Goal: Task Accomplishment & Management: Use online tool/utility

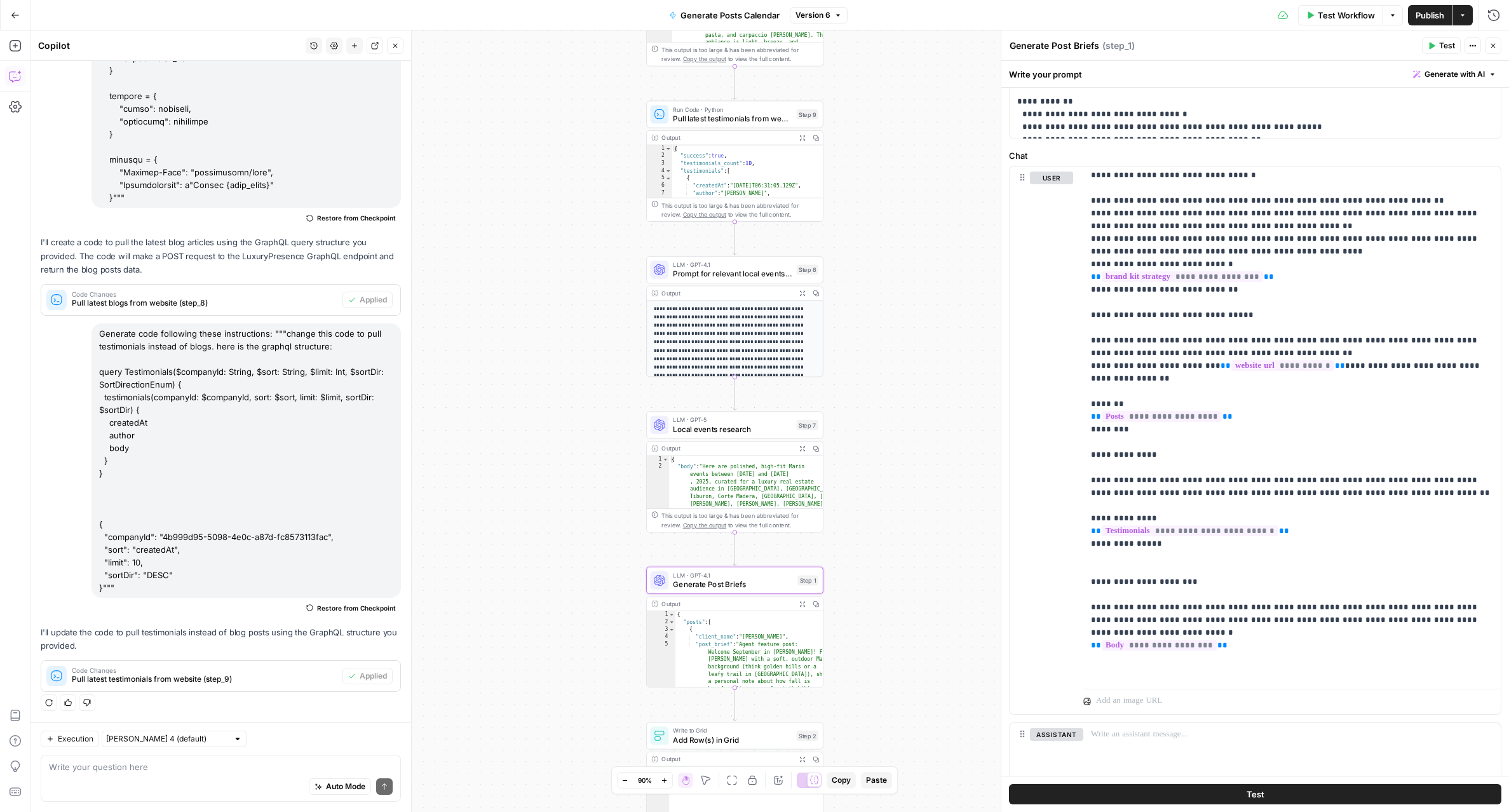
scroll to position [16, 0]
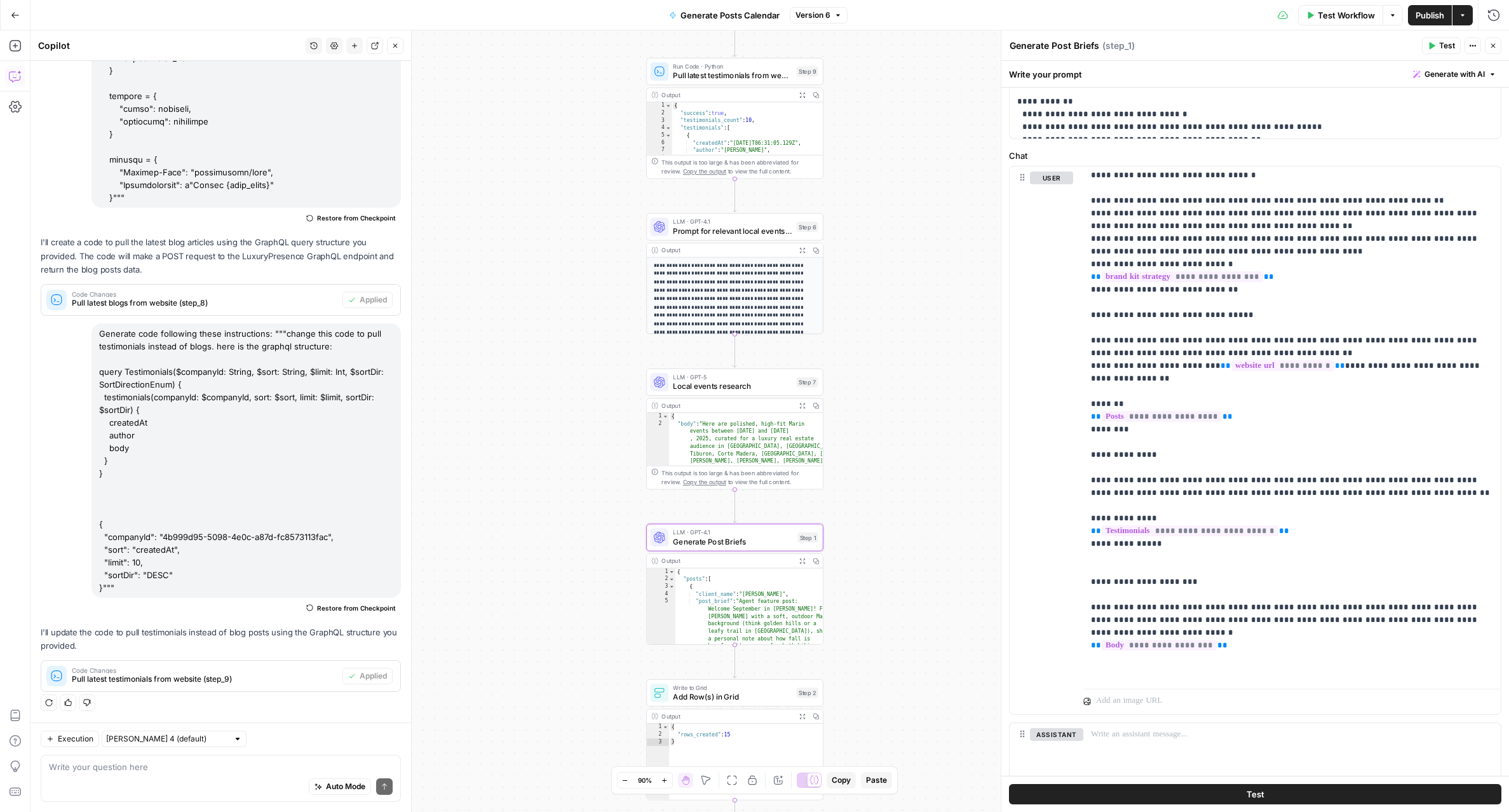
click at [806, 409] on button "Expand Output" at bounding box center [802, 406] width 14 height 14
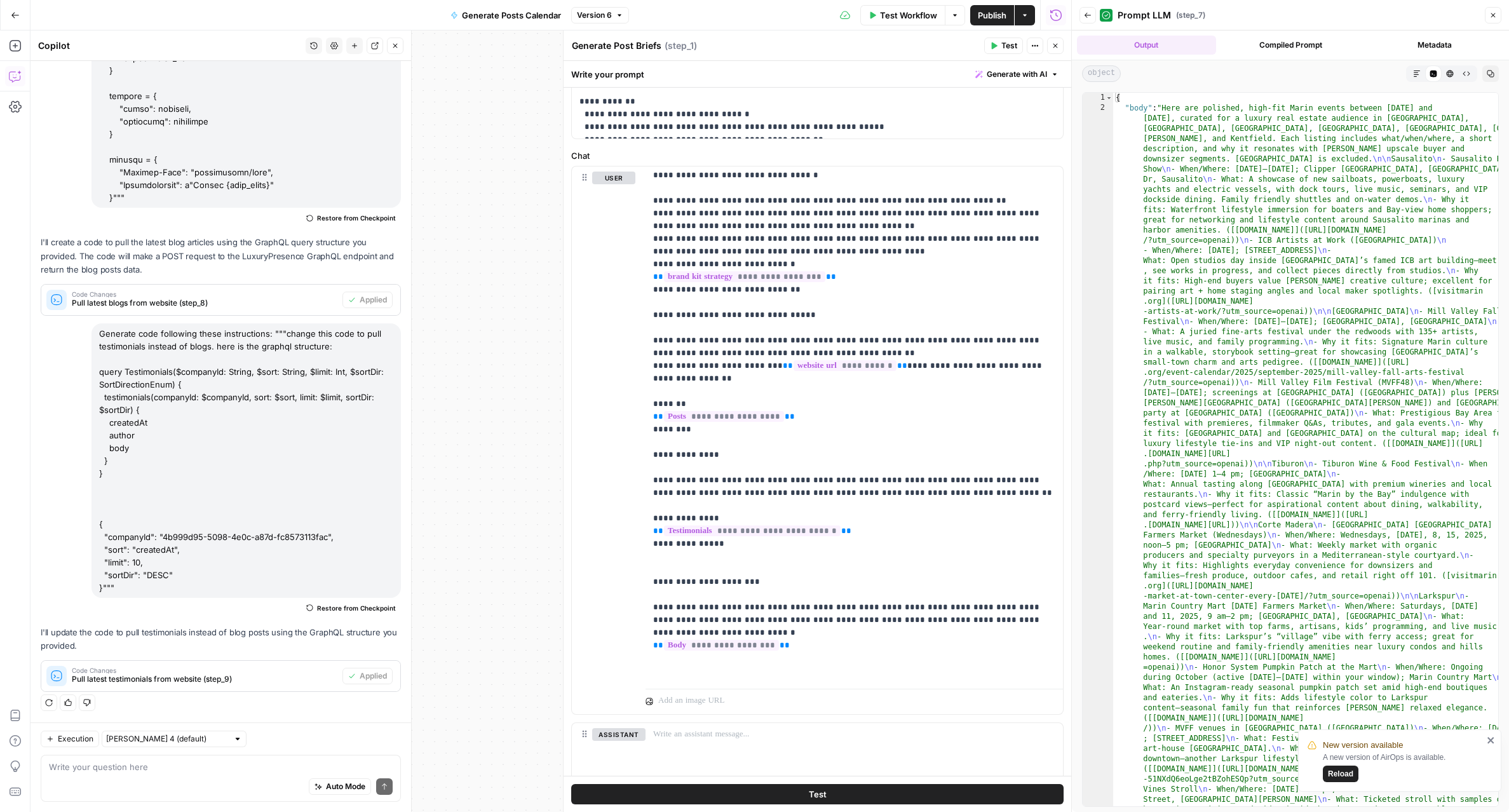
click at [1056, 42] on icon "button" at bounding box center [1055, 46] width 8 height 8
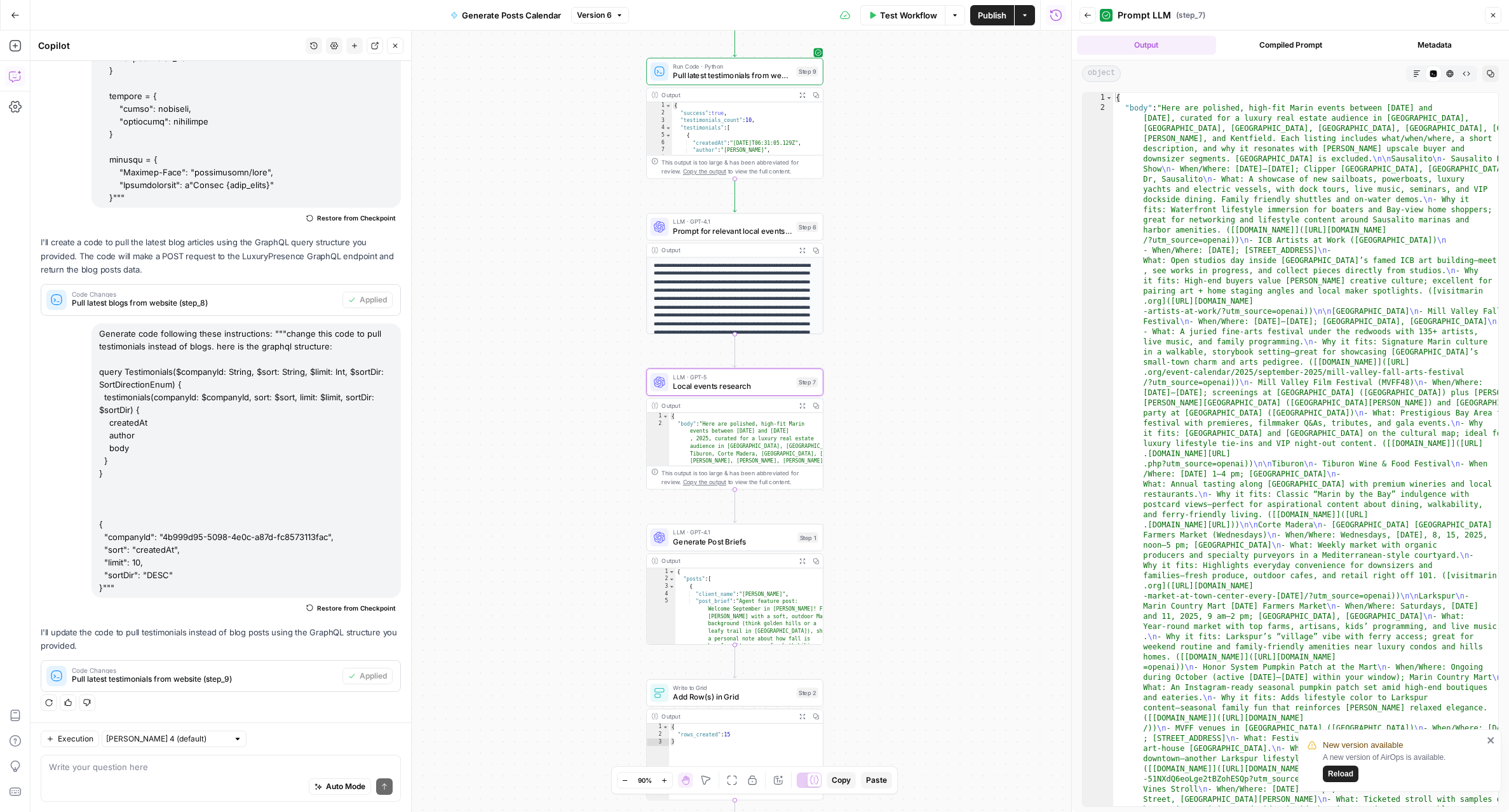
click at [748, 387] on span "Local events research" at bounding box center [732, 386] width 119 height 11
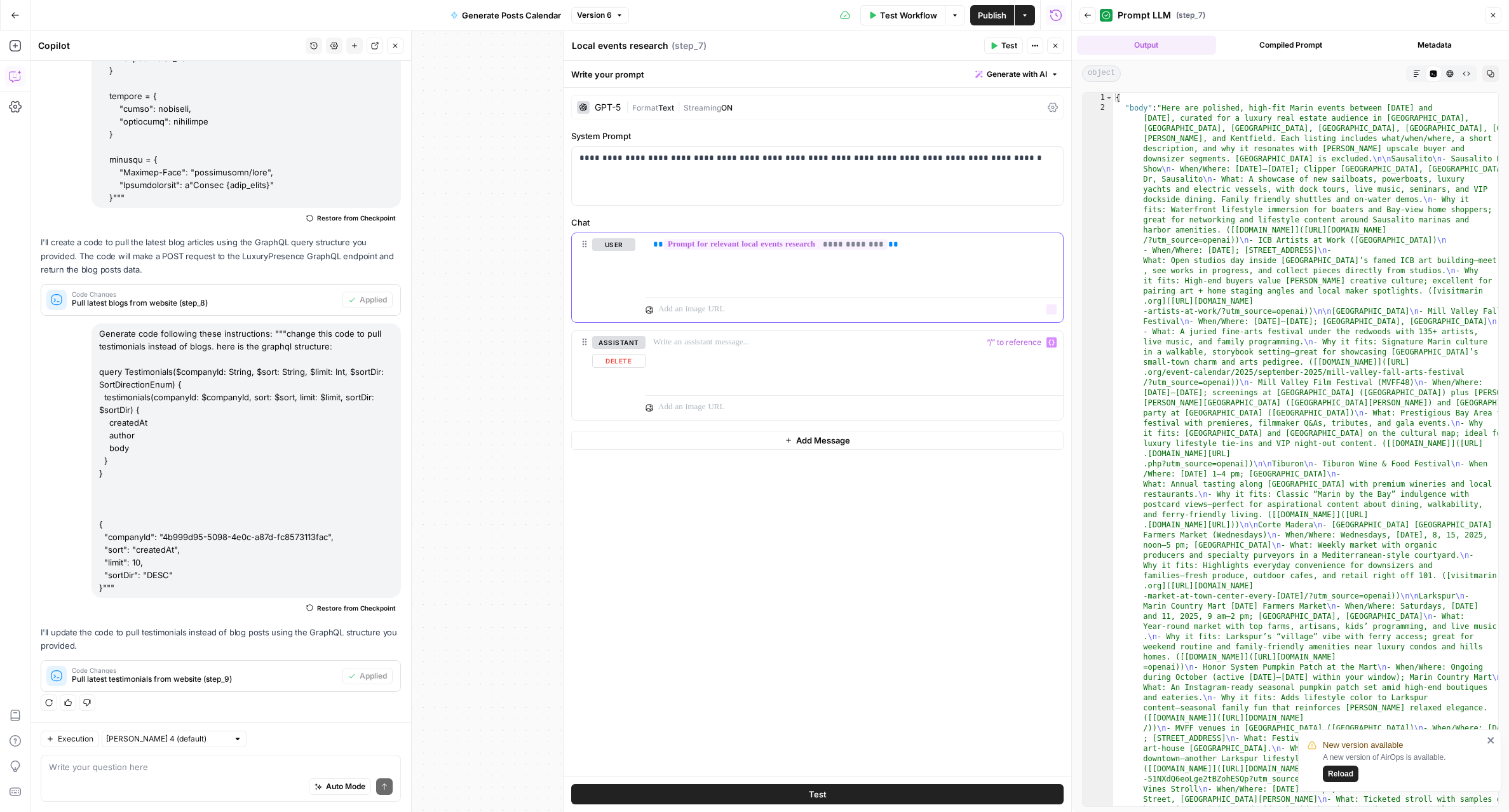
click at [750, 282] on div "**********" at bounding box center [853, 262] width 417 height 59
click at [1056, 47] on icon "button" at bounding box center [1055, 46] width 8 height 8
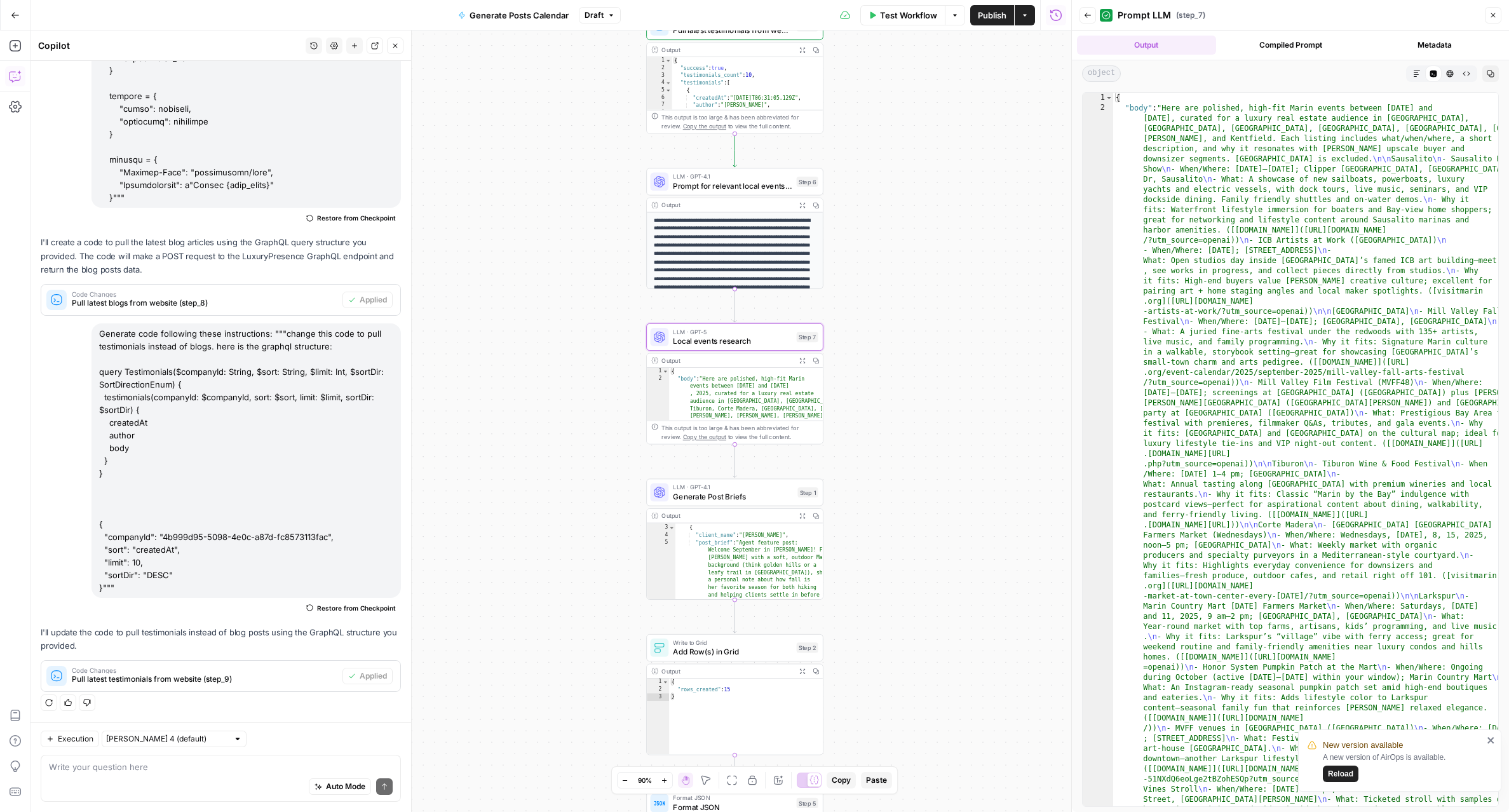
scroll to position [21, 0]
click at [757, 490] on span "Generate Post Briefs" at bounding box center [732, 496] width 120 height 11
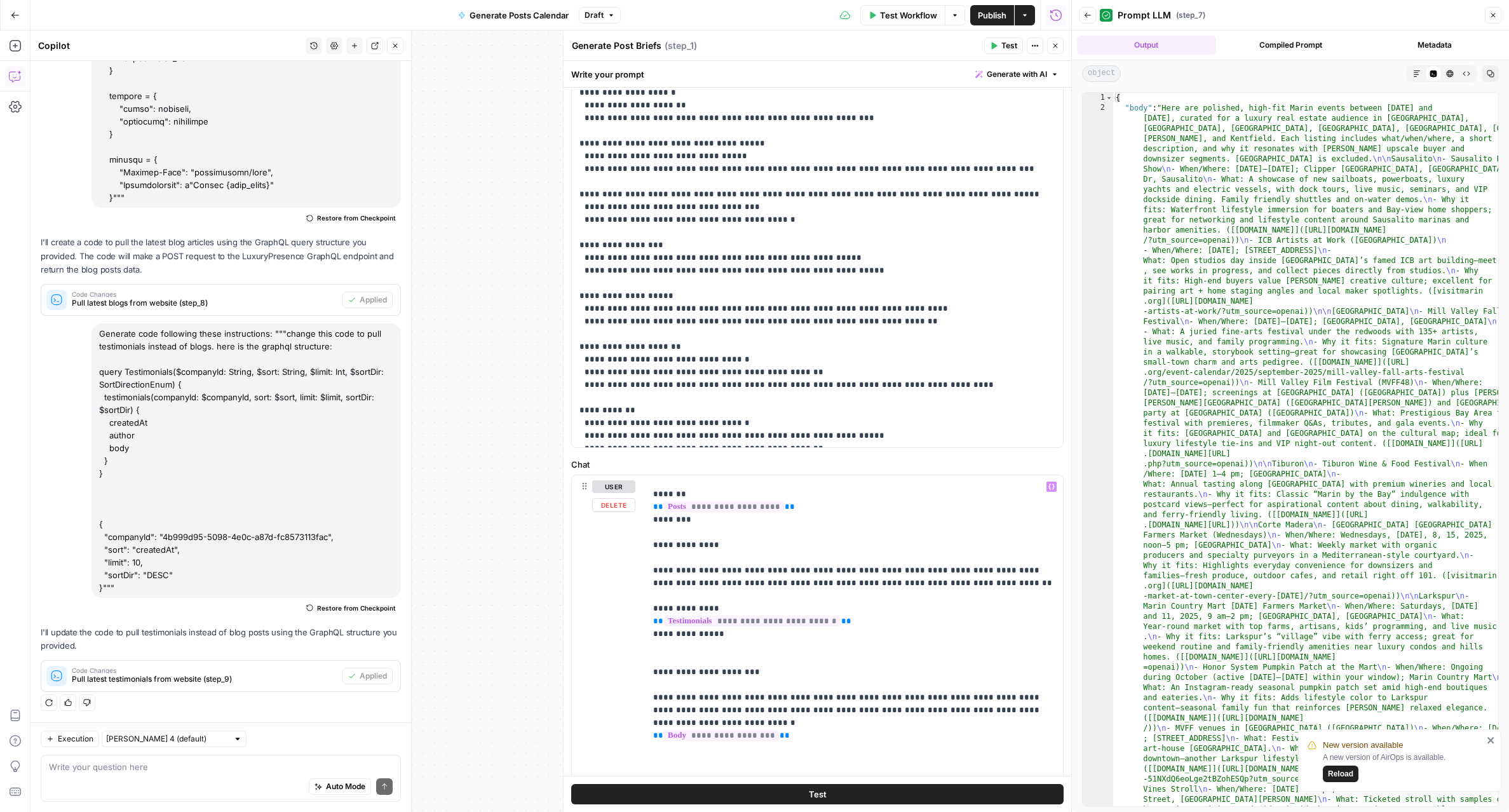
scroll to position [313, 0]
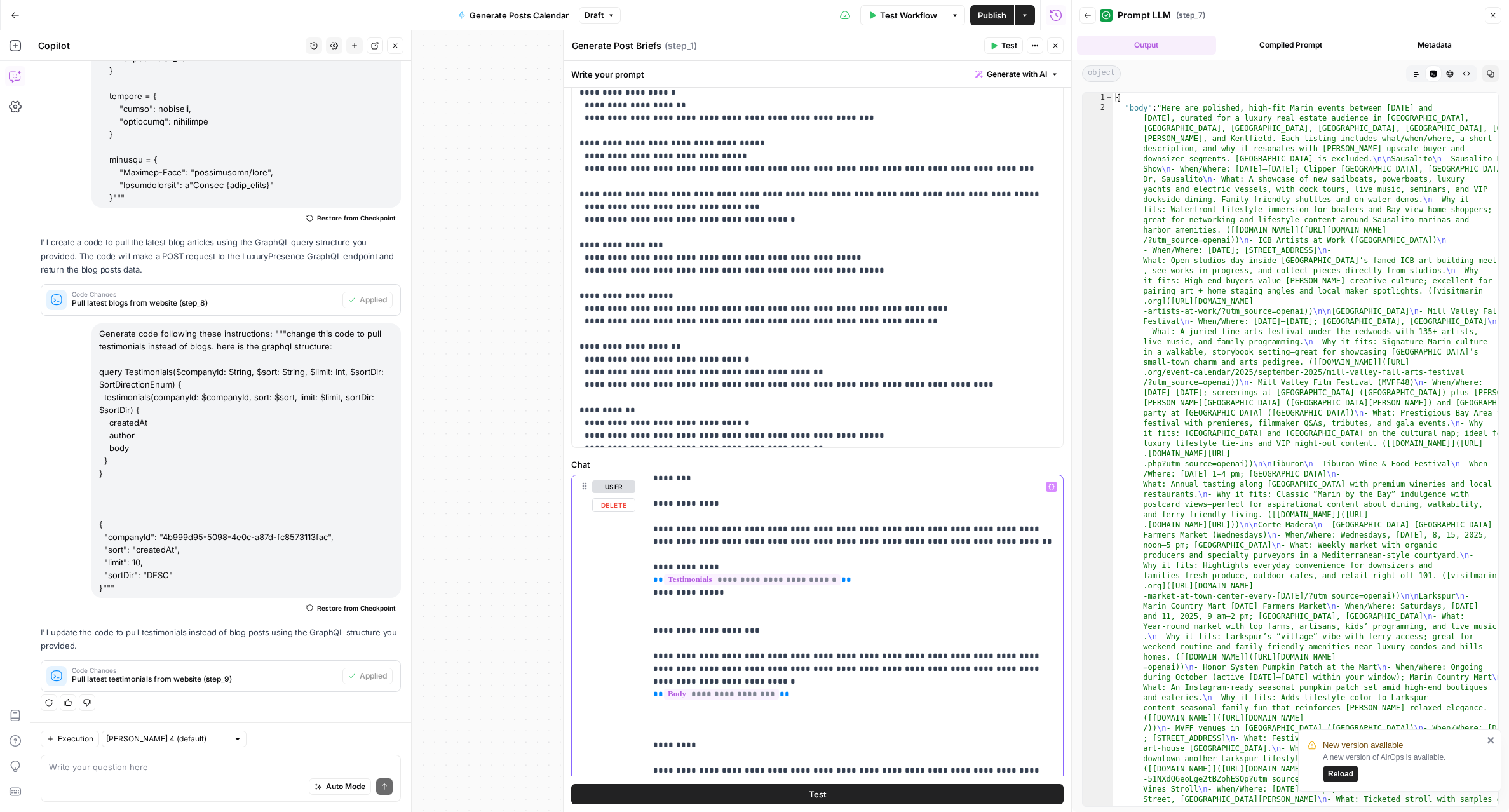
click at [1015, 656] on p "**********" at bounding box center [853, 624] width 402 height 915
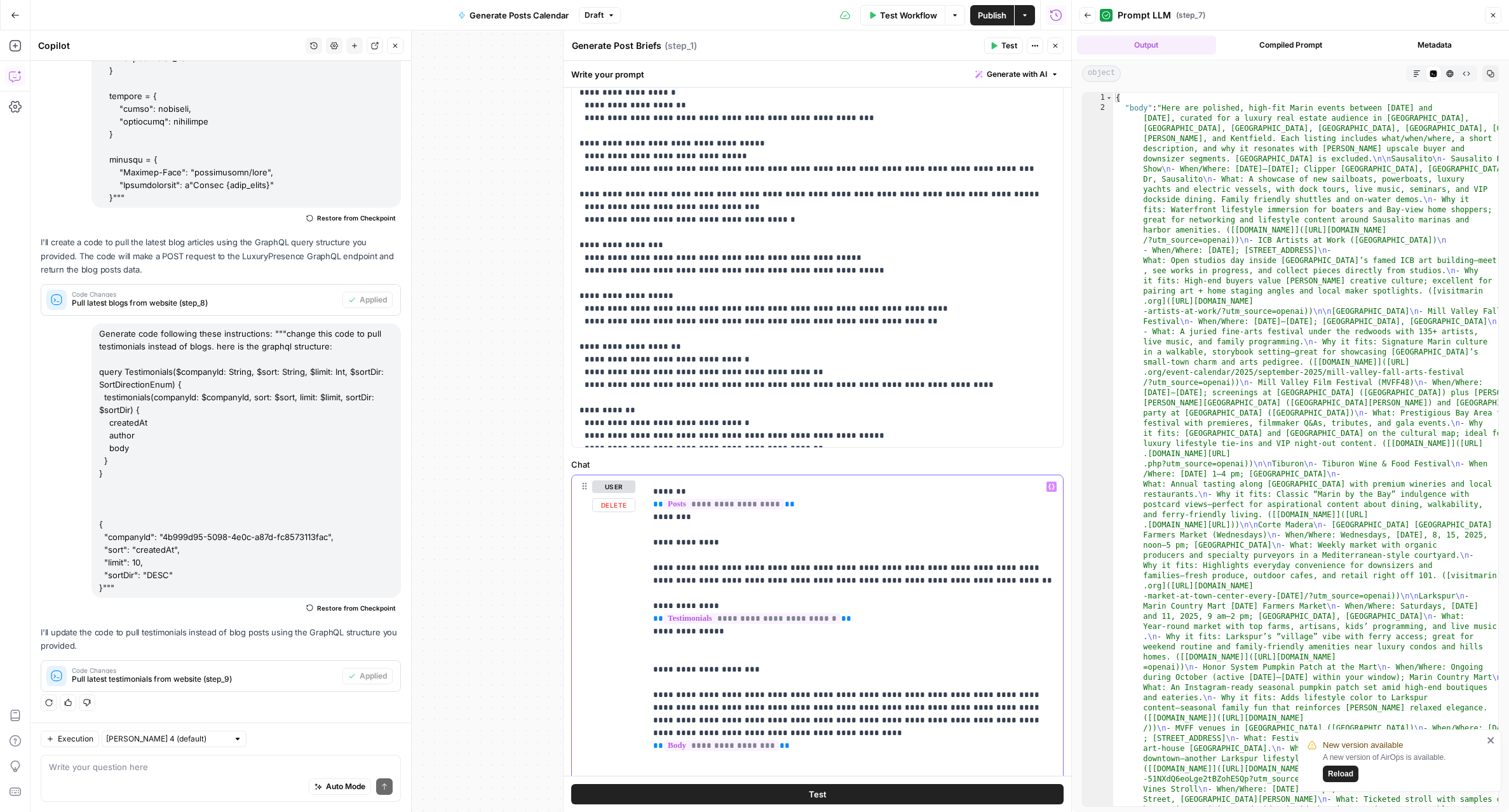
scroll to position [276, 0]
click at [1044, 707] on p "**********" at bounding box center [853, 667] width 402 height 927
copy p "**********"
click at [1035, 788] on button "Test" at bounding box center [817, 794] width 493 height 21
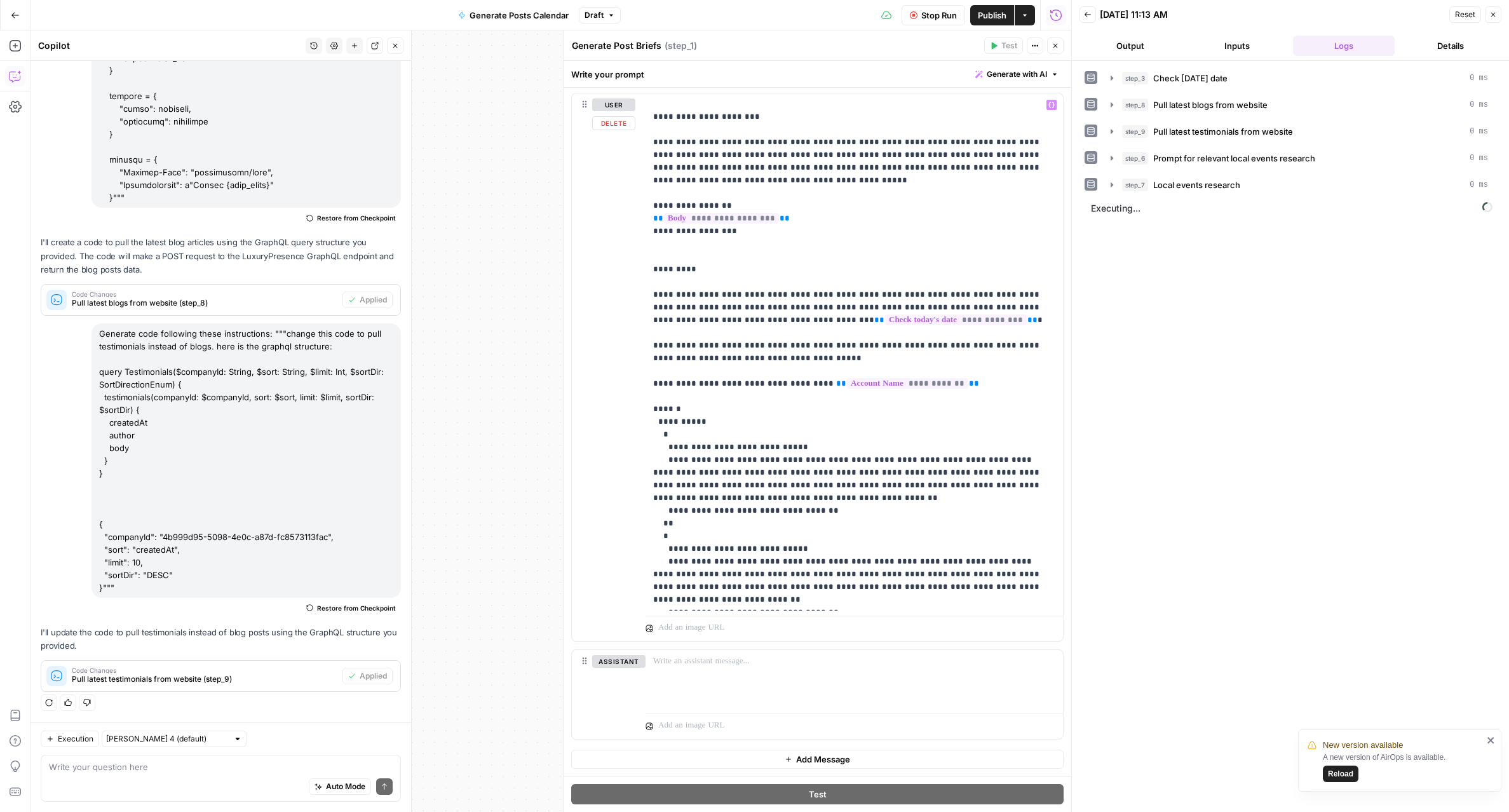
scroll to position [599, 0]
click at [1167, 653] on div "step_3 Check today's date 0 ms step_8 Pull latest blogs from website 0 ms step_…" at bounding box center [1290, 436] width 412 height 738
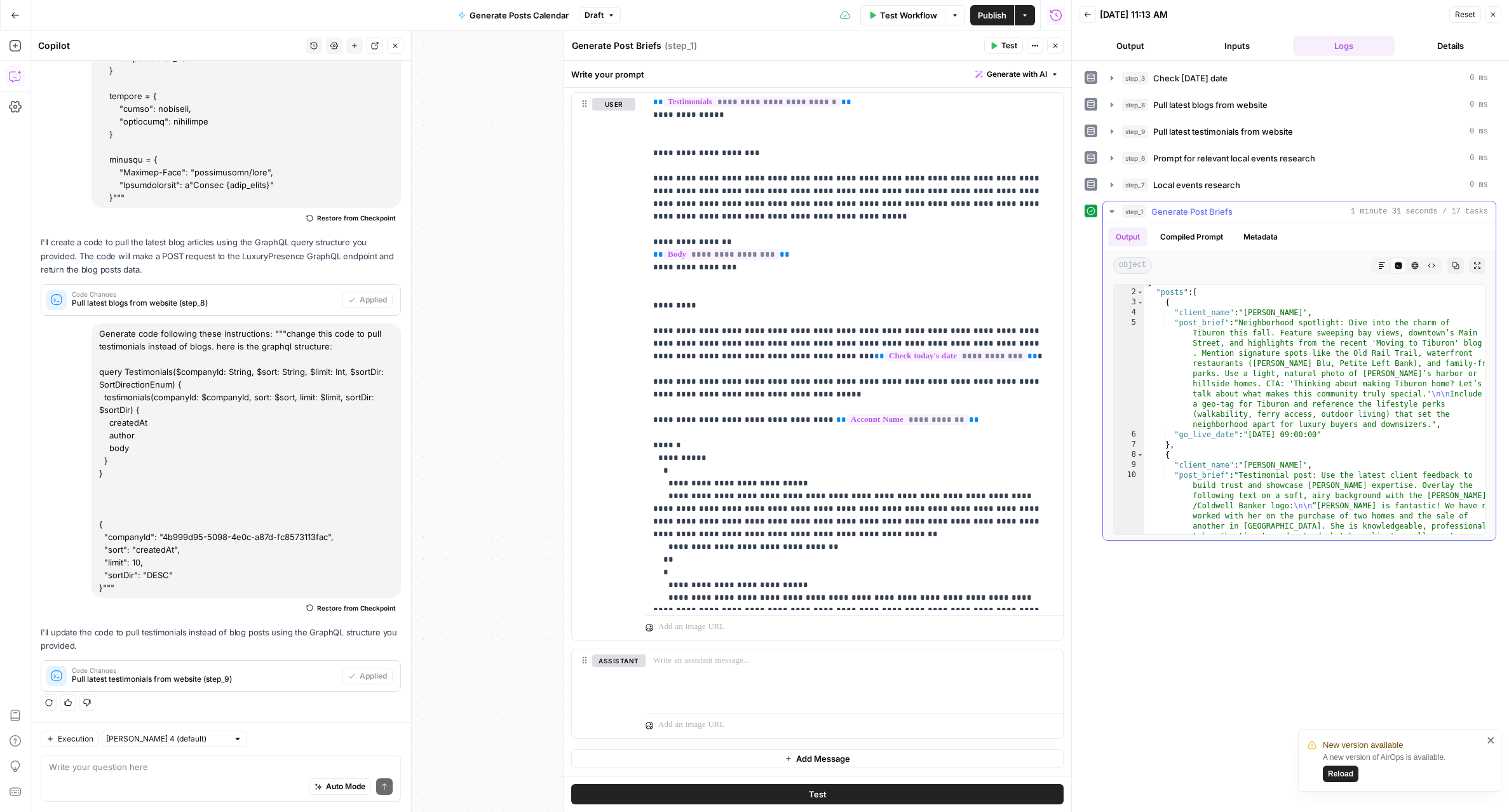
scroll to position [8, 0]
type textarea "**********"
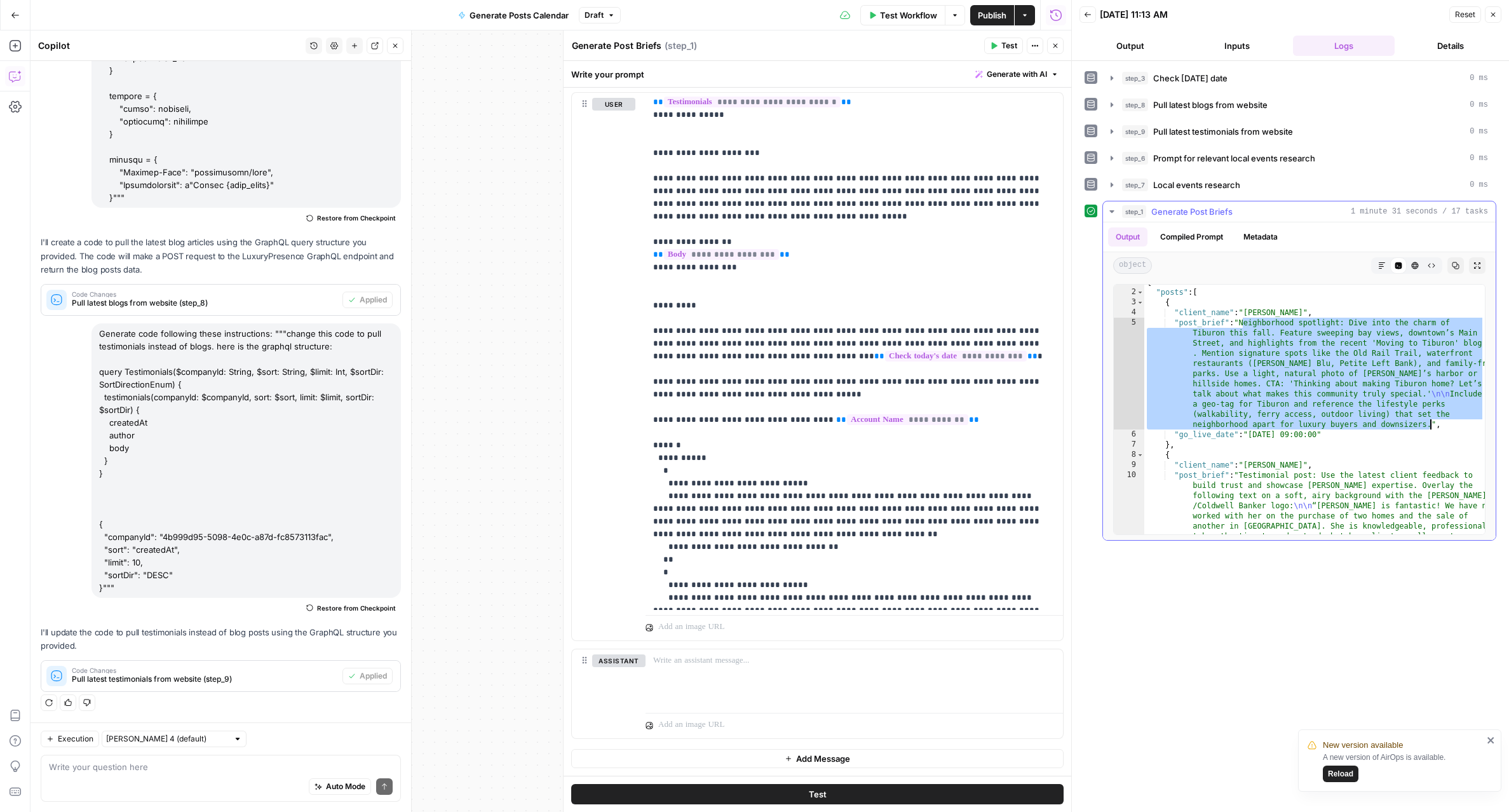
drag, startPoint x: 1243, startPoint y: 321, endPoint x: 1430, endPoint y: 422, distance: 212.5
click at [1430, 422] on div "{ "posts" : [ { "client_name" : "Tracy Curtis" , "post_brief" : "Neighborhood s…" at bounding box center [1314, 467] width 341 height 382
click at [727, 466] on p "**********" at bounding box center [853, 166] width 402 height 953
drag, startPoint x: 722, startPoint y: 469, endPoint x: 711, endPoint y: 506, distance: 38.6
click at [711, 506] on p "**********" at bounding box center [853, 166] width 402 height 953
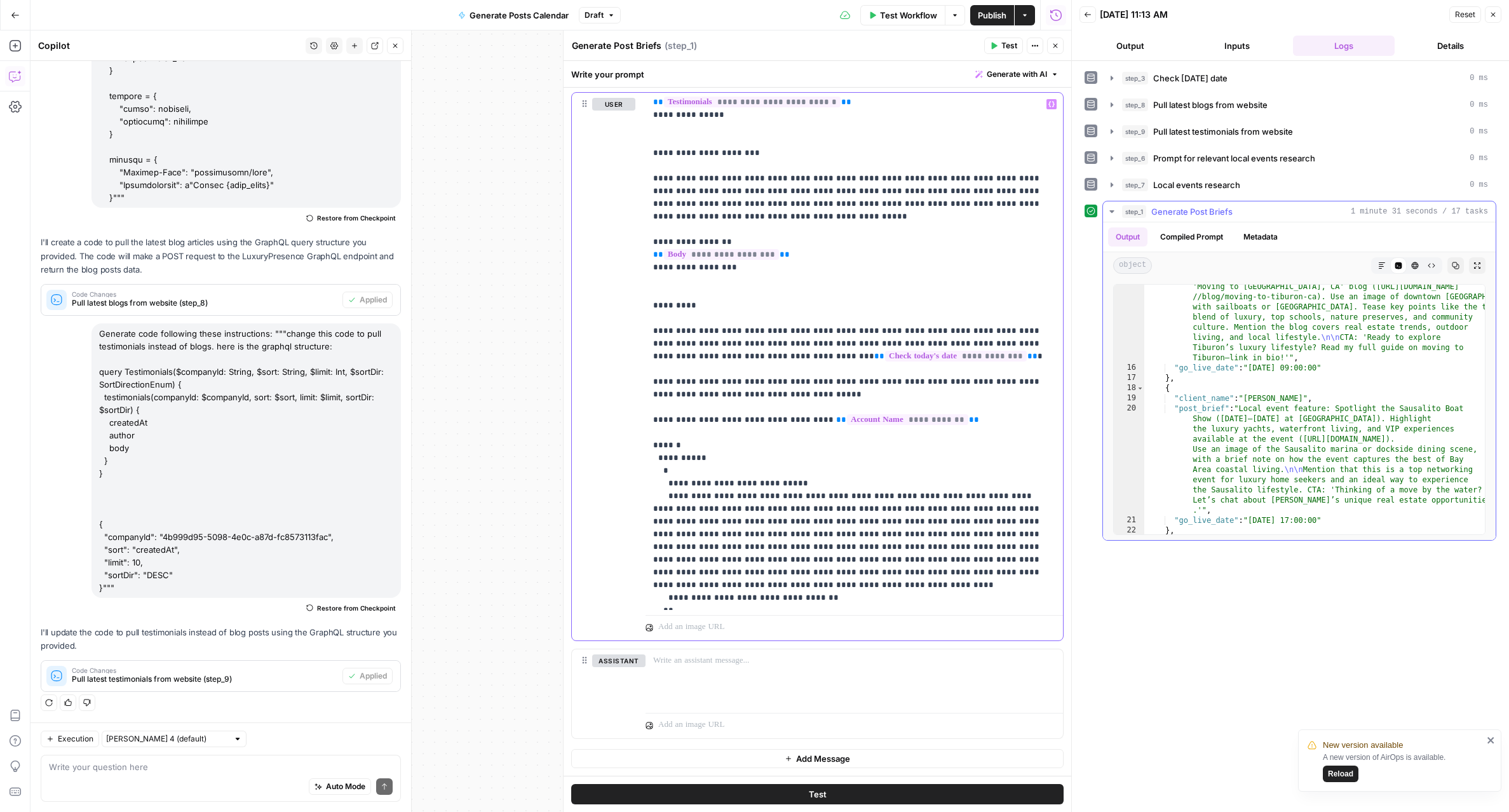
scroll to position [369, 0]
type textarea "**********"
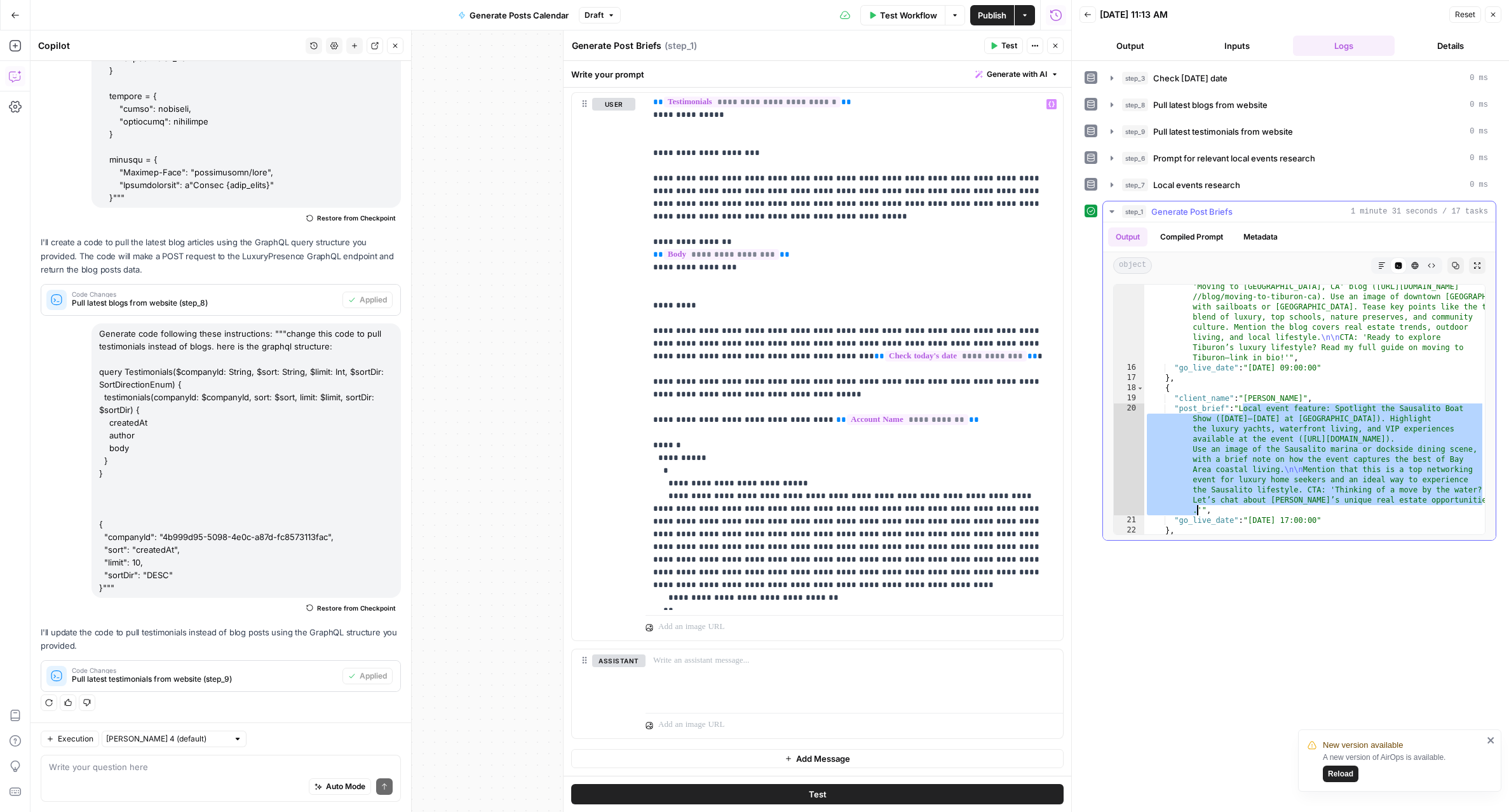
drag, startPoint x: 1243, startPoint y: 409, endPoint x: 1198, endPoint y: 509, distance: 109.7
click at [1198, 509] on div ""post_brief" : "New blog announcement: Promote the just-published 'Moving to Ti…" at bounding box center [1314, 447] width 341 height 351
click at [698, 523] on p "**********" at bounding box center [853, 185] width 402 height 991
drag, startPoint x: 724, startPoint y: 470, endPoint x: 863, endPoint y: 547, distance: 158.9
click at [863, 547] on p "**********" at bounding box center [853, 185] width 402 height 991
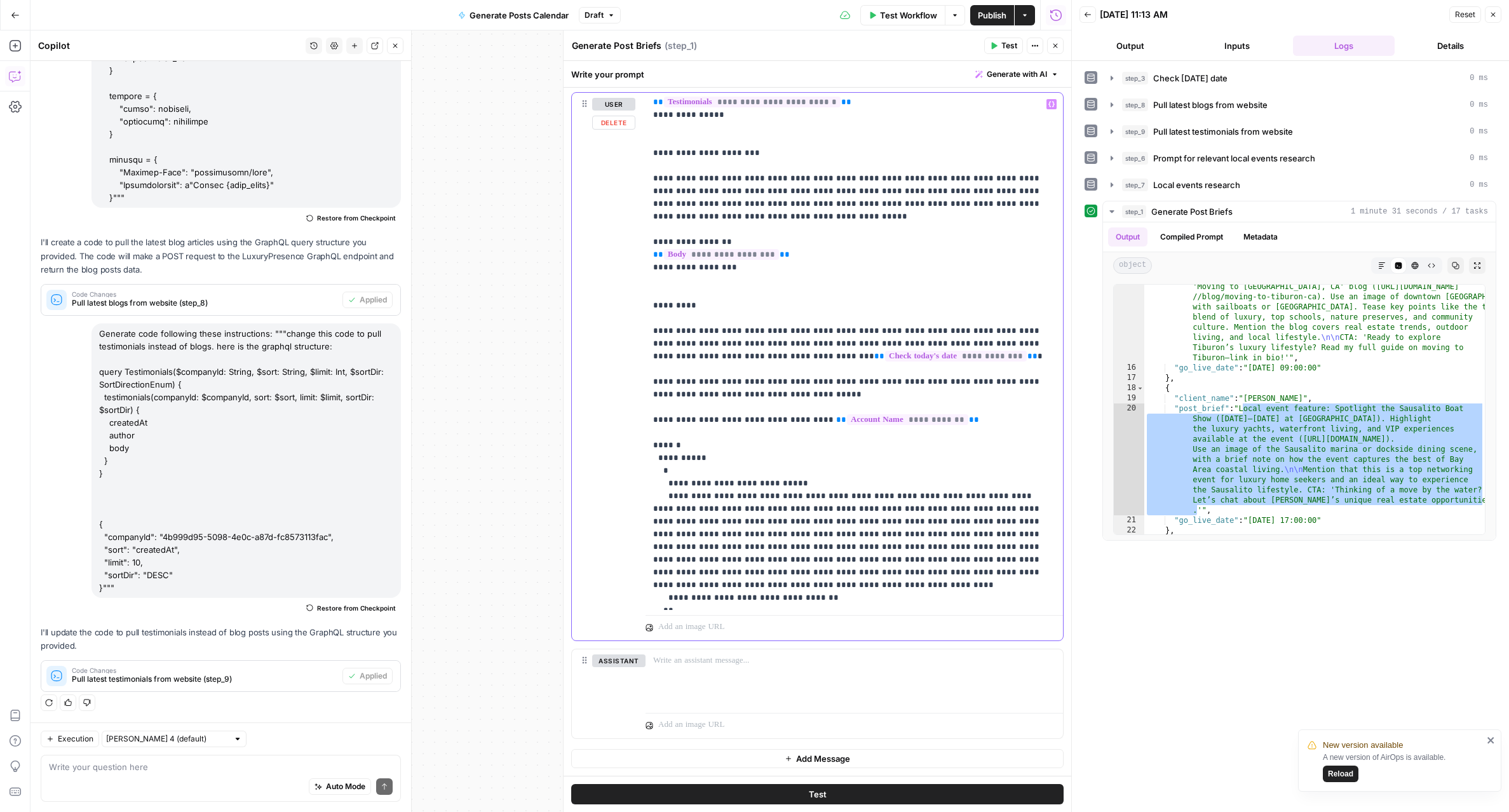
scroll to position [483, 0]
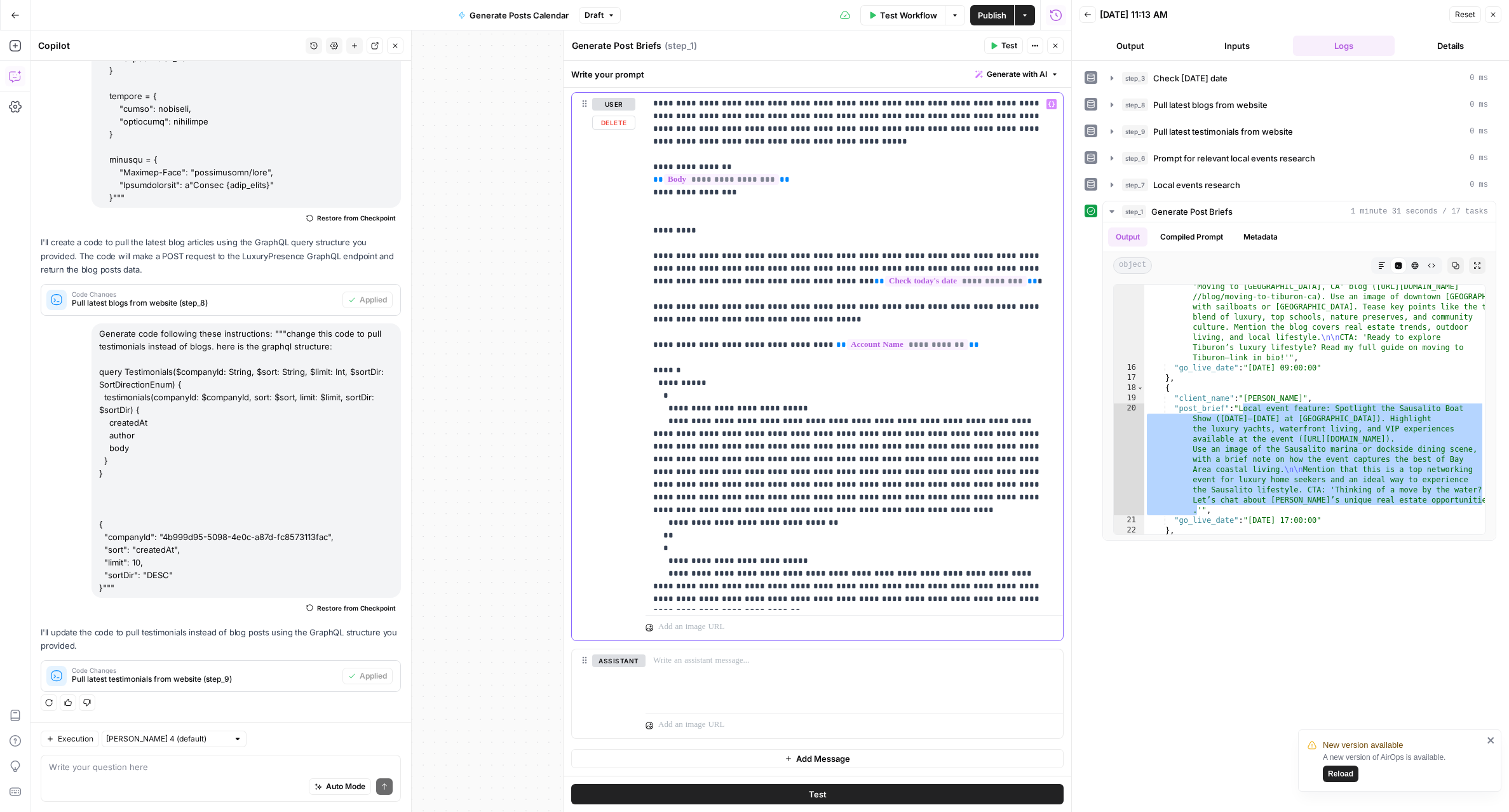
drag, startPoint x: 723, startPoint y: 536, endPoint x: 975, endPoint y: 559, distance: 253.0
click at [975, 559] on p "**********" at bounding box center [853, 110] width 402 height 991
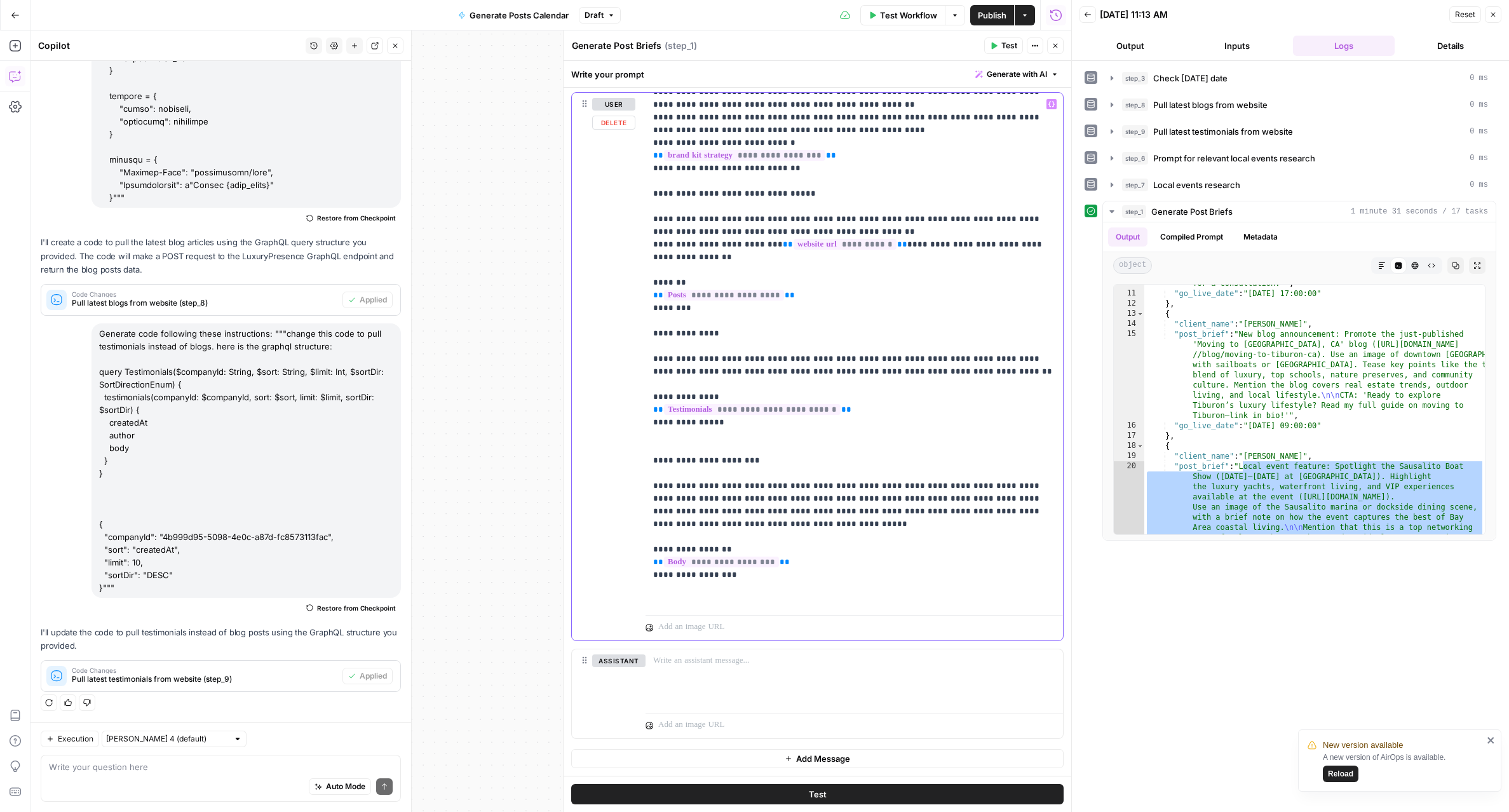
scroll to position [41, 0]
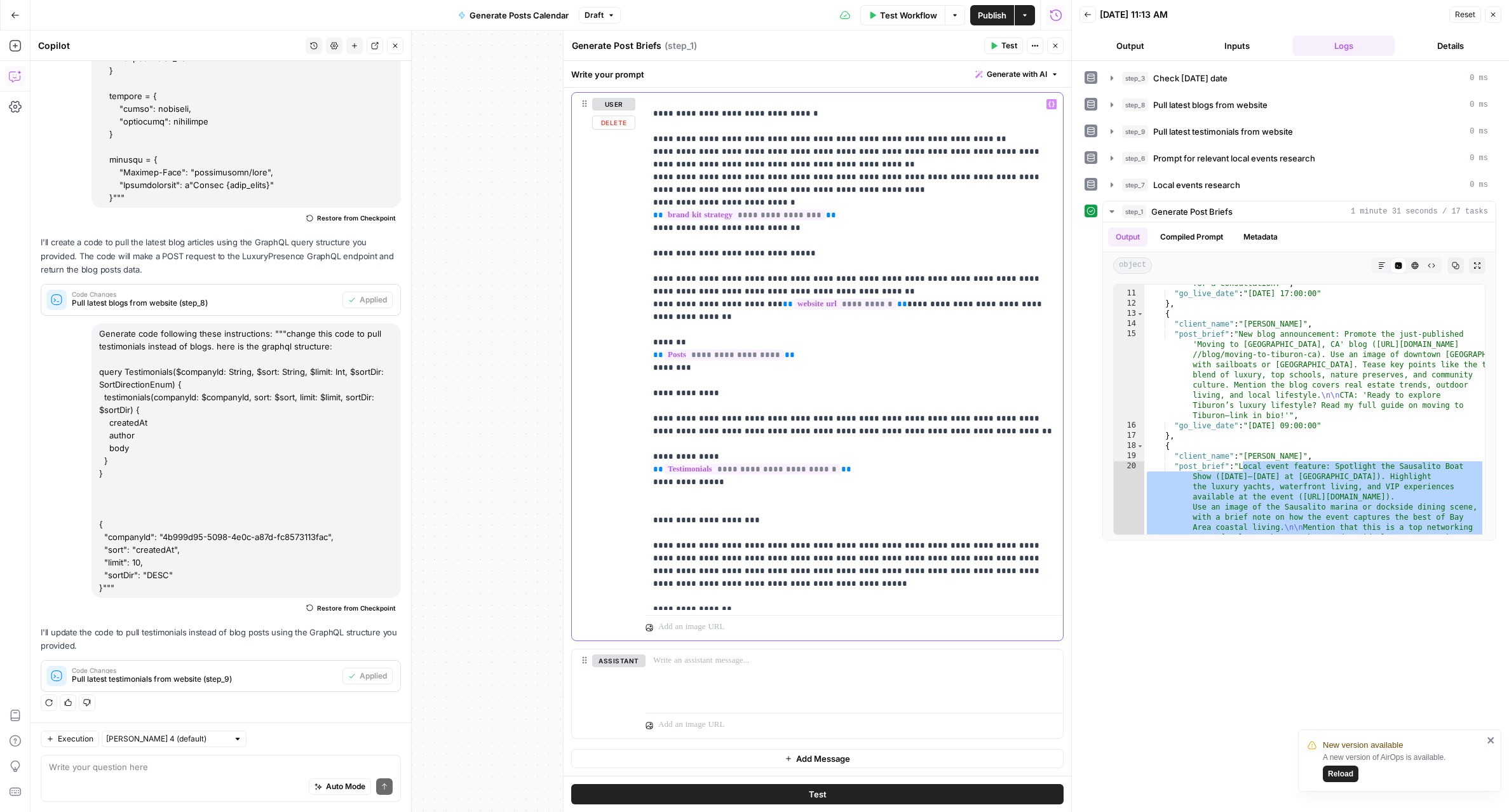
click at [1045, 305] on p "**********" at bounding box center [853, 577] width 402 height 1041
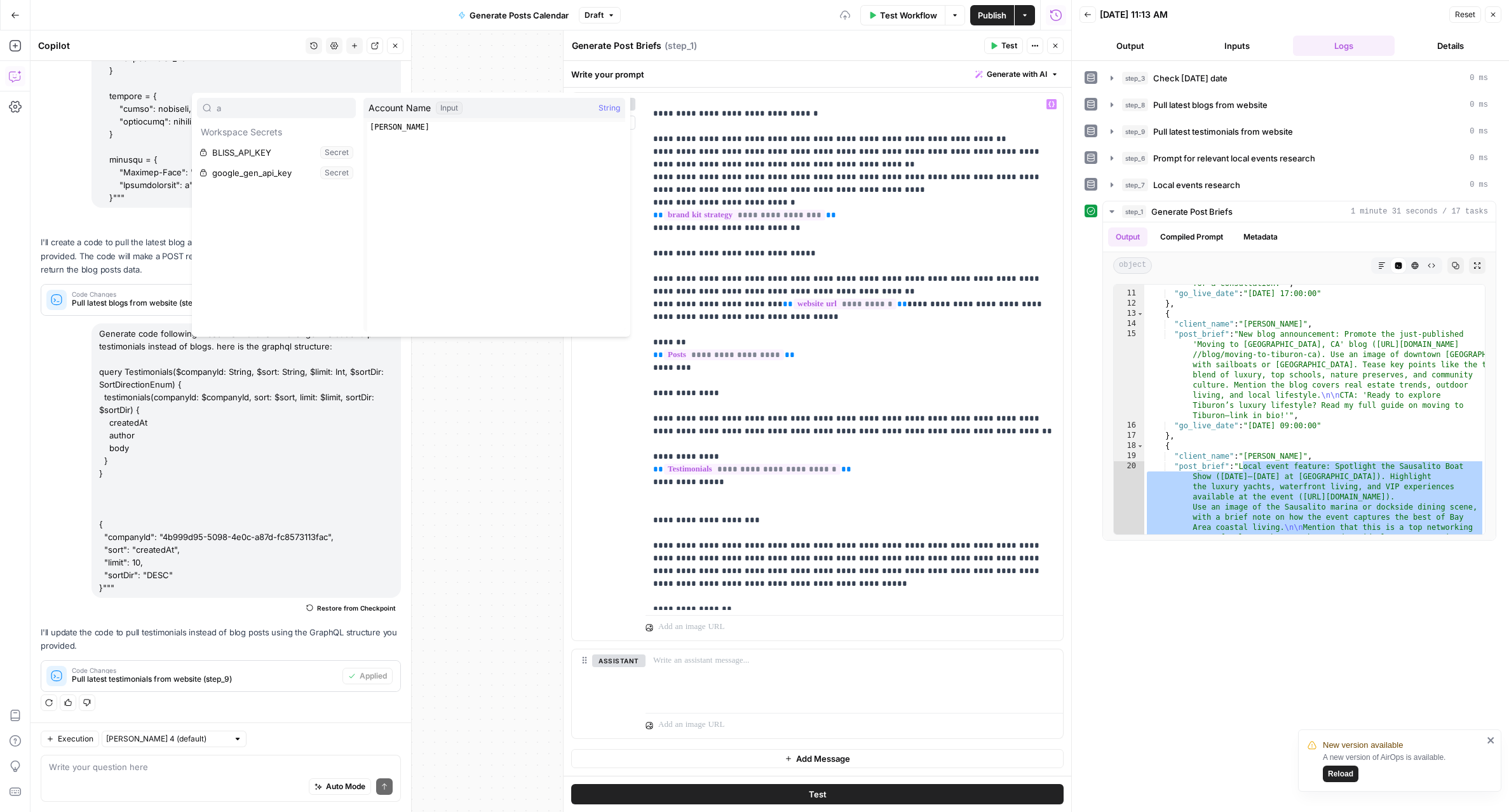
type input "a"
type input "sl"
type input "we"
click at [197, 143] on button "Select variable website url" at bounding box center [276, 152] width 159 height 21
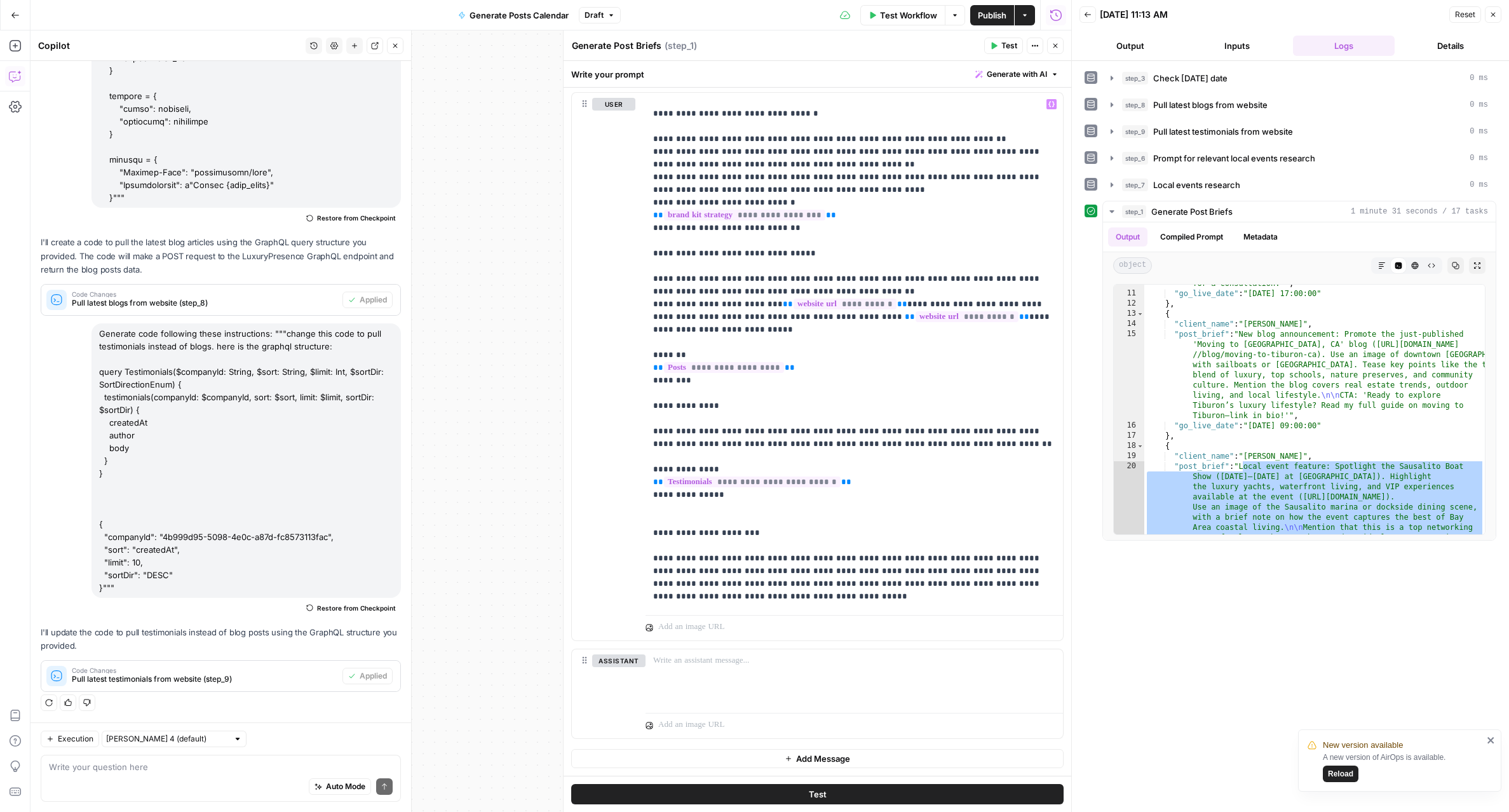
click at [1011, 792] on button "Test" at bounding box center [817, 794] width 493 height 21
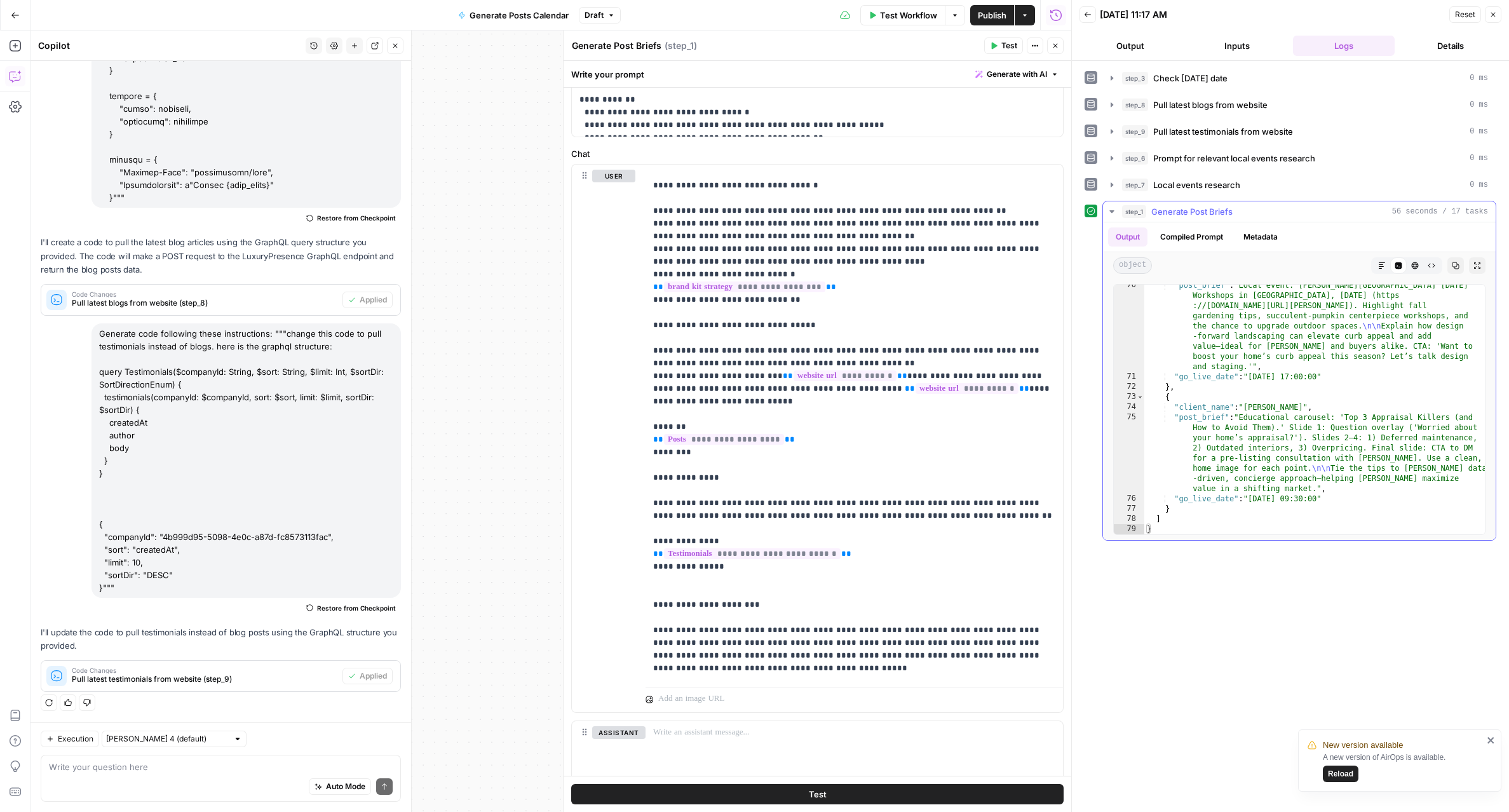
scroll to position [1884, 0]
click at [1380, 268] on icon "button" at bounding box center [1382, 265] width 8 height 8
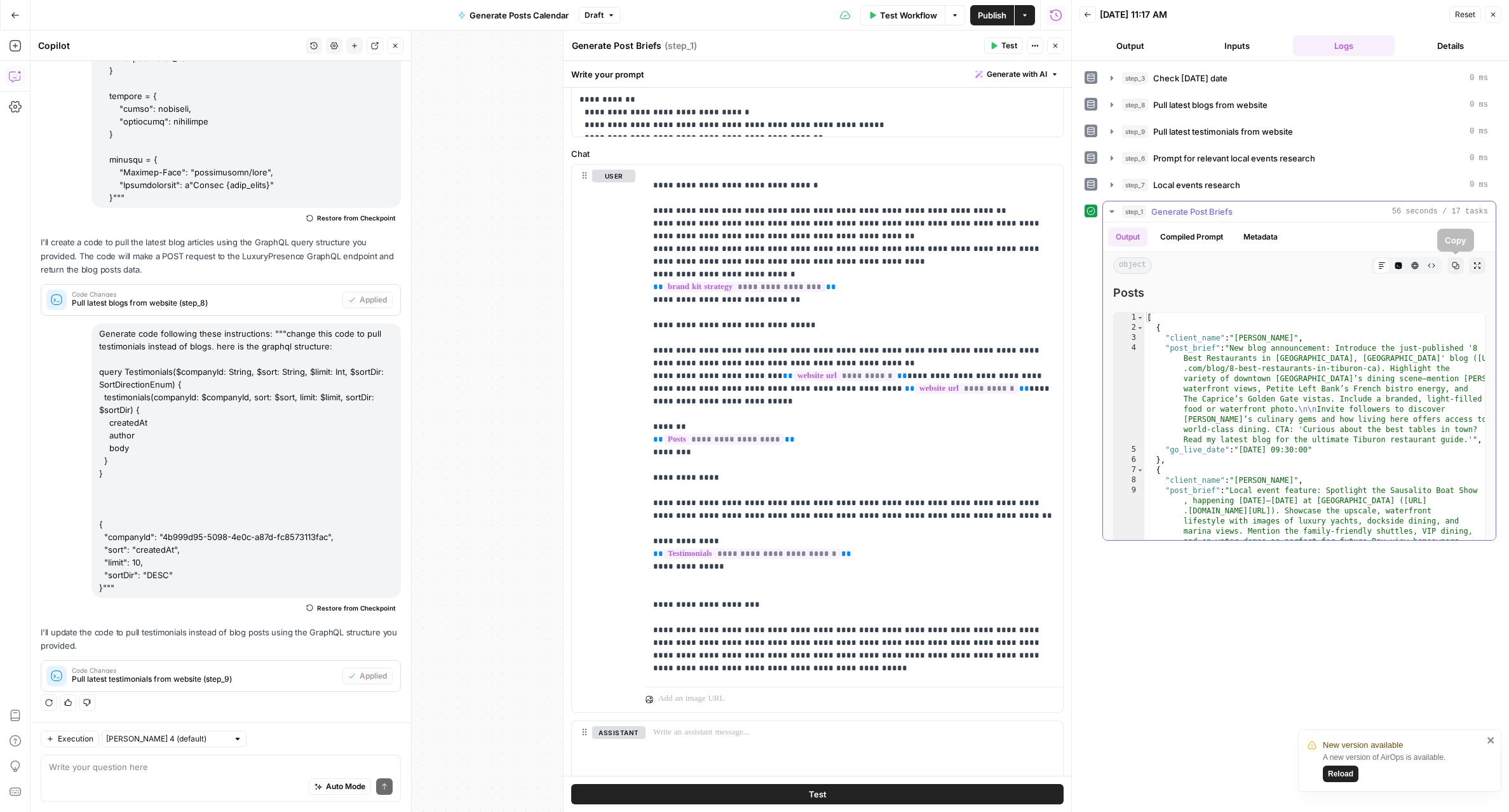
click at [1457, 267] on icon "button" at bounding box center [1456, 265] width 8 height 8
click at [983, 13] on span "Publish" at bounding box center [991, 15] width 28 height 13
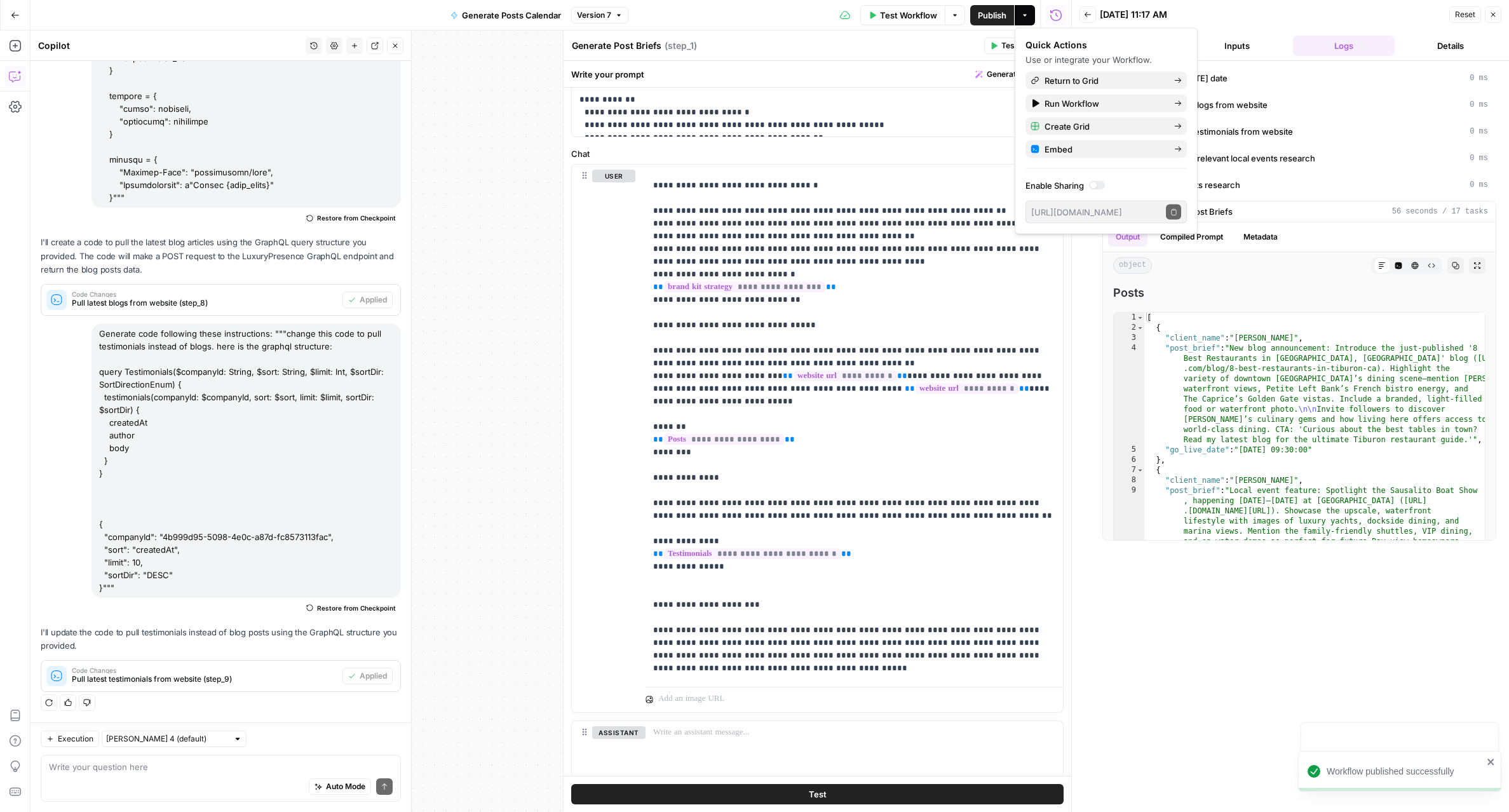
click at [907, 32] on header "Generate Post Briefs Generate Post Briefs ( step_1 ) Test Actions Close" at bounding box center [817, 46] width 508 height 30
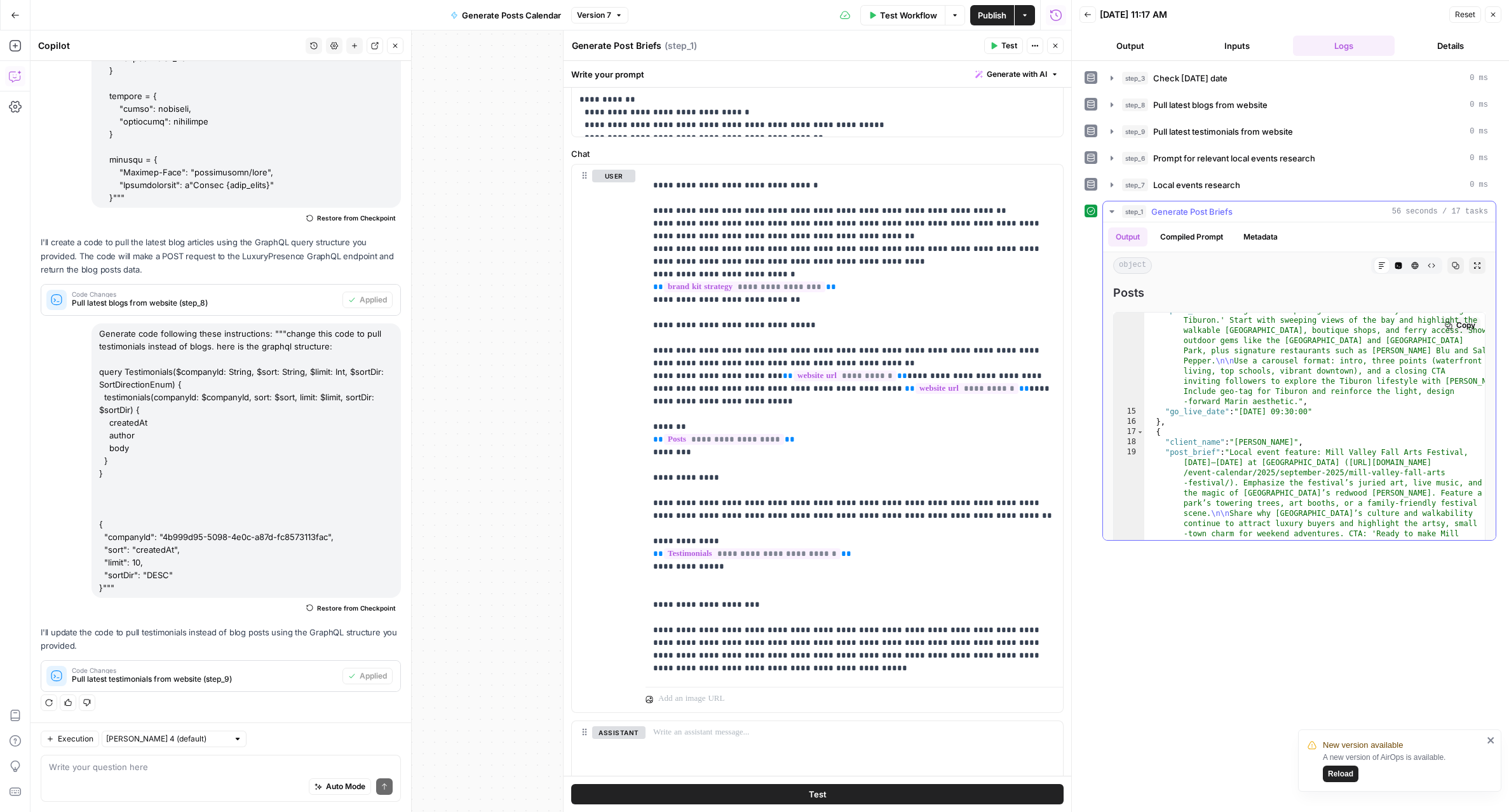
scroll to position [323, 0]
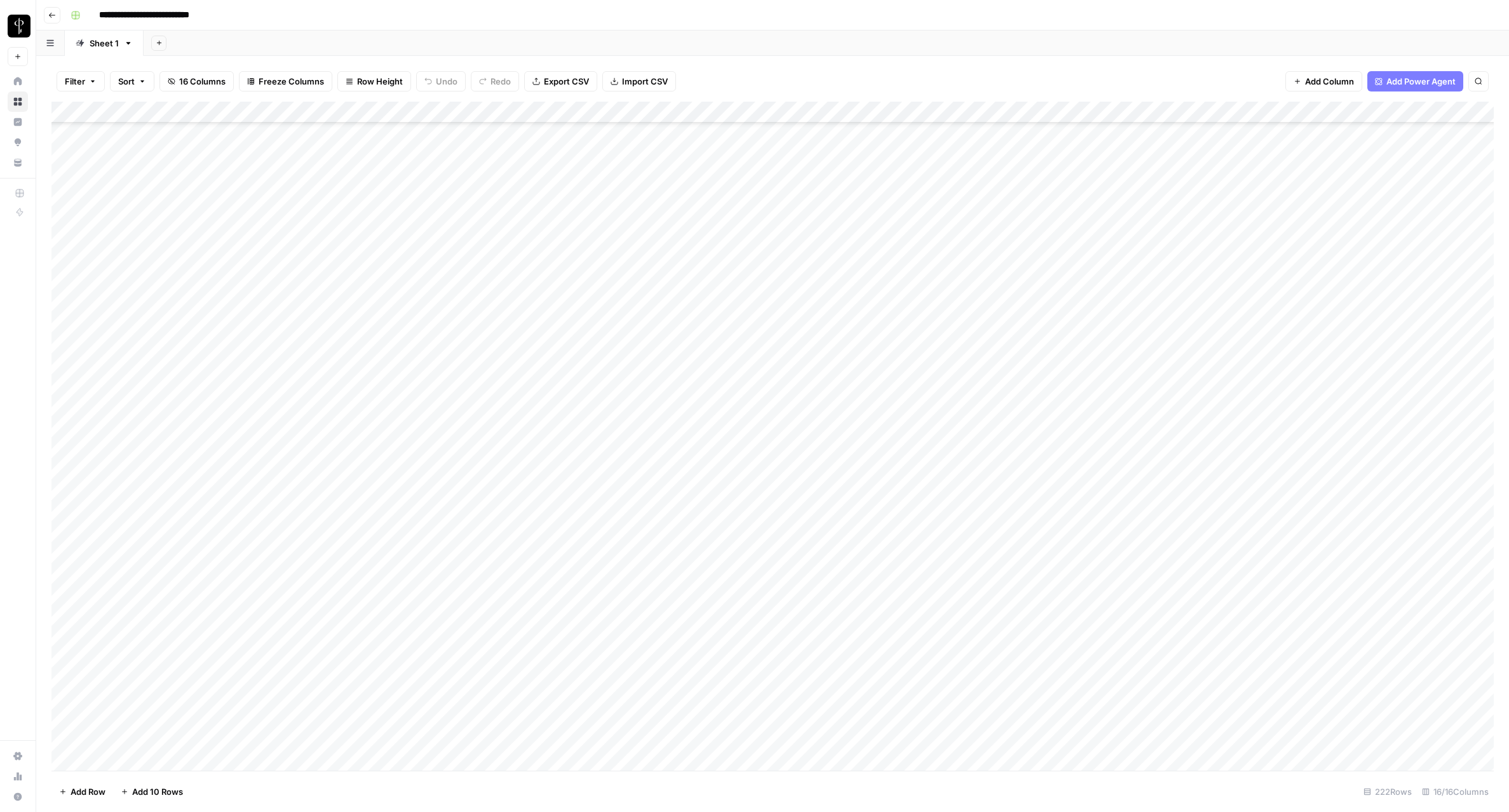
scroll to position [3365, 1]
click at [876, 111] on div "Add Column" at bounding box center [772, 435] width 1442 height 669
click at [765, 233] on span "Edit Workflow" at bounding box center [785, 236] width 111 height 13
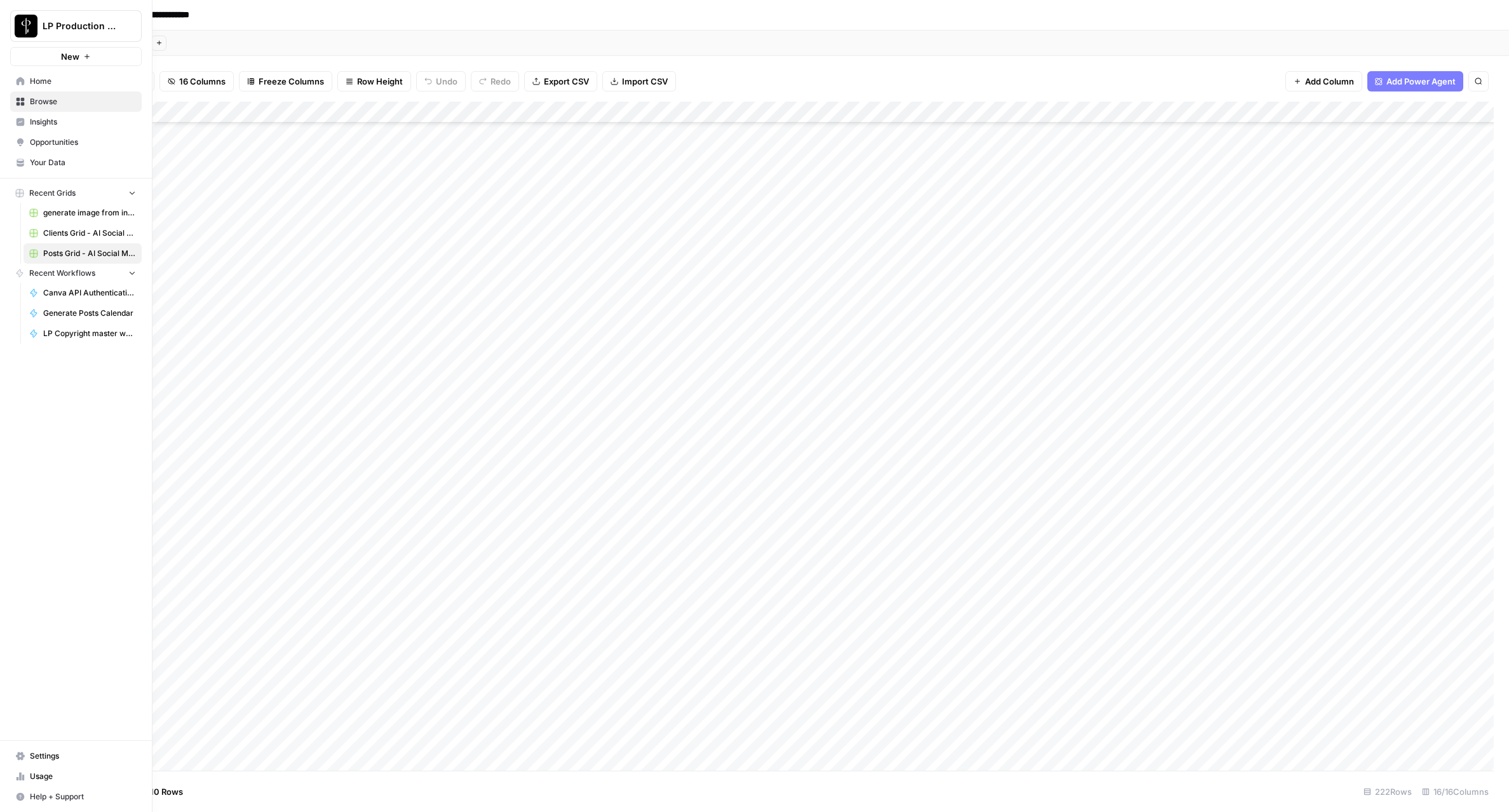
click at [18, 100] on icon at bounding box center [21, 101] width 8 height 8
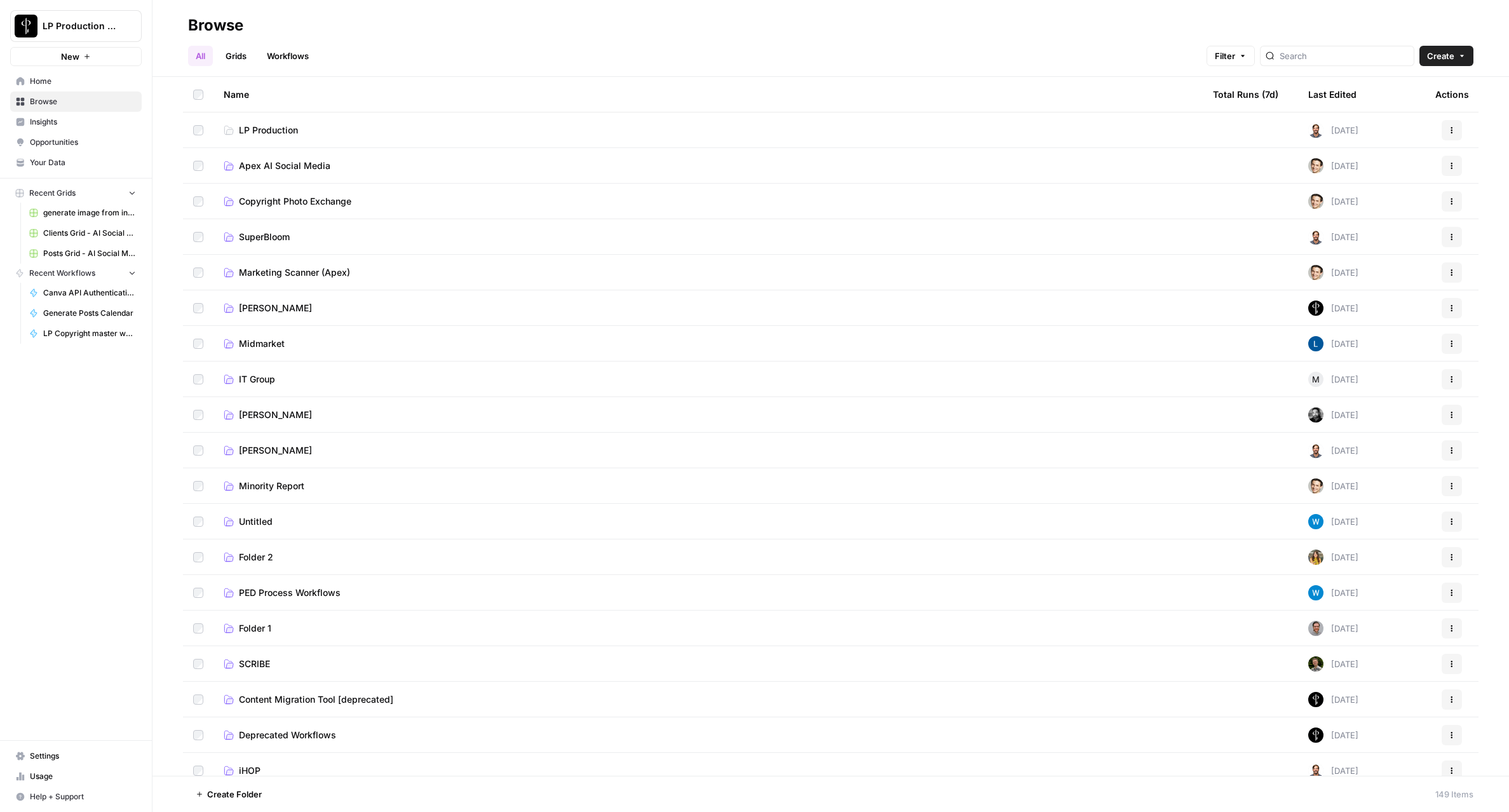
click at [263, 161] on span "Apex AI Social Media" at bounding box center [284, 165] width 92 height 13
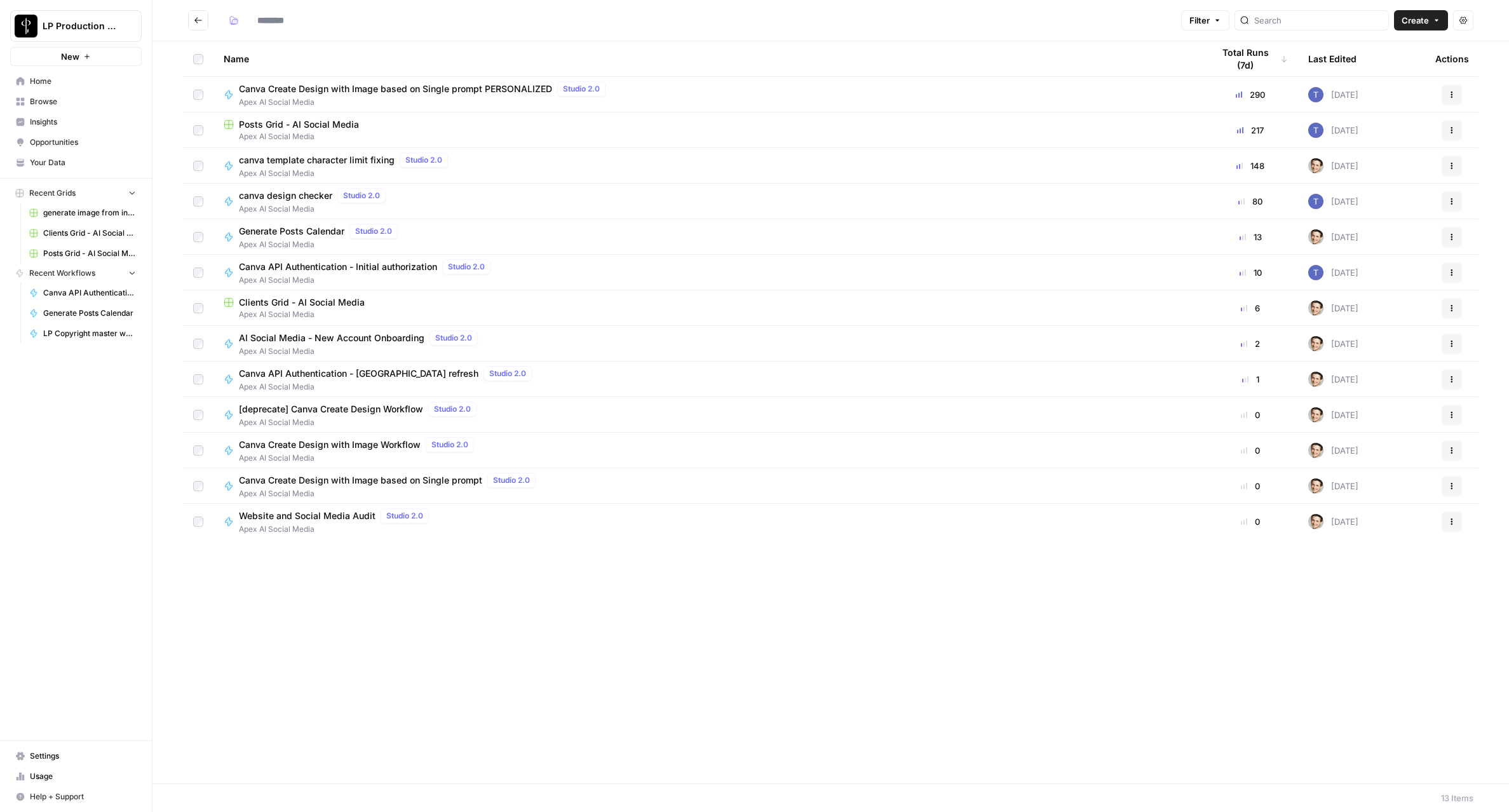
type input "**********"
click at [298, 335] on span "AI Social Media - New Account Onboarding" at bounding box center [331, 338] width 185 height 13
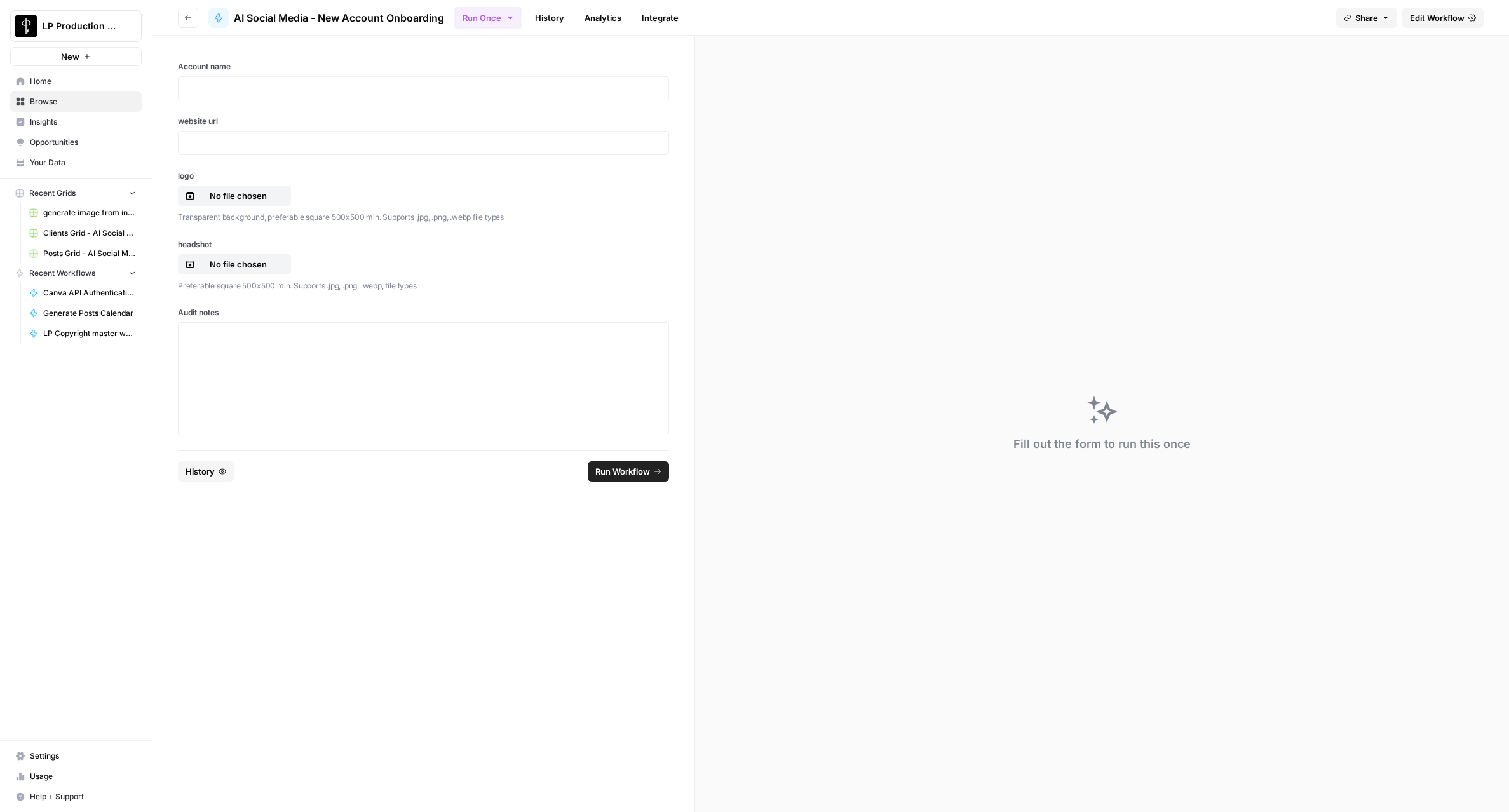
click at [1410, 23] on span "Edit Workflow" at bounding box center [1437, 18] width 55 height 13
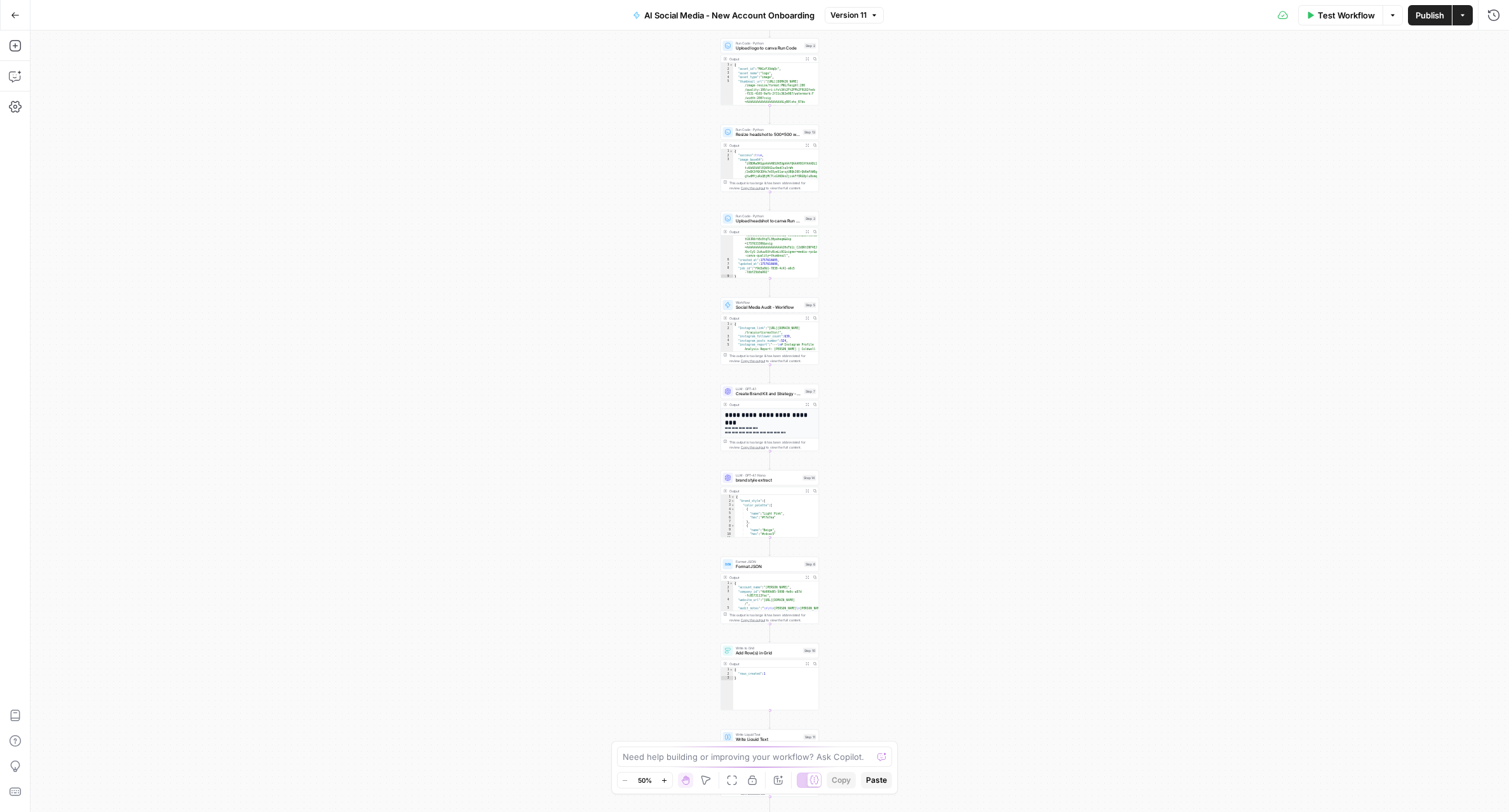
scroll to position [79, 0]
click at [767, 567] on span "Format JSON" at bounding box center [769, 566] width 66 height 6
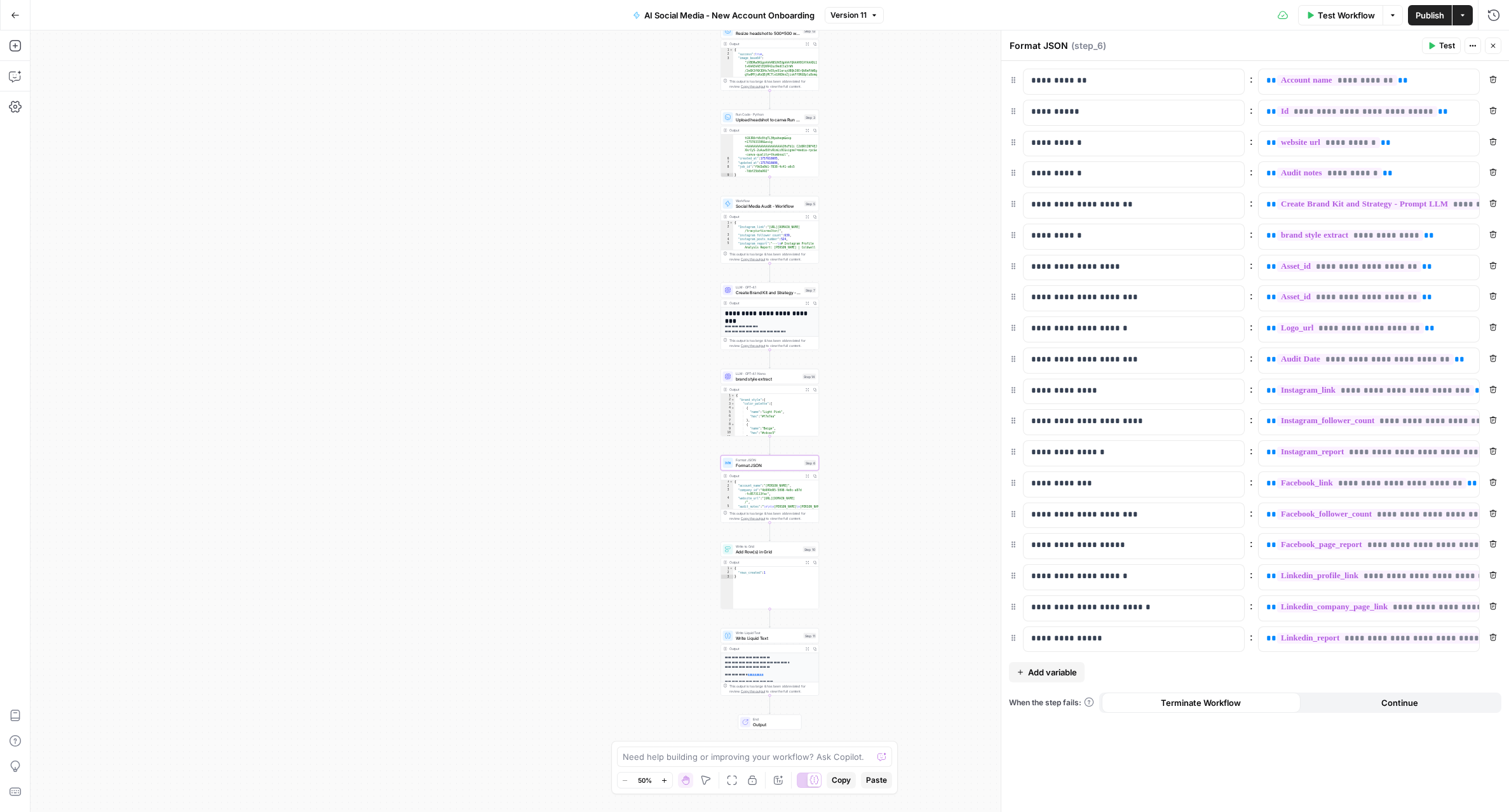
scroll to position [0, 0]
click at [1131, 329] on p "**********" at bounding box center [1123, 328] width 185 height 13
click at [1429, 329] on p "**********" at bounding box center [1358, 328] width 185 height 13
click at [1490, 47] on icon "button" at bounding box center [1493, 46] width 8 height 8
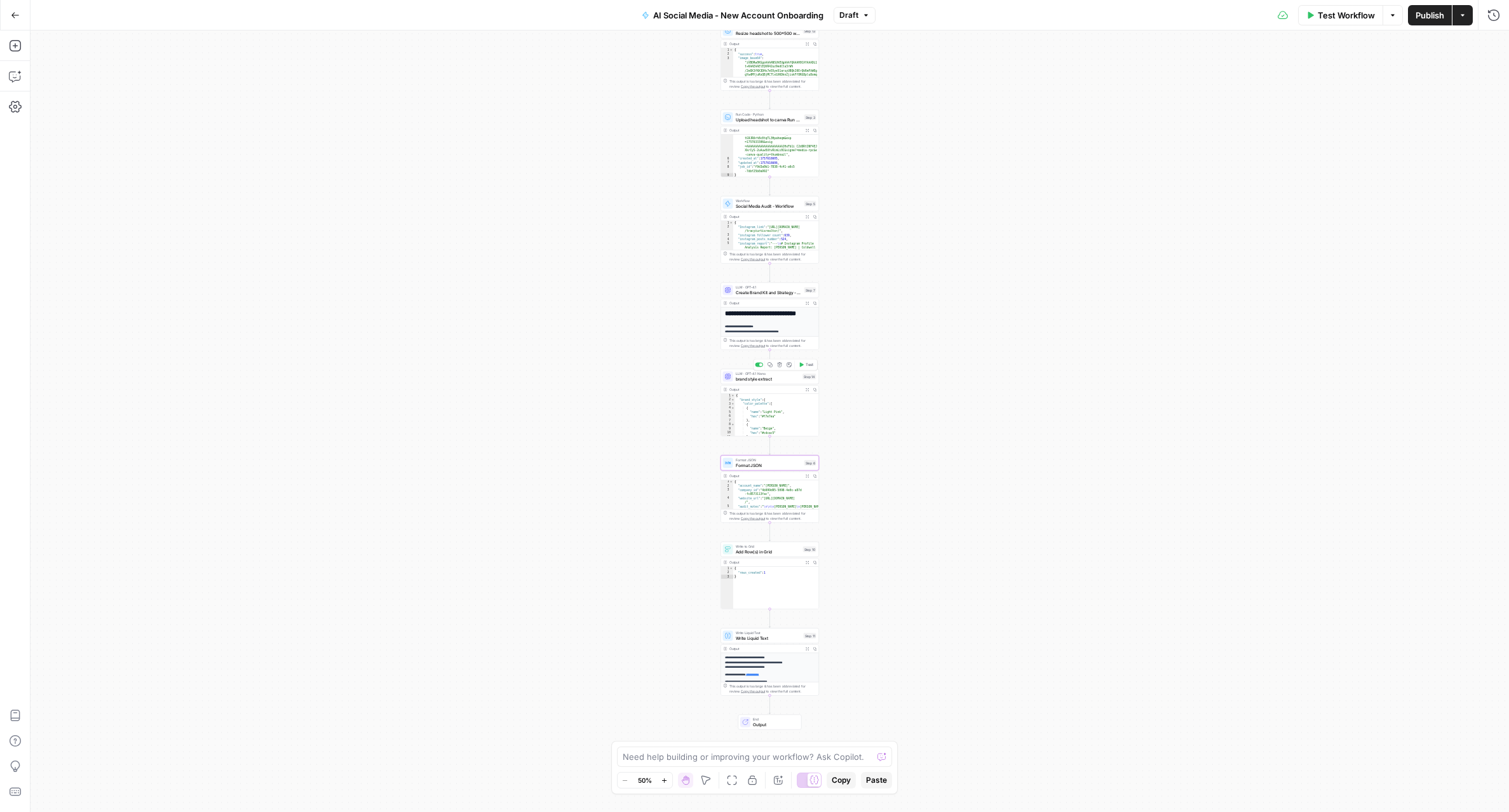
click at [785, 377] on span "brand style extract" at bounding box center [768, 378] width 65 height 6
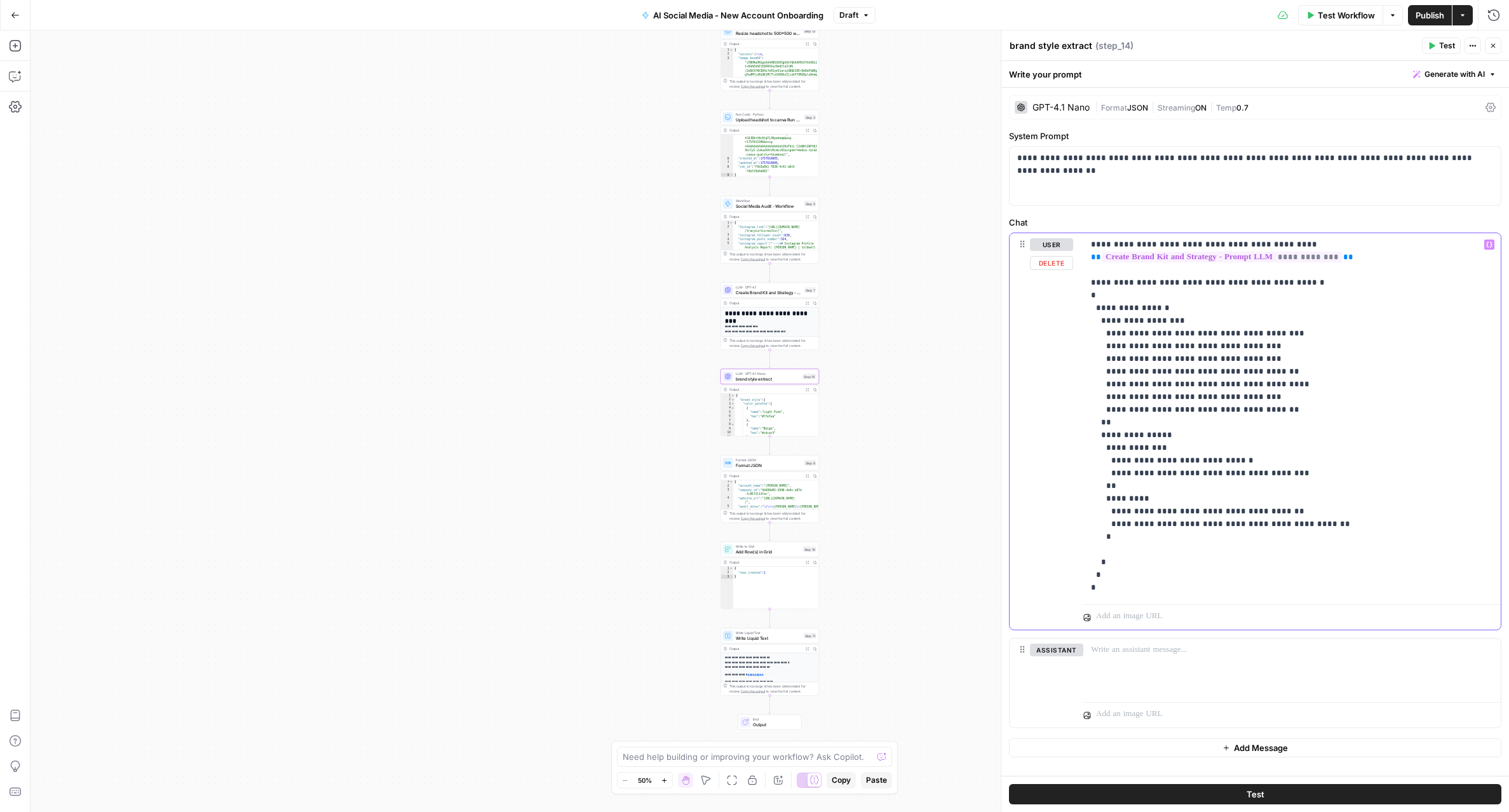
click at [1098, 320] on p "**********" at bounding box center [1291, 416] width 402 height 356
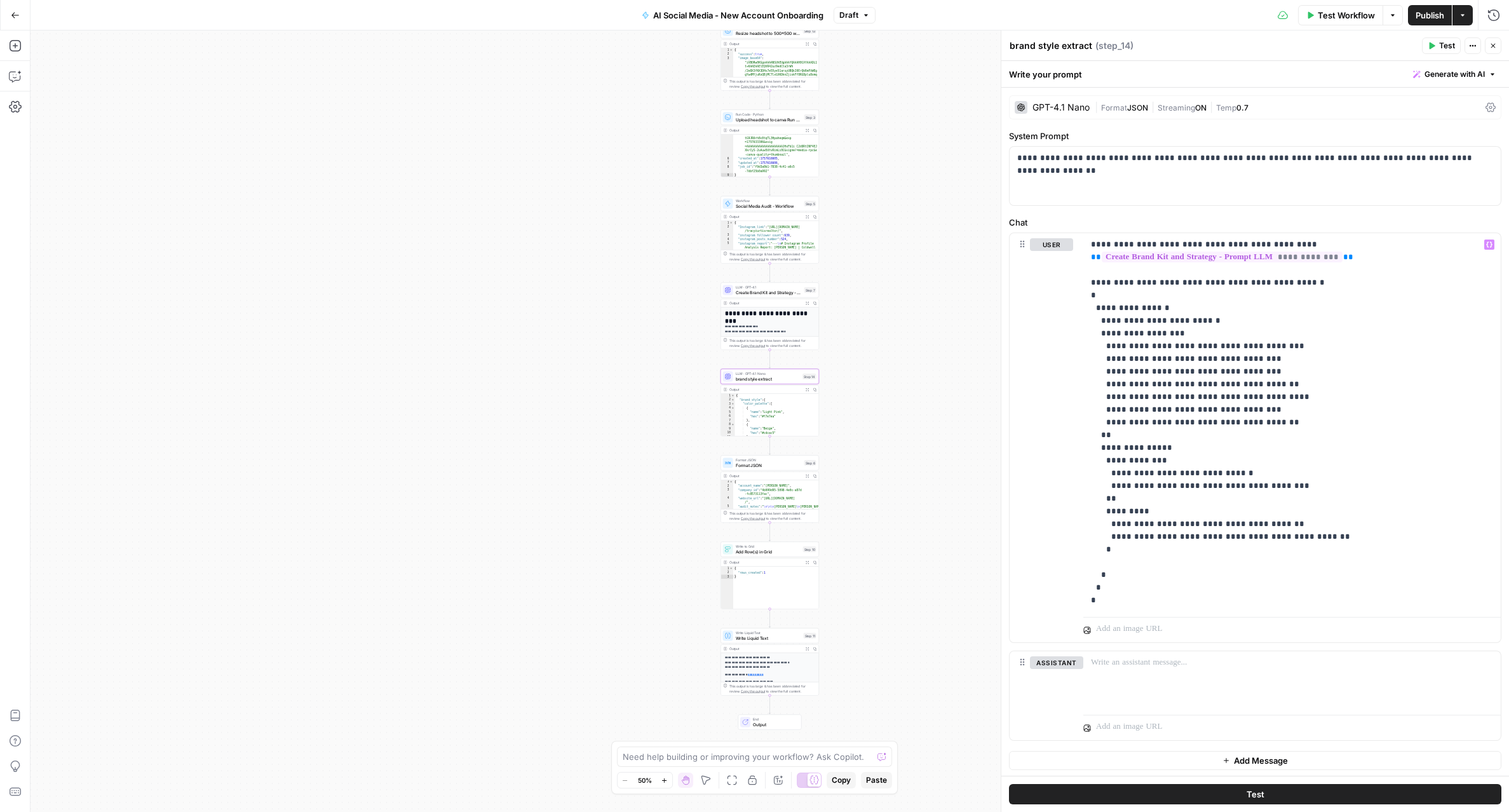
click at [1309, 798] on button "Test" at bounding box center [1255, 794] width 493 height 21
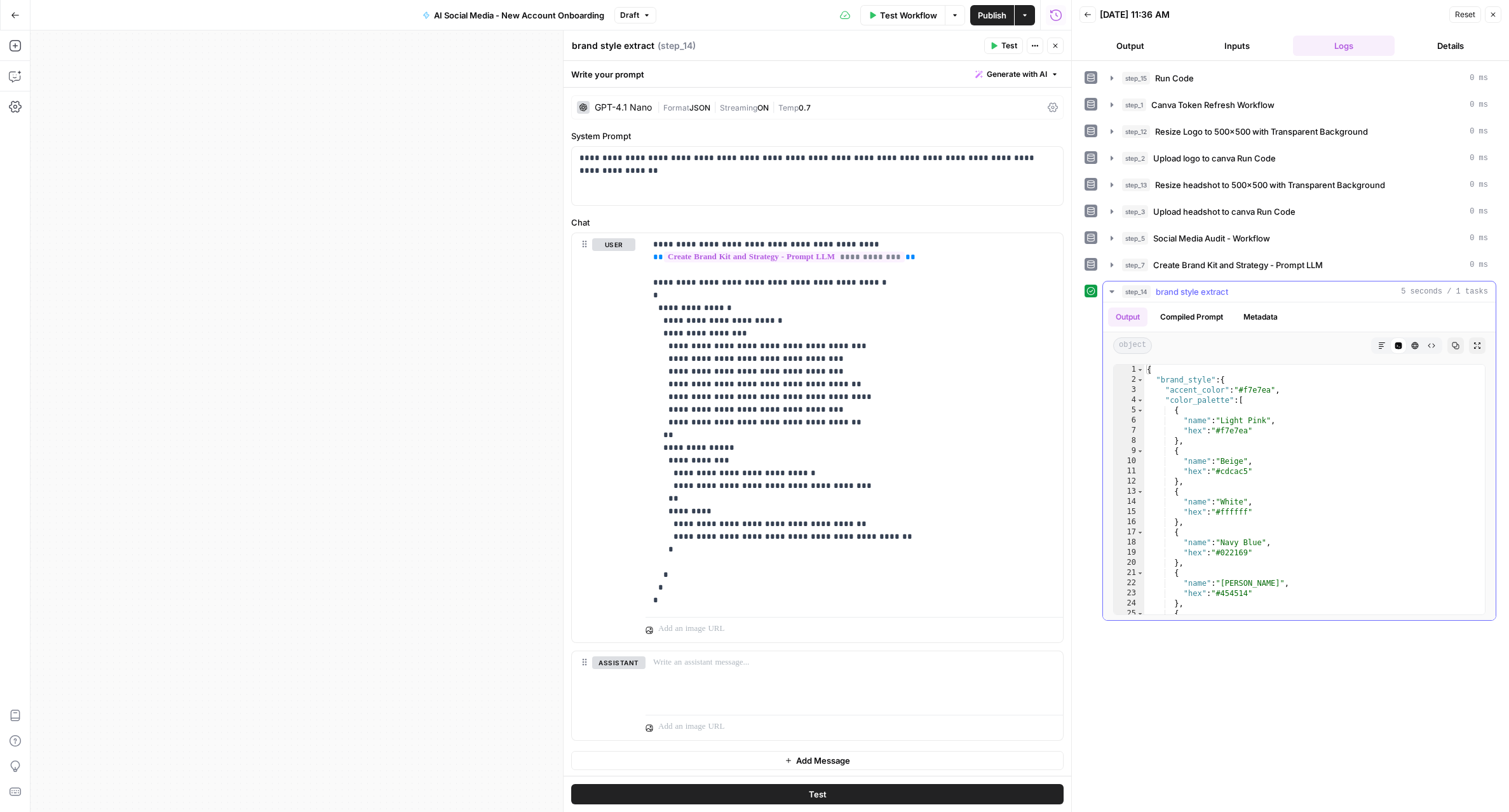
type textarea "**********"
drag, startPoint x: 1276, startPoint y: 391, endPoint x: 1243, endPoint y: 388, distance: 33.1
click at [1243, 388] on div "{ "brand_style" : { "accent_color" : "#f7e7ea" , "color_palette" : [ { "name" :…" at bounding box center [1314, 499] width 341 height 270
click at [1058, 51] on button "Close" at bounding box center [1055, 46] width 17 height 17
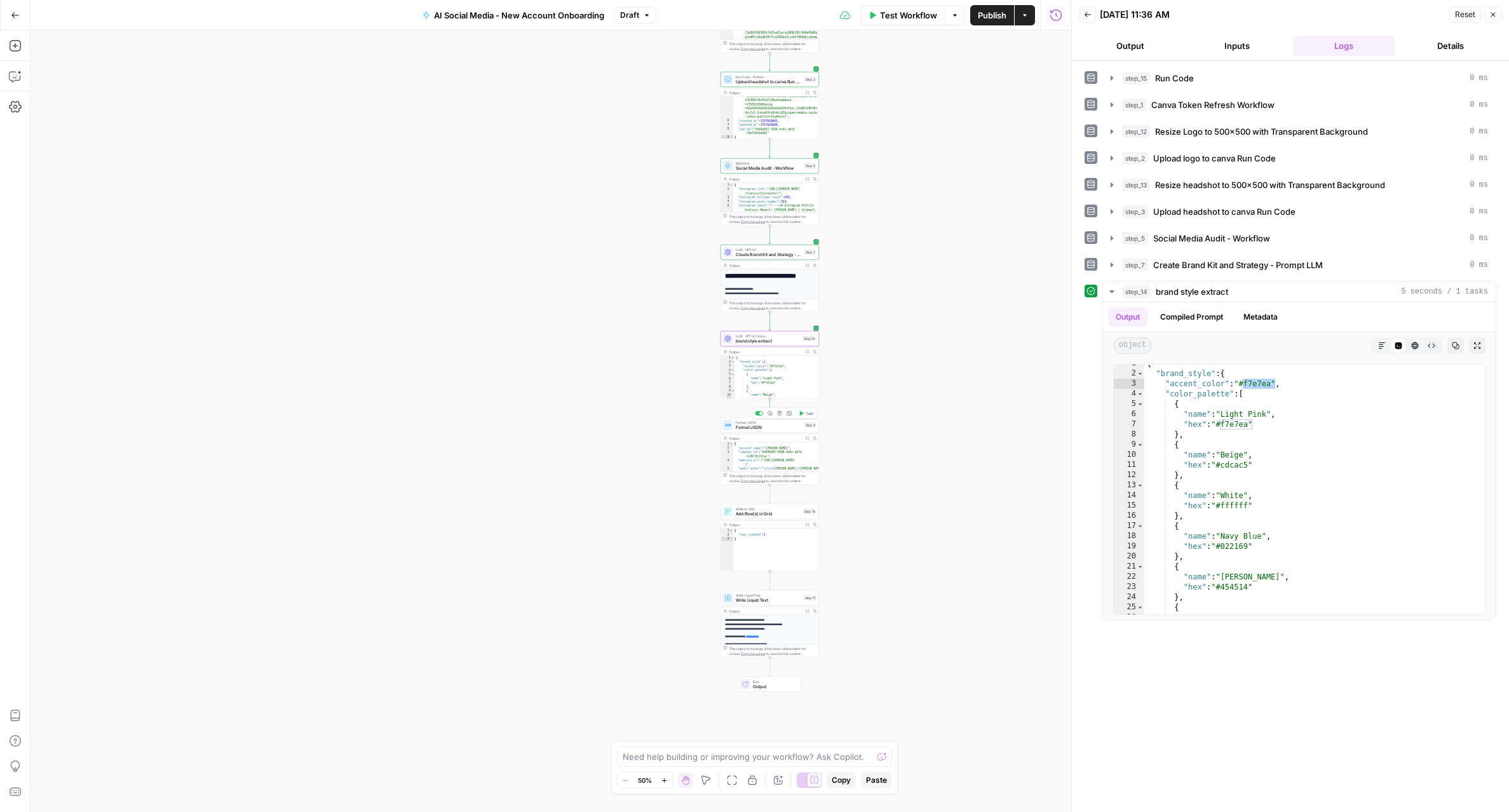
click at [782, 426] on span "Format JSON" at bounding box center [769, 428] width 66 height 6
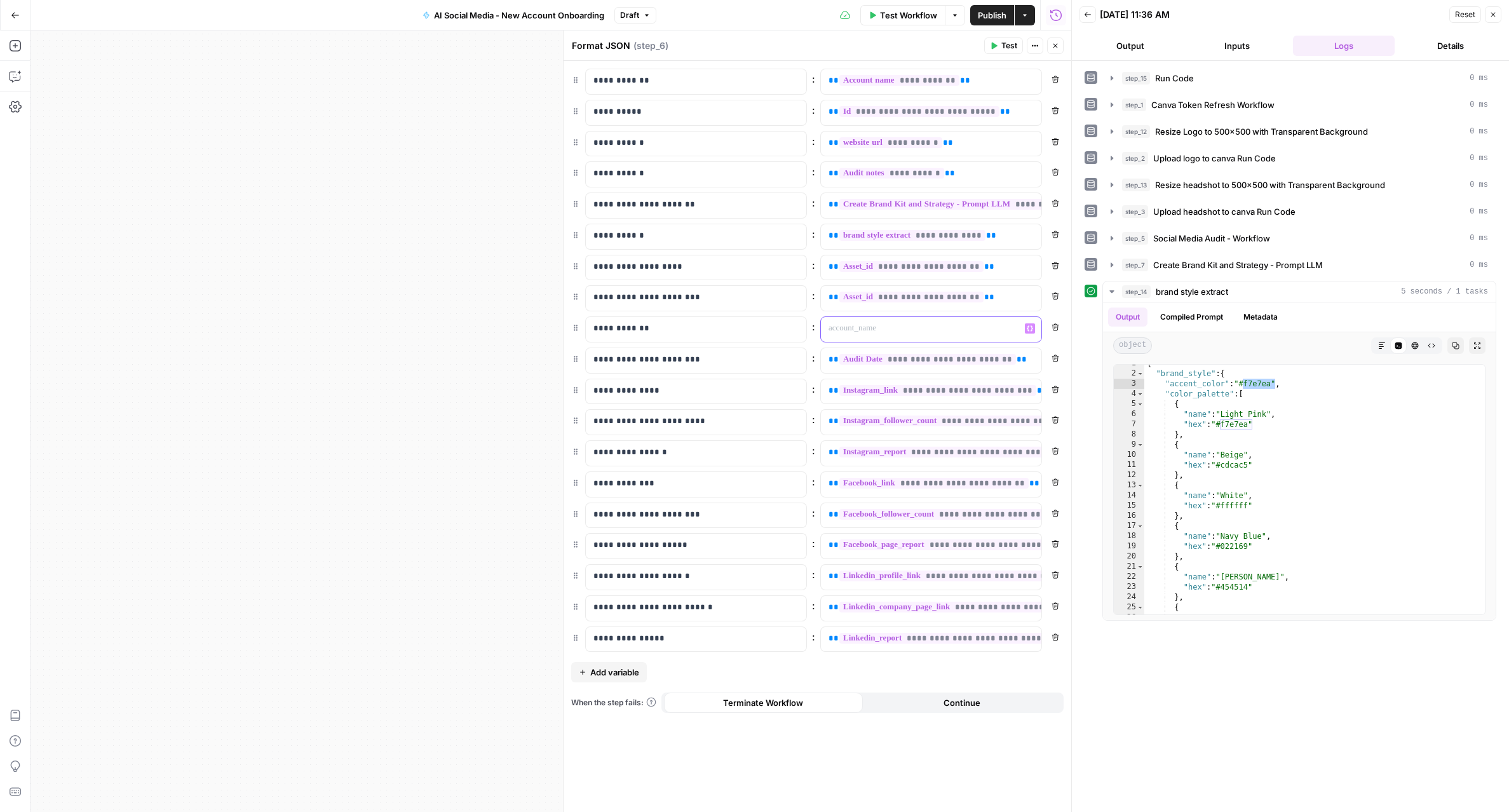
click at [897, 330] on p at bounding box center [920, 328] width 185 height 13
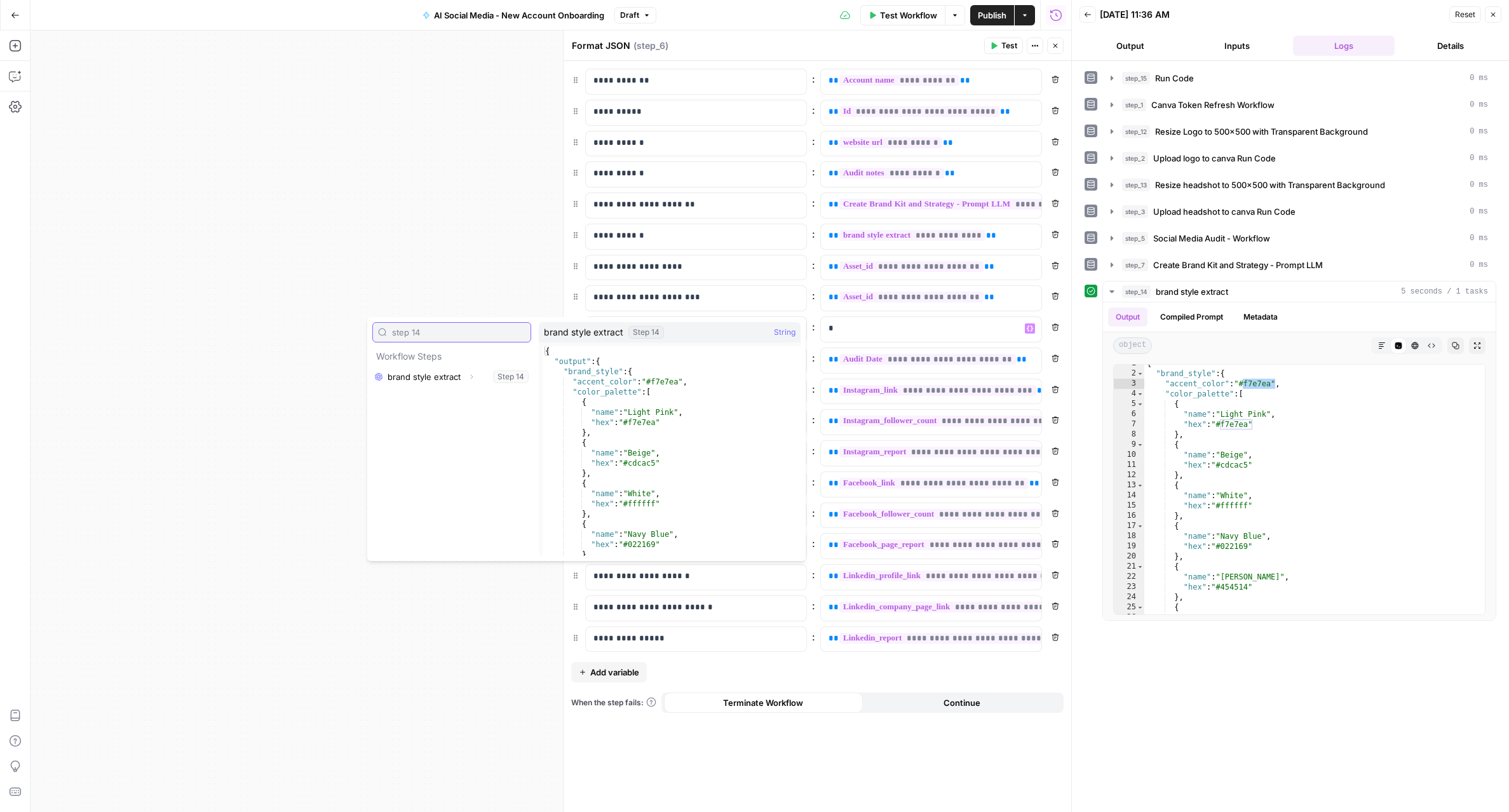
type input "step 14"
click at [474, 377] on icon "button" at bounding box center [471, 377] width 8 height 8
click at [422, 398] on icon "button" at bounding box center [425, 397] width 8 height 8
click at [460, 418] on icon "button" at bounding box center [457, 417] width 8 height 8
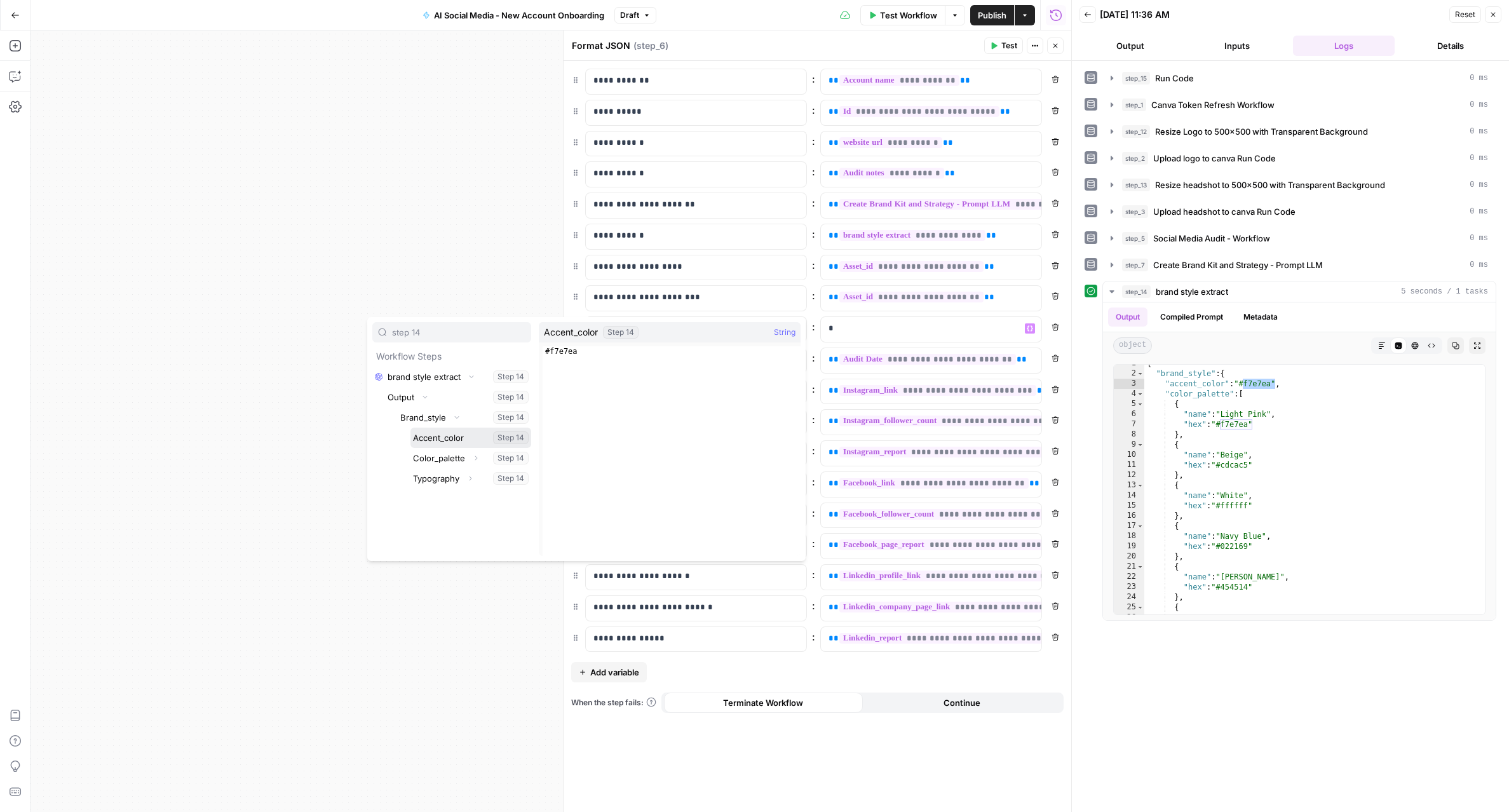
click at [453, 445] on button "Select variable Accent_color" at bounding box center [470, 438] width 120 height 21
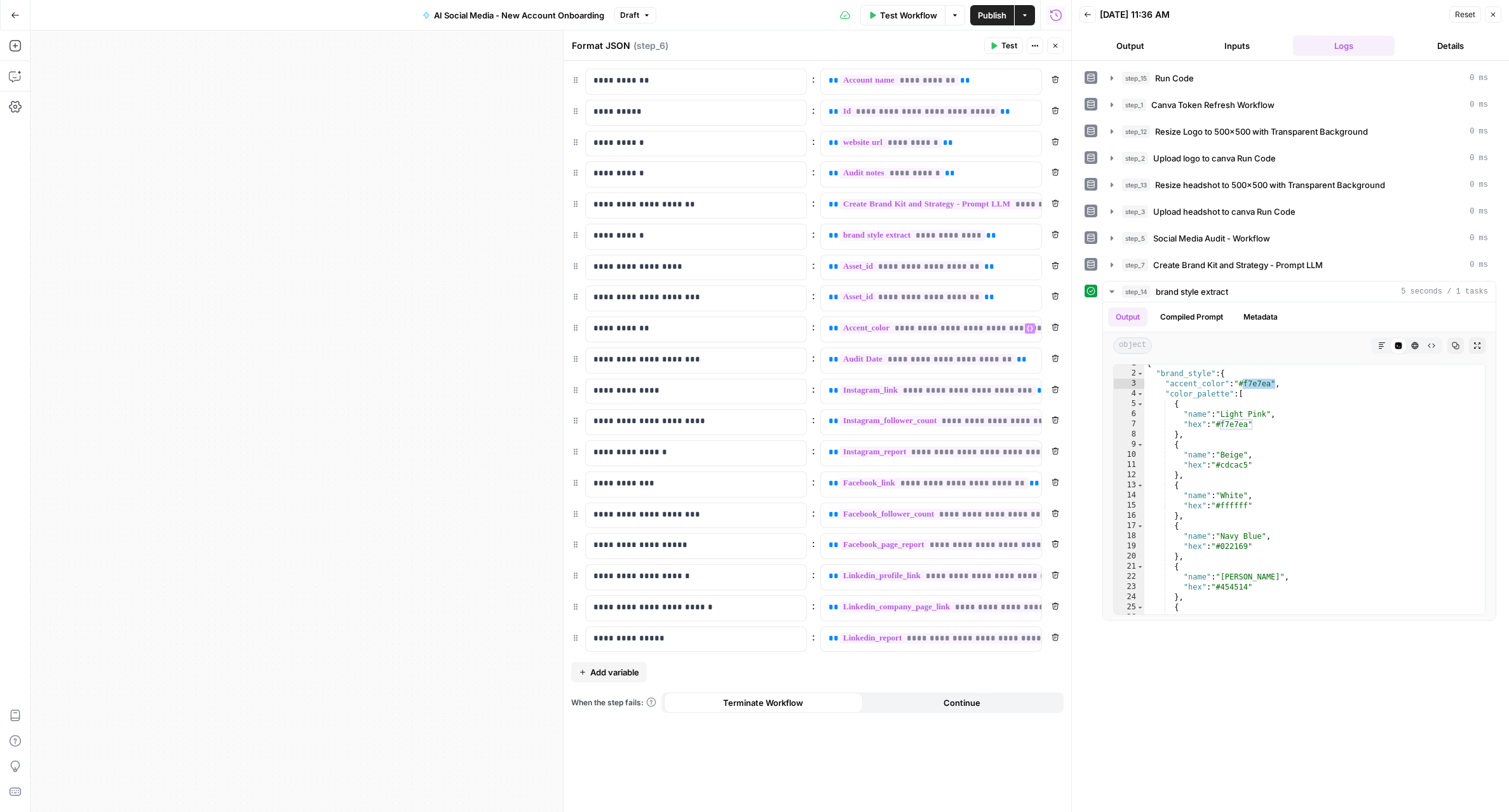
click at [1013, 47] on span "Test" at bounding box center [1009, 45] width 16 height 11
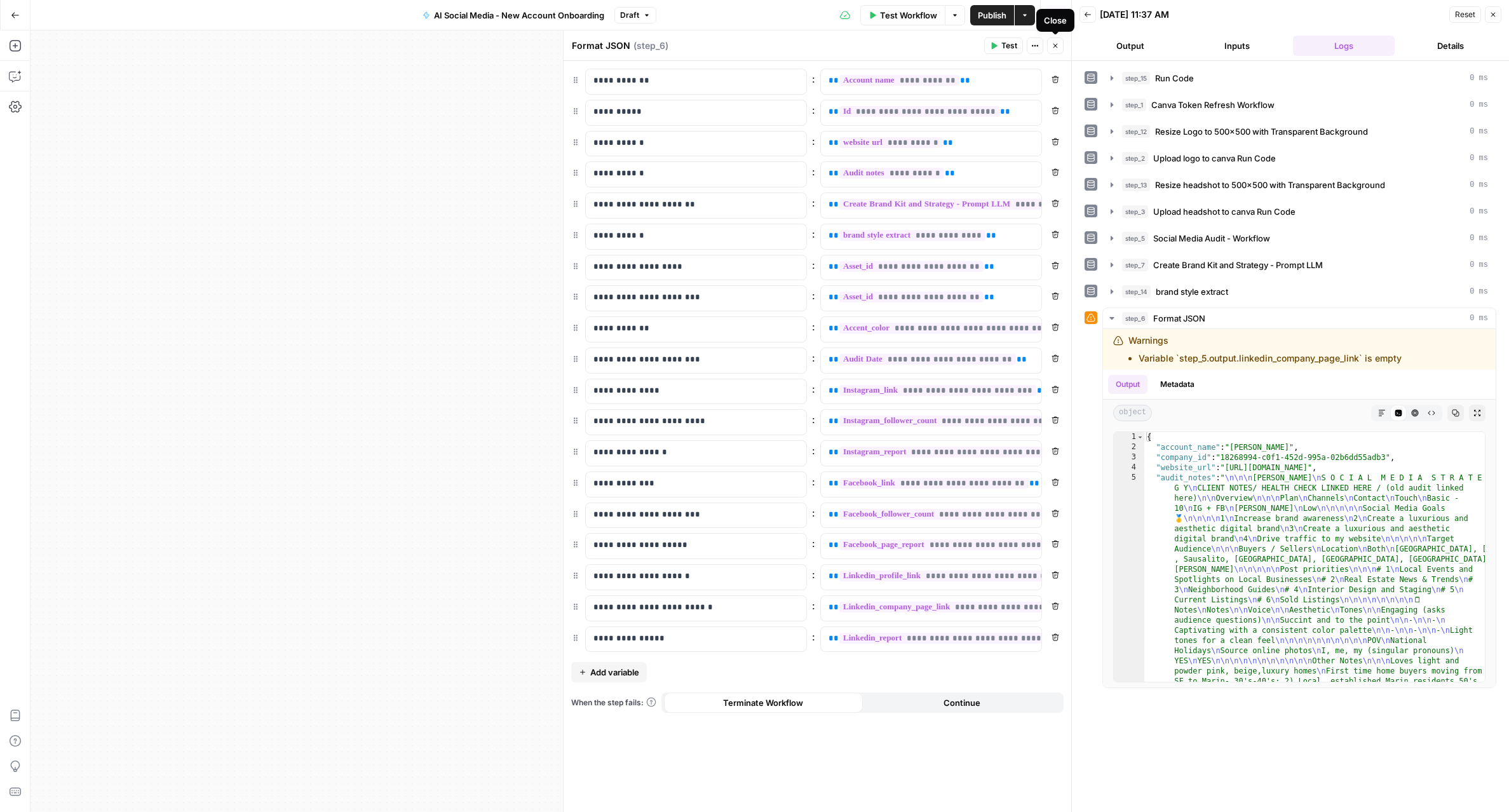
click at [1056, 51] on button "Close" at bounding box center [1055, 46] width 17 height 17
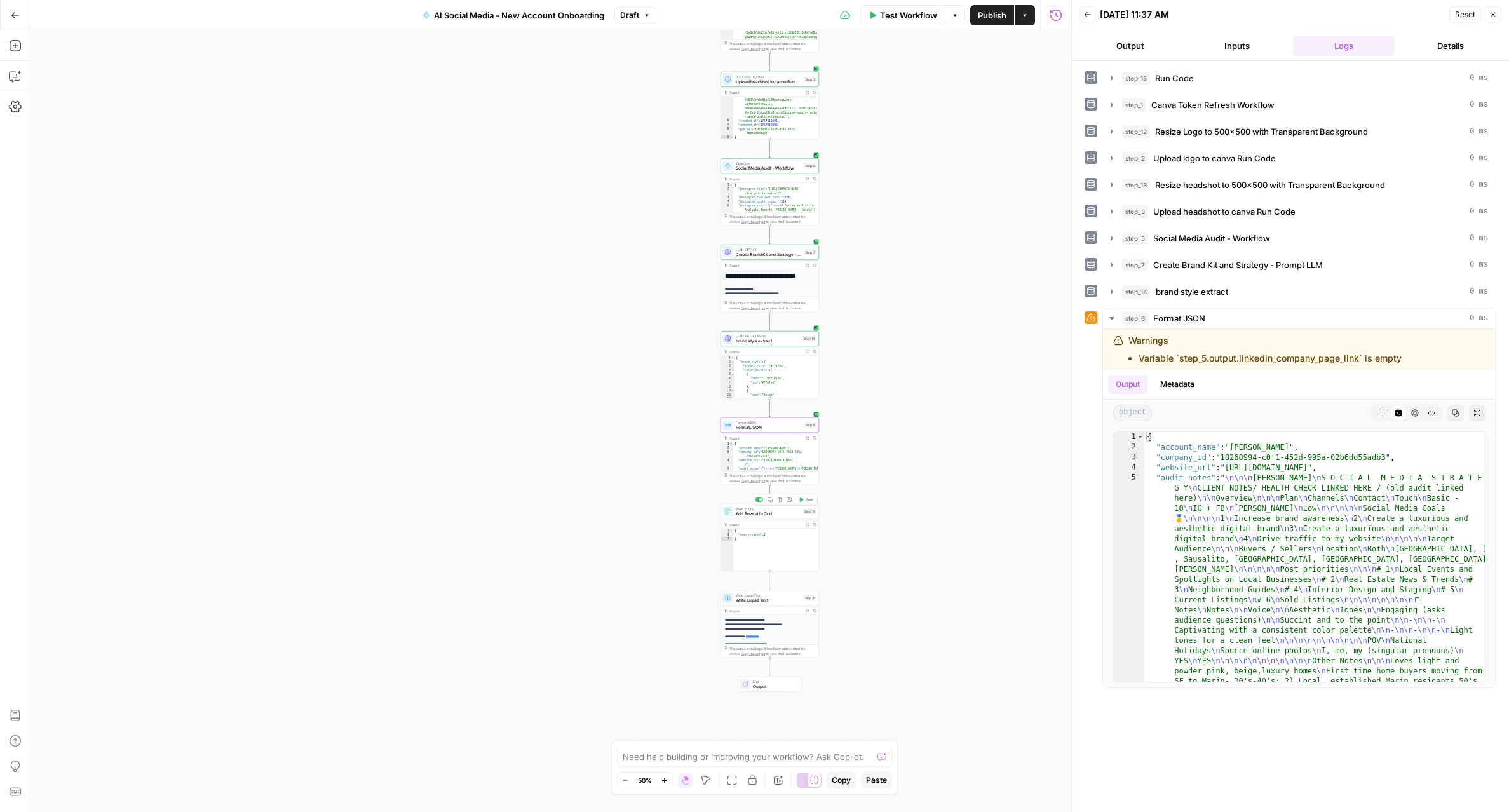
click at [805, 502] on span "Test" at bounding box center [809, 499] width 8 height 5
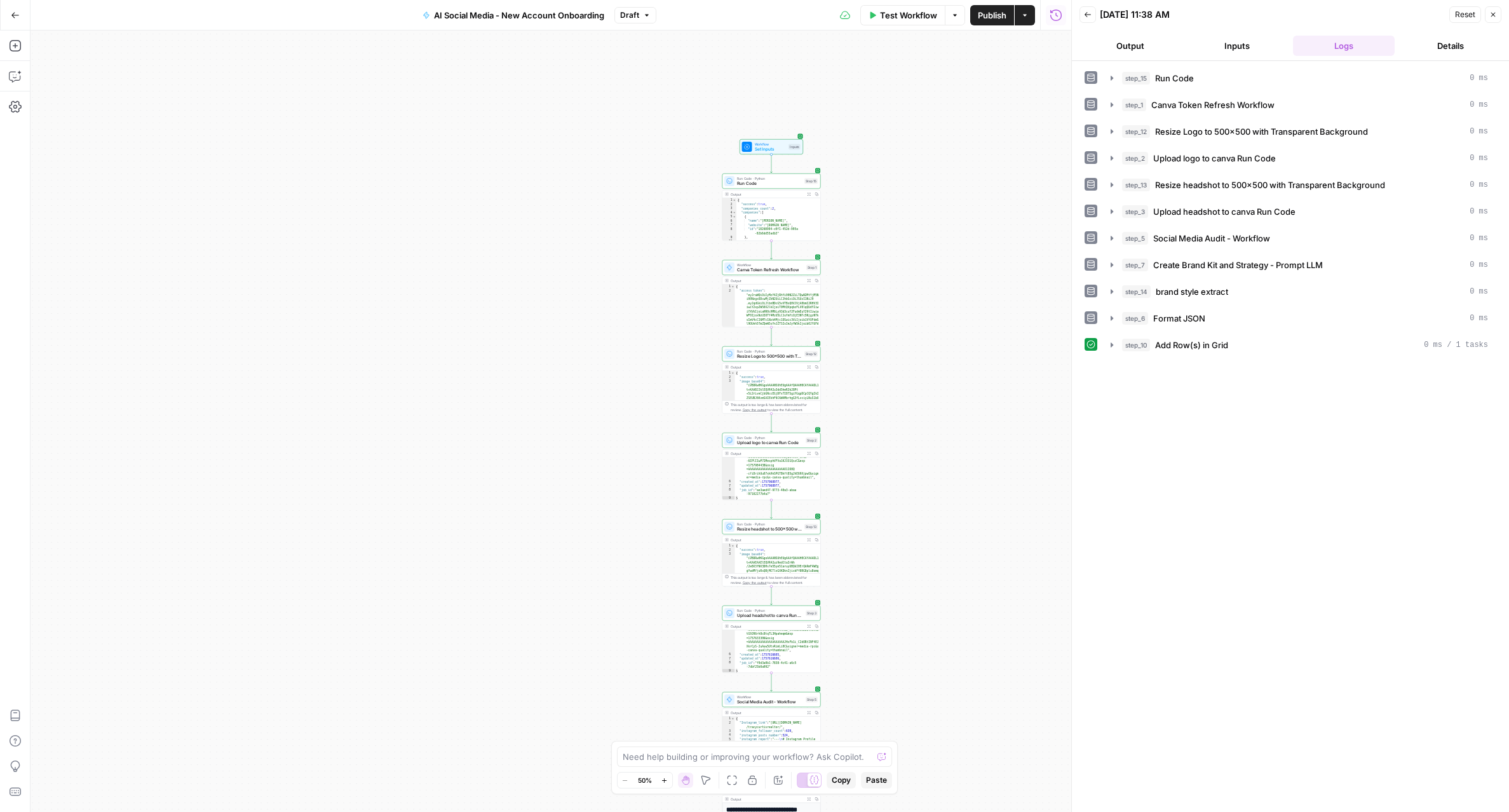
scroll to position [79, 0]
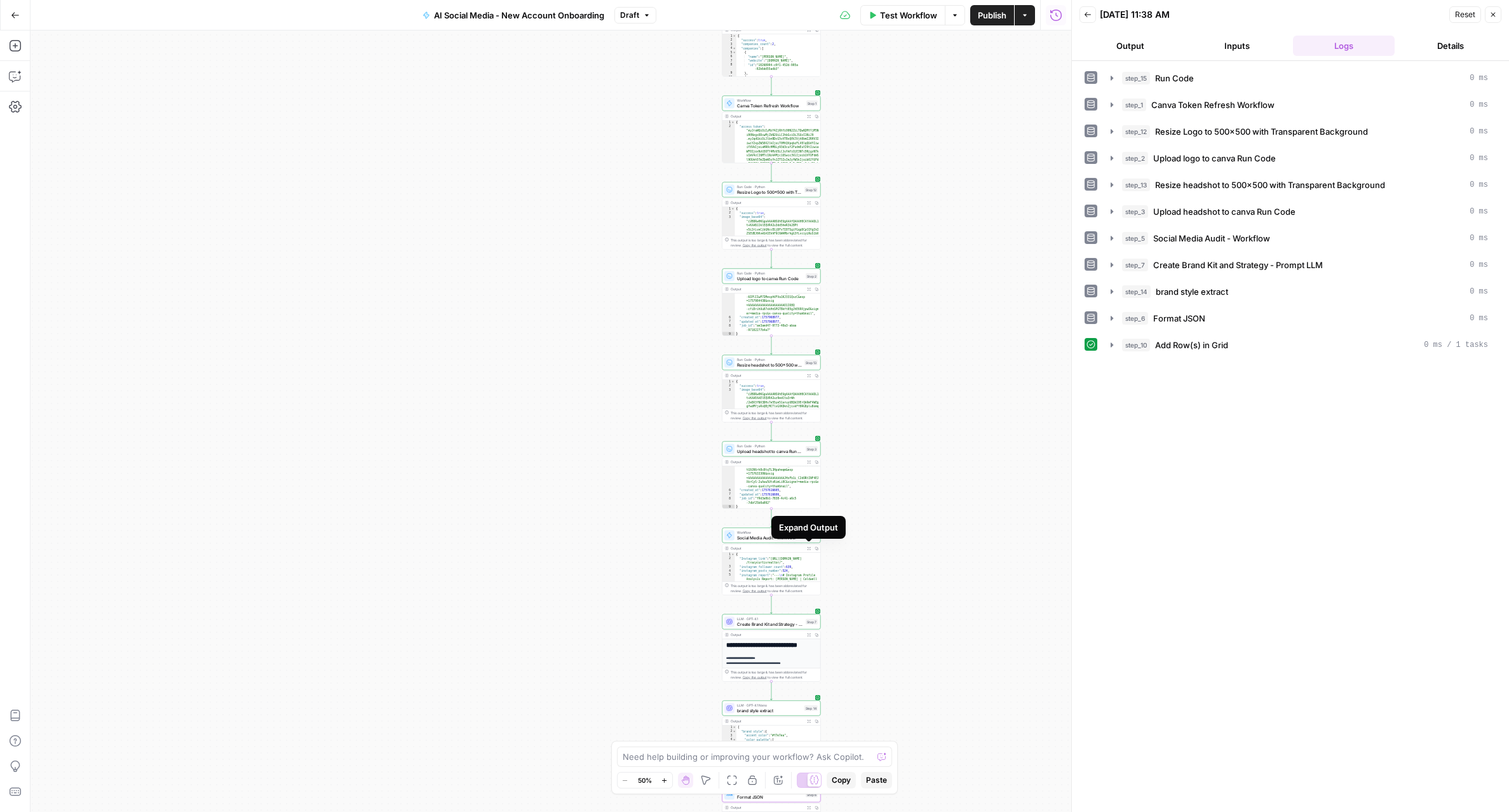
click at [809, 547] on icon "button" at bounding box center [808, 547] width 4 height 4
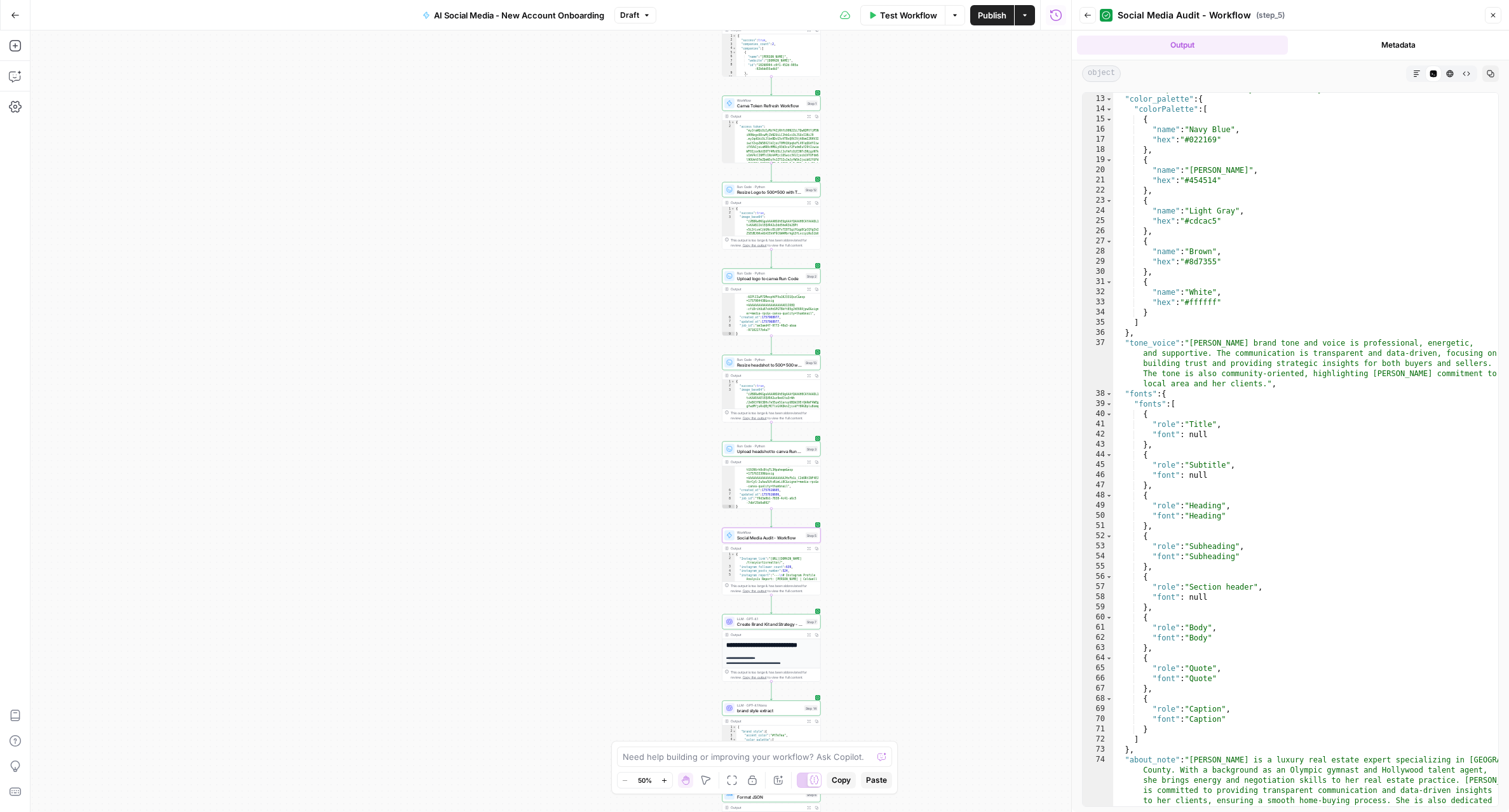
scroll to position [3077, 0]
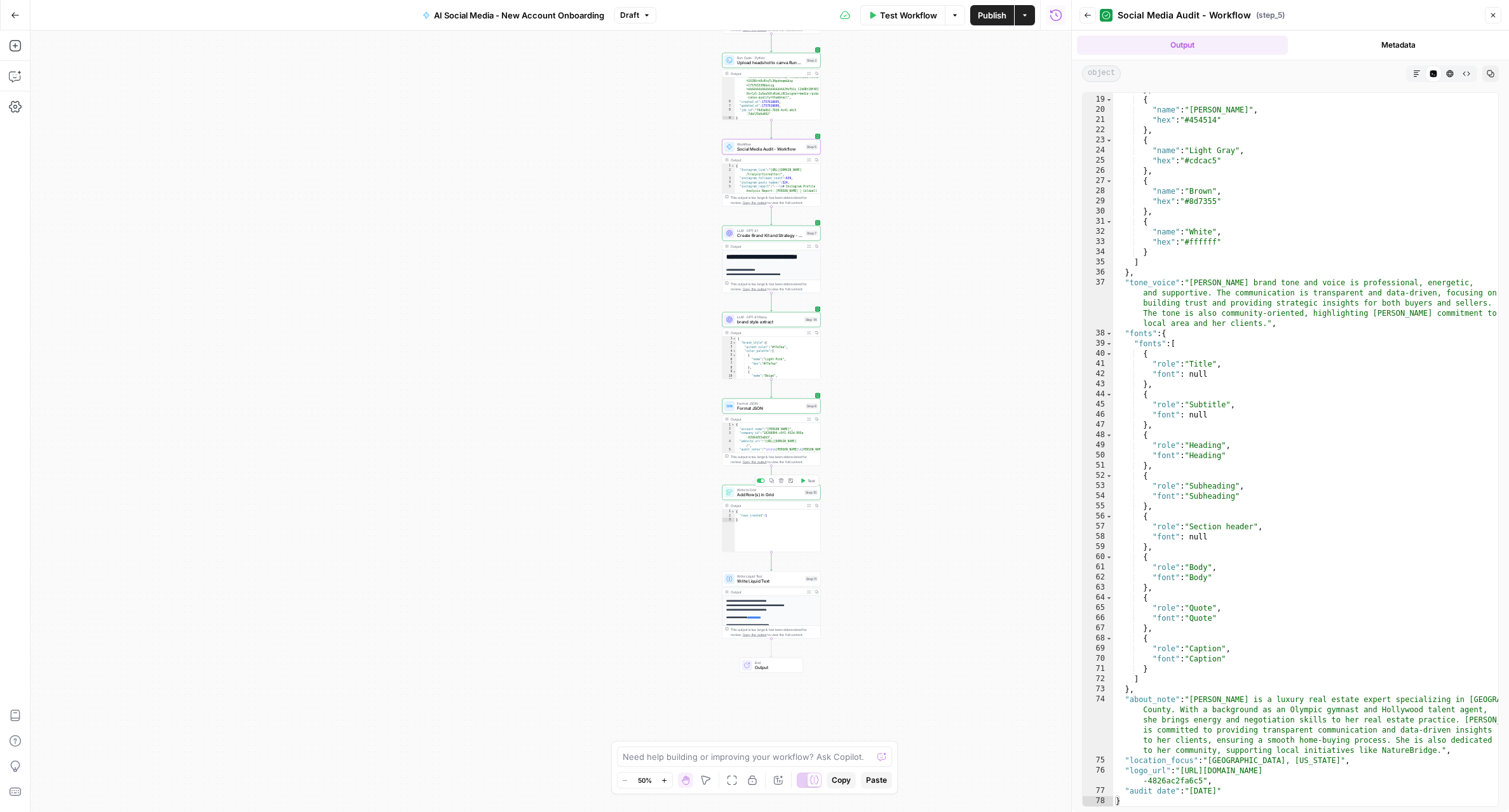
click at [801, 496] on span "Add Row(s) in Grid" at bounding box center [769, 495] width 65 height 6
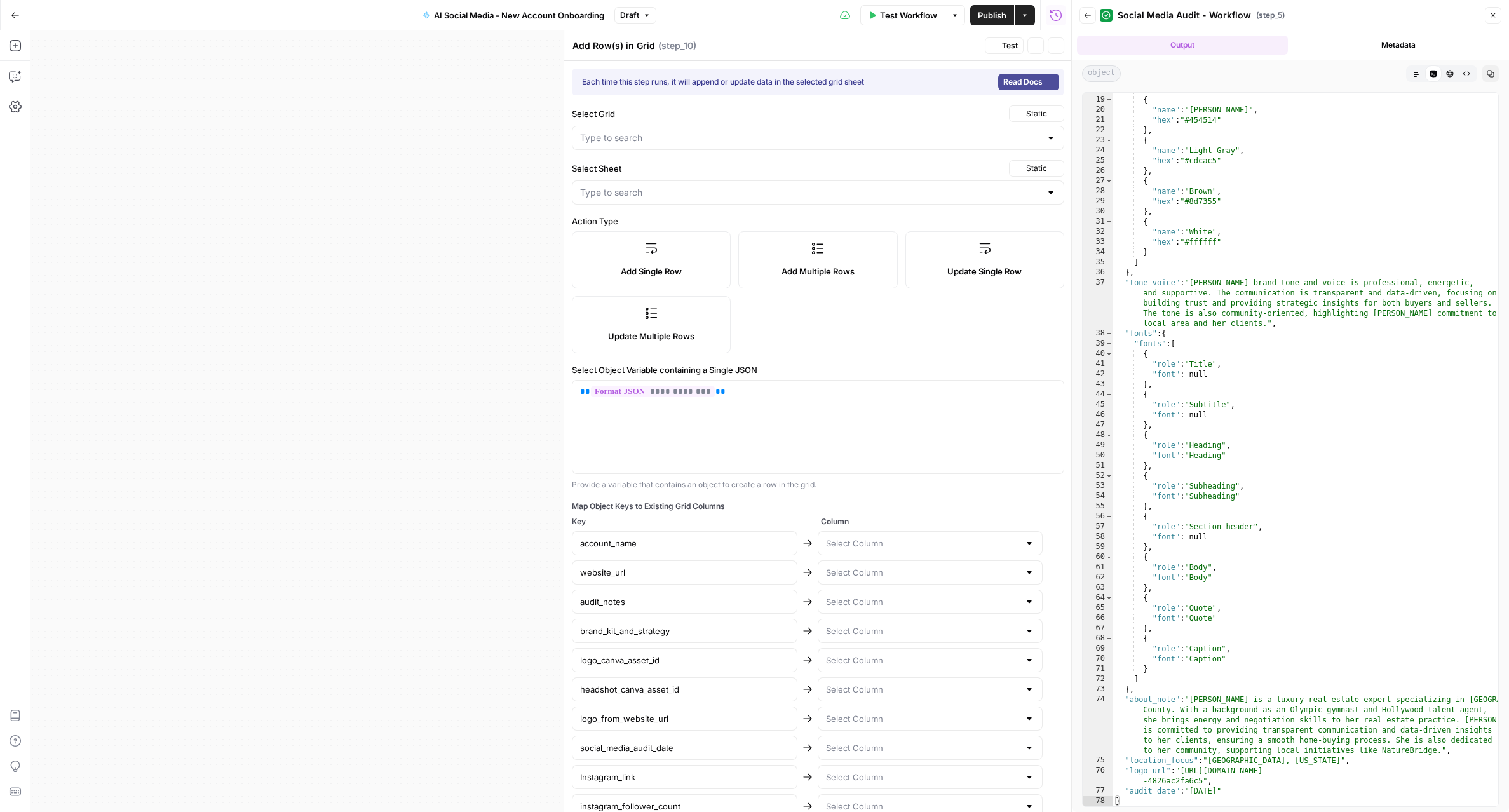
type input "Clients Grid - AI Social Media"
type input "GRID - Sheet1.csv"
type input "account_name"
type input "website_url"
type input "audit_notes"
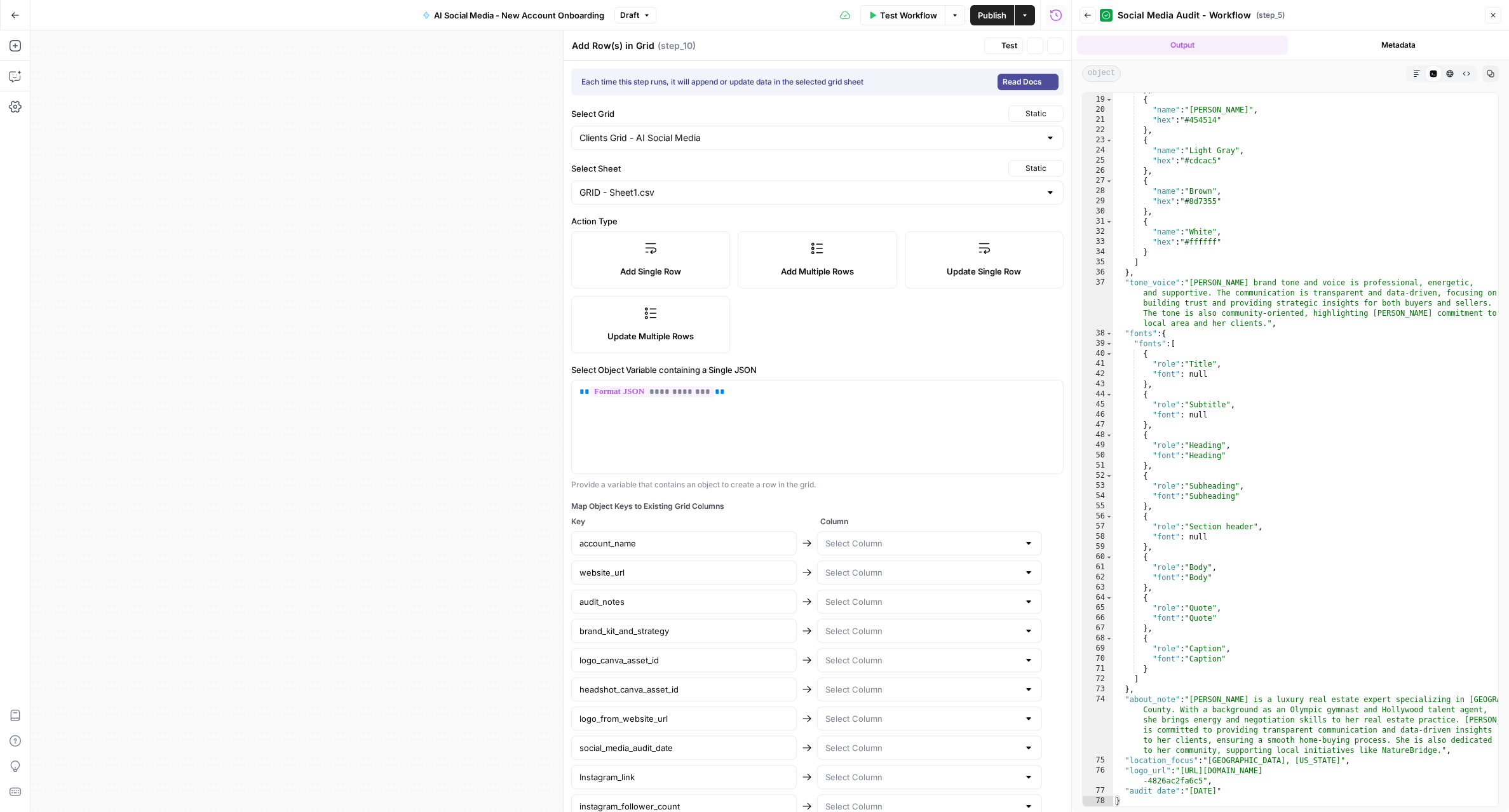
type input "brand_kit_and_strategy"
type input "logo_canva_asset_id"
type input "headshot_canva_asset_id"
type input "social_media_audit_date"
type input "Instagram_link"
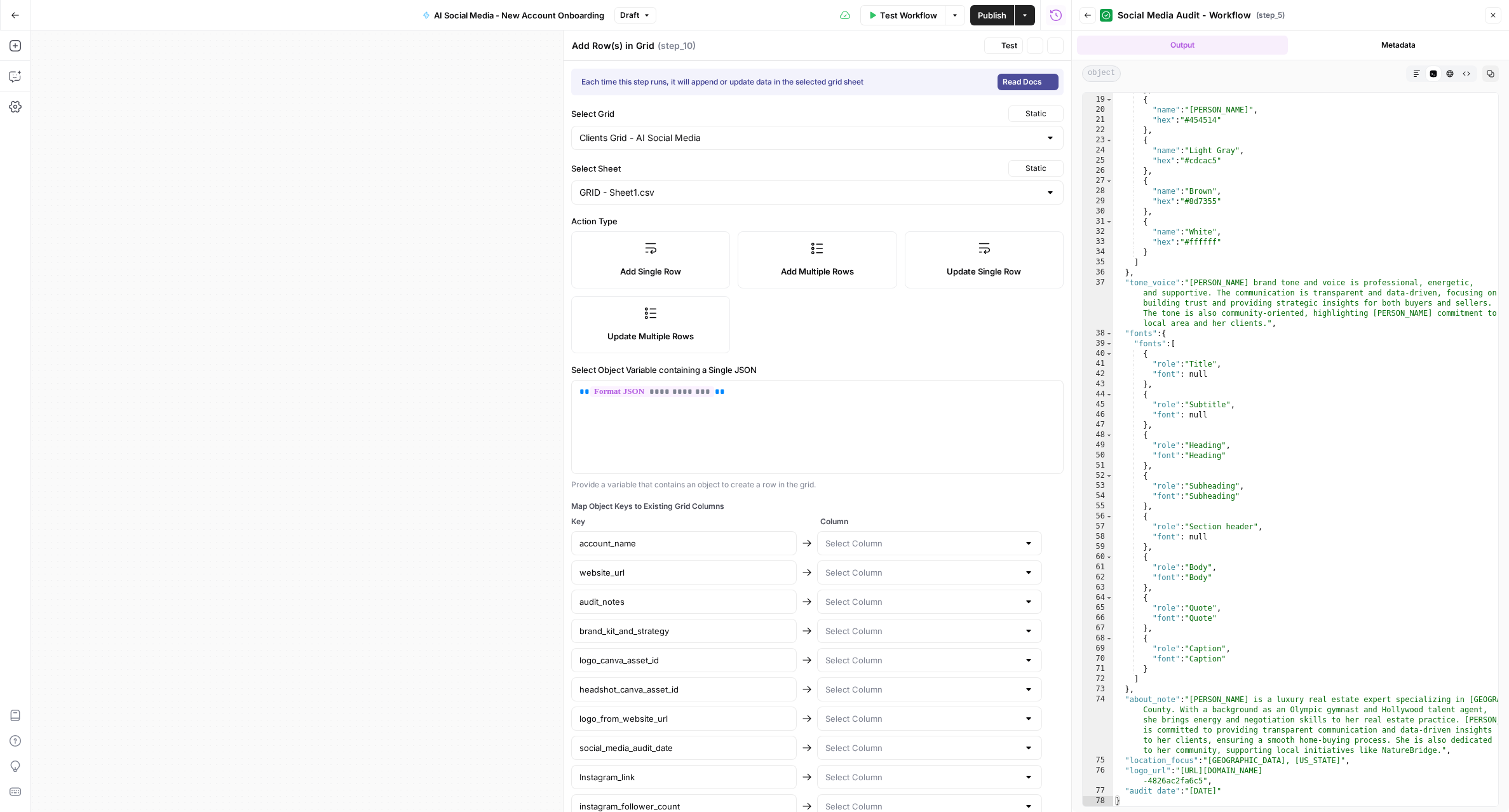
type input "instagram_follower_count"
type input "instagram_report"
type input "facebook_link"
type input "facebook_follower_count"
type input "facebook_page_report"
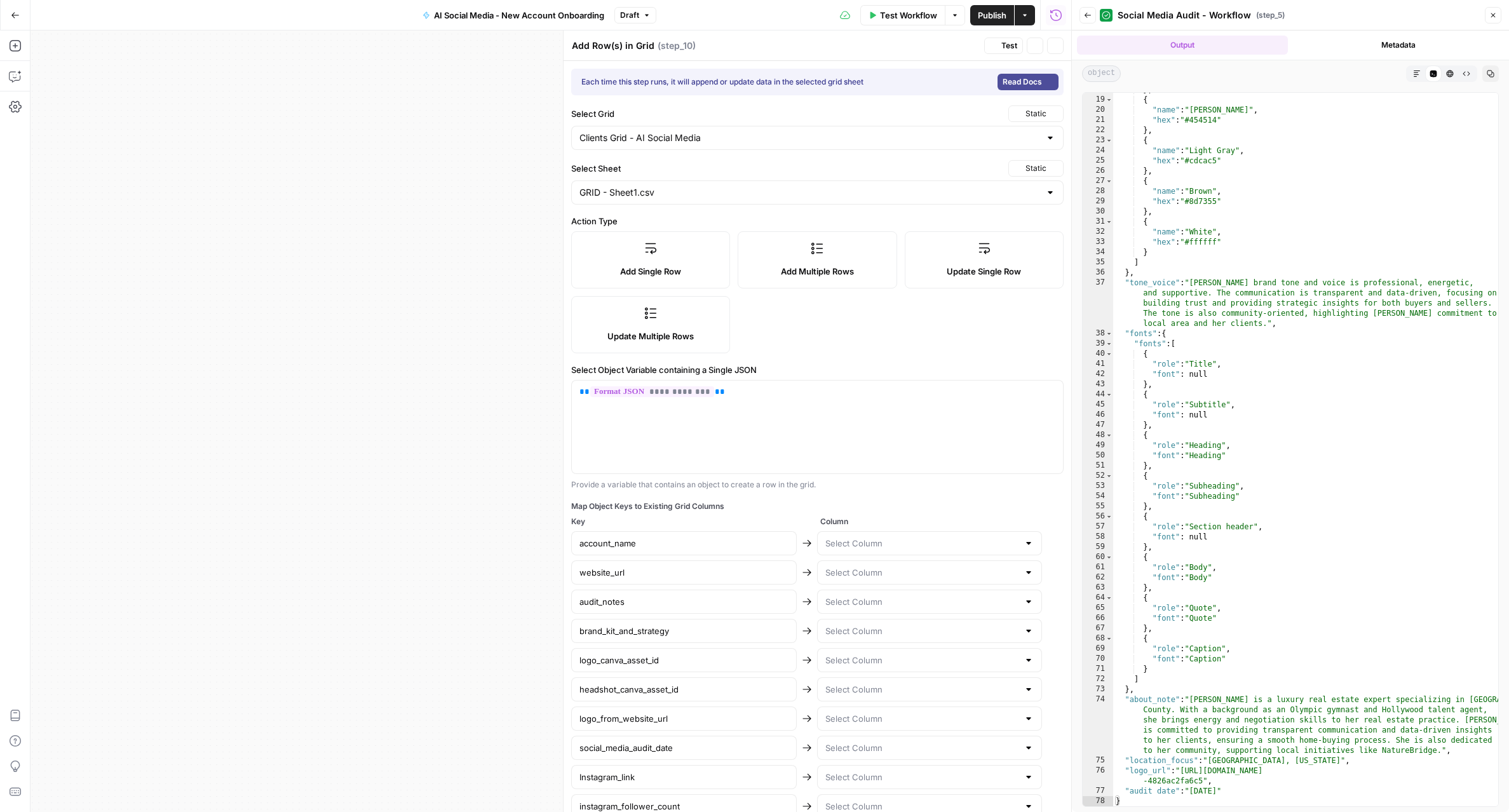
type input "linkedin_profile_link"
type input "linkedin_company_page_link"
type input "linkedin_report"
type input "brand style"
type input "company_id"
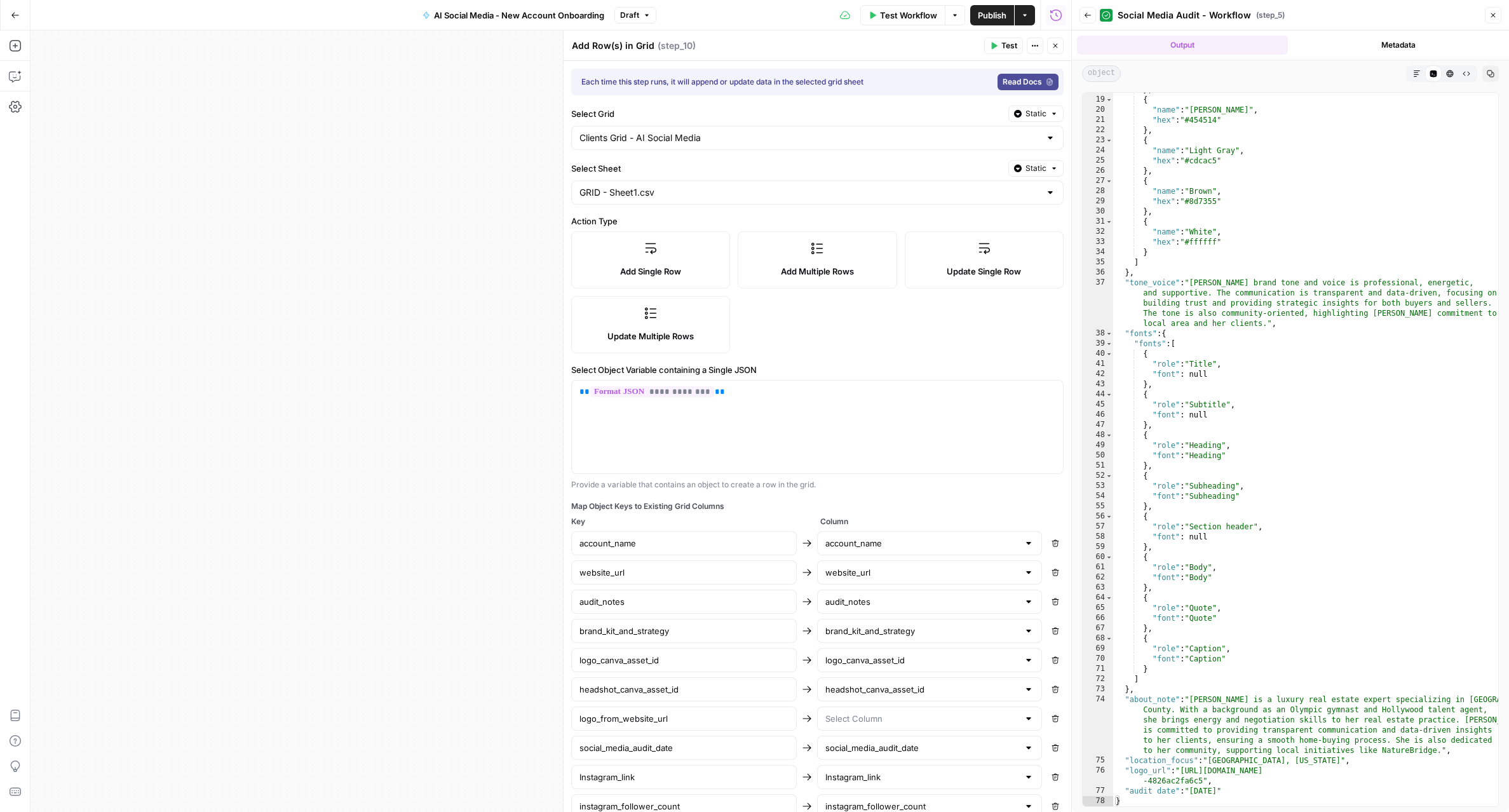
scroll to position [333, 0]
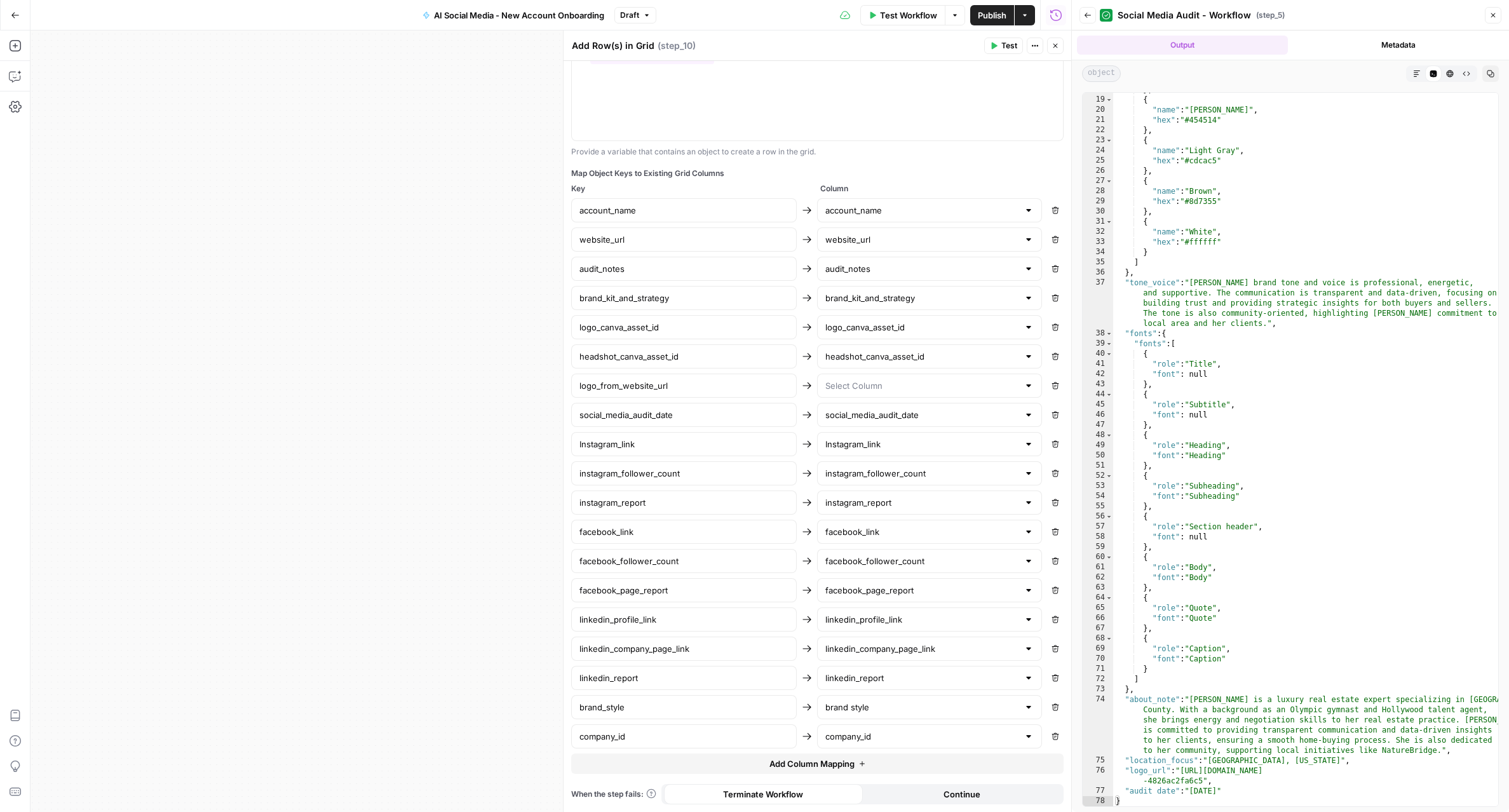
click at [667, 771] on button "Add Column Mapping" at bounding box center [817, 763] width 493 height 21
click at [660, 771] on input "text" at bounding box center [684, 765] width 209 height 13
type input "accent_color"
click at [913, 769] on input "text" at bounding box center [922, 765] width 194 height 13
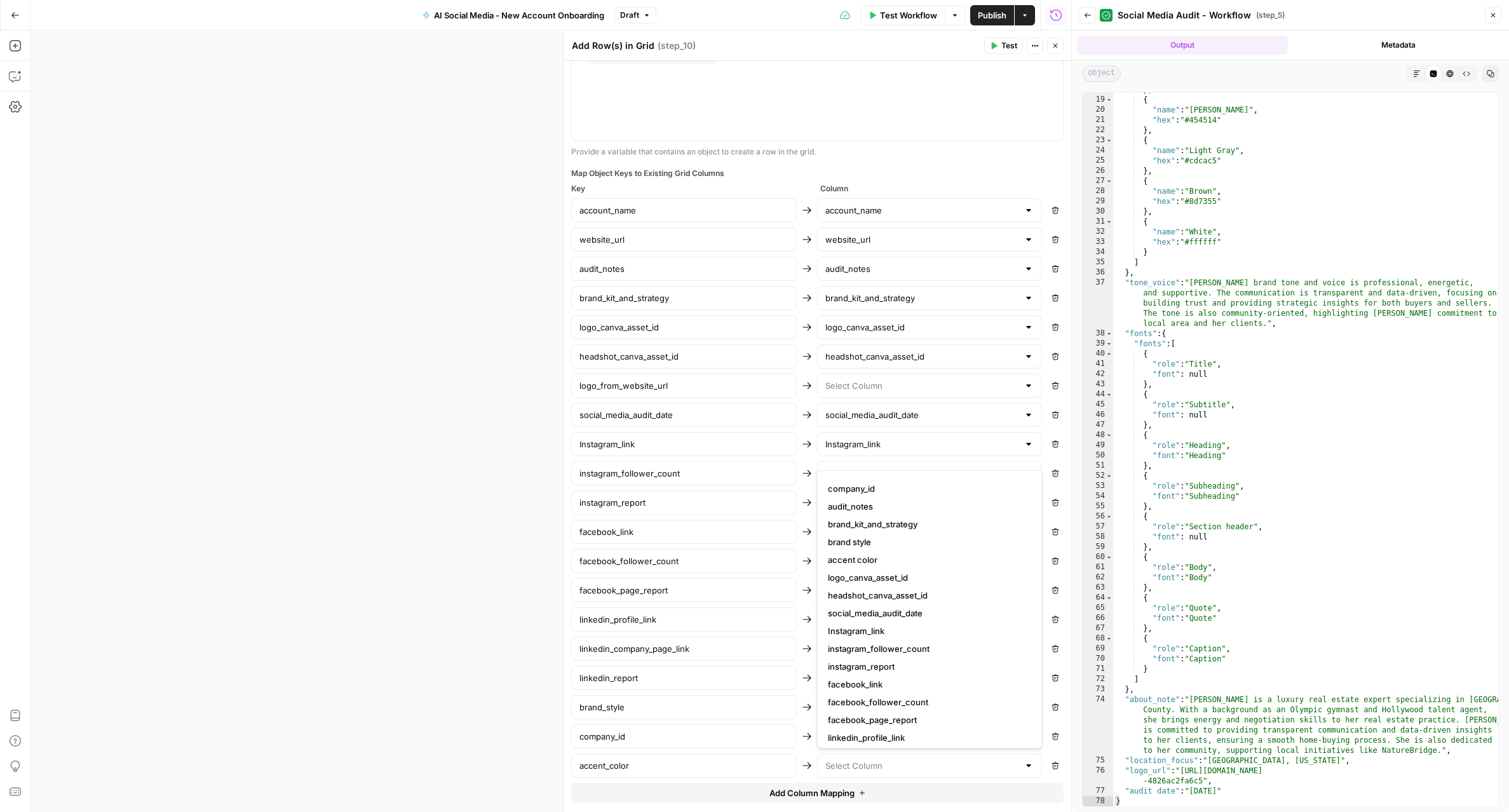
scroll to position [26, 0]
click at [868, 566] on span "accent color" at bounding box center [927, 565] width 199 height 13
type input "accent color"
click at [993, 46] on icon "button" at bounding box center [994, 46] width 5 height 7
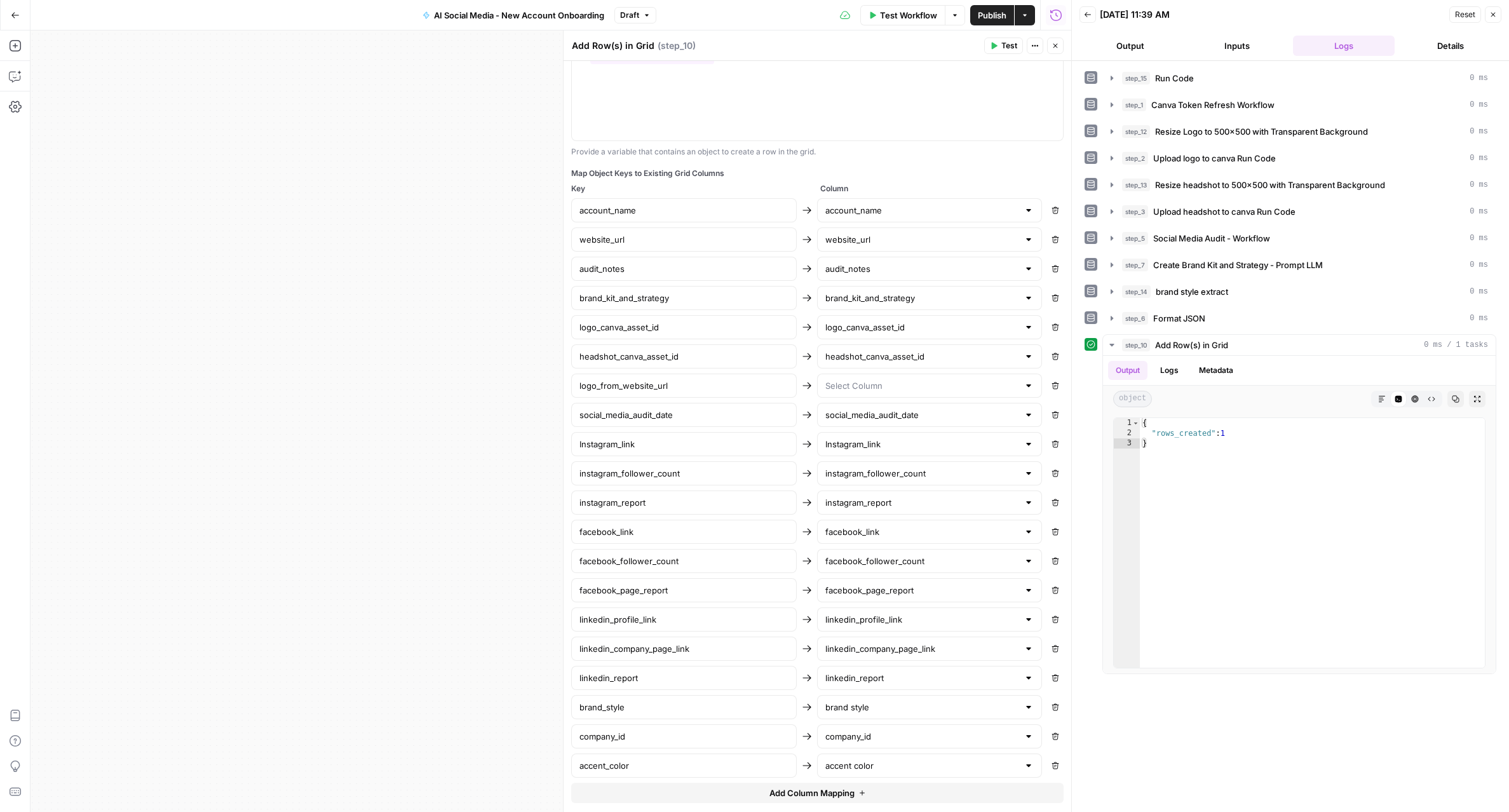
click at [1052, 47] on icon "button" at bounding box center [1055, 46] width 8 height 8
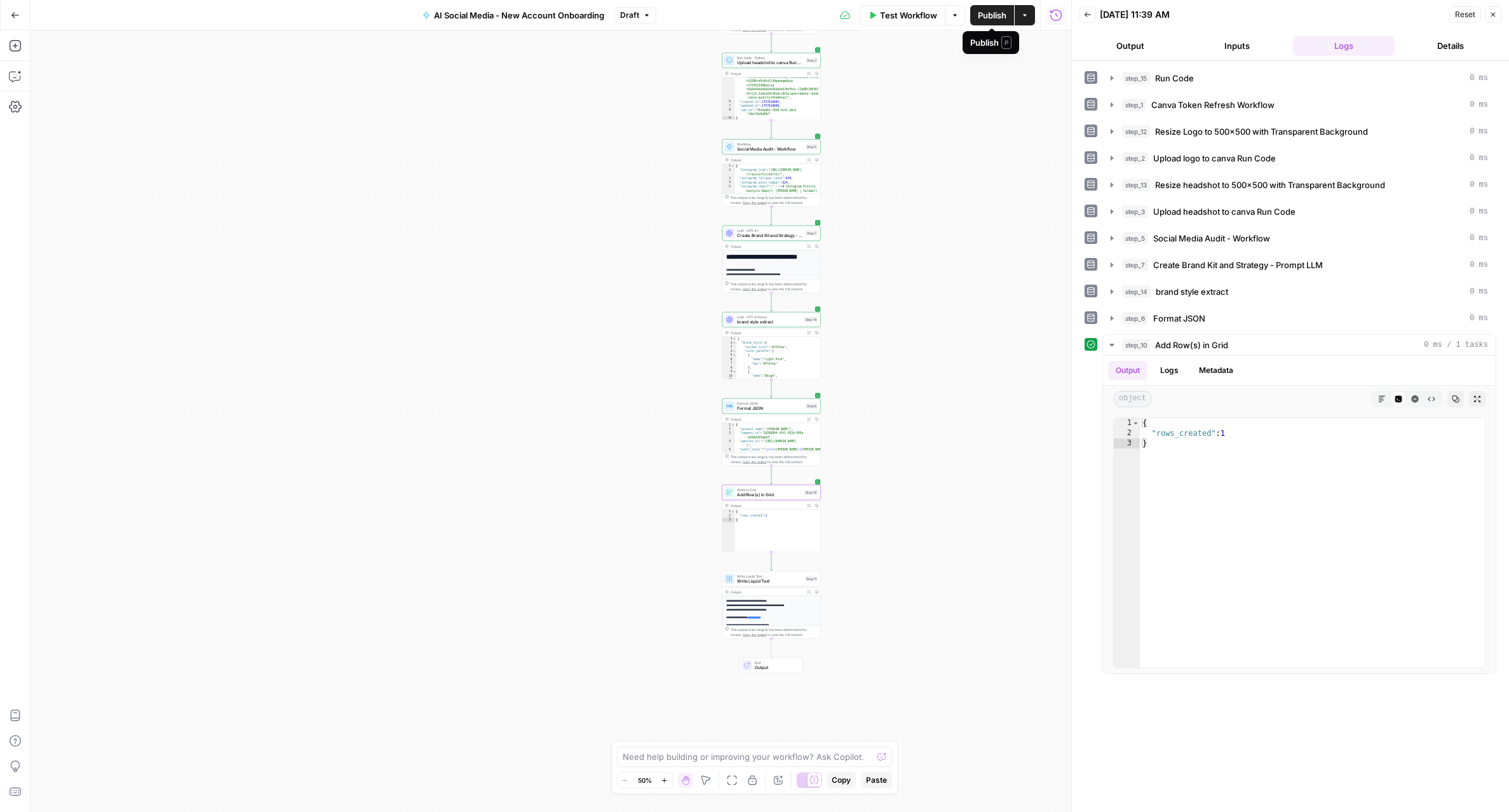
click at [992, 17] on span "Publish" at bounding box center [991, 15] width 28 height 13
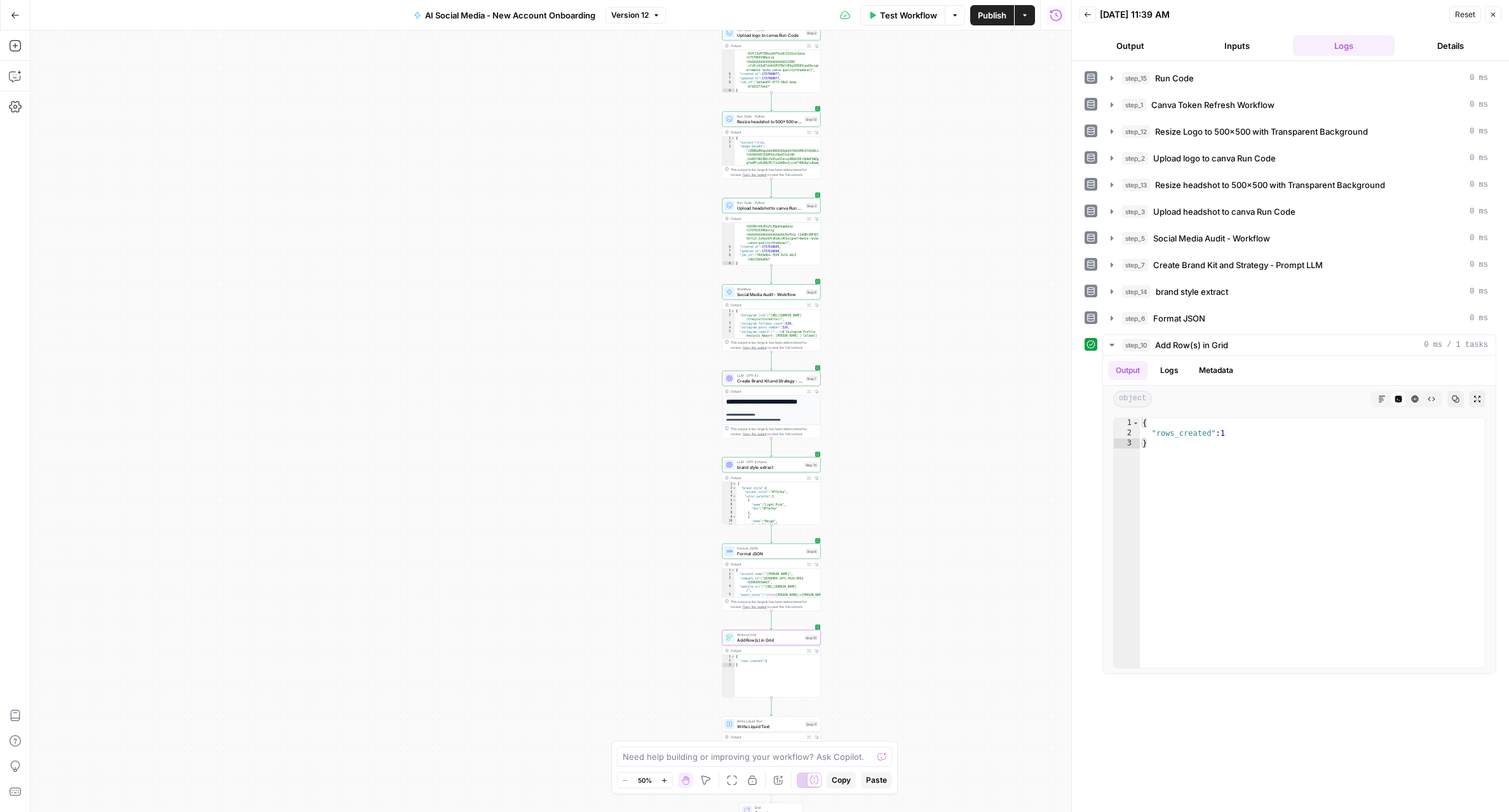
click at [1023, 14] on icon "button" at bounding box center [1024, 14] width 4 height 2
click at [1058, 83] on span "Run Workflow" at bounding box center [1104, 80] width 120 height 13
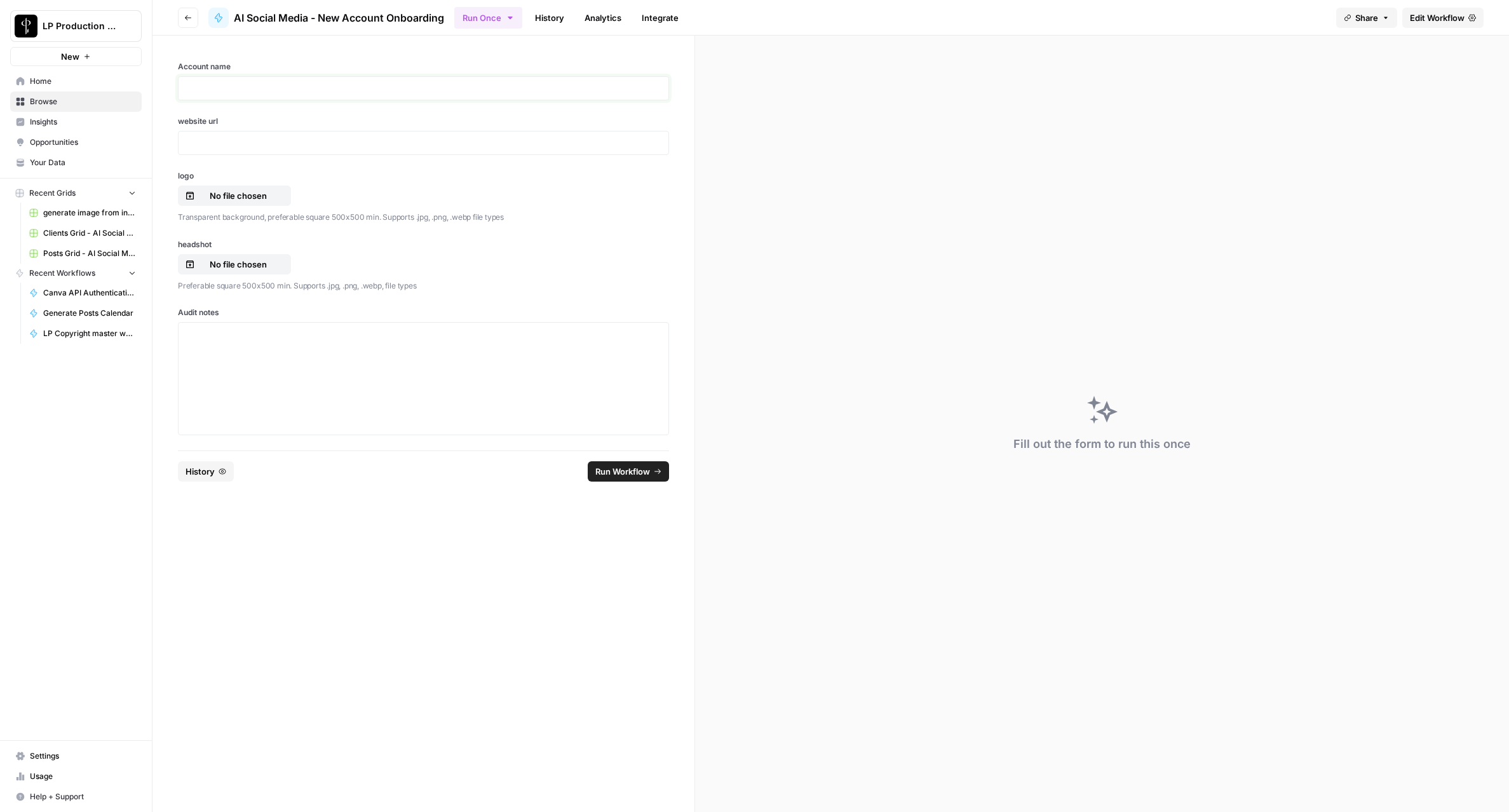
click at [472, 82] on p at bounding box center [423, 88] width 474 height 13
click at [372, 136] on div at bounding box center [423, 143] width 491 height 24
paste div
click at [268, 204] on button "No file chosen" at bounding box center [234, 195] width 113 height 21
click at [251, 262] on p "No file chosen" at bounding box center [238, 264] width 82 height 13
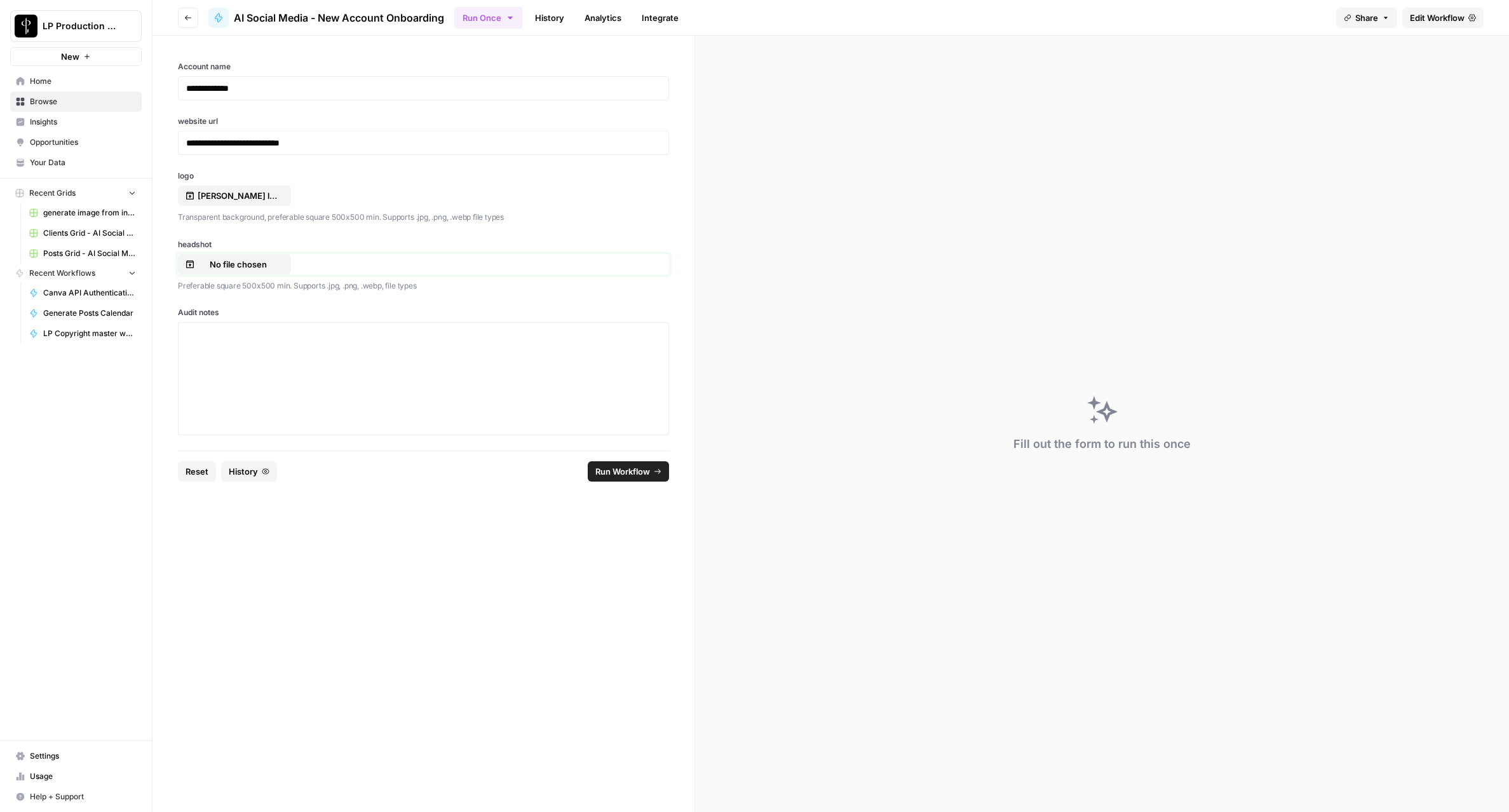
click at [265, 259] on p "No file chosen" at bounding box center [238, 264] width 82 height 13
click at [390, 377] on div at bounding box center [423, 378] width 474 height 101
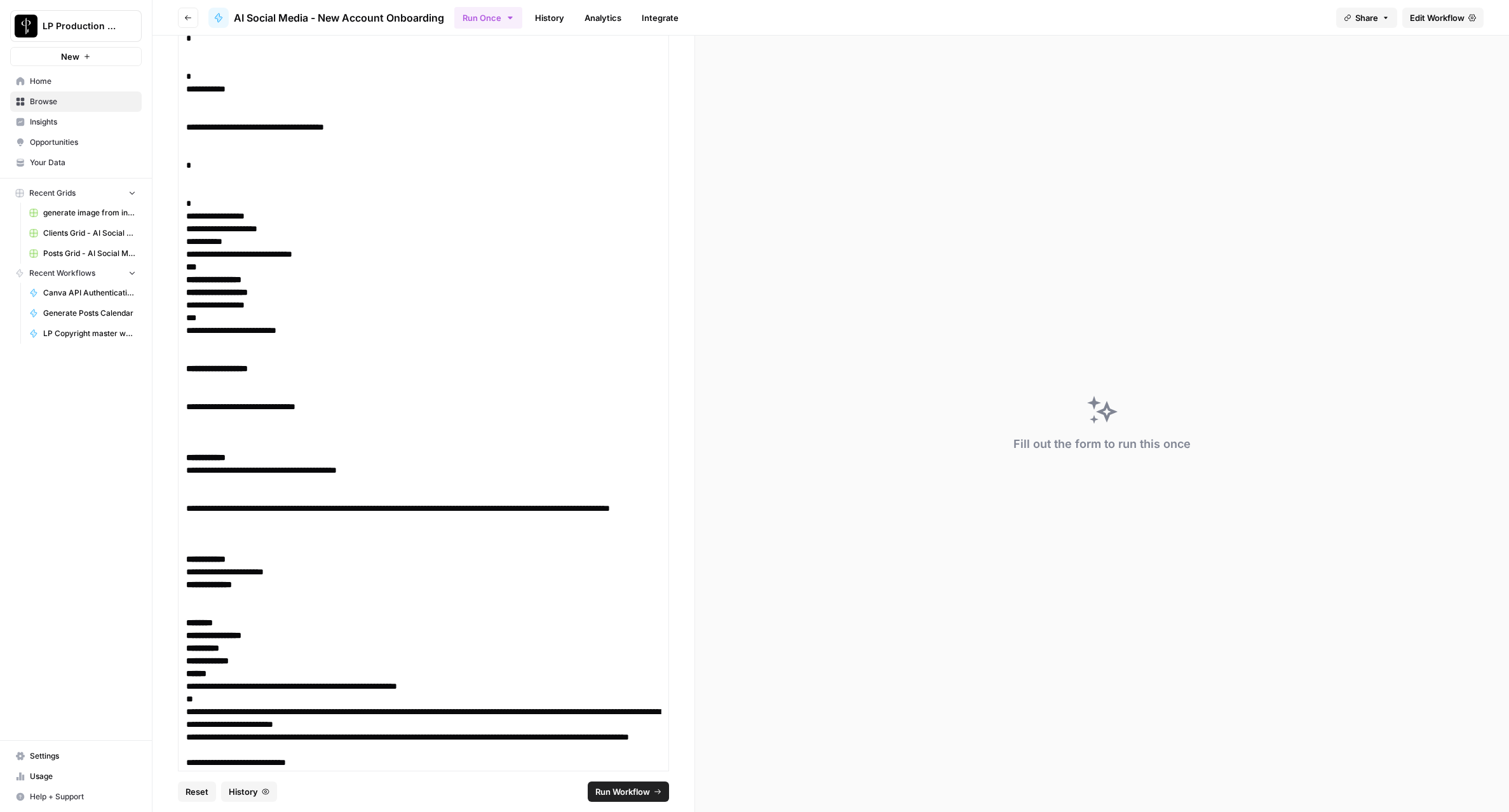
click at [622, 784] on button "Run Workflow" at bounding box center [628, 791] width 82 height 21
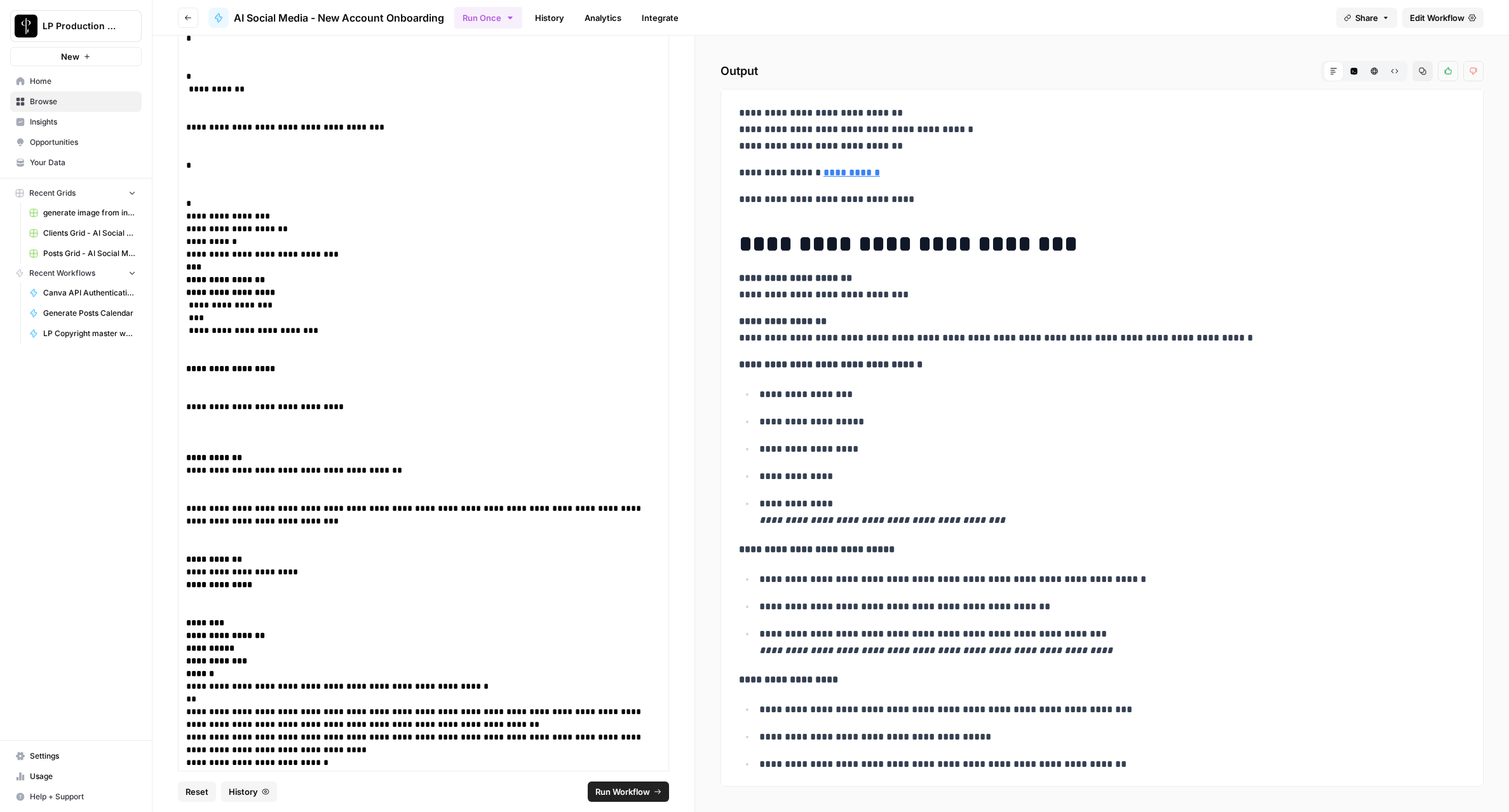
click at [647, 787] on span "Run Workflow" at bounding box center [623, 791] width 55 height 13
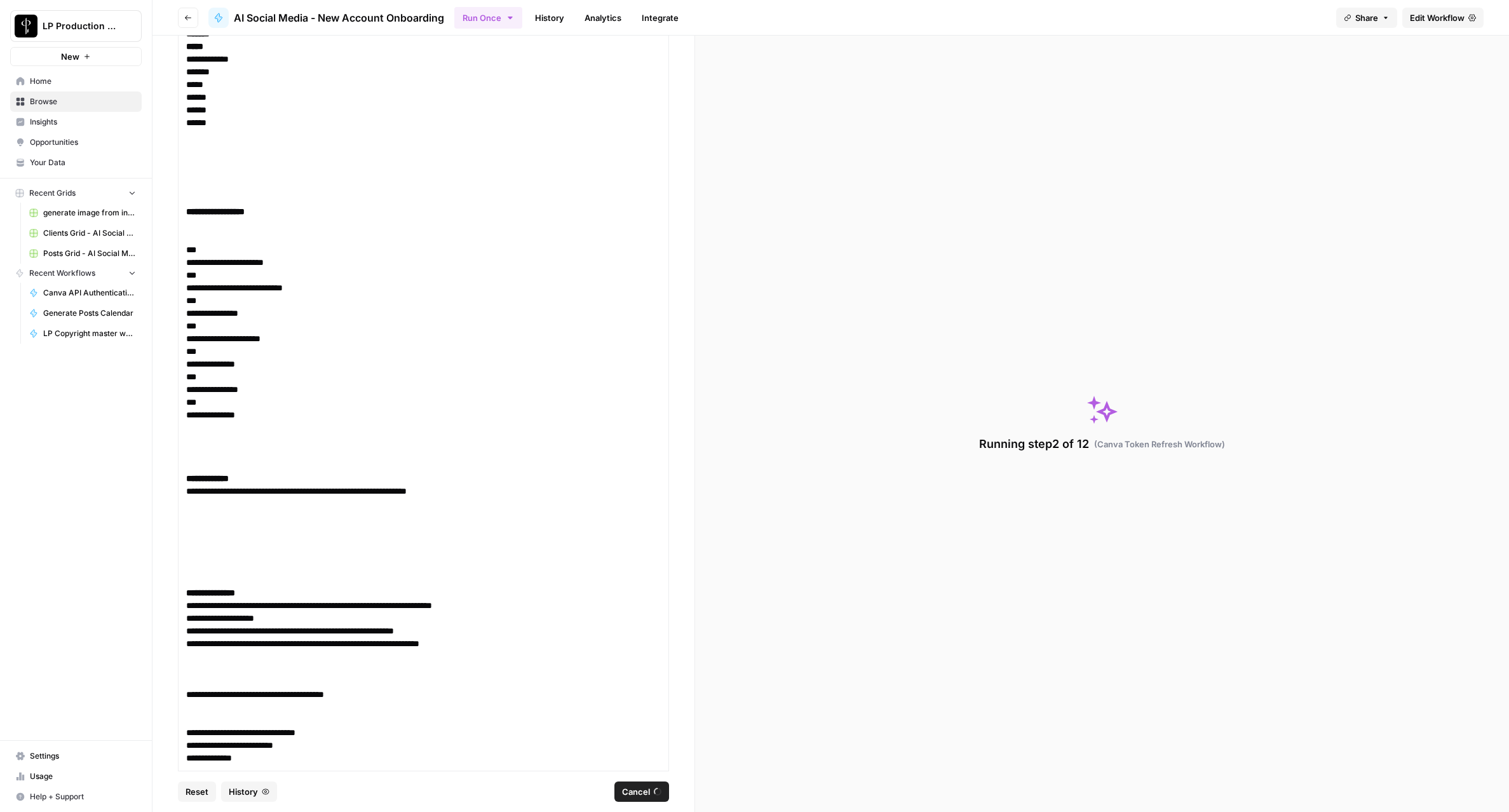
scroll to position [0, 0]
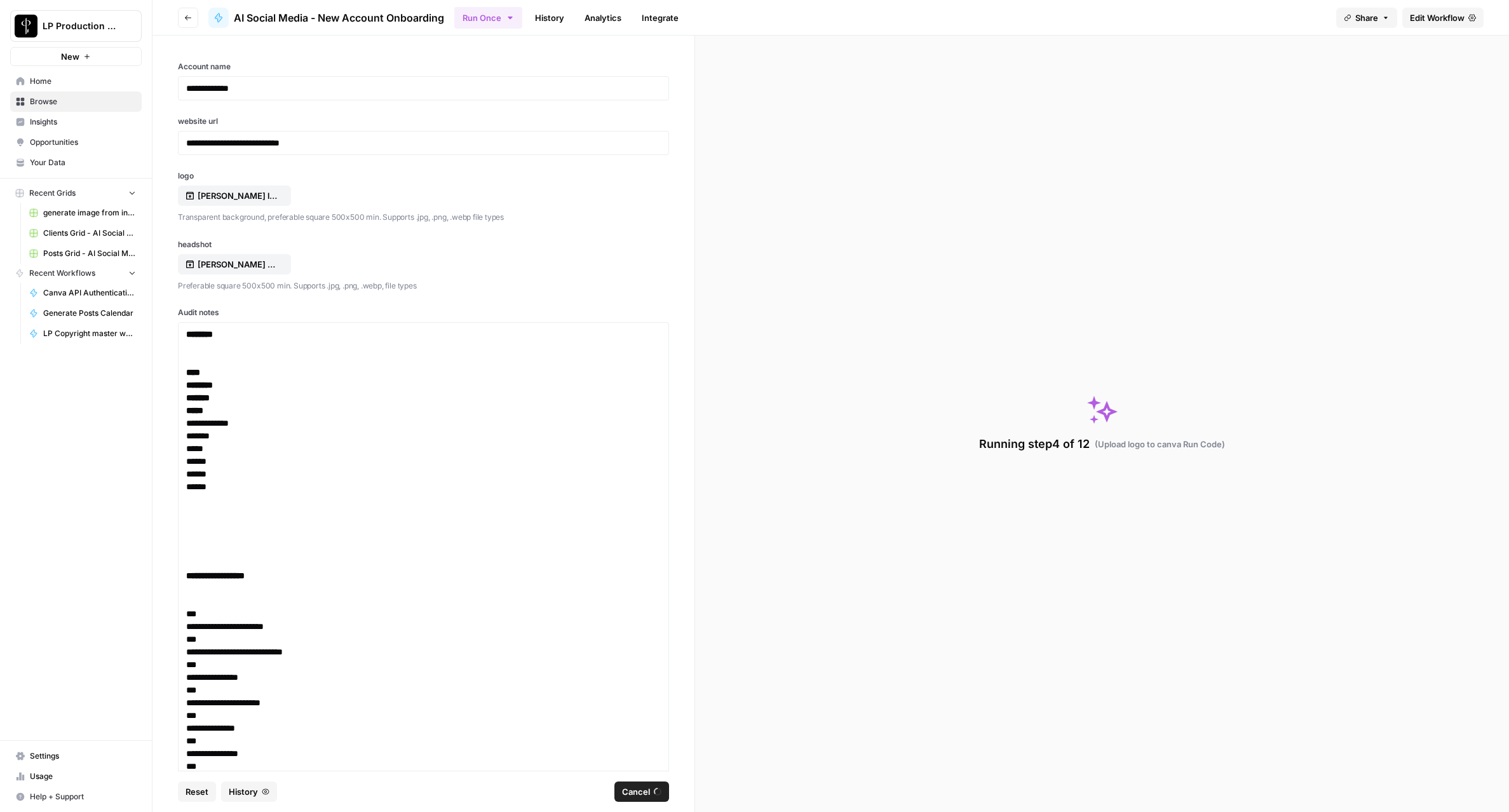
click at [544, 16] on link "History" at bounding box center [549, 18] width 44 height 21
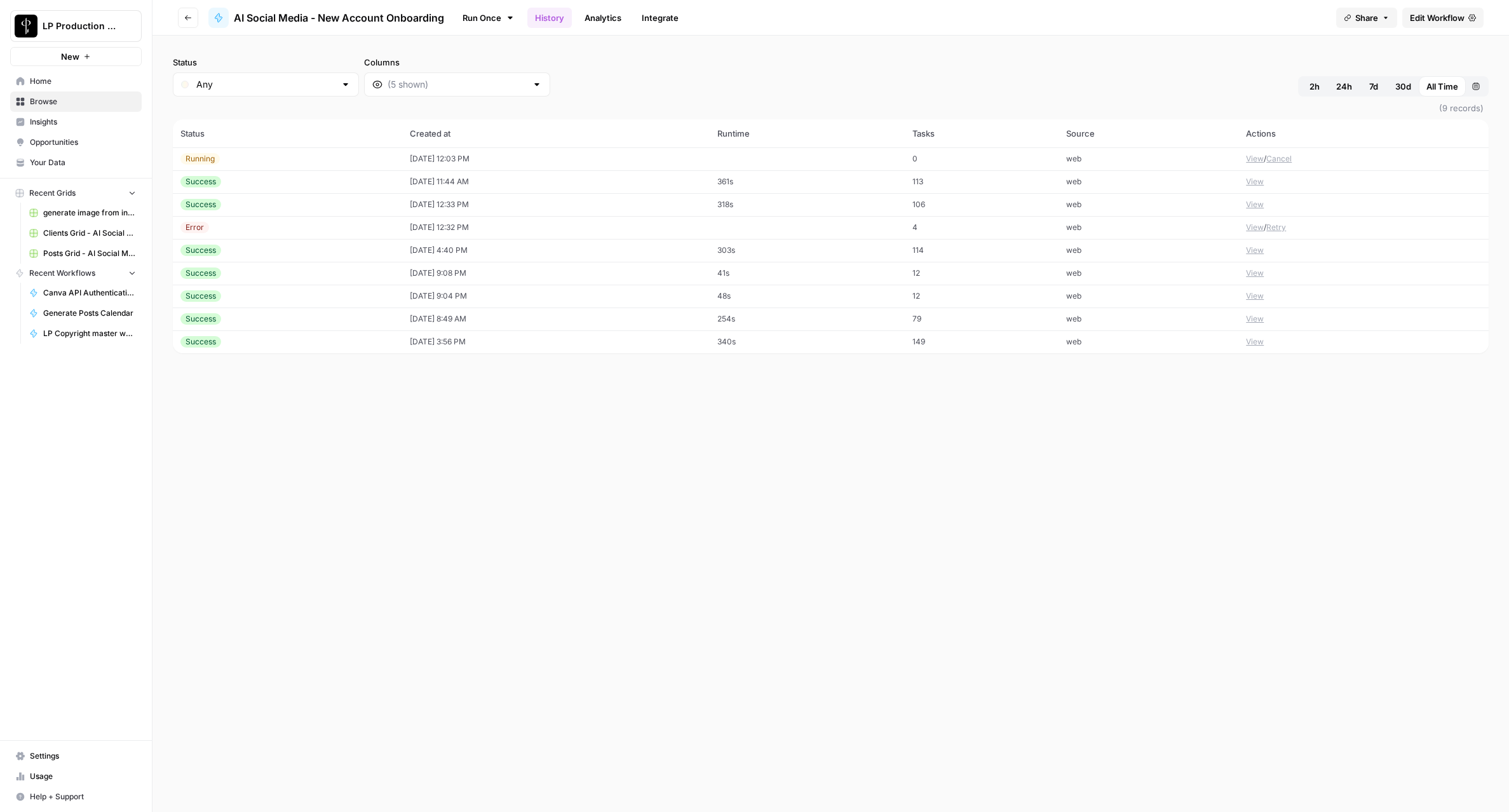
click at [588, 161] on td "09/17/25 at 12:03 PM" at bounding box center [555, 159] width 307 height 23
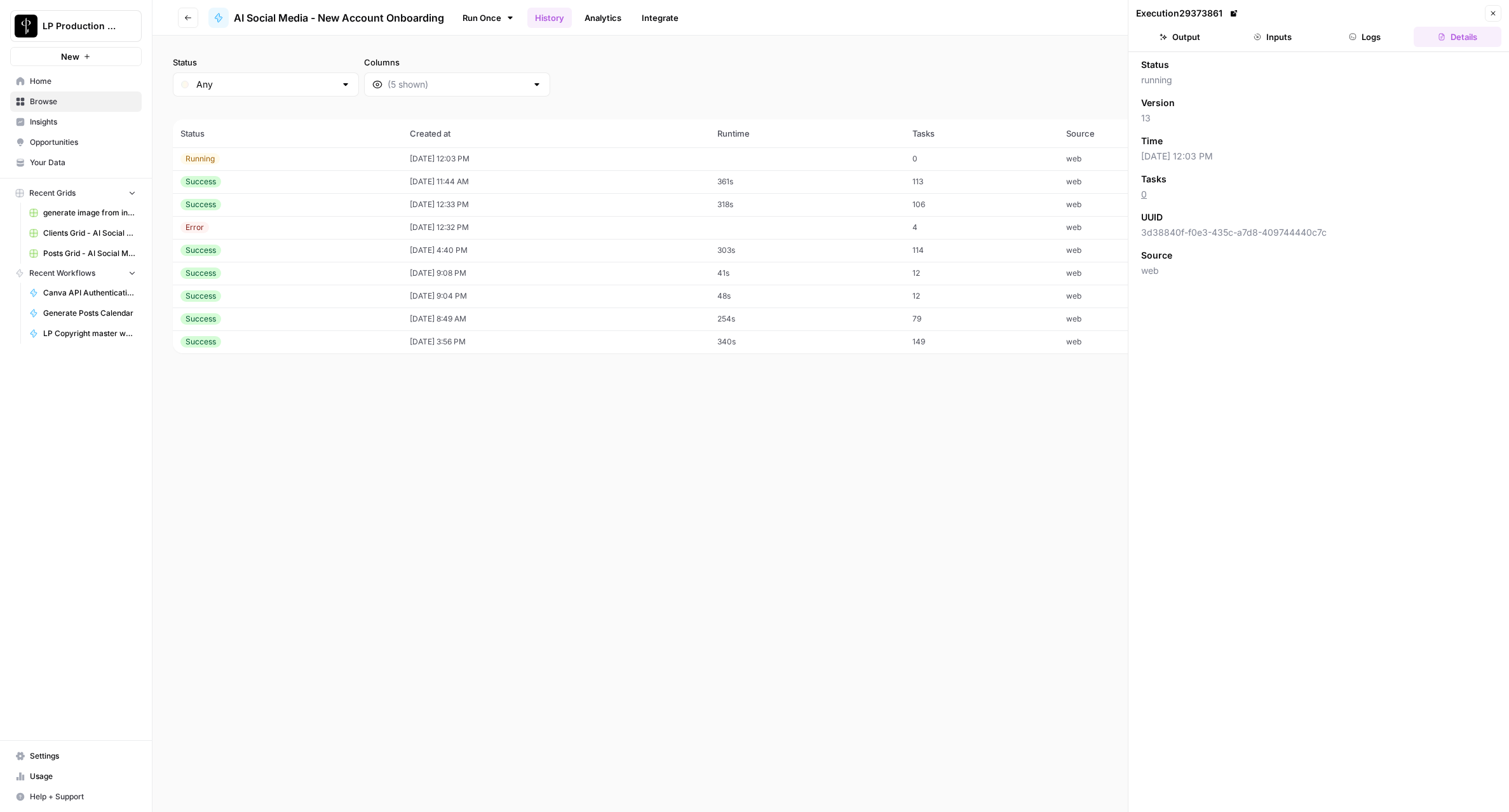
click at [1356, 47] on header "Execution 29373861 Close Output Inputs Logs Details" at bounding box center [1318, 26] width 380 height 52
click at [1356, 43] on button "Logs" at bounding box center [1365, 37] width 88 height 21
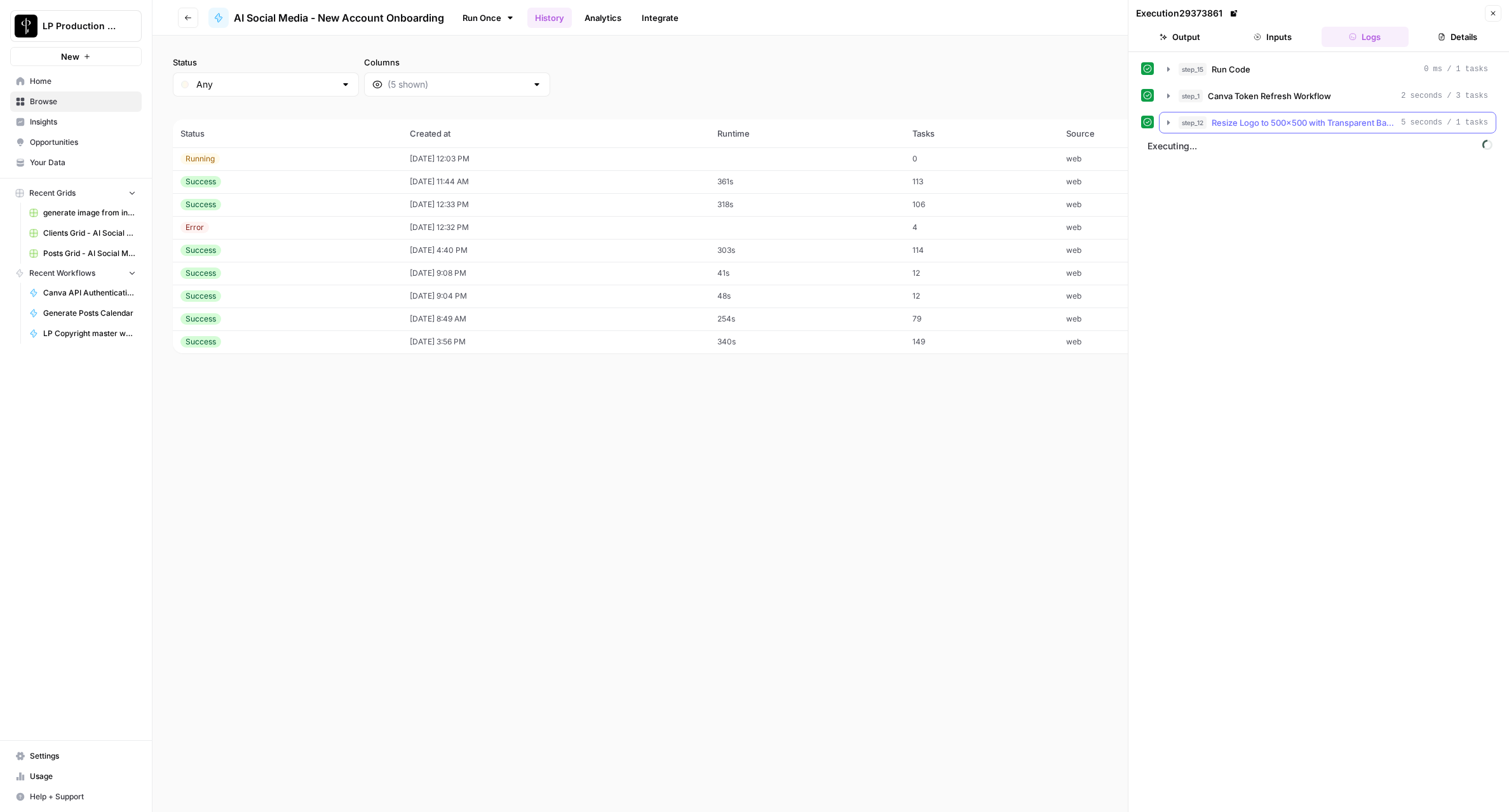
click at [1164, 121] on icon "button" at bounding box center [1167, 122] width 10 height 10
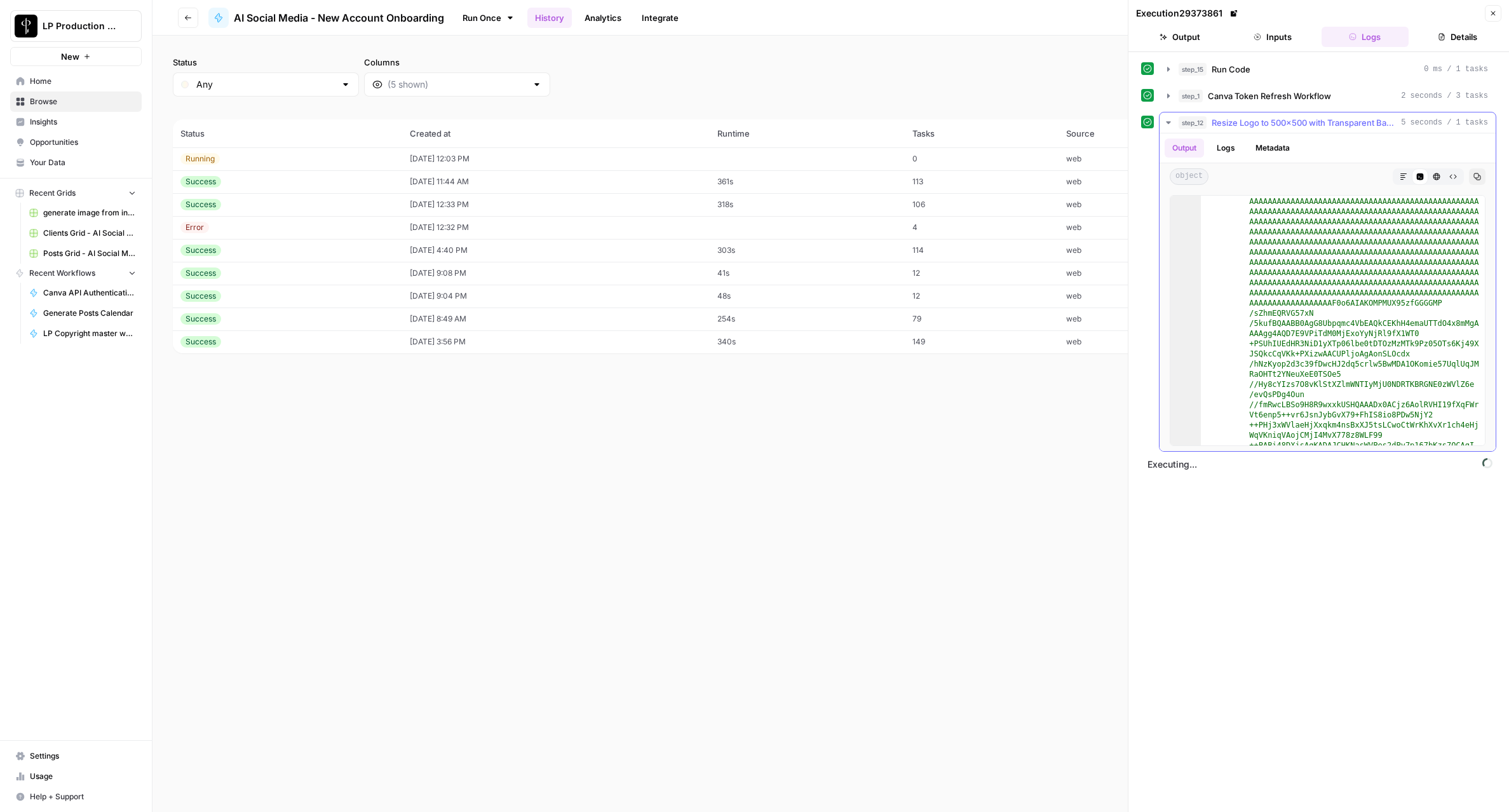
scroll to position [89, 0]
click at [1170, 125] on icon "button" at bounding box center [1167, 122] width 10 height 10
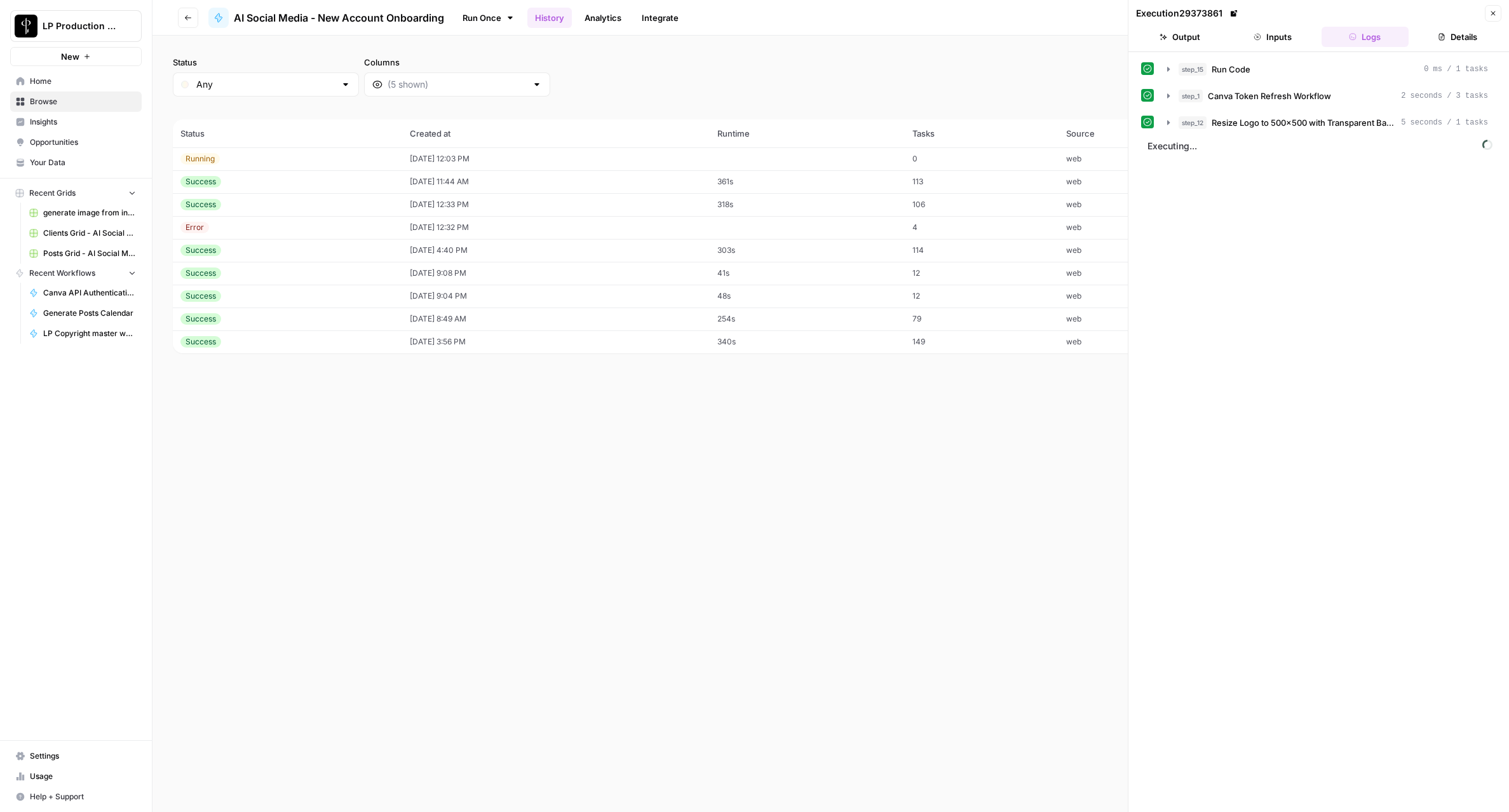
click at [1485, 13] on button "Close" at bounding box center [1493, 14] width 17 height 17
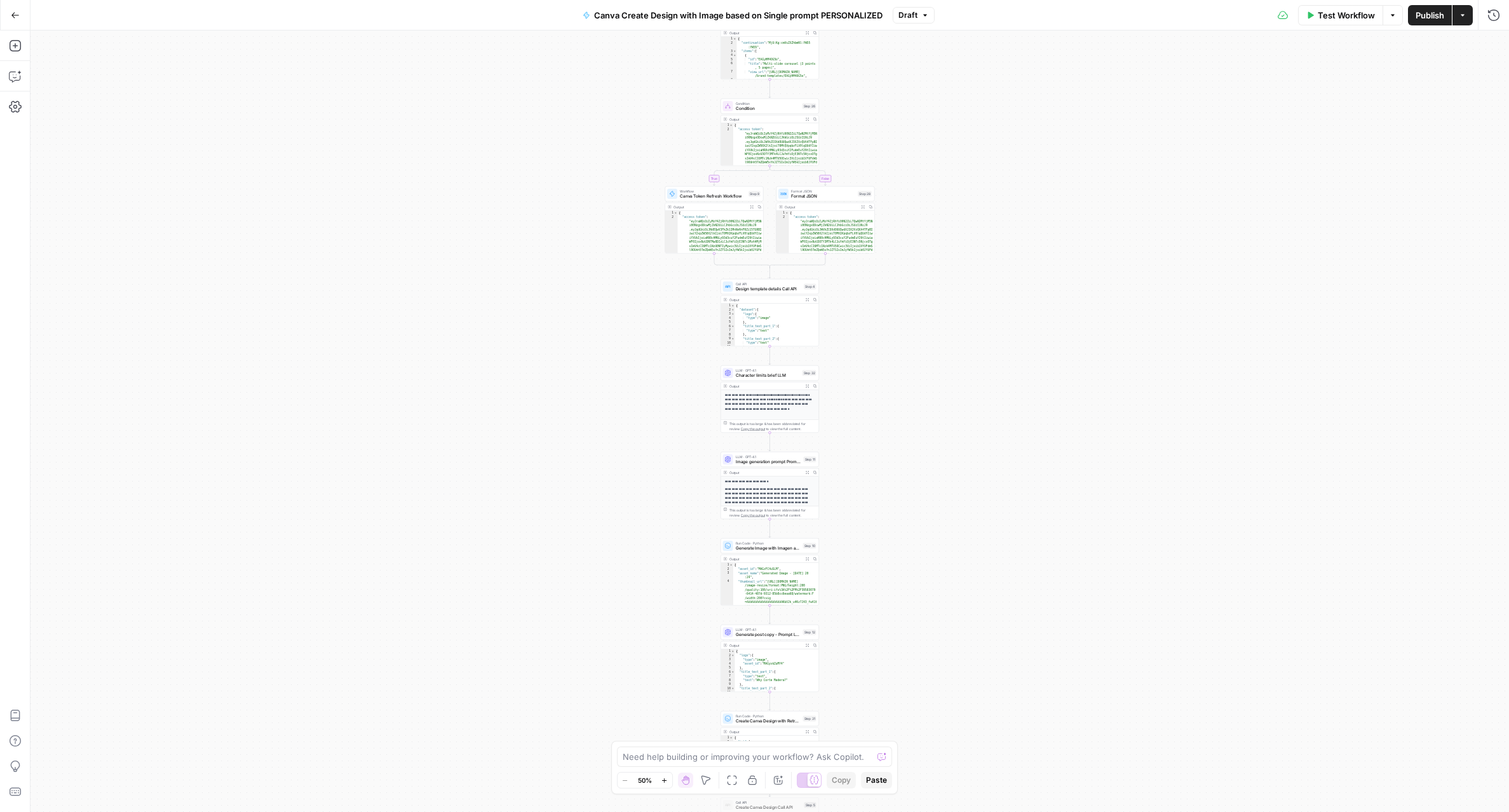
click at [15, 19] on button "Go Back" at bounding box center [15, 15] width 23 height 23
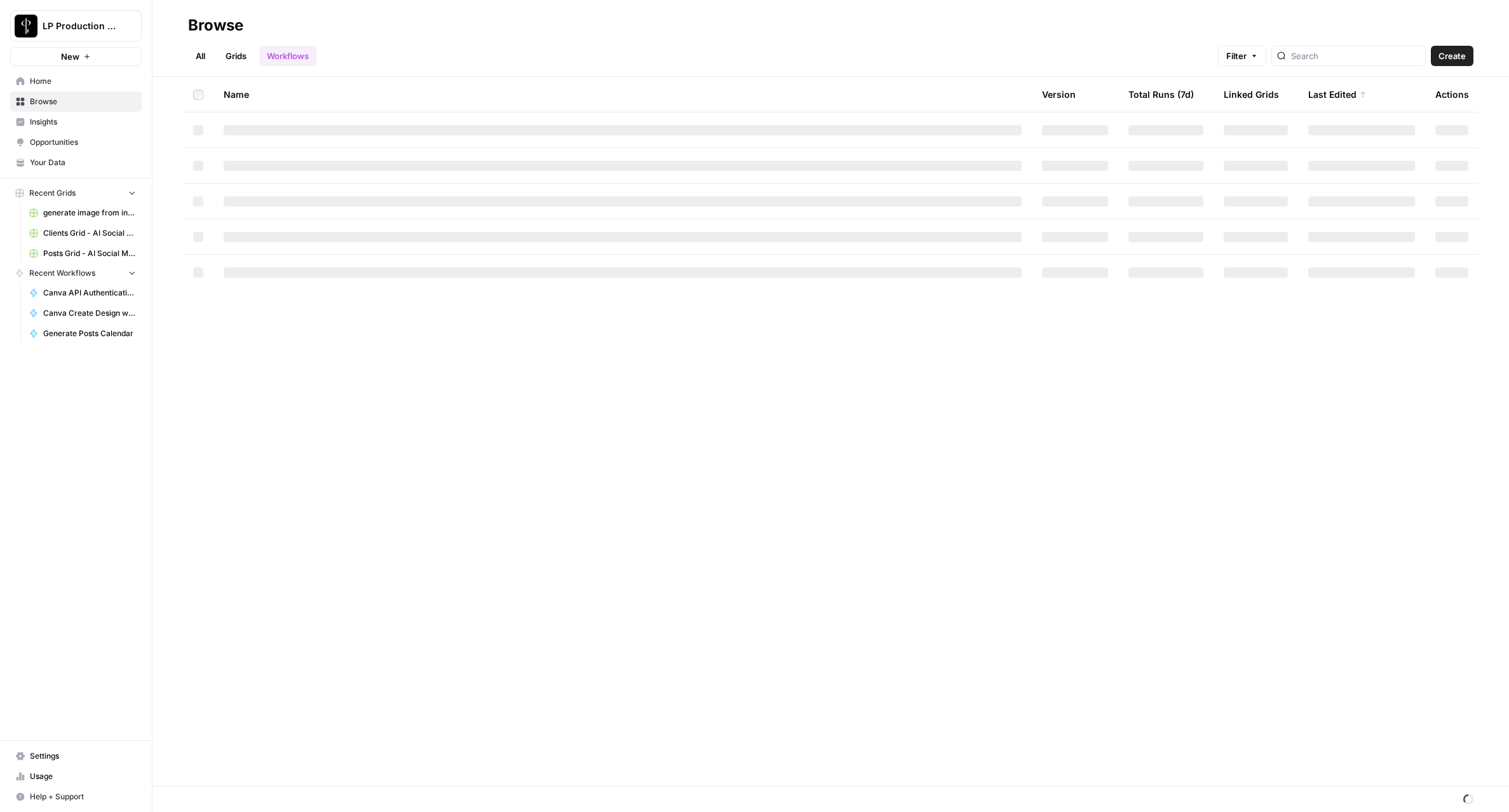
click at [203, 55] on link "All" at bounding box center [201, 56] width 24 height 21
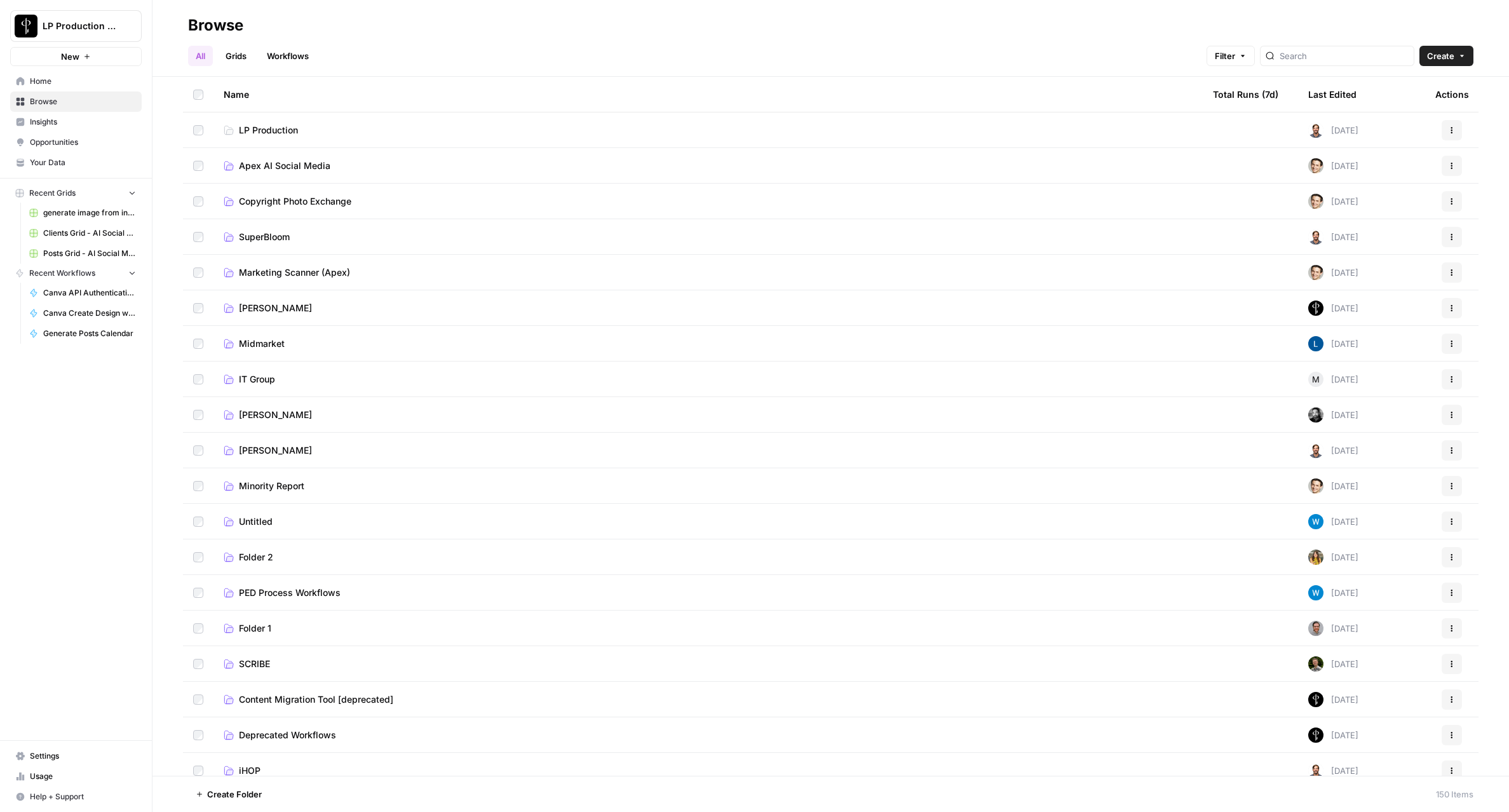
click at [258, 177] on td "Apex AI Social Media" at bounding box center [708, 165] width 989 height 35
click at [261, 168] on span "Apex AI Social Media" at bounding box center [284, 165] width 92 height 13
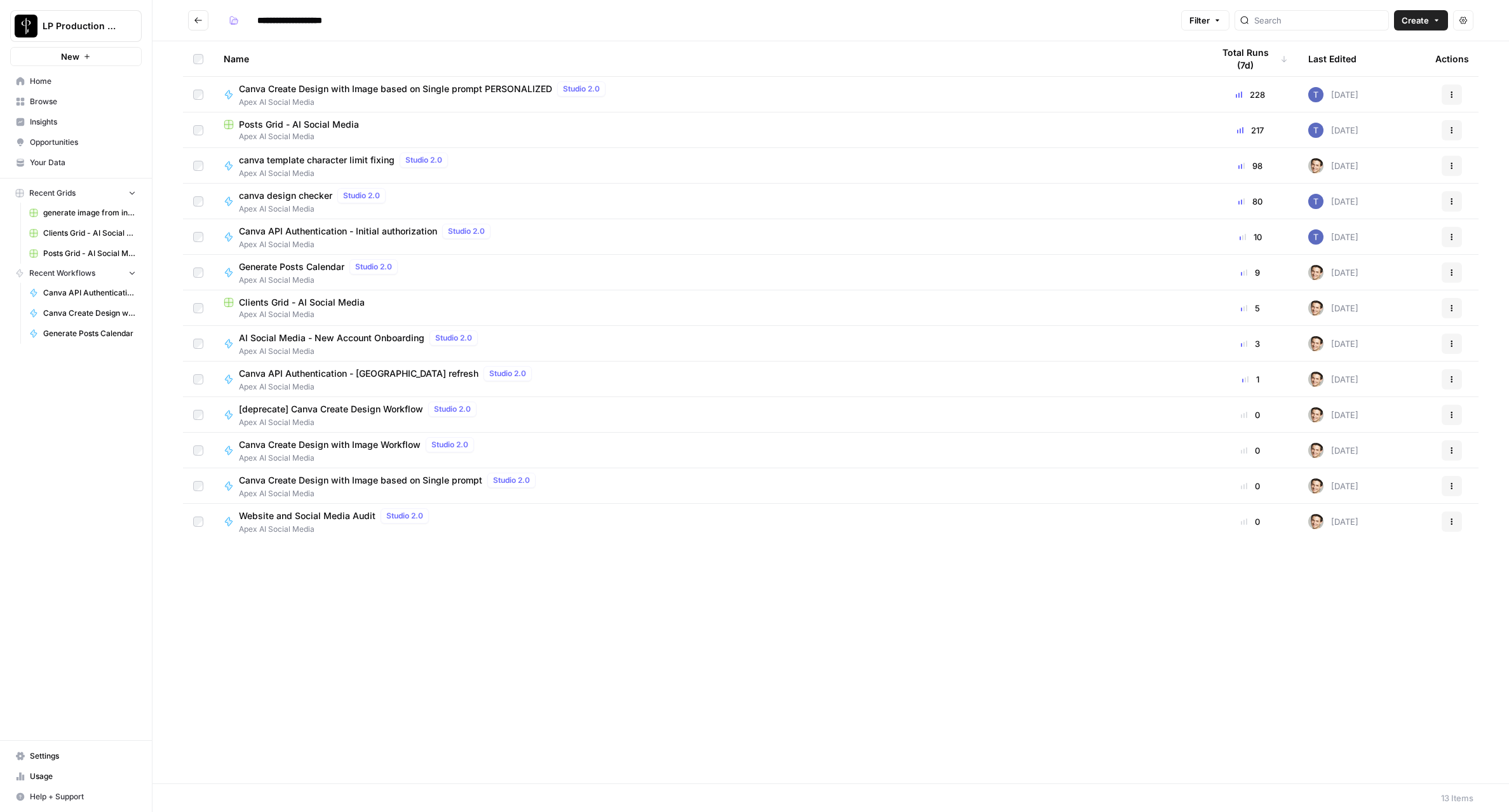
click at [329, 342] on span "AI Social Media - New Account Onboarding" at bounding box center [331, 338] width 185 height 13
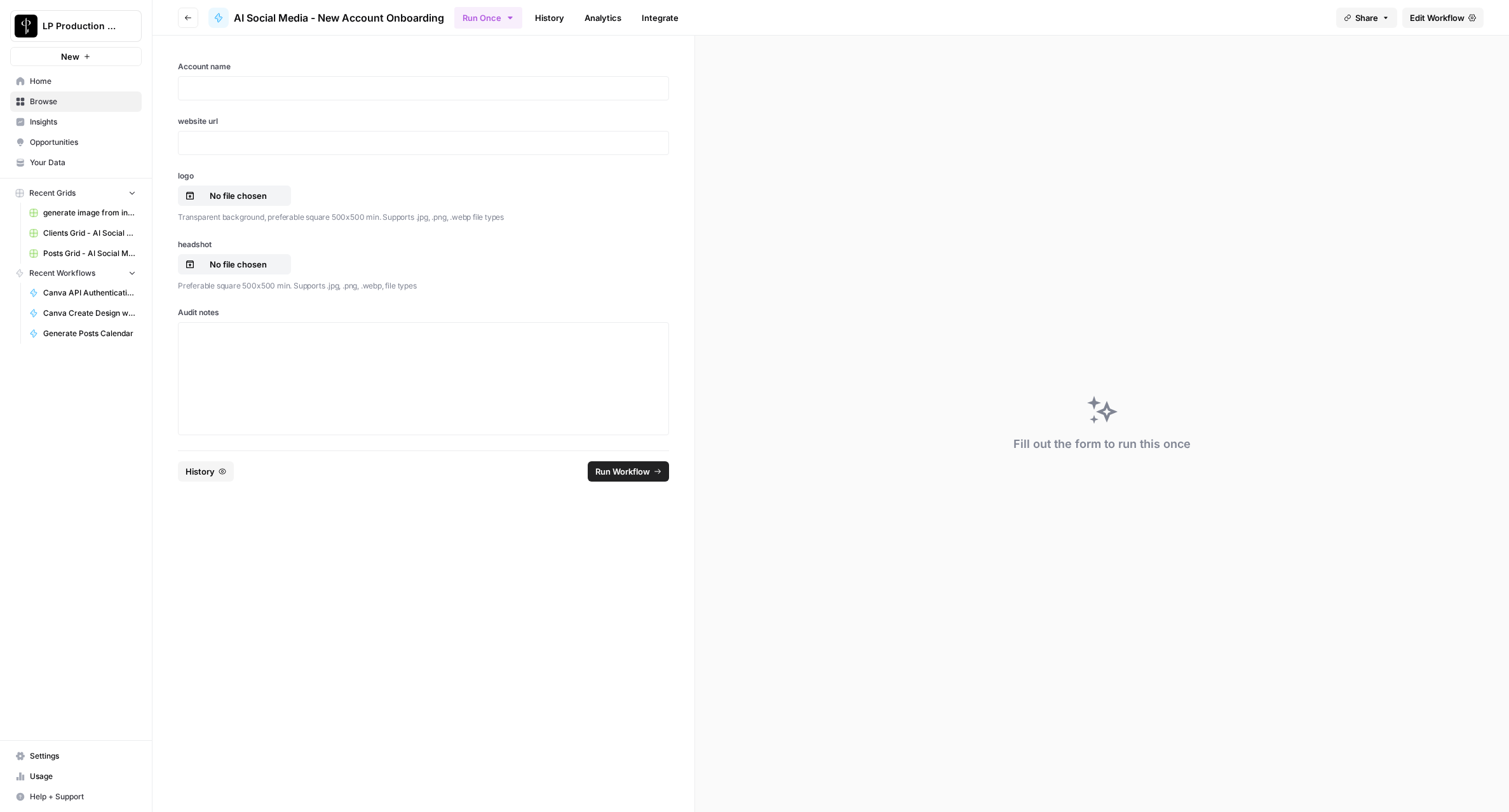
click at [1427, 22] on span "Edit Workflow" at bounding box center [1437, 18] width 55 height 13
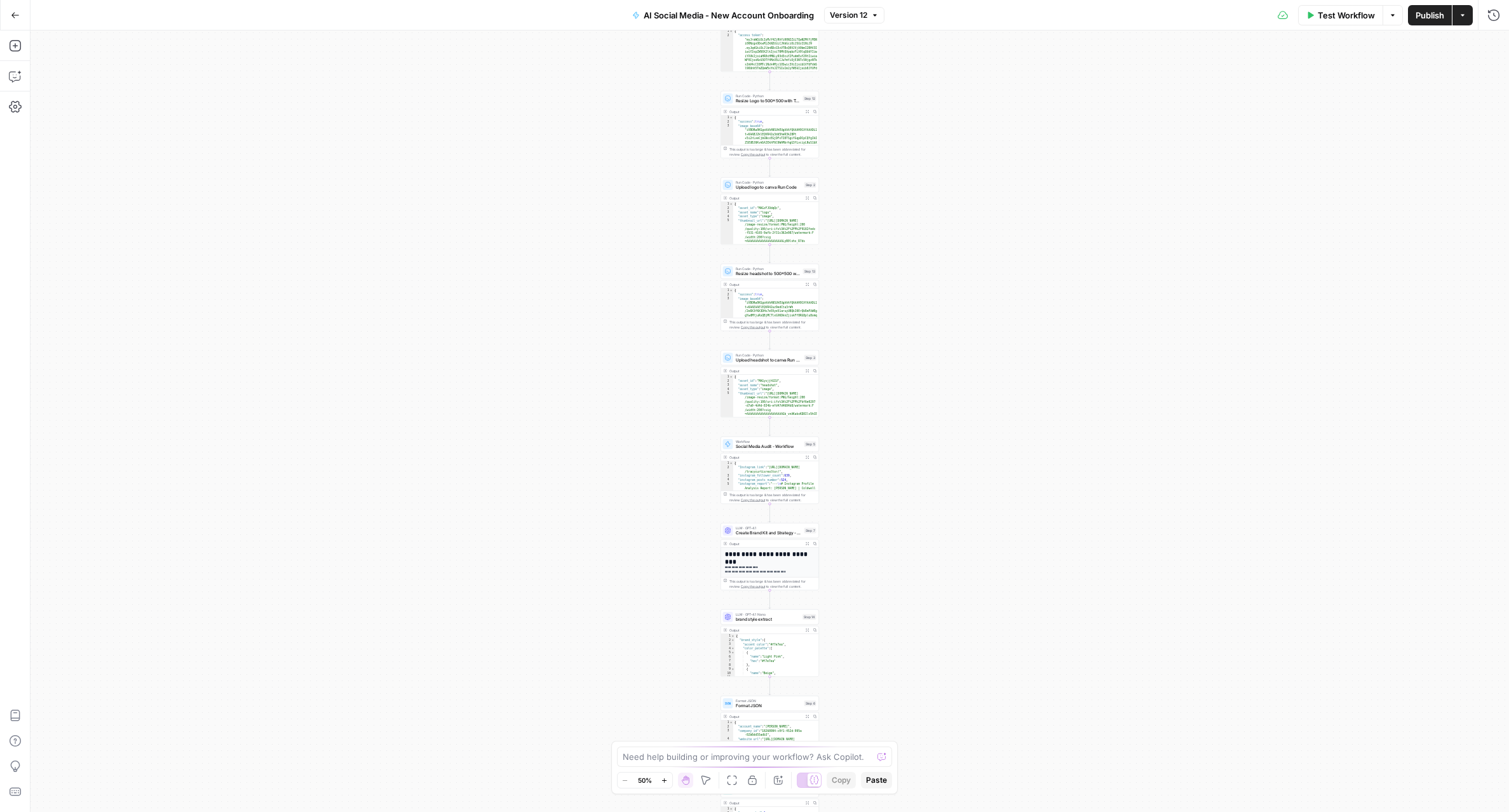
click at [930, 447] on div "Workflow Set Inputs Inputs Run Code · Python Run Code Step 15 Output Expand Out…" at bounding box center [769, 421] width 1478 height 782
click at [784, 96] on div "Workflow Set Inputs Inputs Run Code · Python Run Code Step 15 Output Expand Out…" at bounding box center [769, 421] width 1478 height 782
click at [768, 100] on div "Workflow Set Inputs Inputs Run Code · Python Run Code Step 15 Output Expand Out…" at bounding box center [769, 421] width 1478 height 782
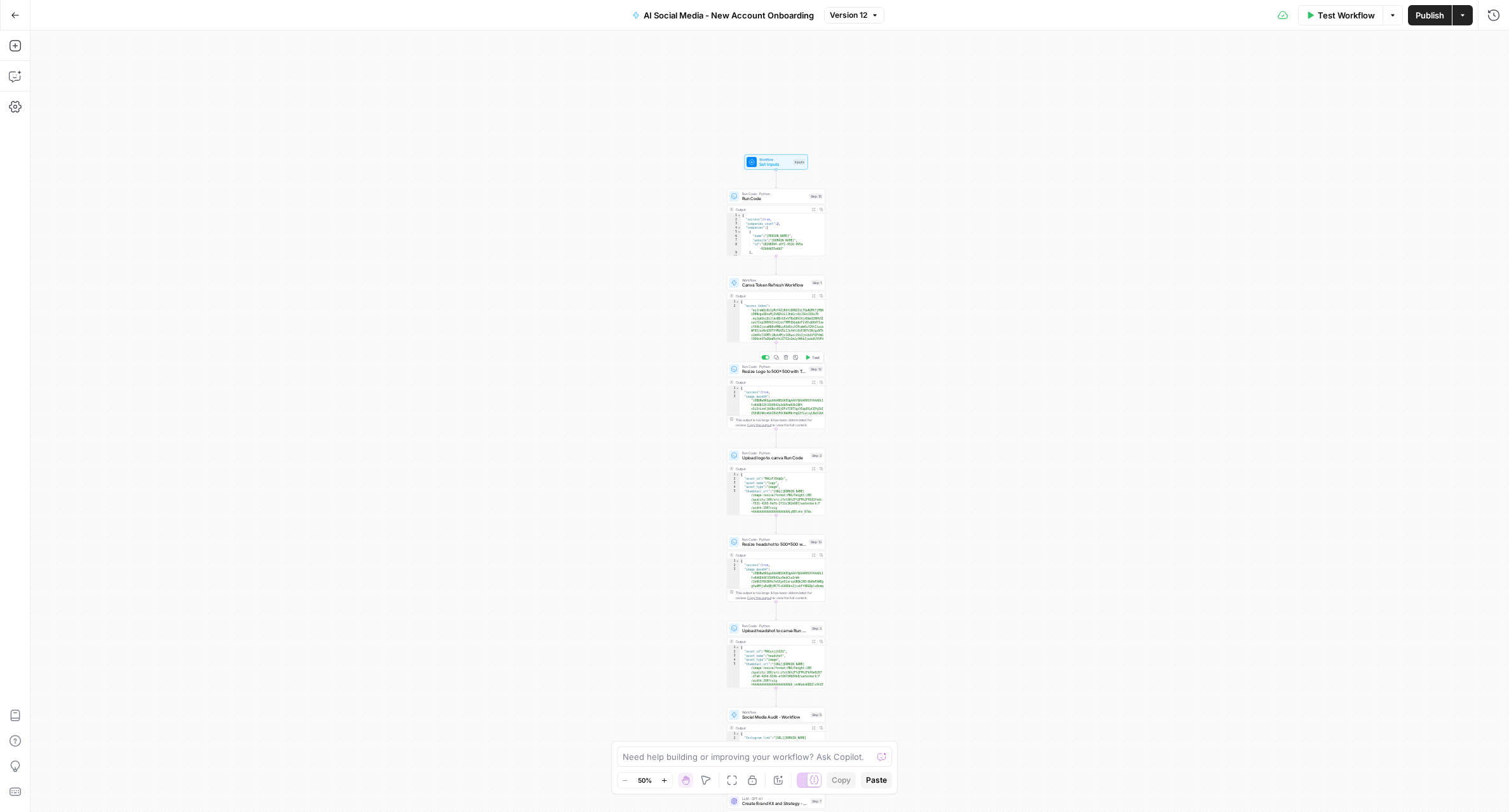
click at [785, 371] on span "Resize Logo to 500x500 with Transparent Background" at bounding box center [774, 371] width 65 height 6
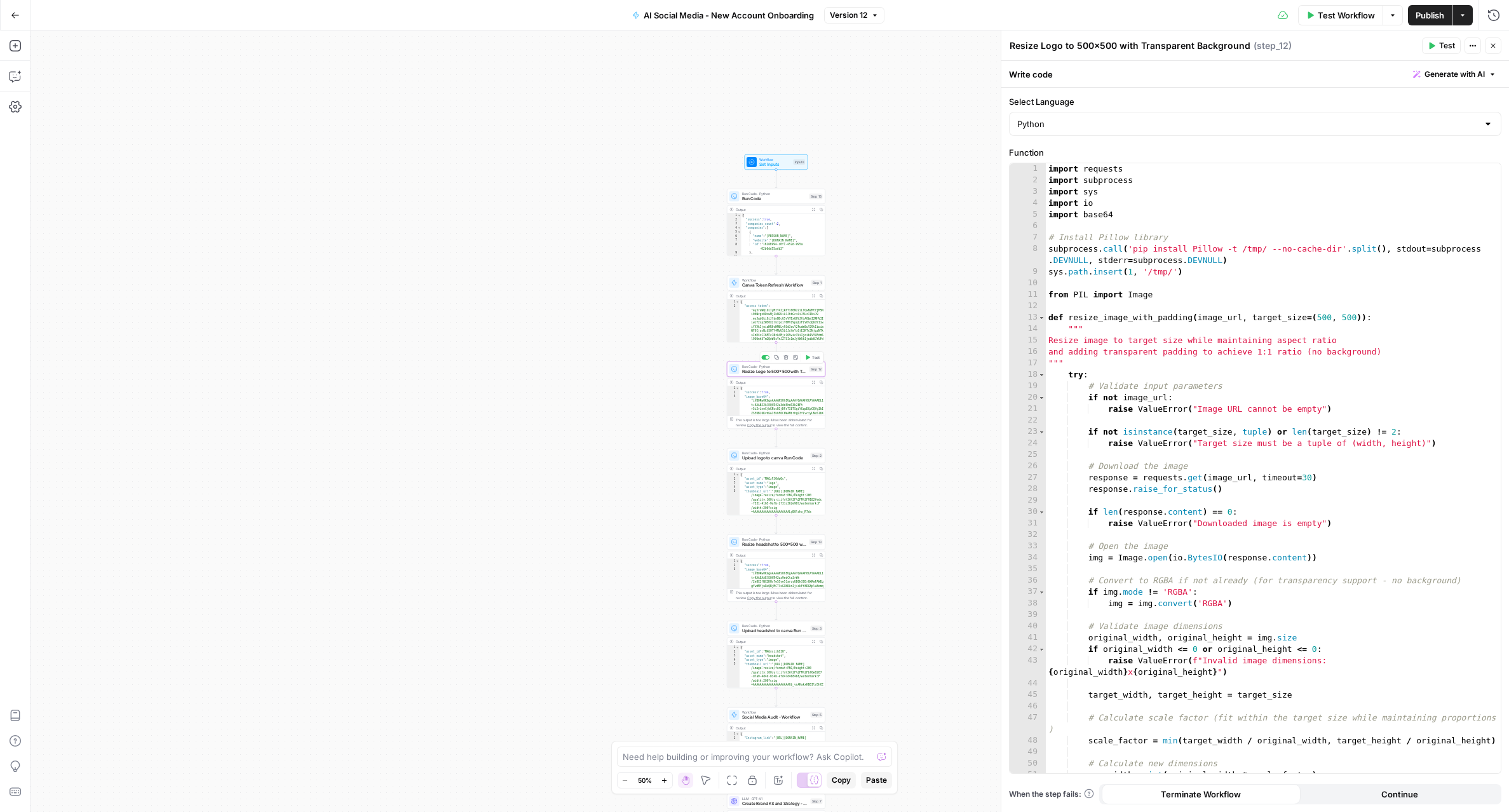
click at [1203, 371] on div "import requests import subprocess import sys import io import base64 # Install …" at bounding box center [1273, 480] width 454 height 633
type textarea "**********"
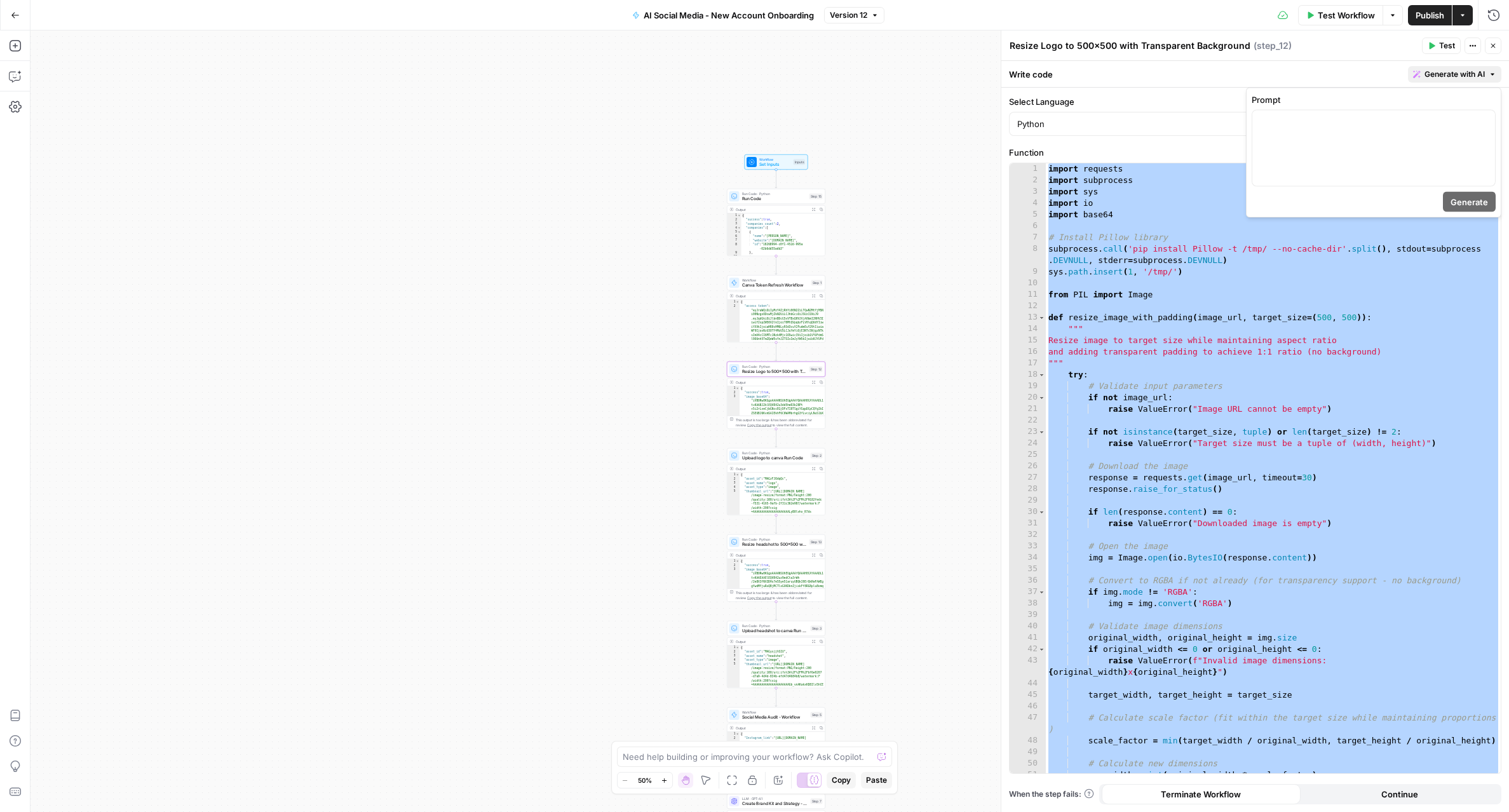
click at [1466, 71] on span "Generate with AI" at bounding box center [1454, 74] width 60 height 11
click at [1416, 135] on div at bounding box center [1373, 148] width 242 height 75
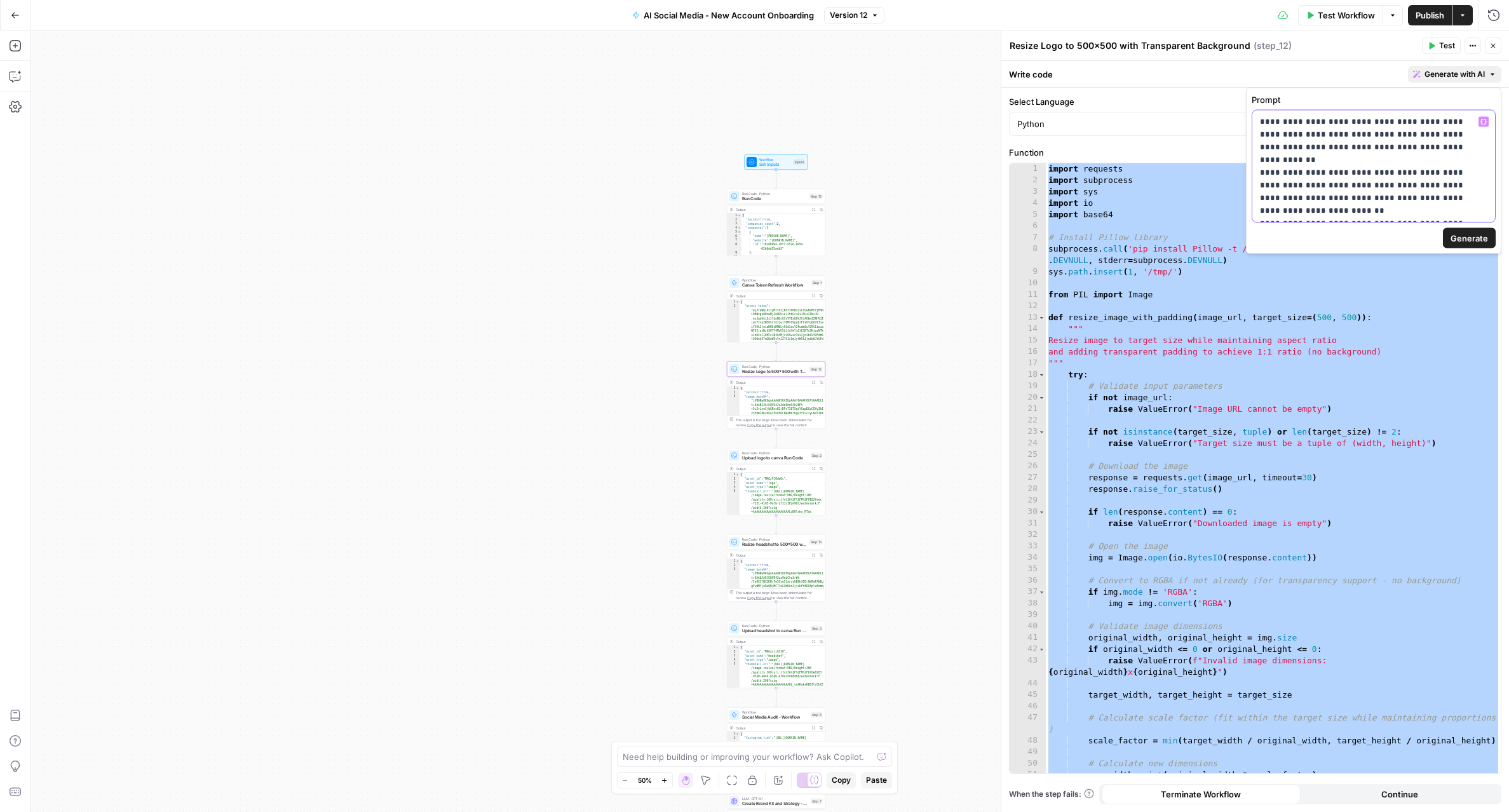
drag, startPoint x: 1298, startPoint y: 124, endPoint x: 1248, endPoint y: 127, distance: 50.1
click at [1248, 127] on div "**********" at bounding box center [1373, 171] width 255 height 166
click at [1461, 237] on span "Generate" at bounding box center [1469, 238] width 37 height 13
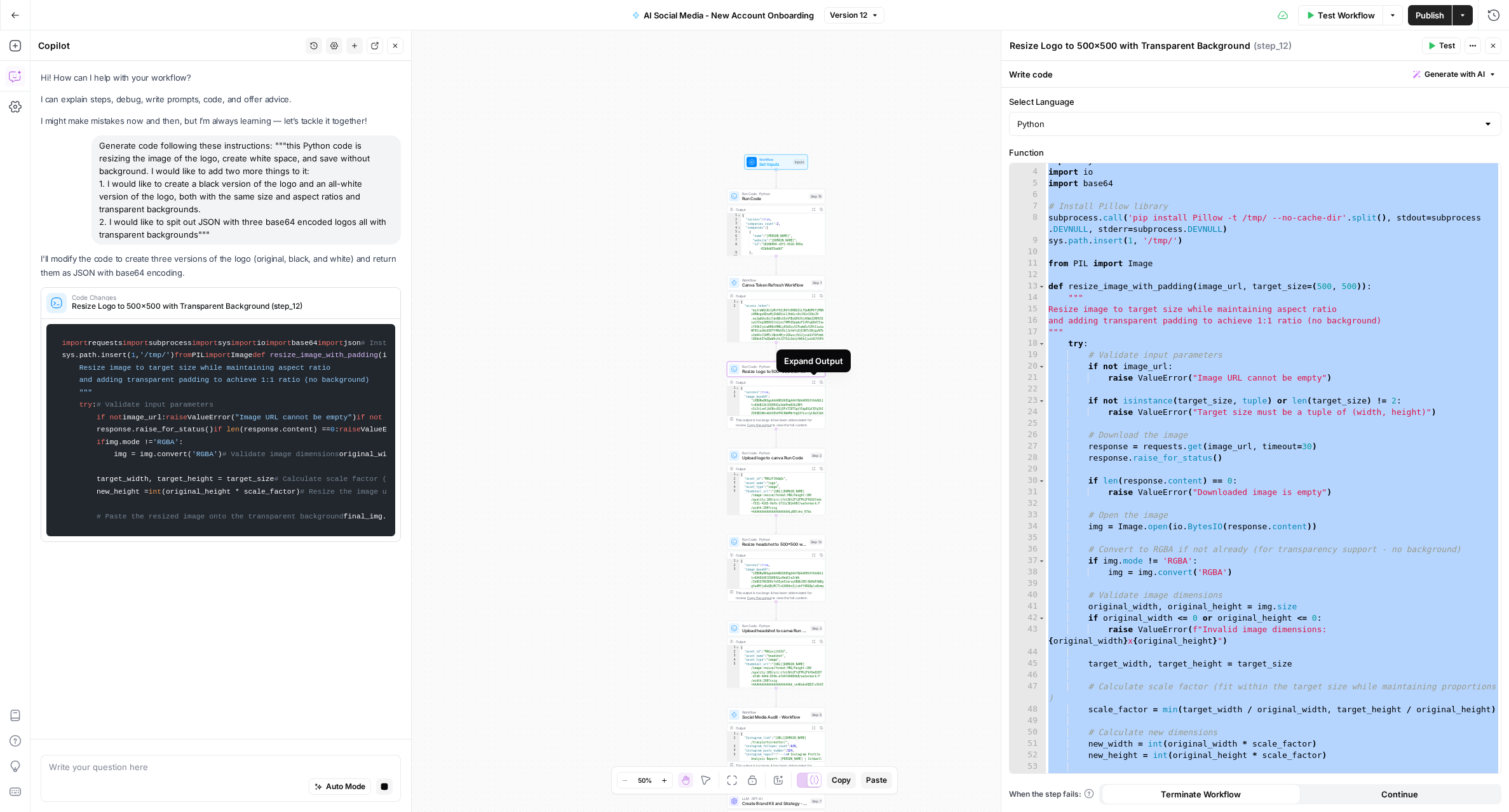
scroll to position [495, 0]
click at [814, 384] on button "Expand Output" at bounding box center [814, 383] width 8 height 8
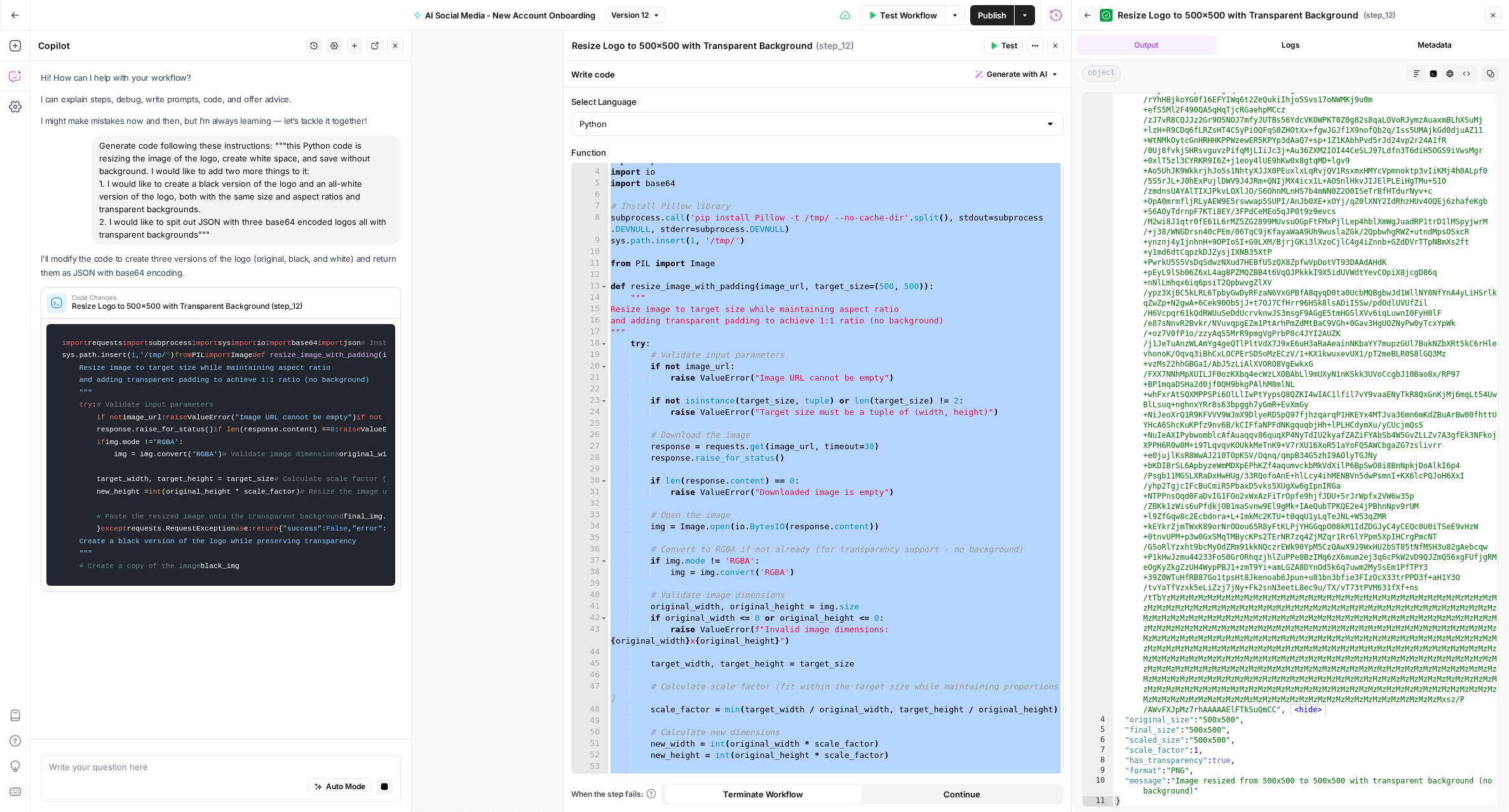
scroll to position [3586, 0]
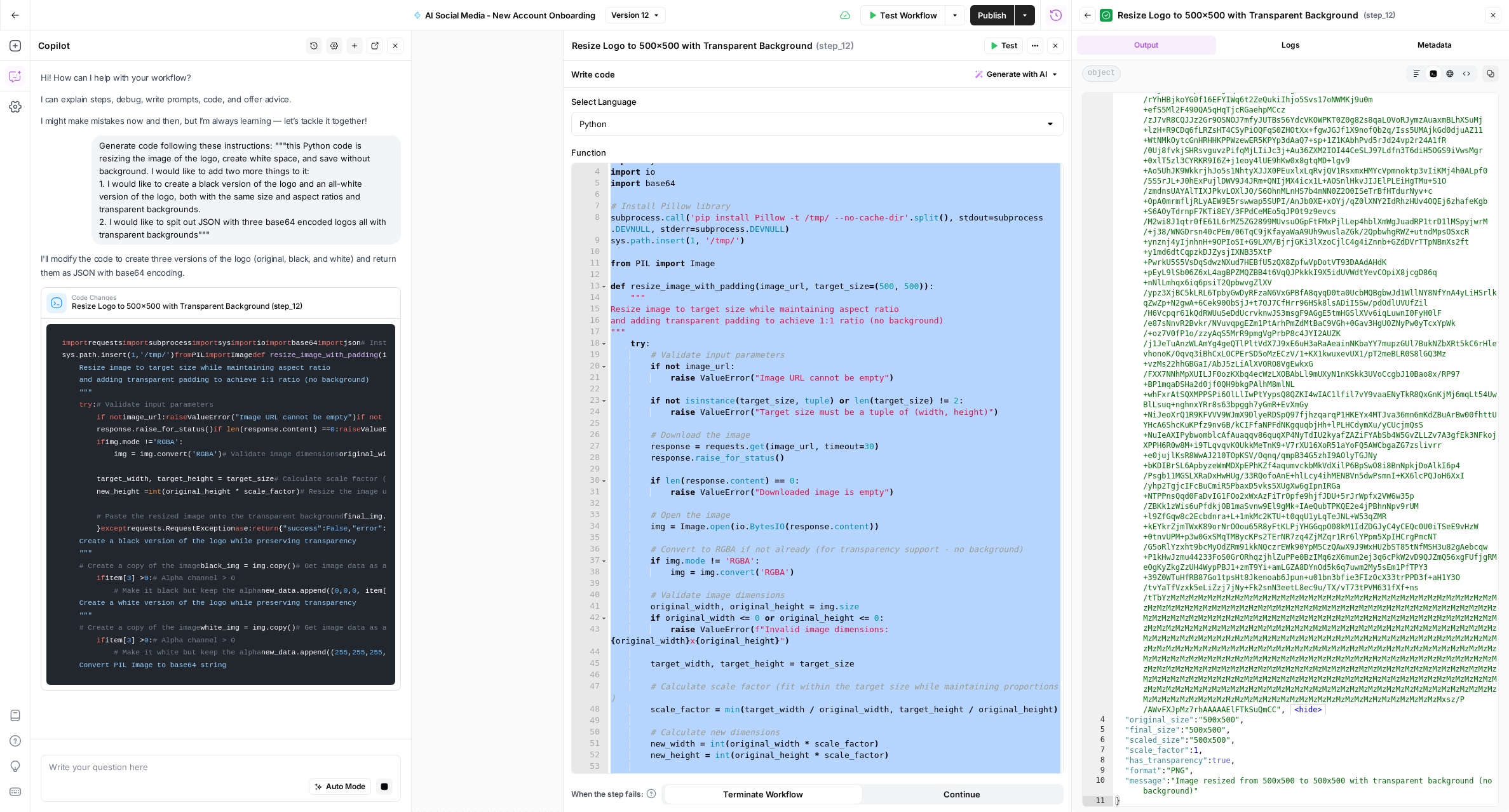
click at [1055, 47] on icon "button" at bounding box center [1055, 46] width 8 height 8
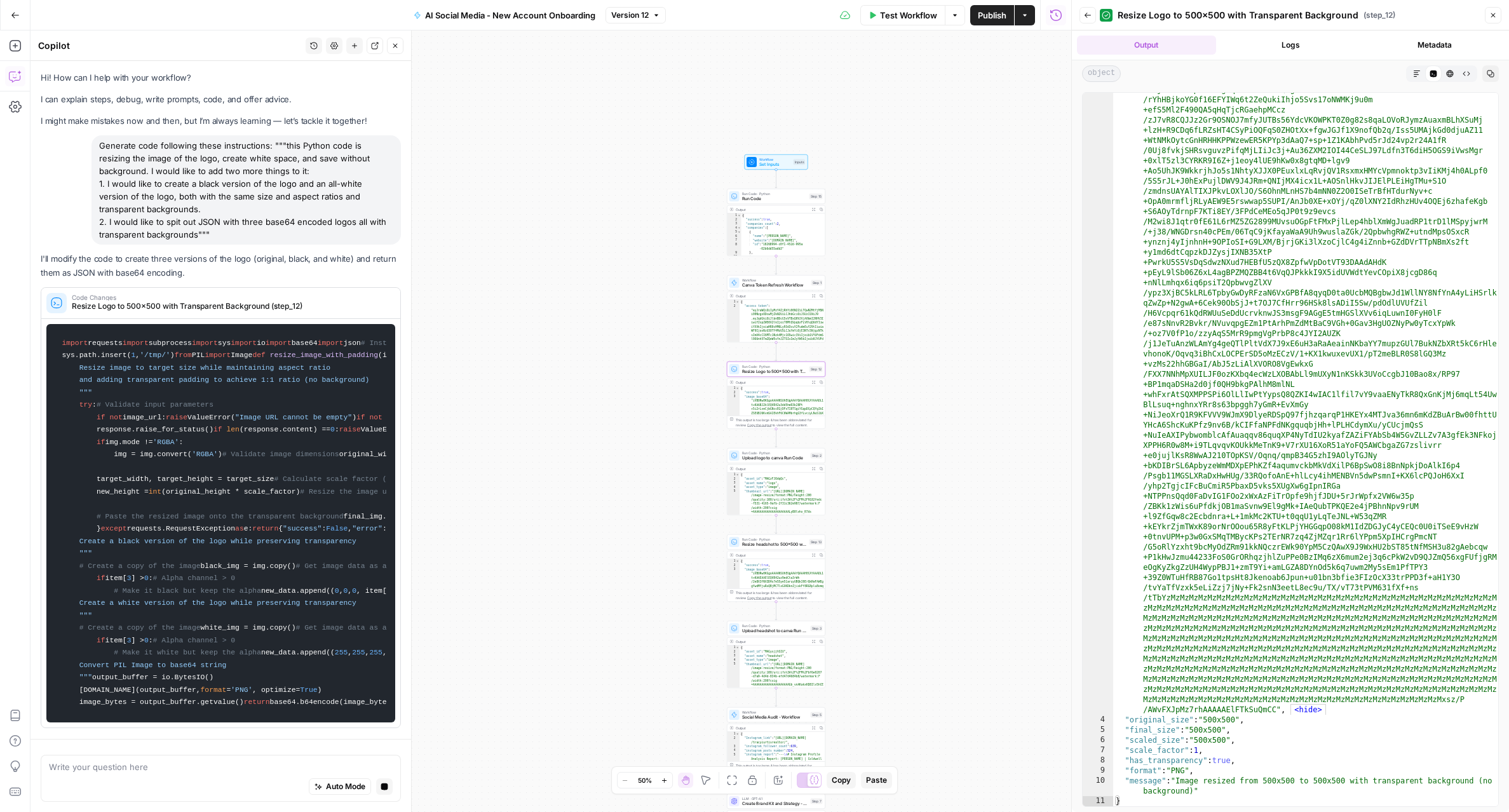
scroll to position [1547, 0]
click at [779, 459] on span "Upload logo to canva Run Code" at bounding box center [775, 457] width 66 height 6
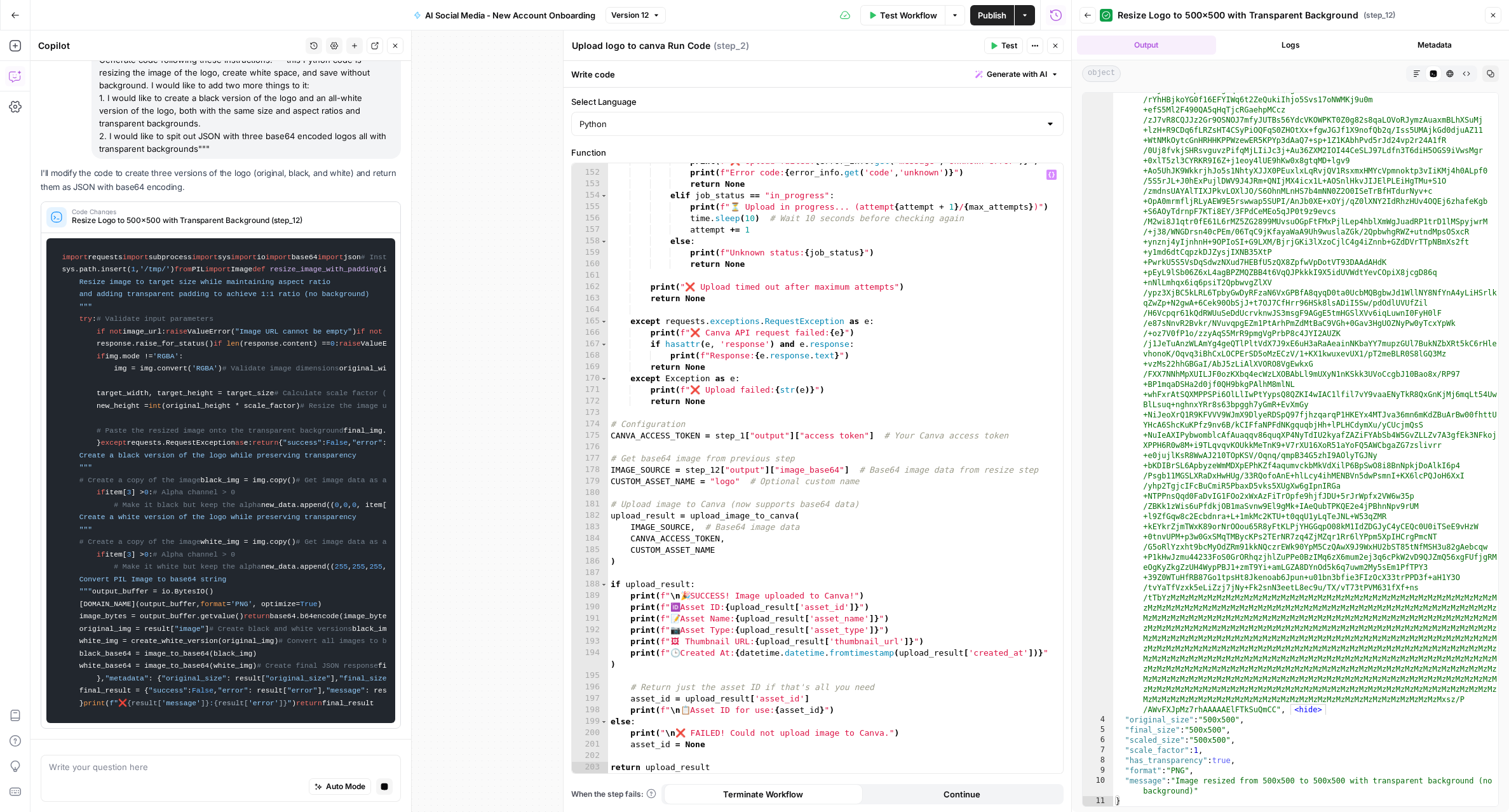
scroll to position [0, 0]
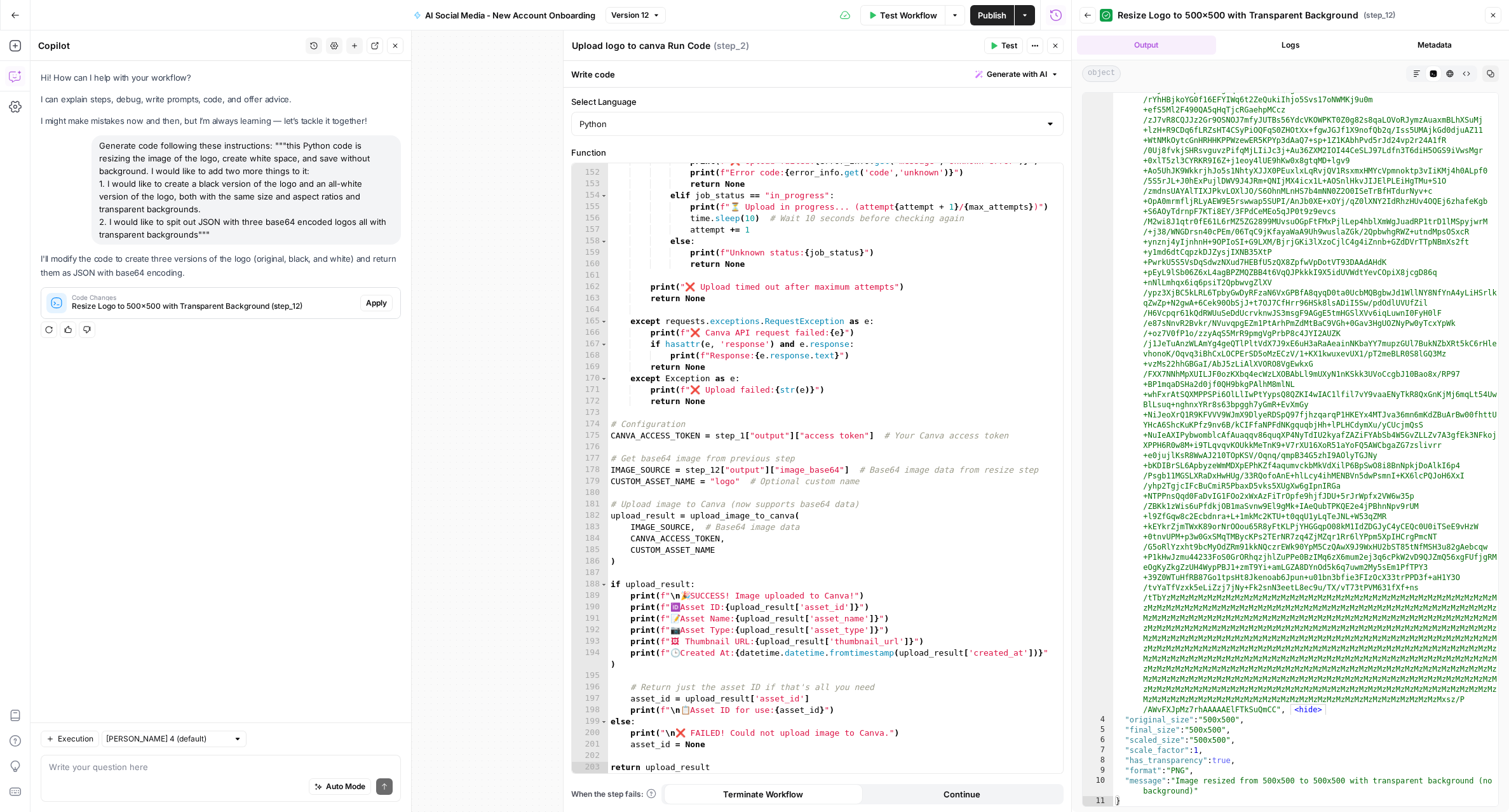
click at [1051, 46] on icon "button" at bounding box center [1055, 46] width 8 height 8
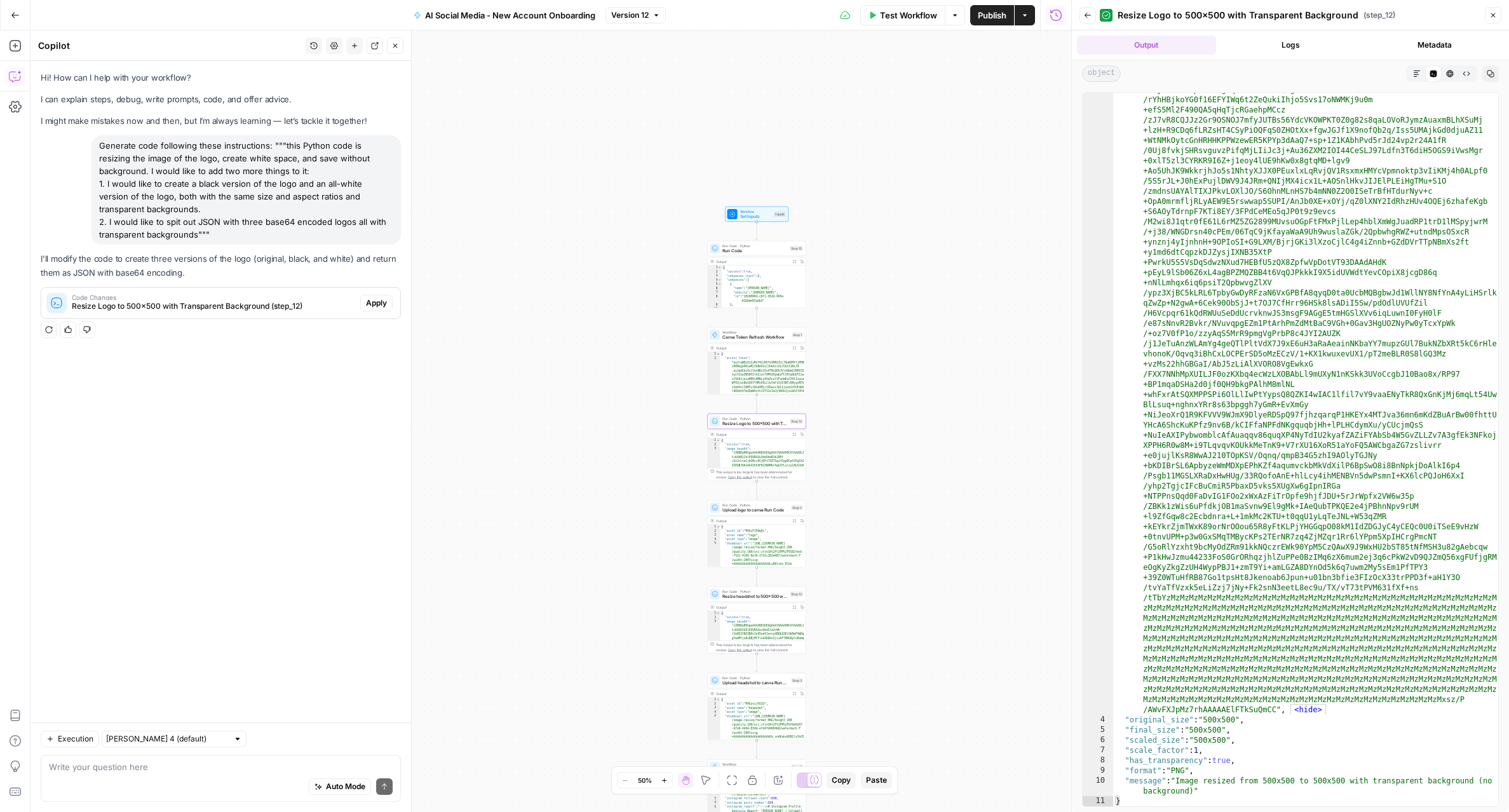
click at [383, 308] on span "Apply" at bounding box center [376, 303] width 21 height 11
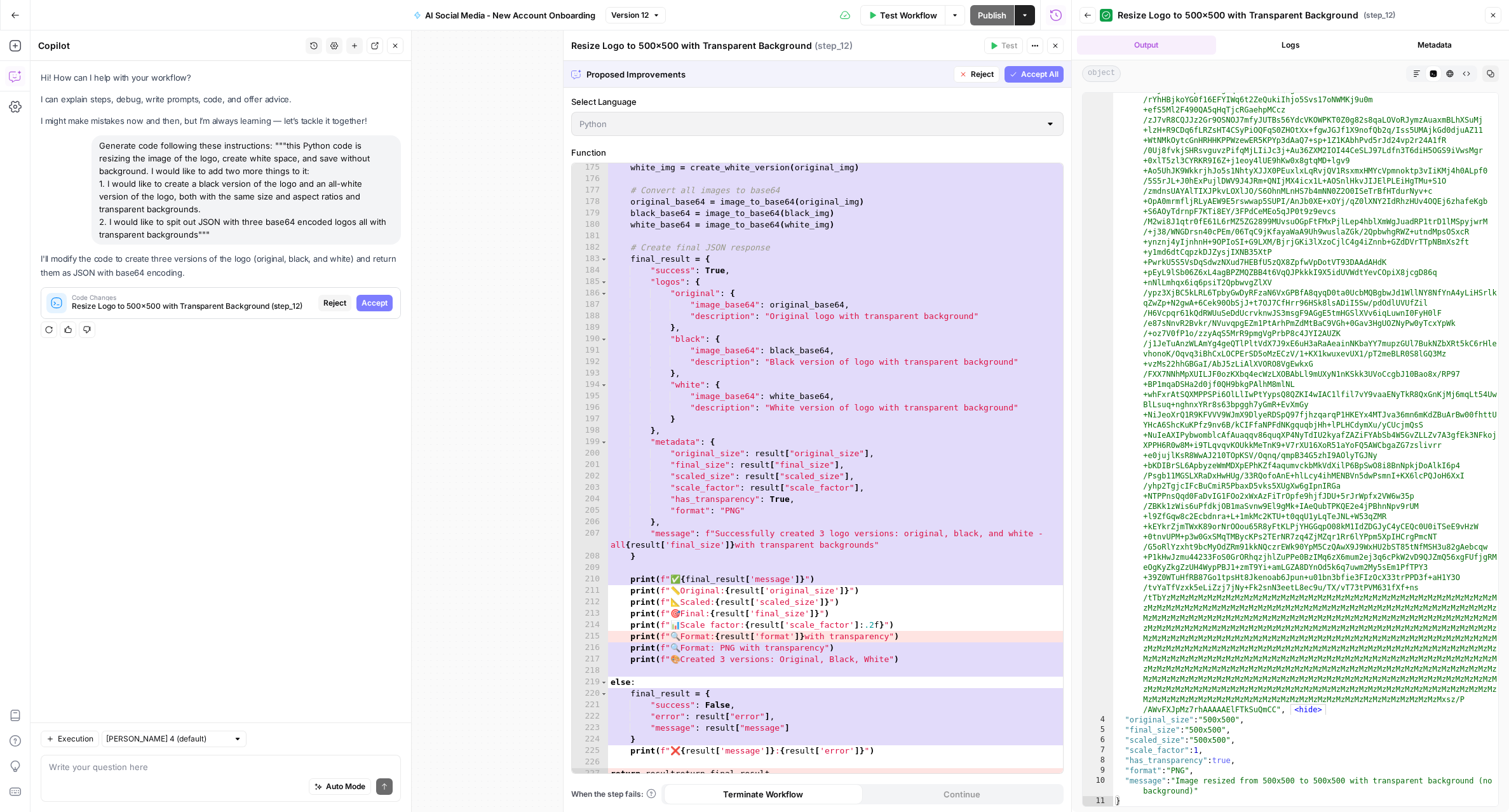
scroll to position [2077, 0]
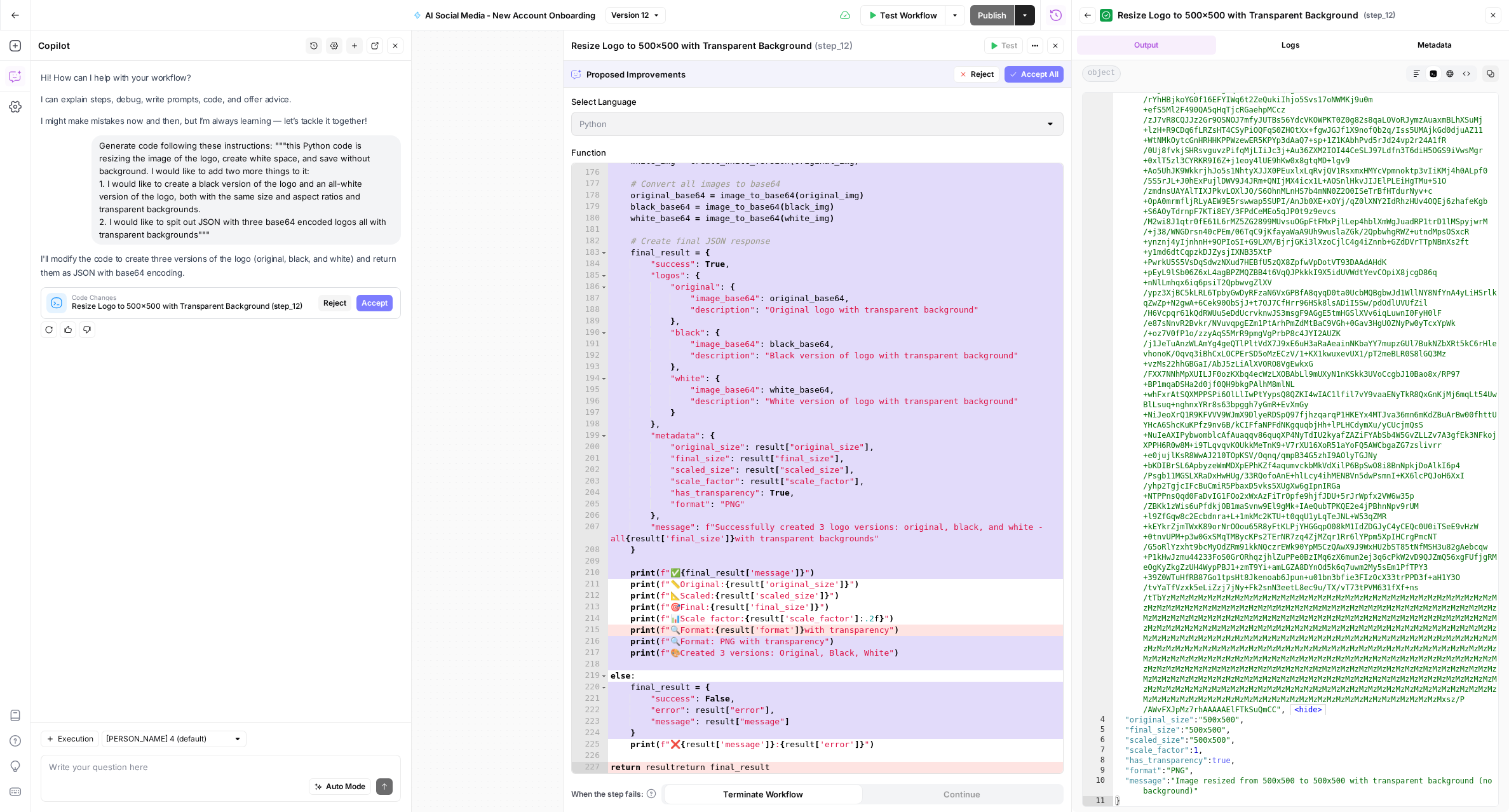
click at [1043, 78] on span "Accept All" at bounding box center [1039, 74] width 37 height 11
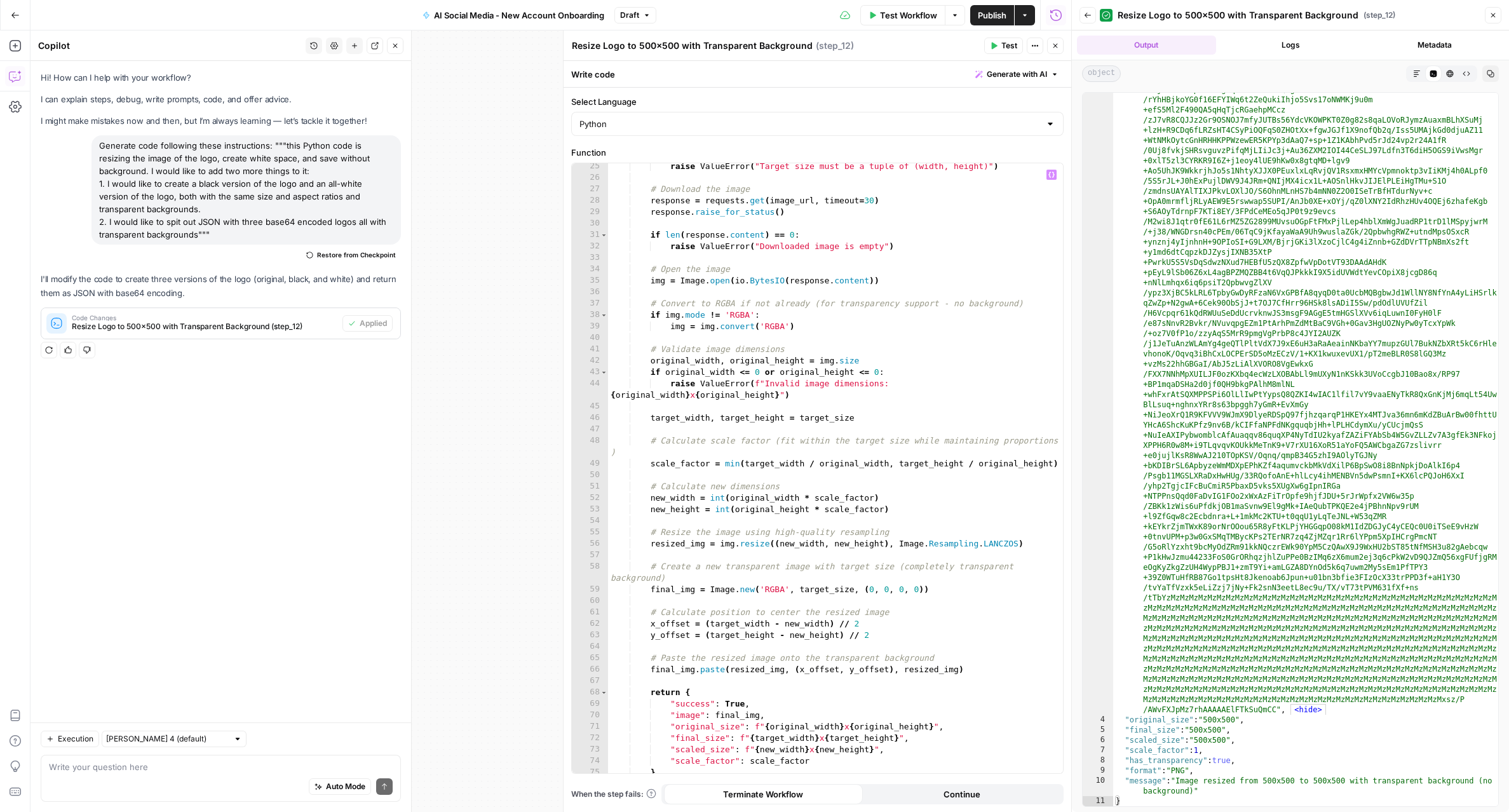
scroll to position [0, 0]
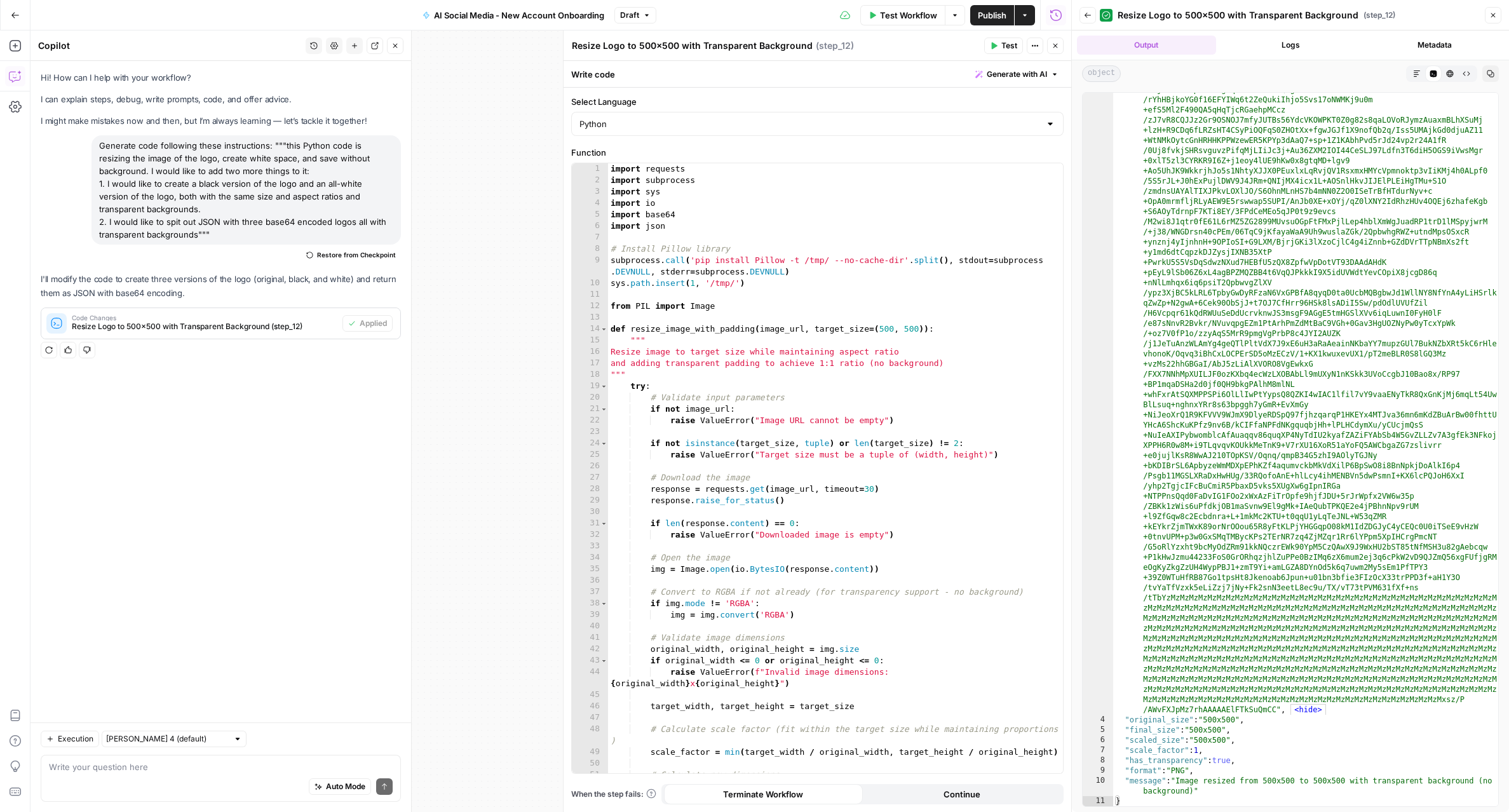
click at [1014, 48] on span "Test" at bounding box center [1009, 45] width 16 height 11
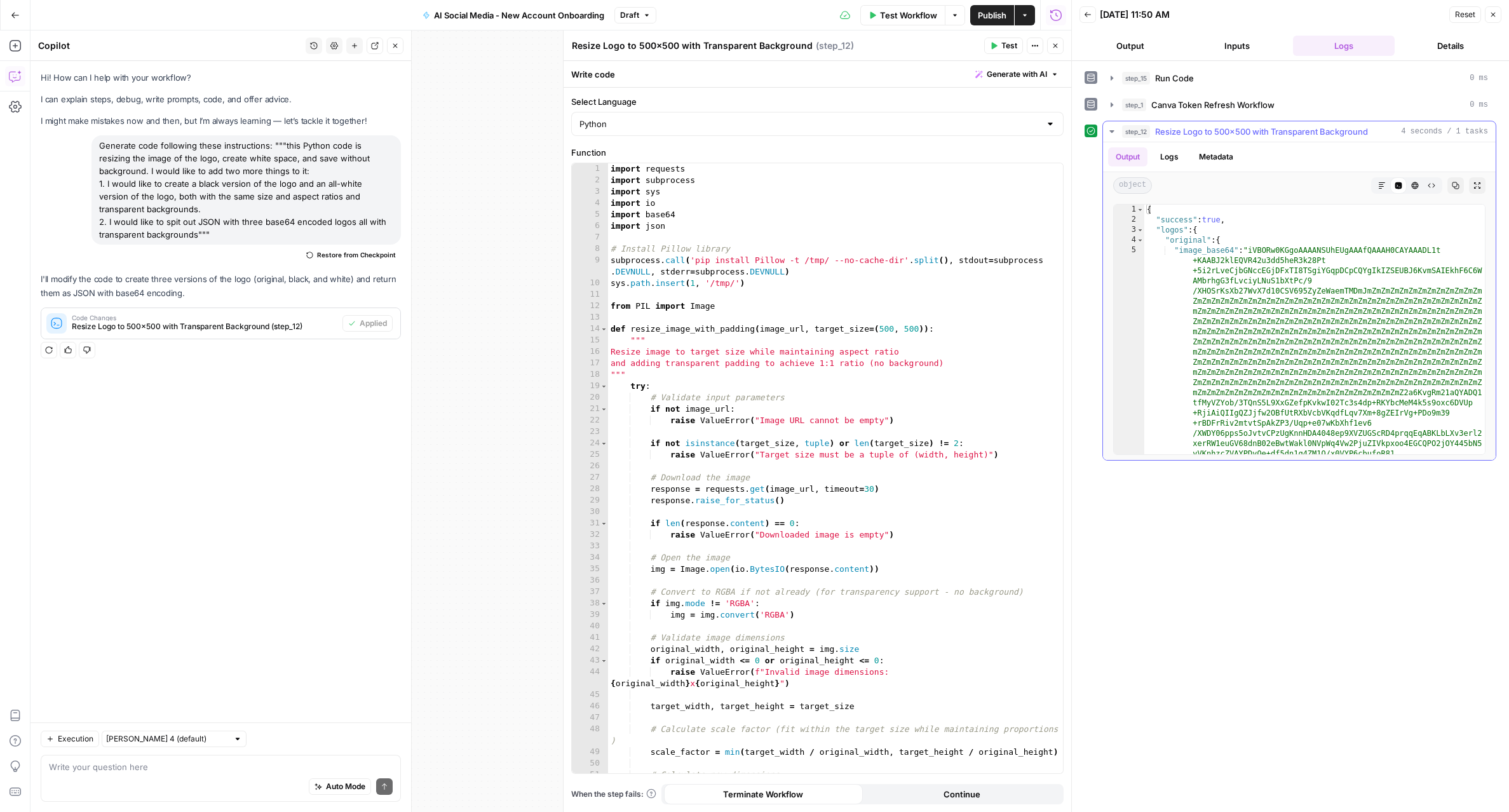
type textarea "**********"
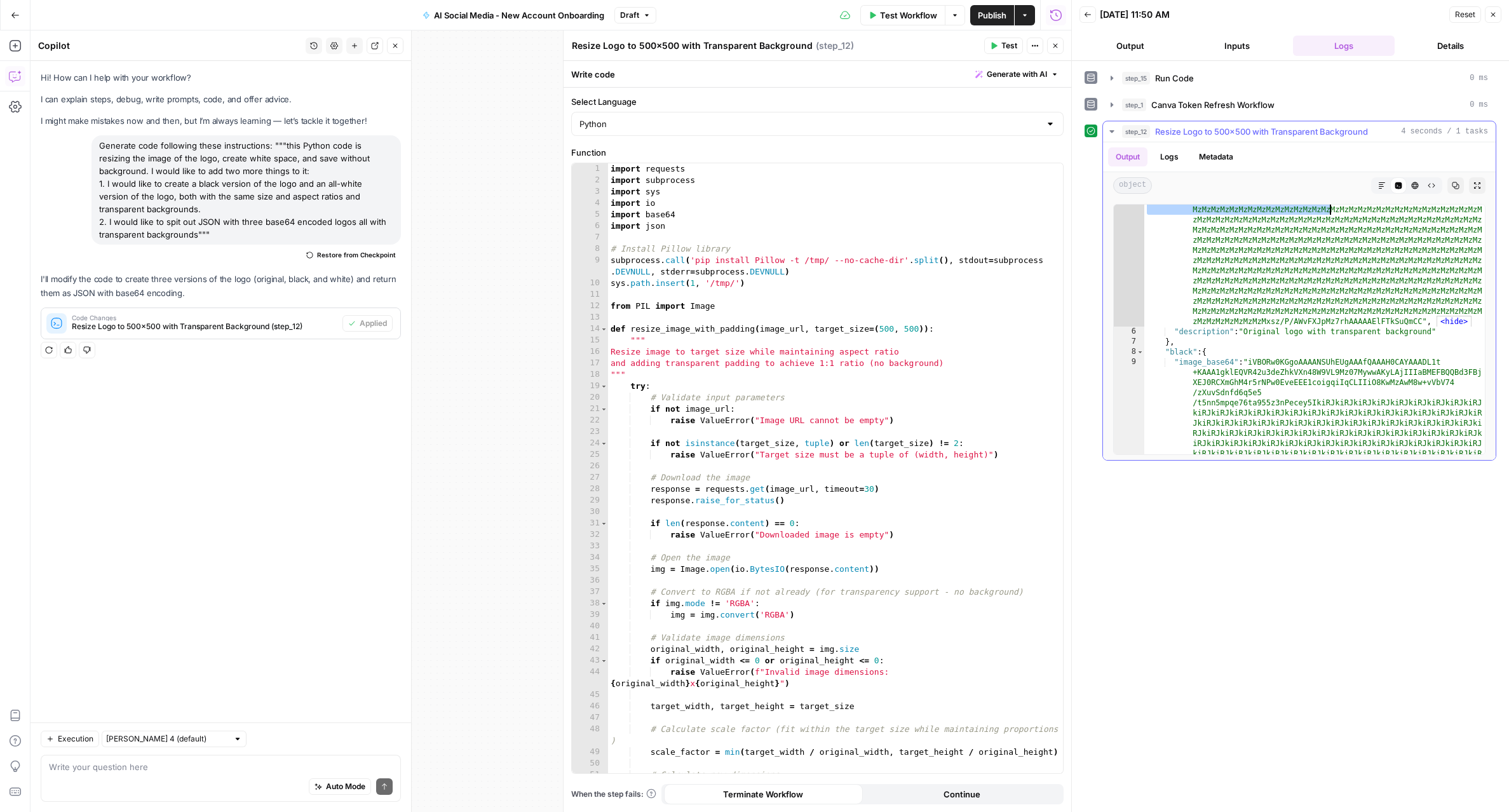
scroll to position [5031, 0]
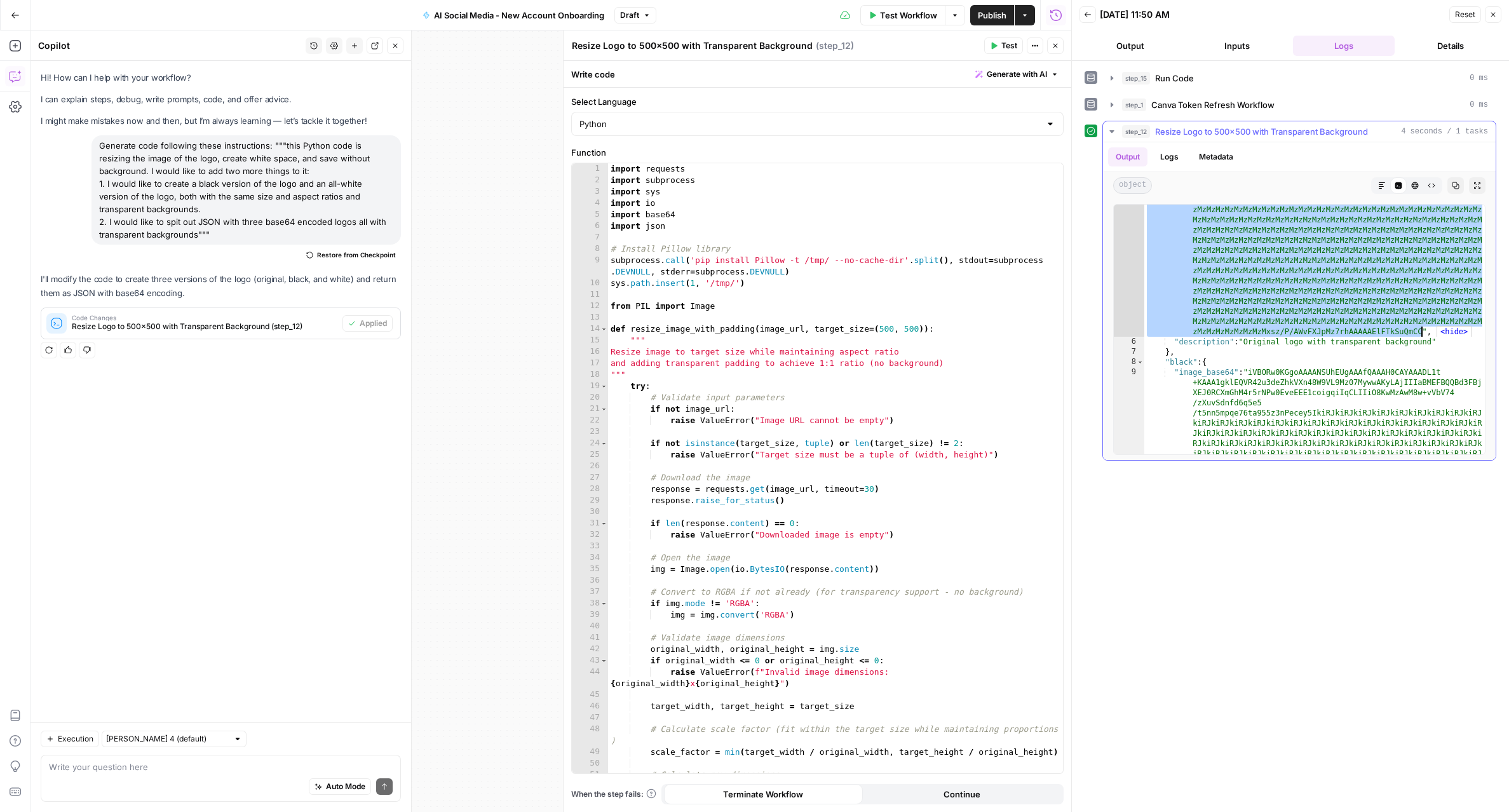
drag, startPoint x: 1251, startPoint y: 248, endPoint x: 1421, endPoint y: 331, distance: 189.2
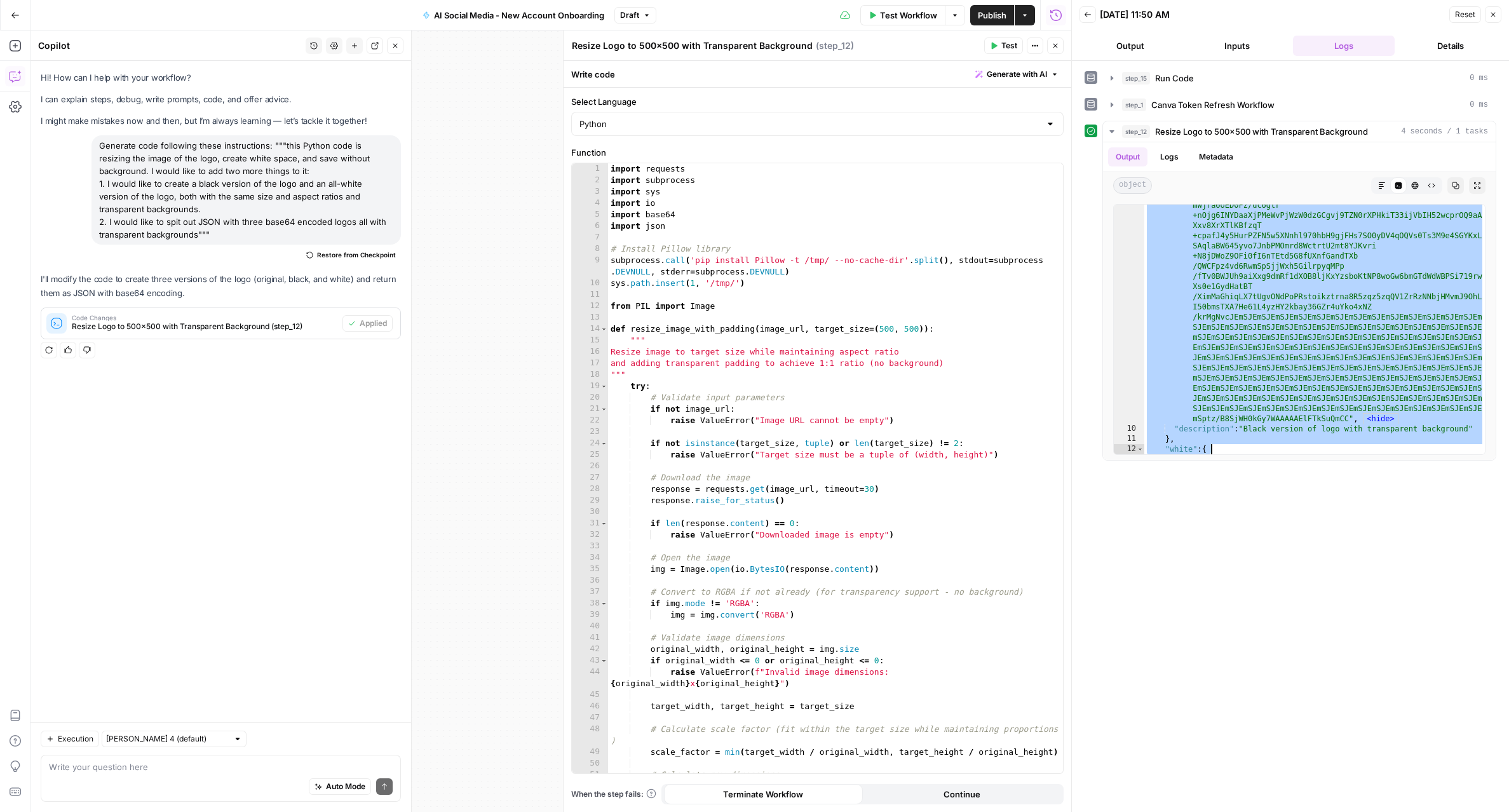
scroll to position [8765, 0]
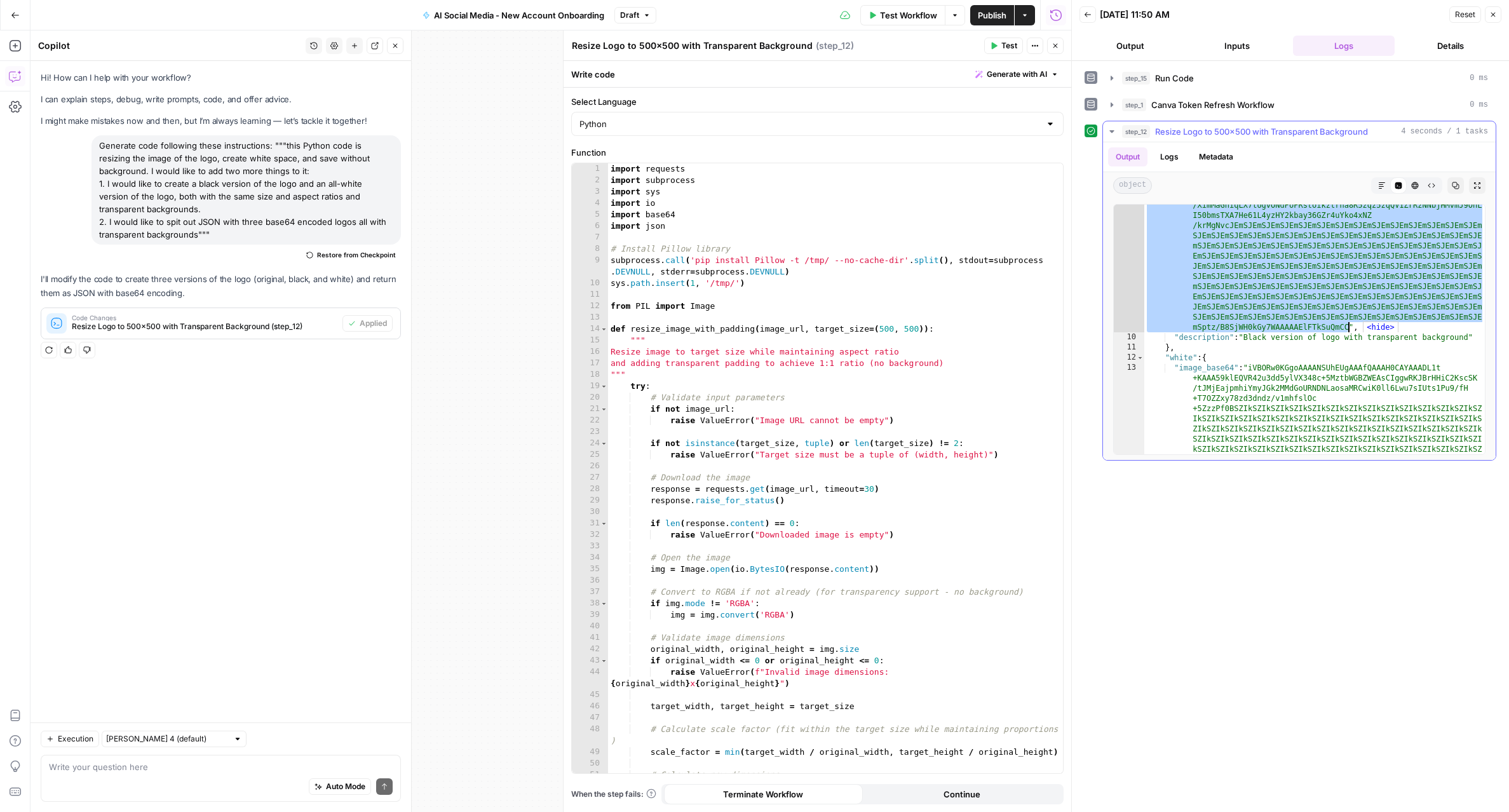
drag, startPoint x: 1252, startPoint y: 371, endPoint x: 1349, endPoint y: 326, distance: 106.9
click at [1349, 326] on div ""image_base64" : "iVBORw0KGgoAAAANSUhEUgAAAfQAAAH0CAYAAADL1t +KAAA1gklEQVR42u3d…" at bounding box center [1314, 624] width 341 height 7984
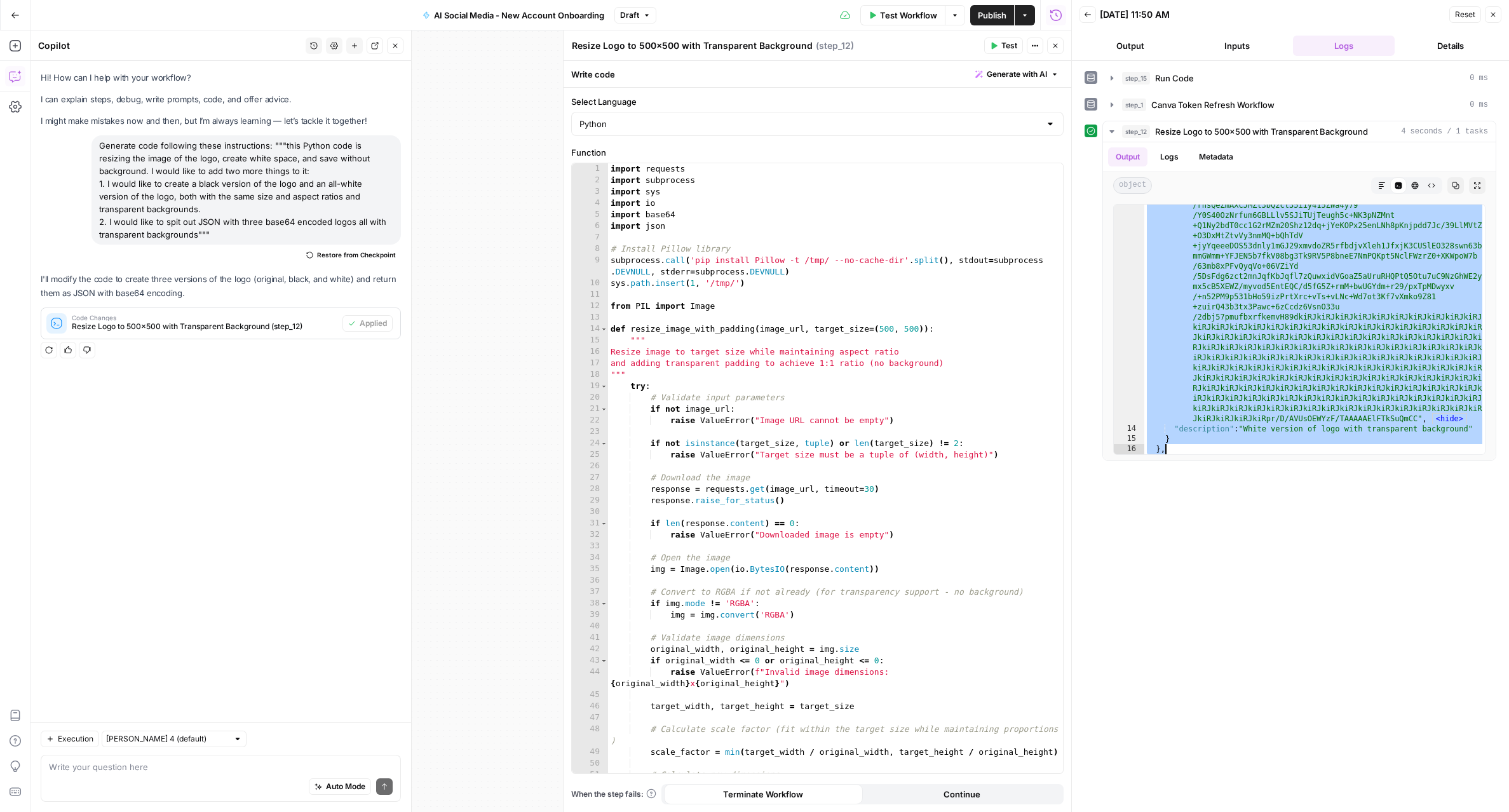
scroll to position [12850, 0]
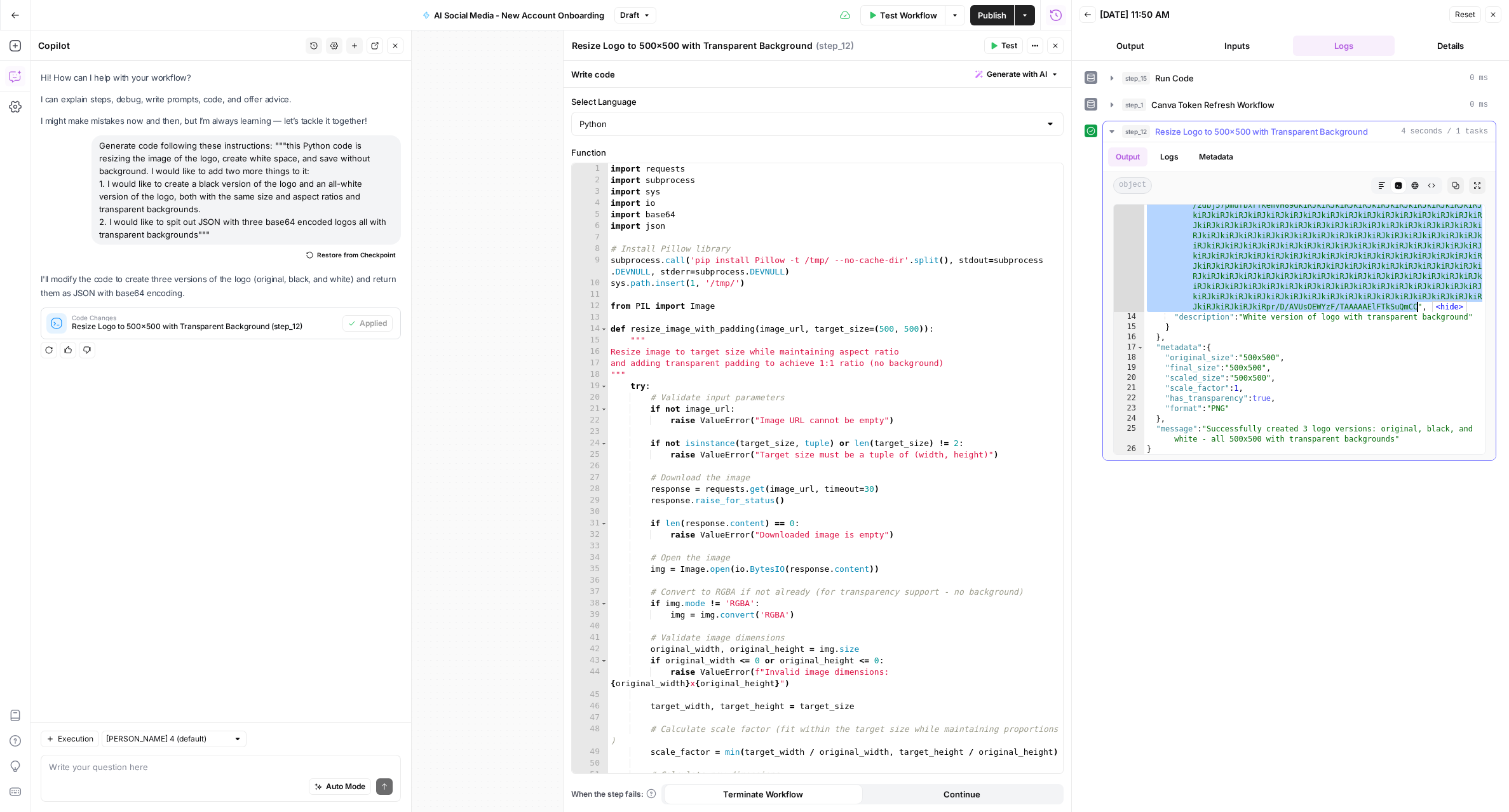
drag, startPoint x: 1252, startPoint y: 292, endPoint x: 1415, endPoint y: 305, distance: 163.5
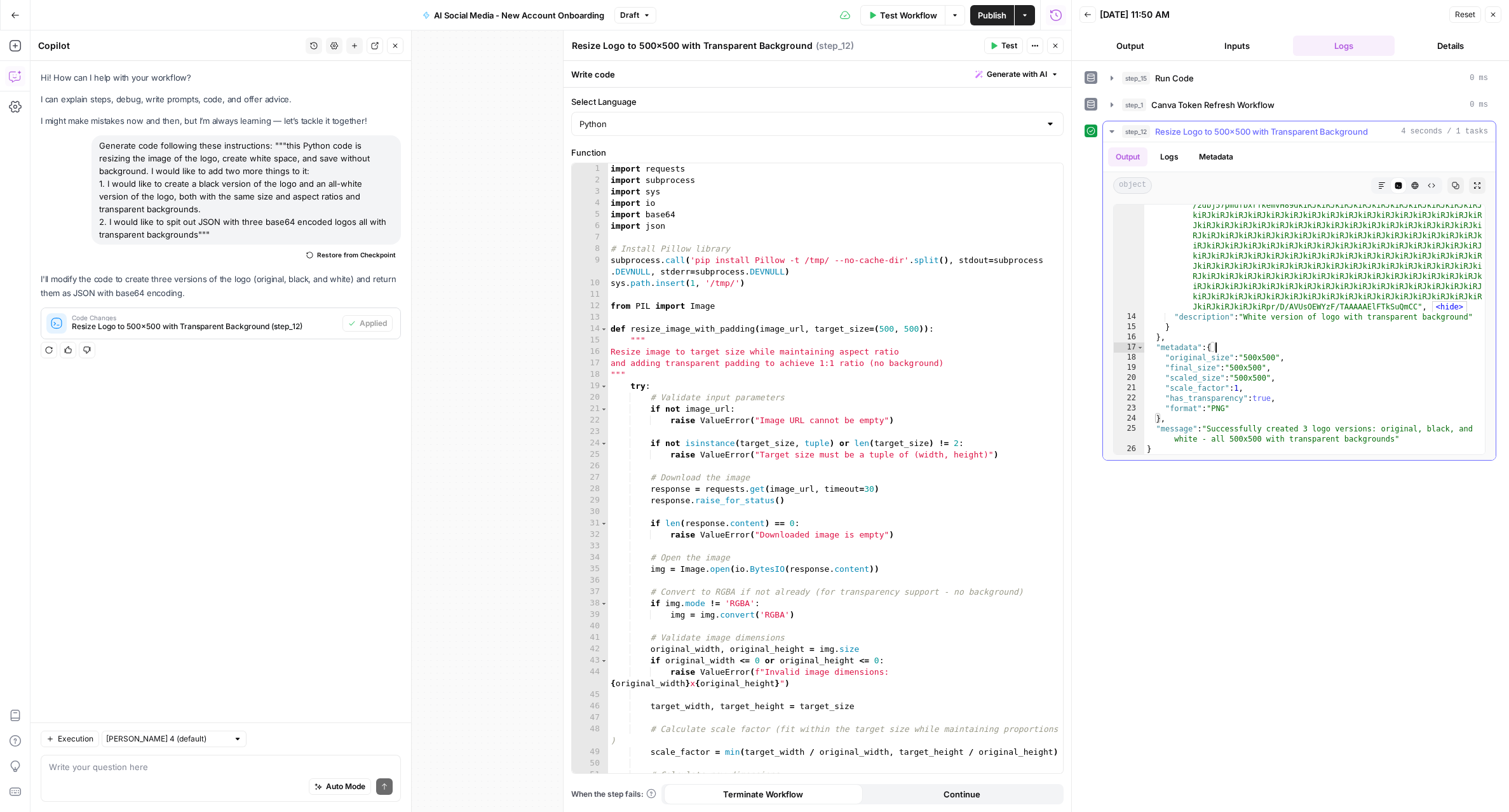
type textarea "**********"
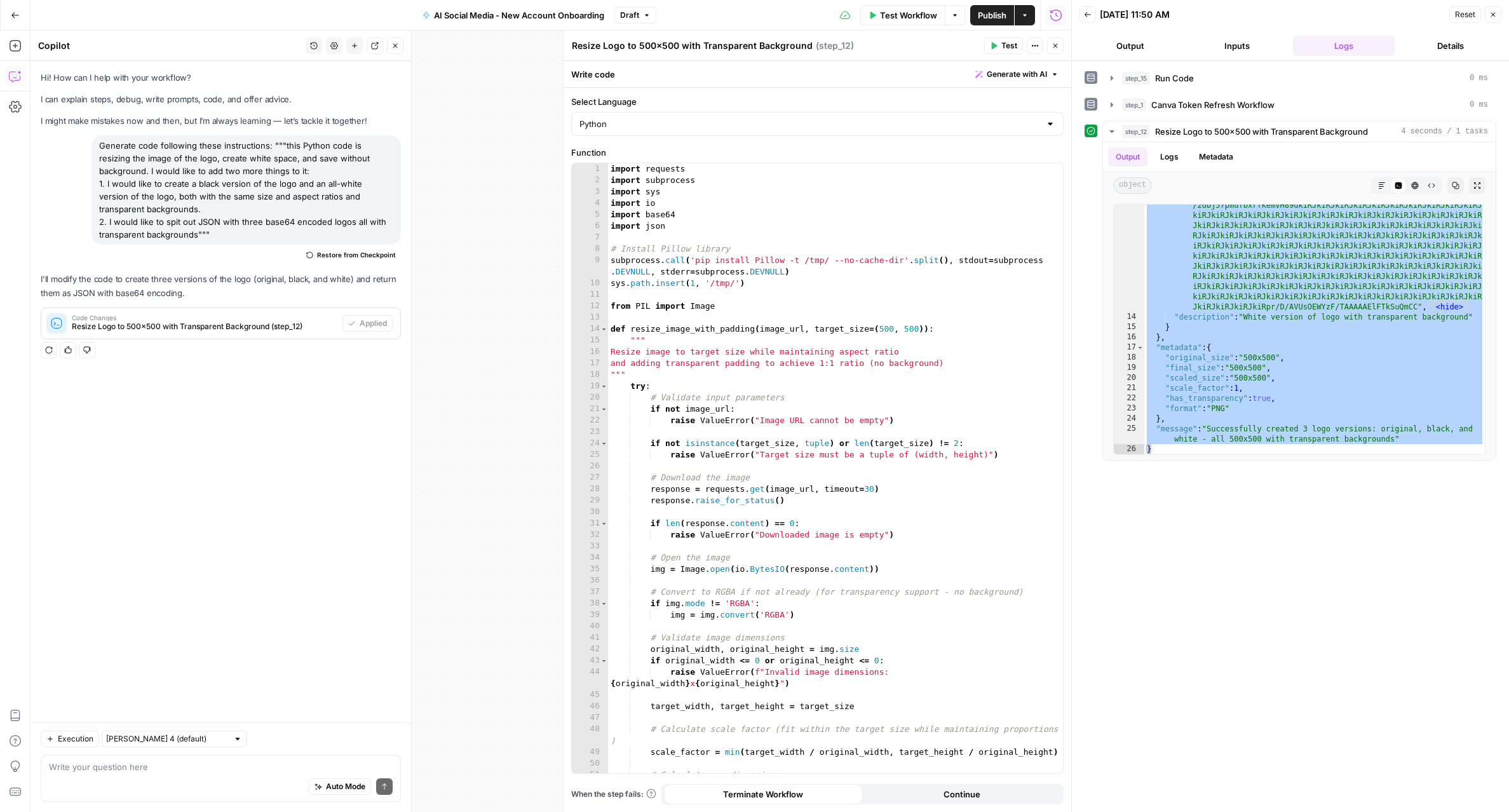
click at [1055, 46] on icon "button" at bounding box center [1055, 46] width 5 height 5
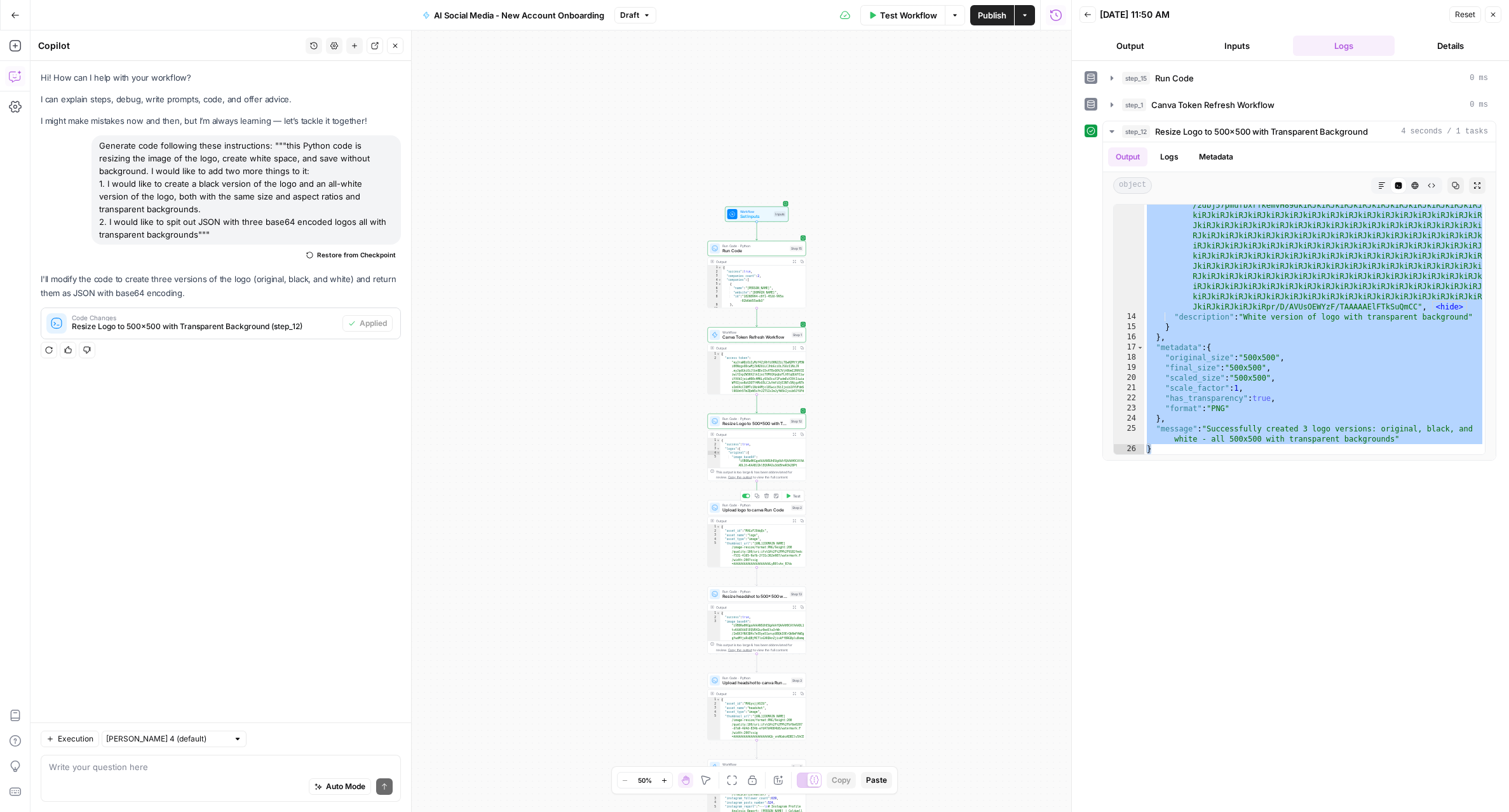
click at [748, 509] on span "Upload logo to canva Run Code" at bounding box center [755, 510] width 66 height 6
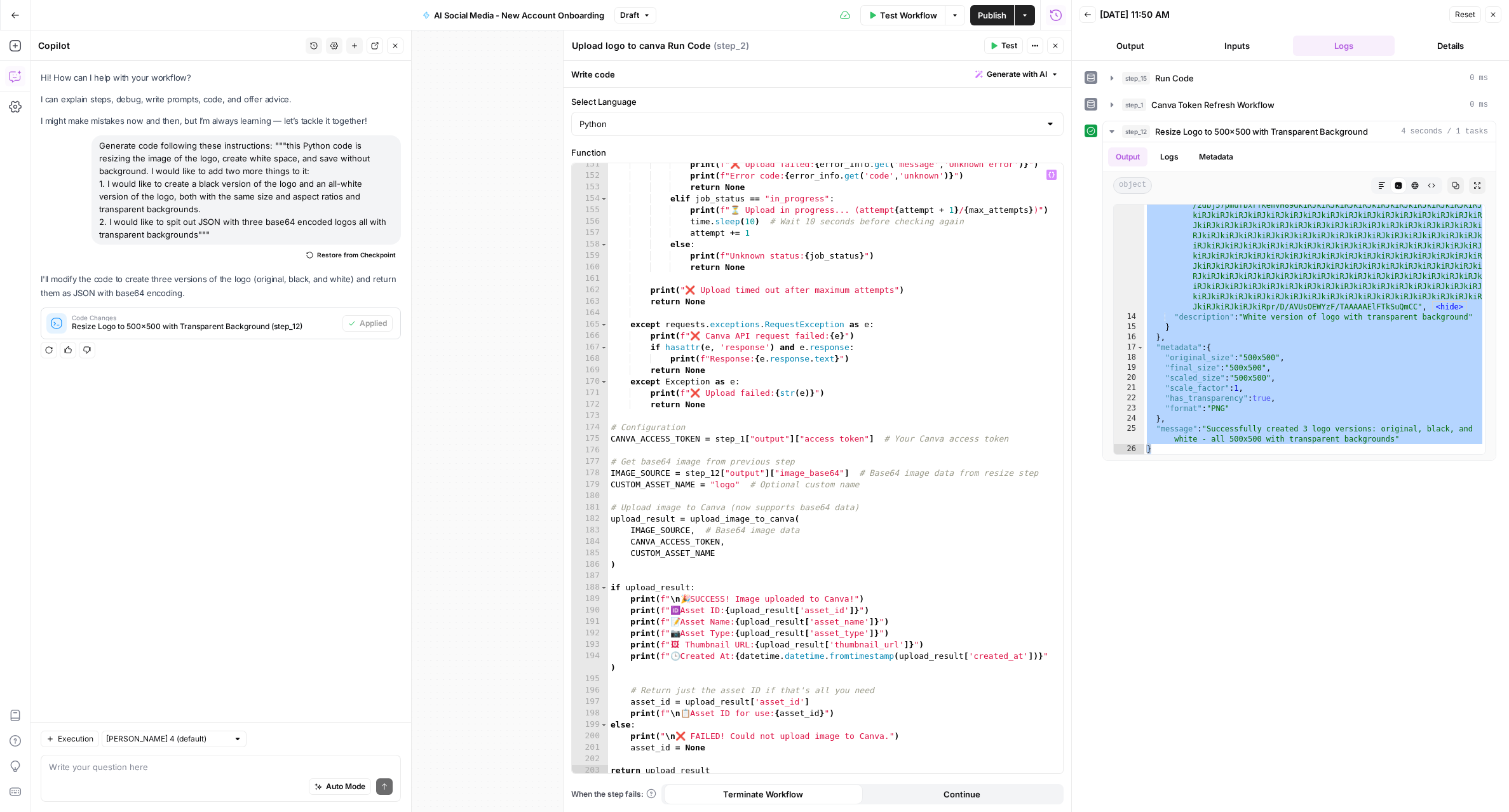
scroll to position [1734, 0]
drag, startPoint x: 535, startPoint y: 367, endPoint x: 385, endPoint y: 357, distance: 150.3
click at [381, 358] on body "LP Production Workloads New Home Browse Insights Opportunities Your Data Recent…" at bounding box center [754, 406] width 1509 height 812
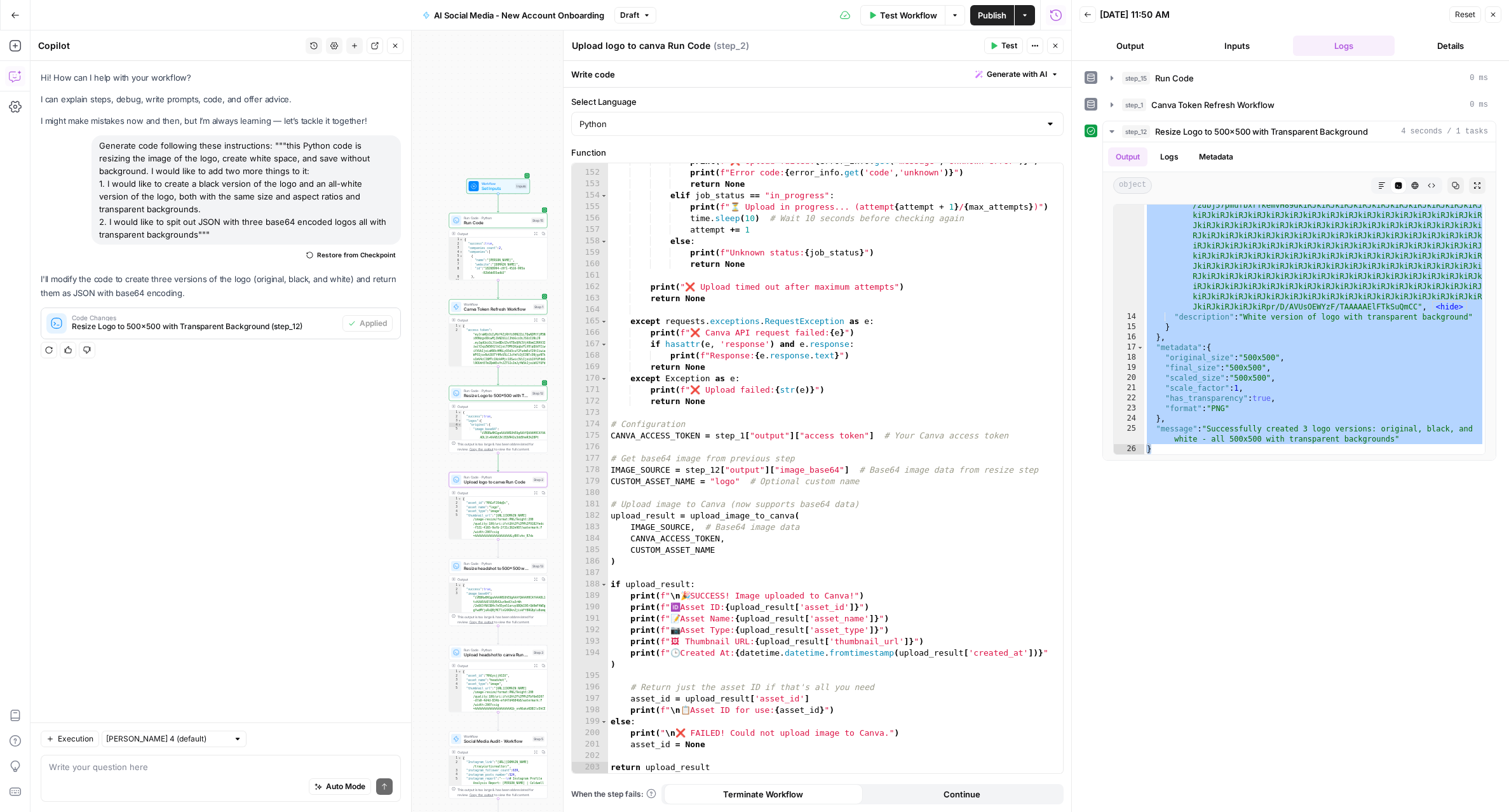
drag, startPoint x: 498, startPoint y: 328, endPoint x: 416, endPoint y: 308, distance: 84.4
click at [416, 308] on body "LP Production Workloads New Home Browse Insights Opportunities Your Data Recent…" at bounding box center [754, 406] width 1509 height 812
click at [1010, 70] on span "Generate with AI" at bounding box center [1016, 74] width 60 height 11
click at [1007, 122] on p at bounding box center [1097, 122] width 227 height 13
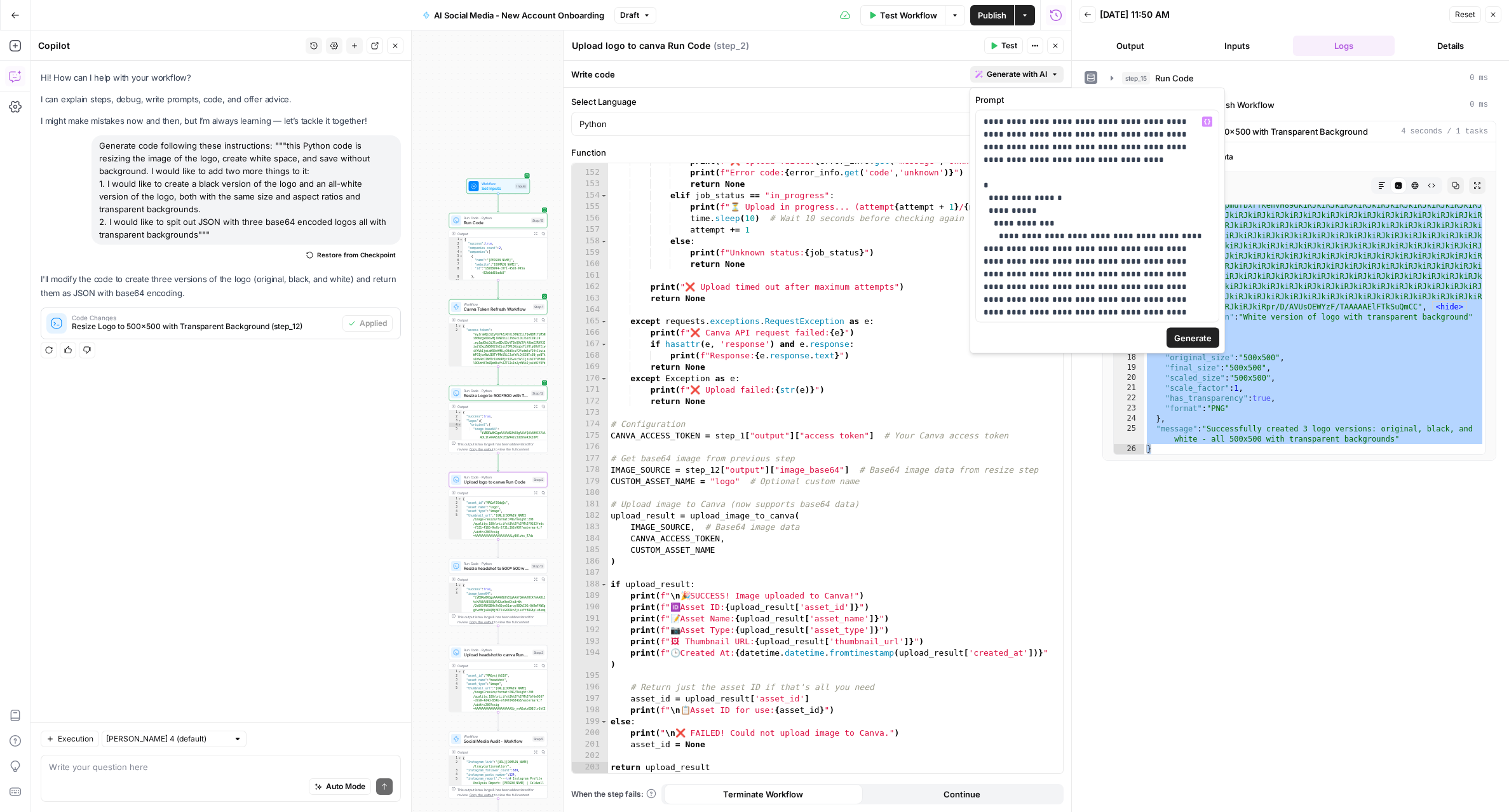
click at [1202, 344] on button "Generate" at bounding box center [1193, 338] width 53 height 21
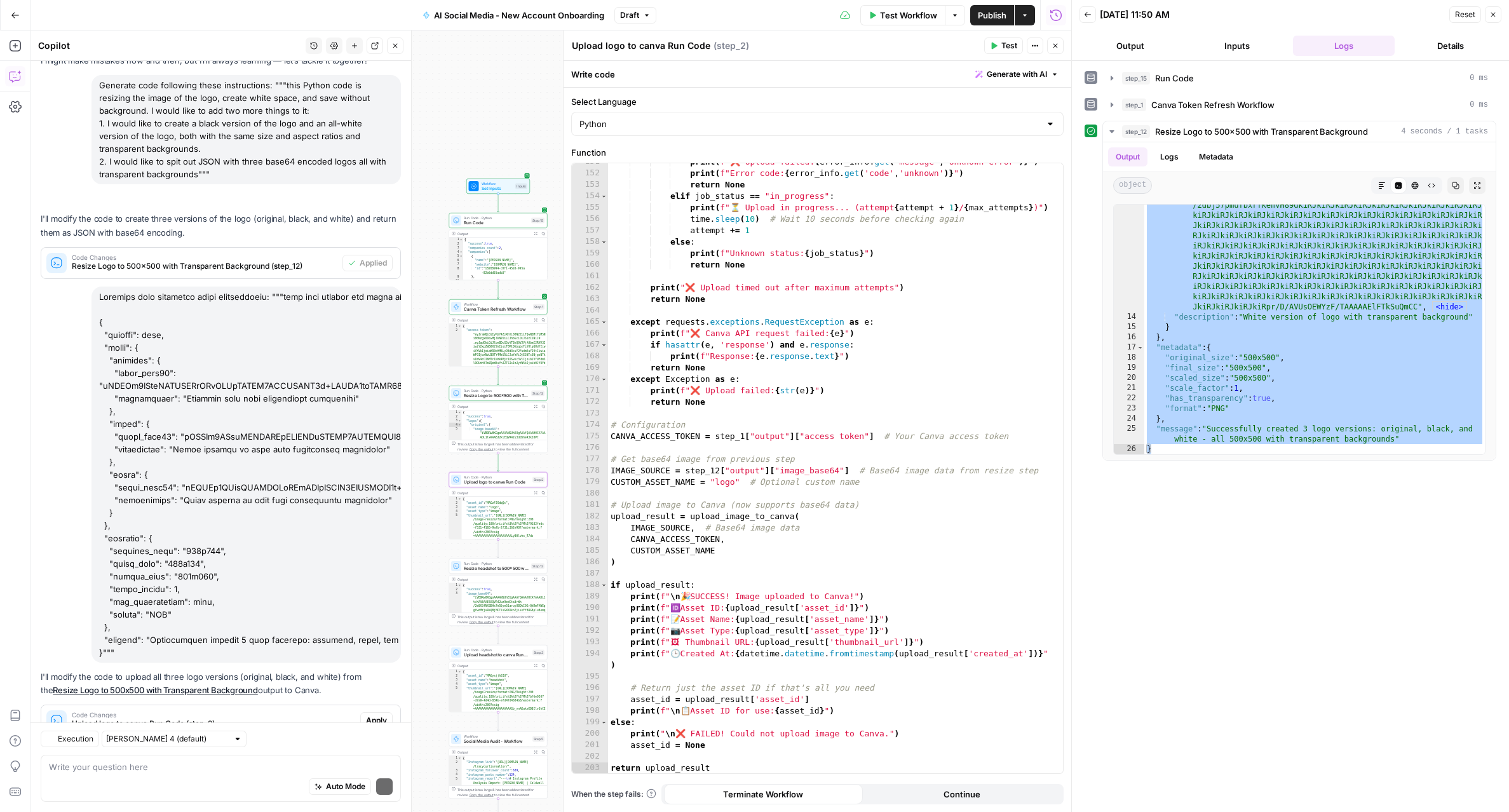
scroll to position [117, 0]
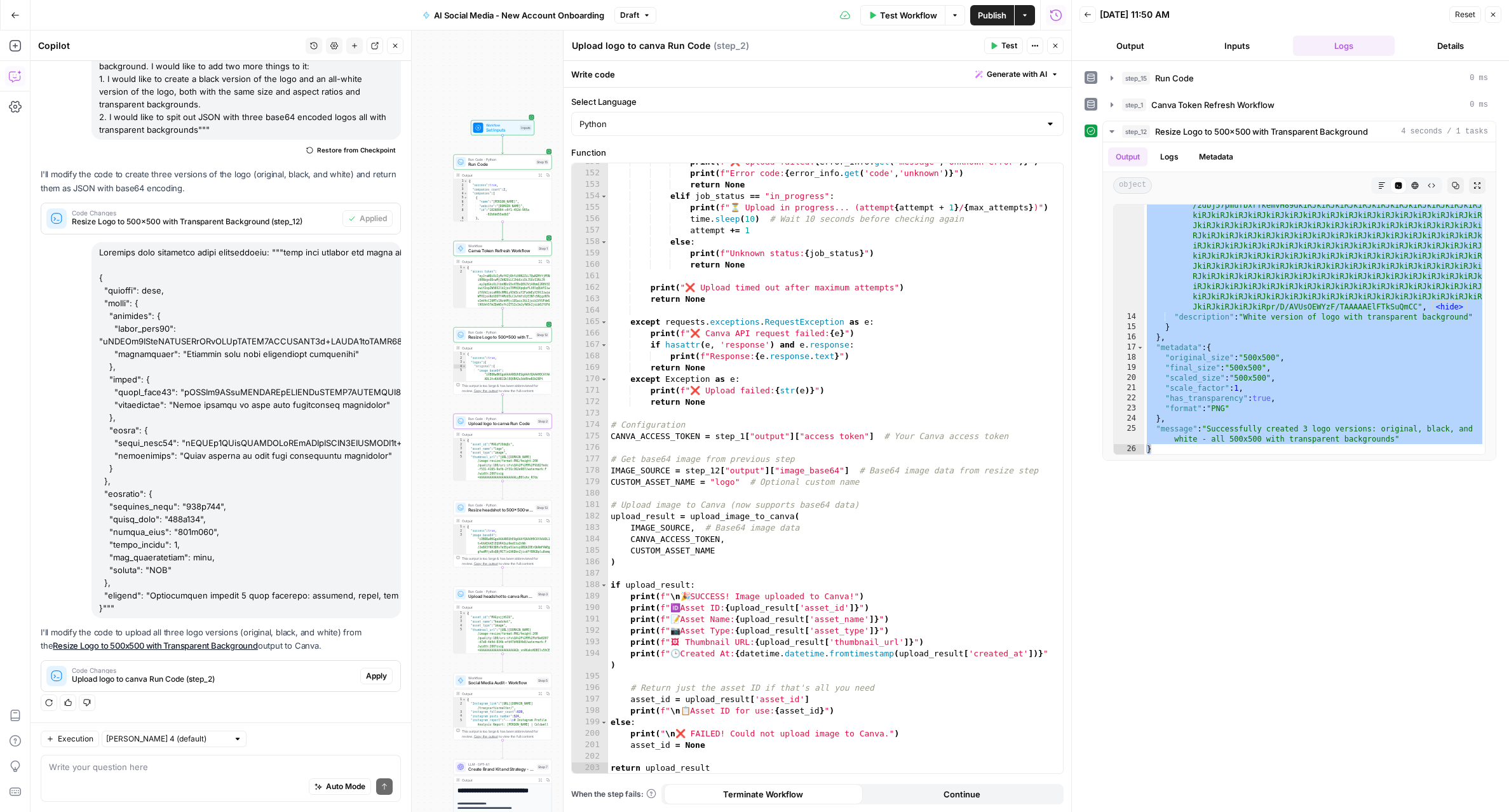
click at [382, 678] on span "Apply" at bounding box center [376, 676] width 21 height 11
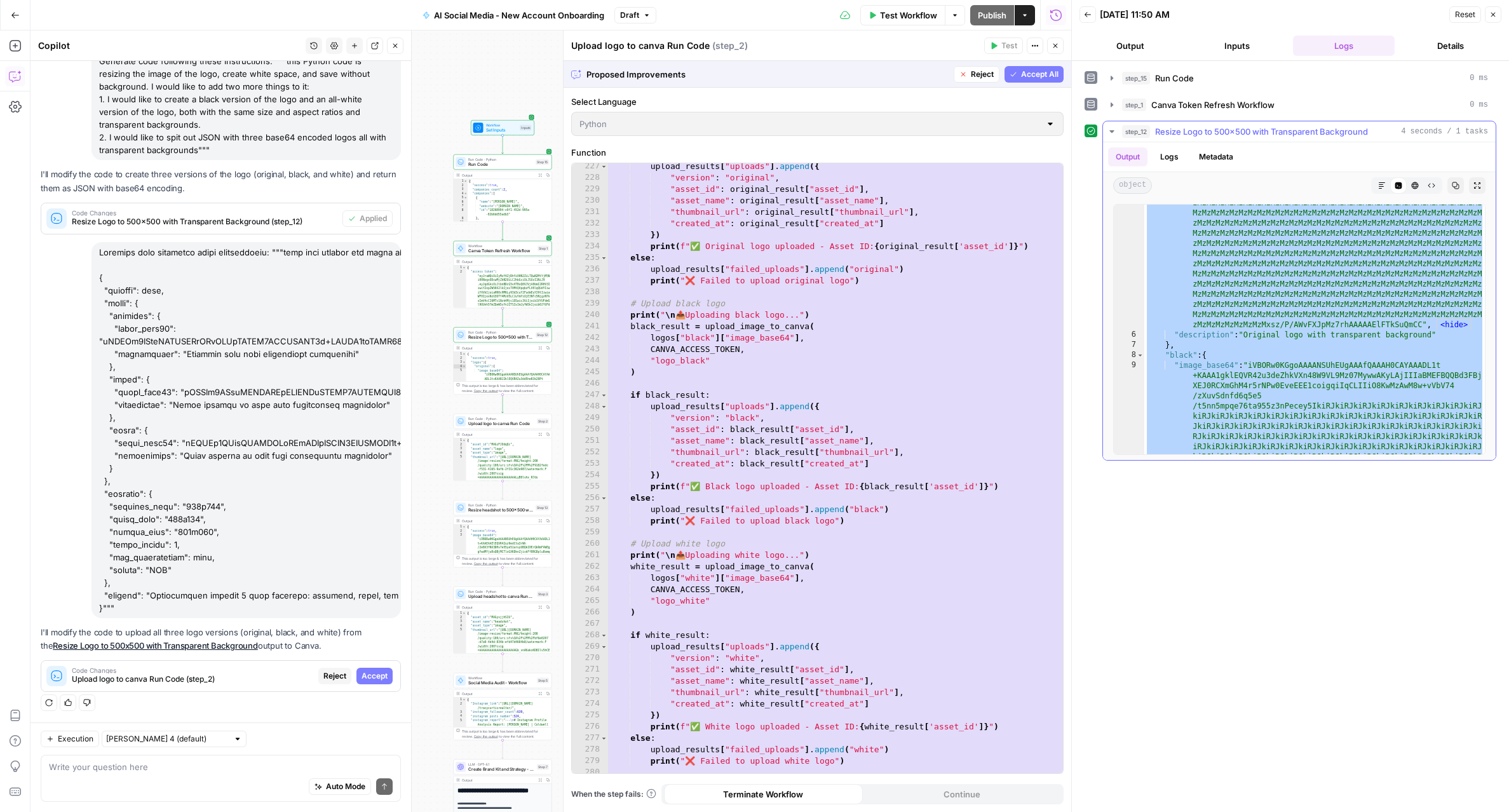
scroll to position [5037, 0]
click at [1021, 69] on span "Accept All" at bounding box center [1039, 74] width 37 height 11
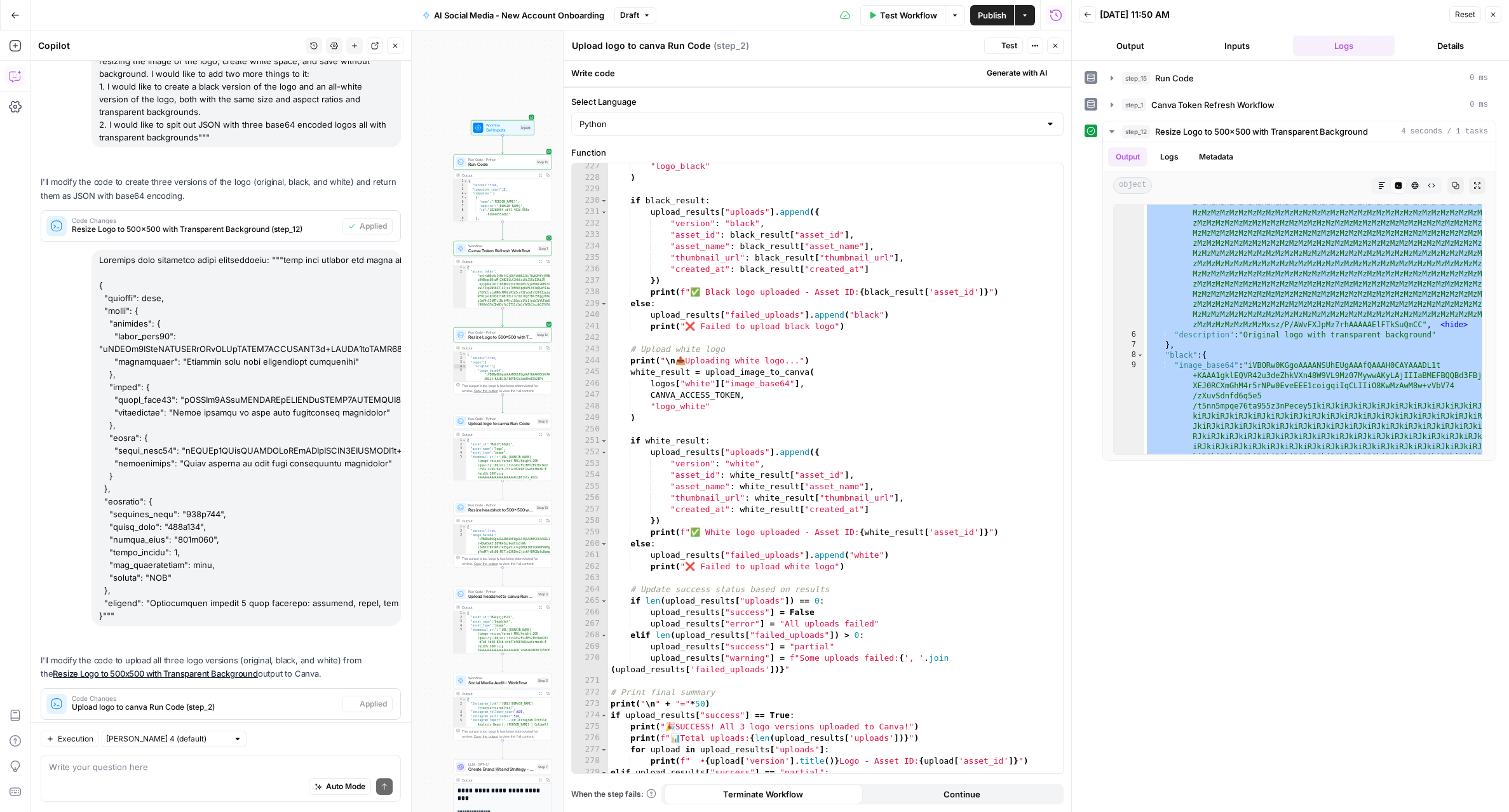
scroll to position [138, 0]
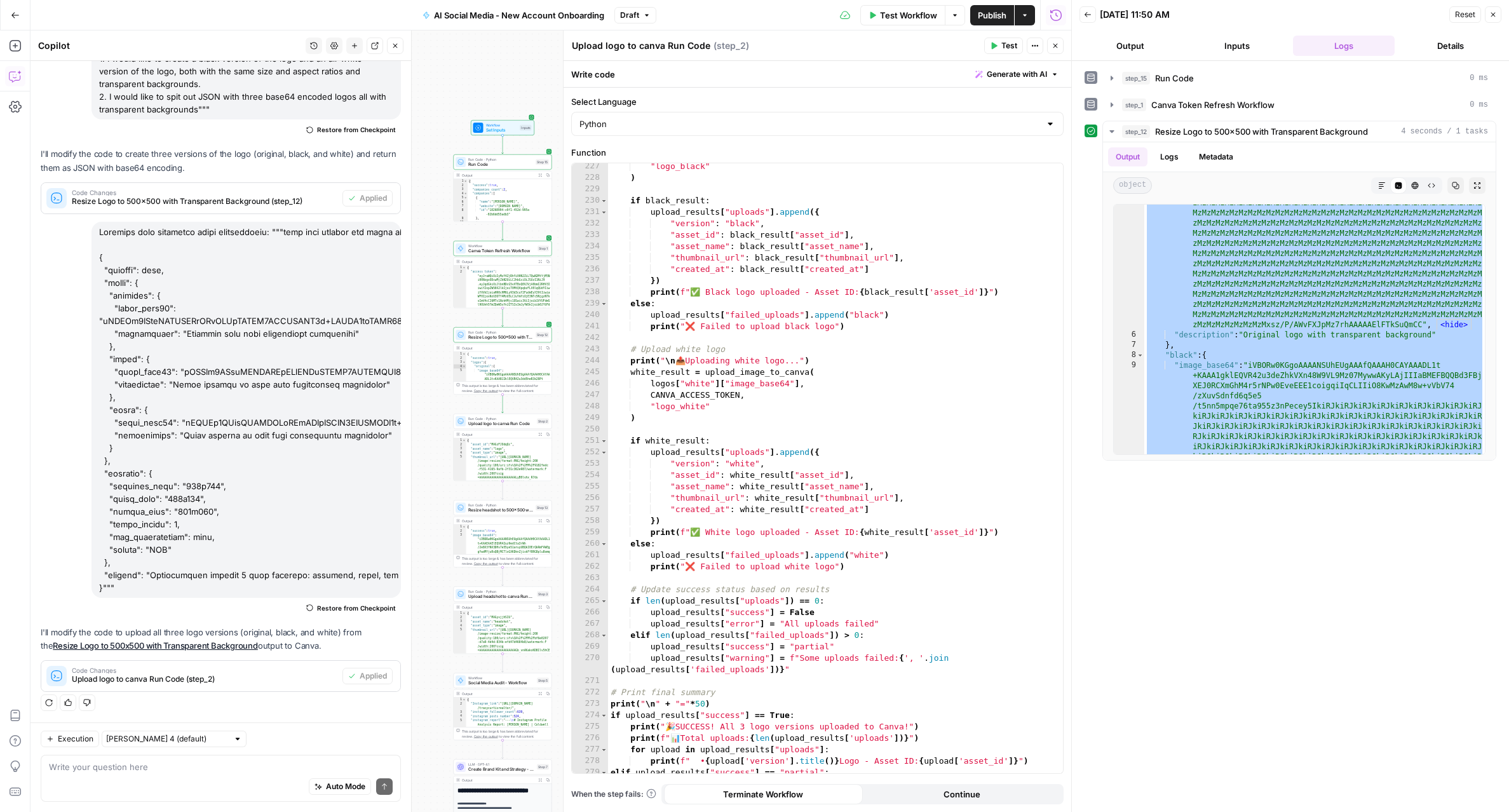
click at [997, 43] on button "Test" at bounding box center [1003, 46] width 39 height 17
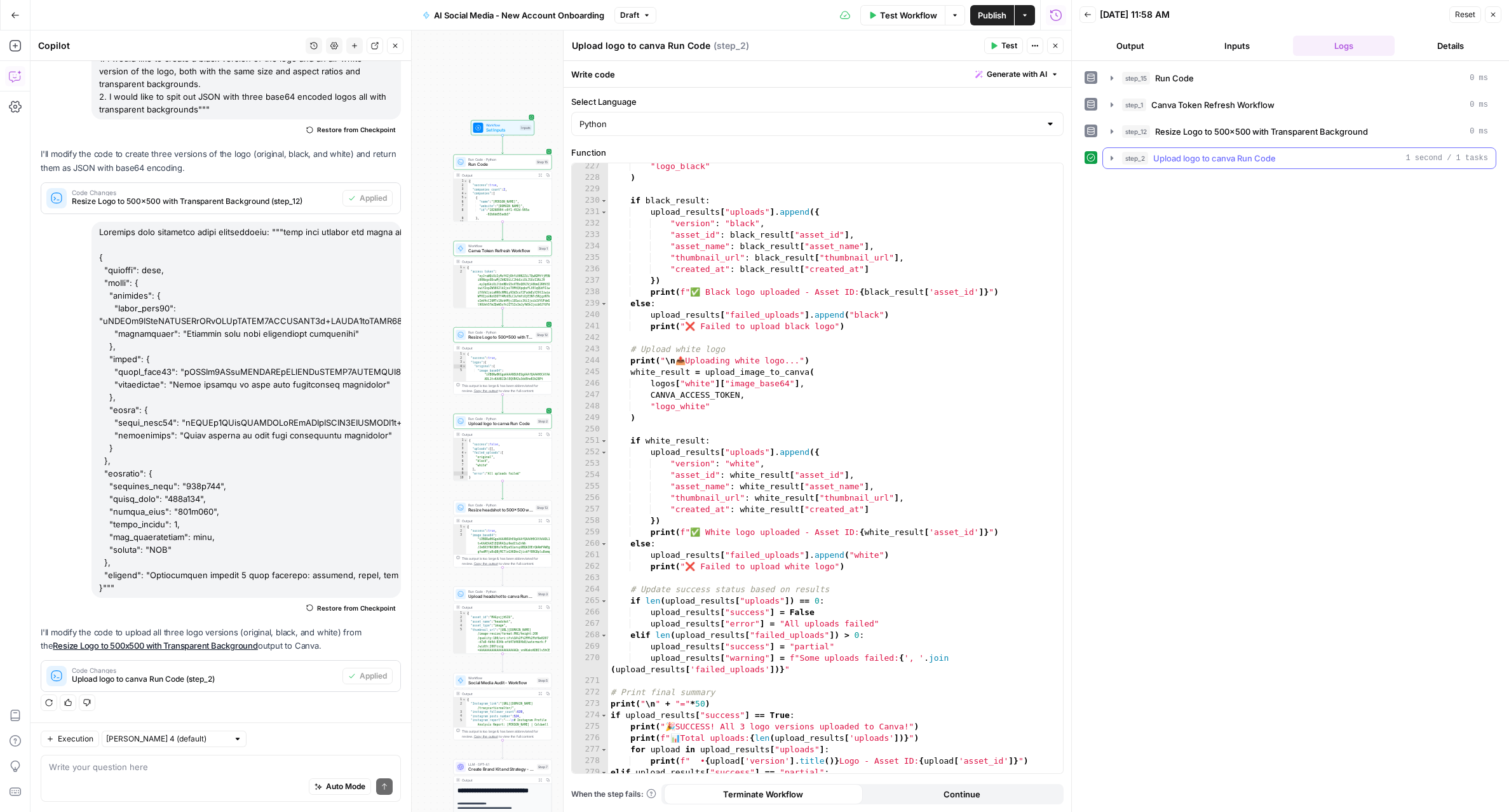
click at [1110, 158] on icon "button" at bounding box center [1111, 158] width 2 height 5
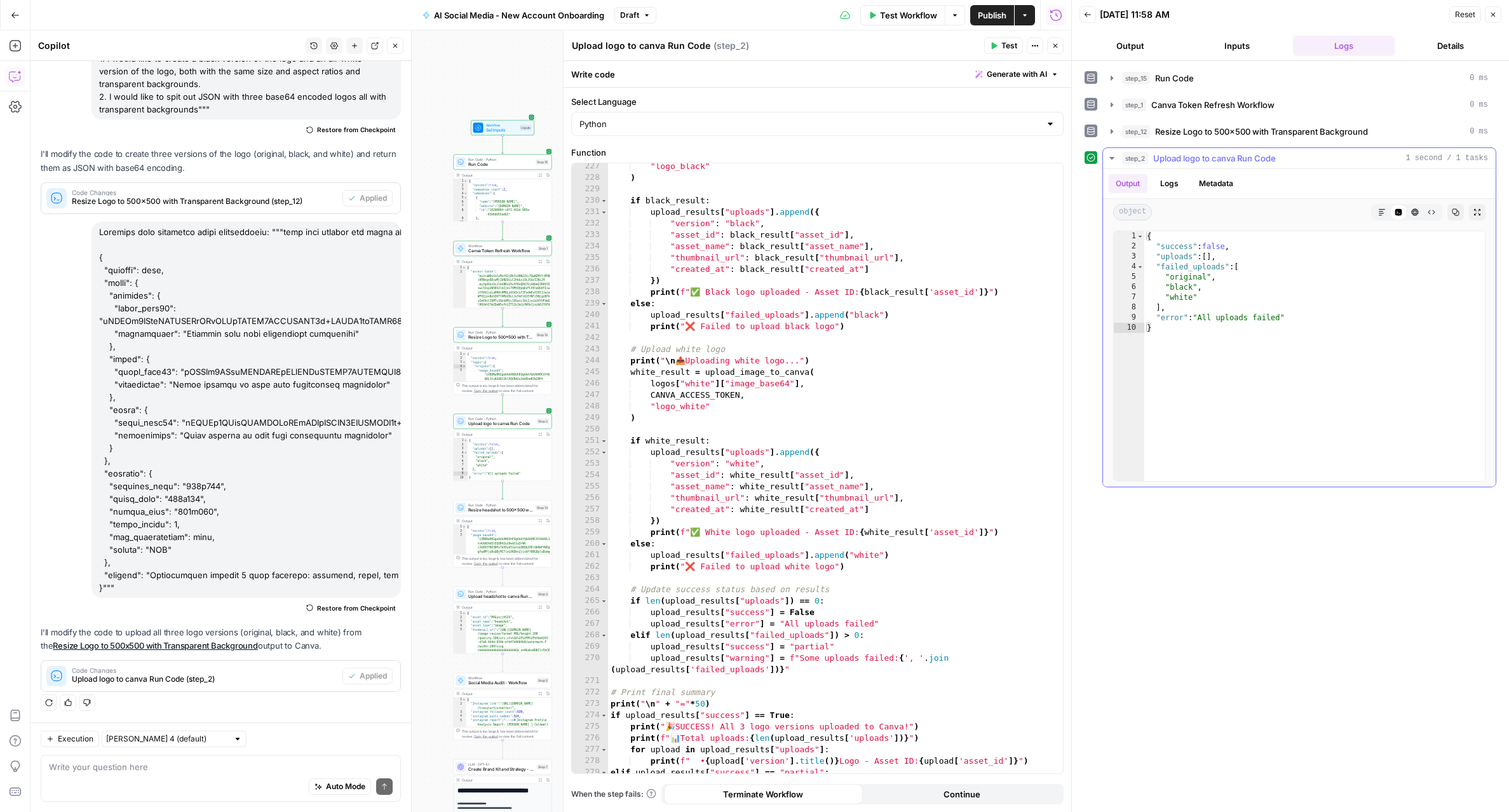
click at [1167, 181] on button "Logs" at bounding box center [1169, 183] width 34 height 19
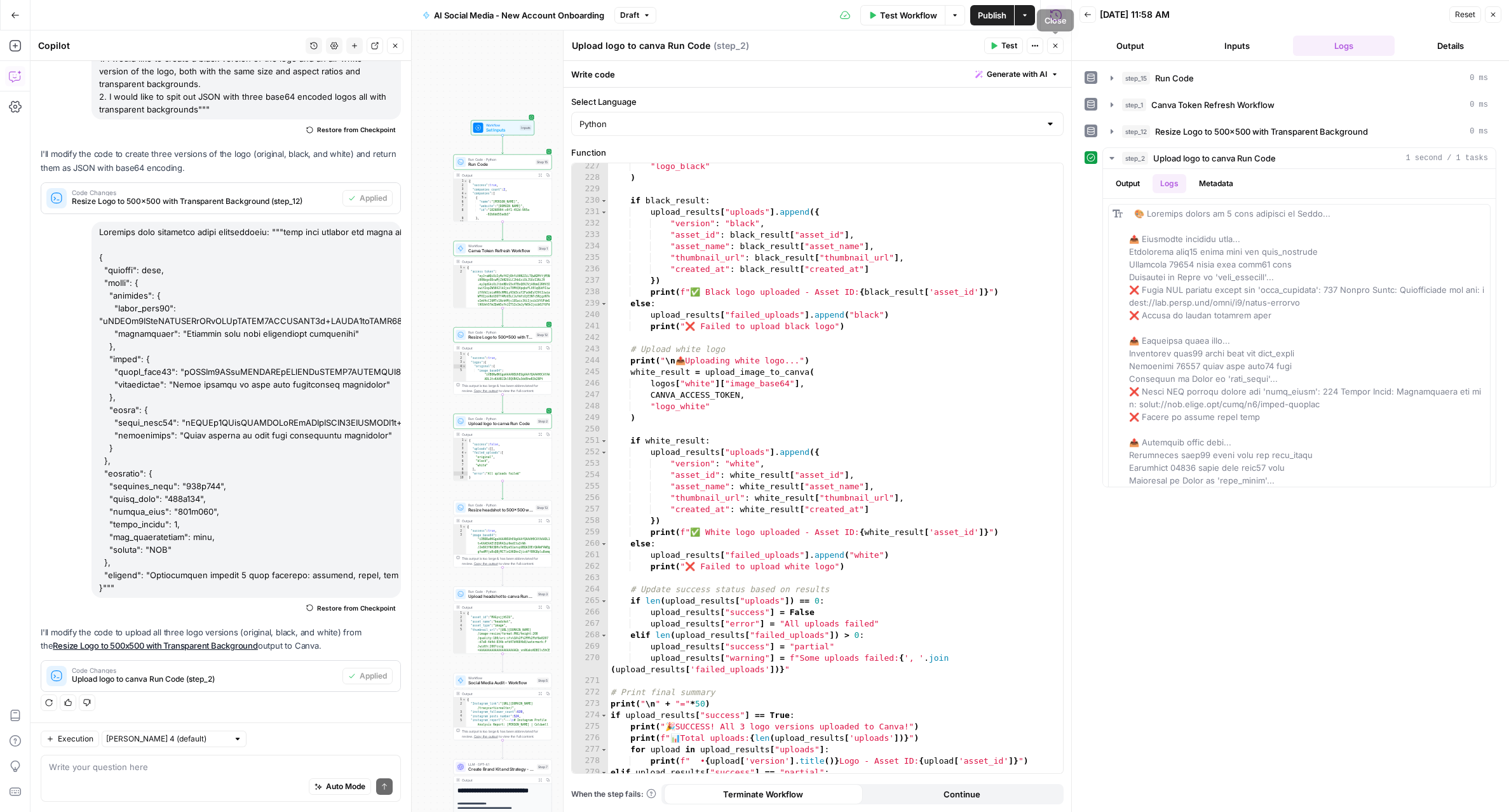
click at [1050, 49] on button "Close" at bounding box center [1055, 46] width 17 height 17
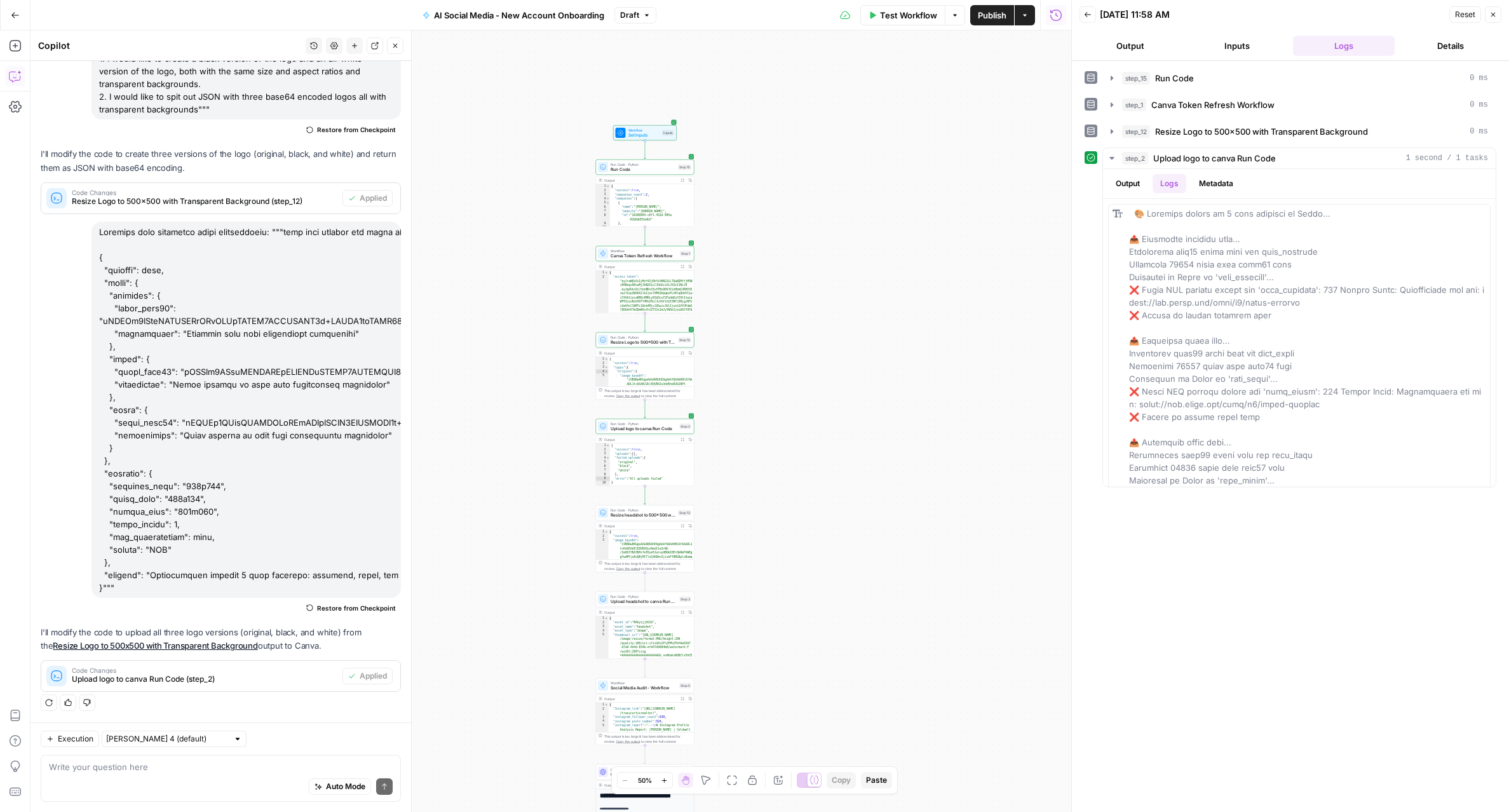
drag, startPoint x: 702, startPoint y: 242, endPoint x: 844, endPoint y: 247, distance: 142.1
click at [844, 247] on div "Workflow Set Inputs Inputs Run Code · Python Run Code Step 15 Output Expand Out…" at bounding box center [551, 421] width 1041 height 782
click at [685, 246] on button "Test" at bounding box center [682, 242] width 20 height 8
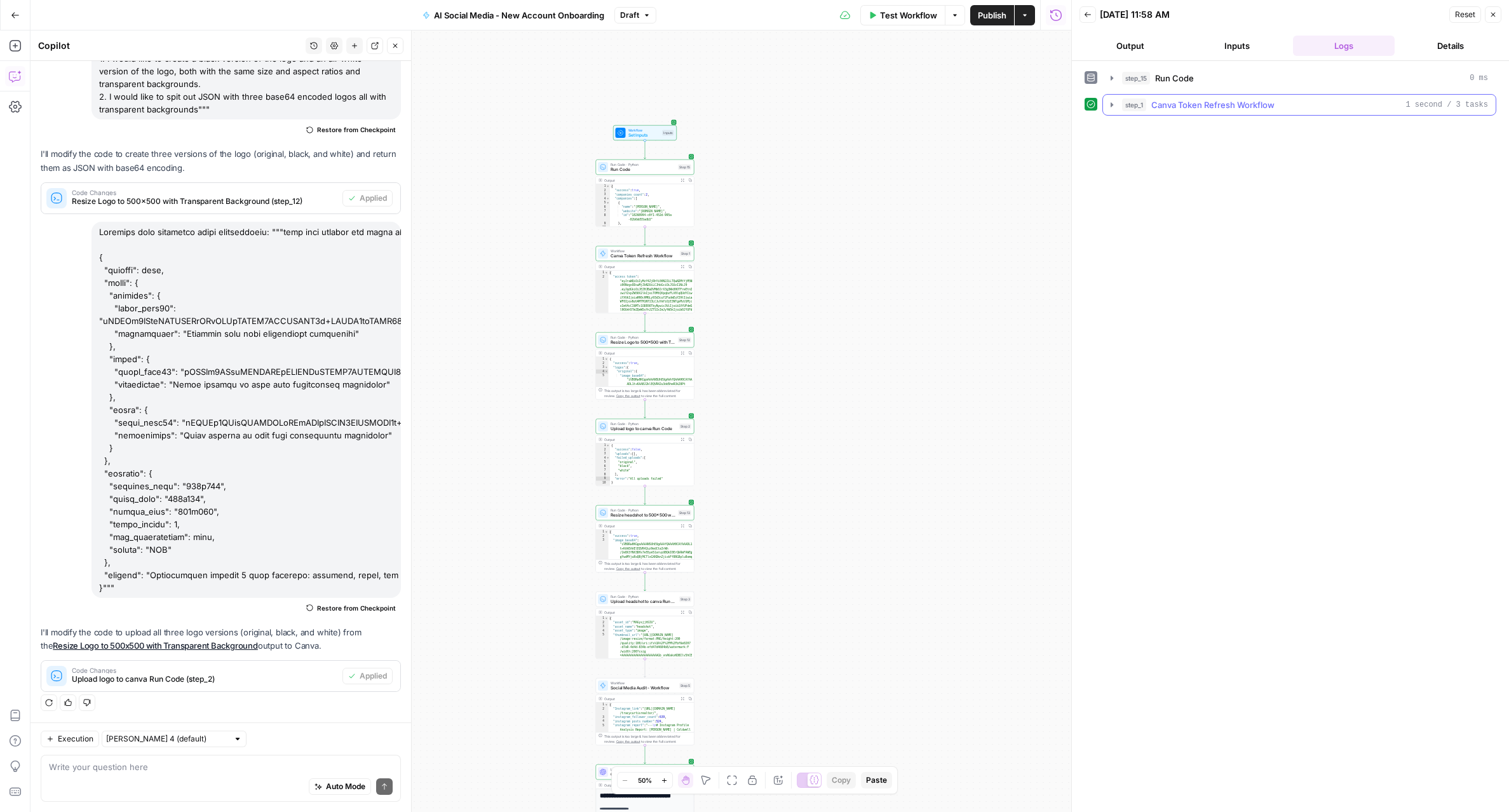
click at [1109, 107] on icon "button" at bounding box center [1111, 104] width 10 height 10
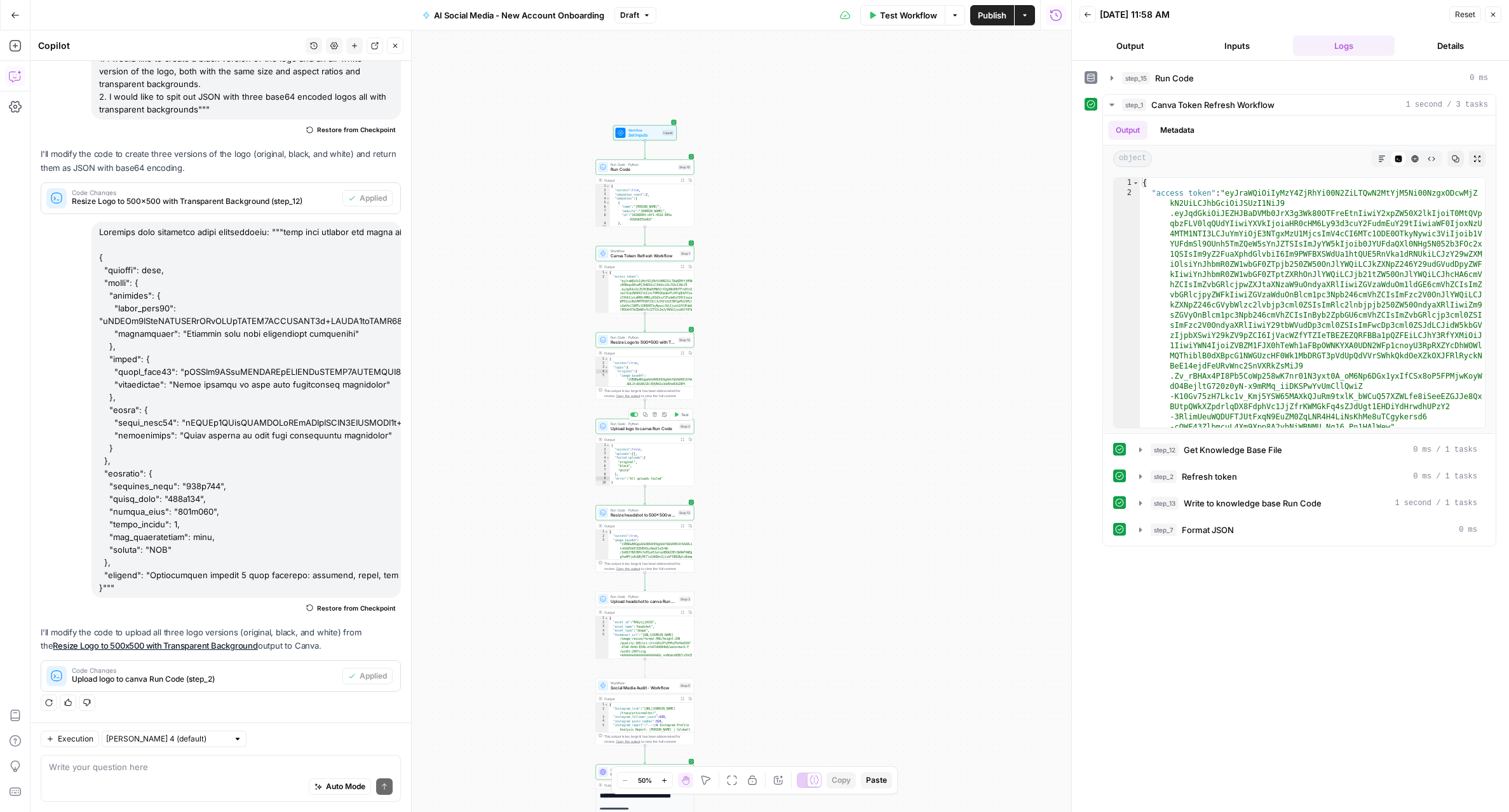
click at [679, 416] on button "Test" at bounding box center [682, 414] width 20 height 8
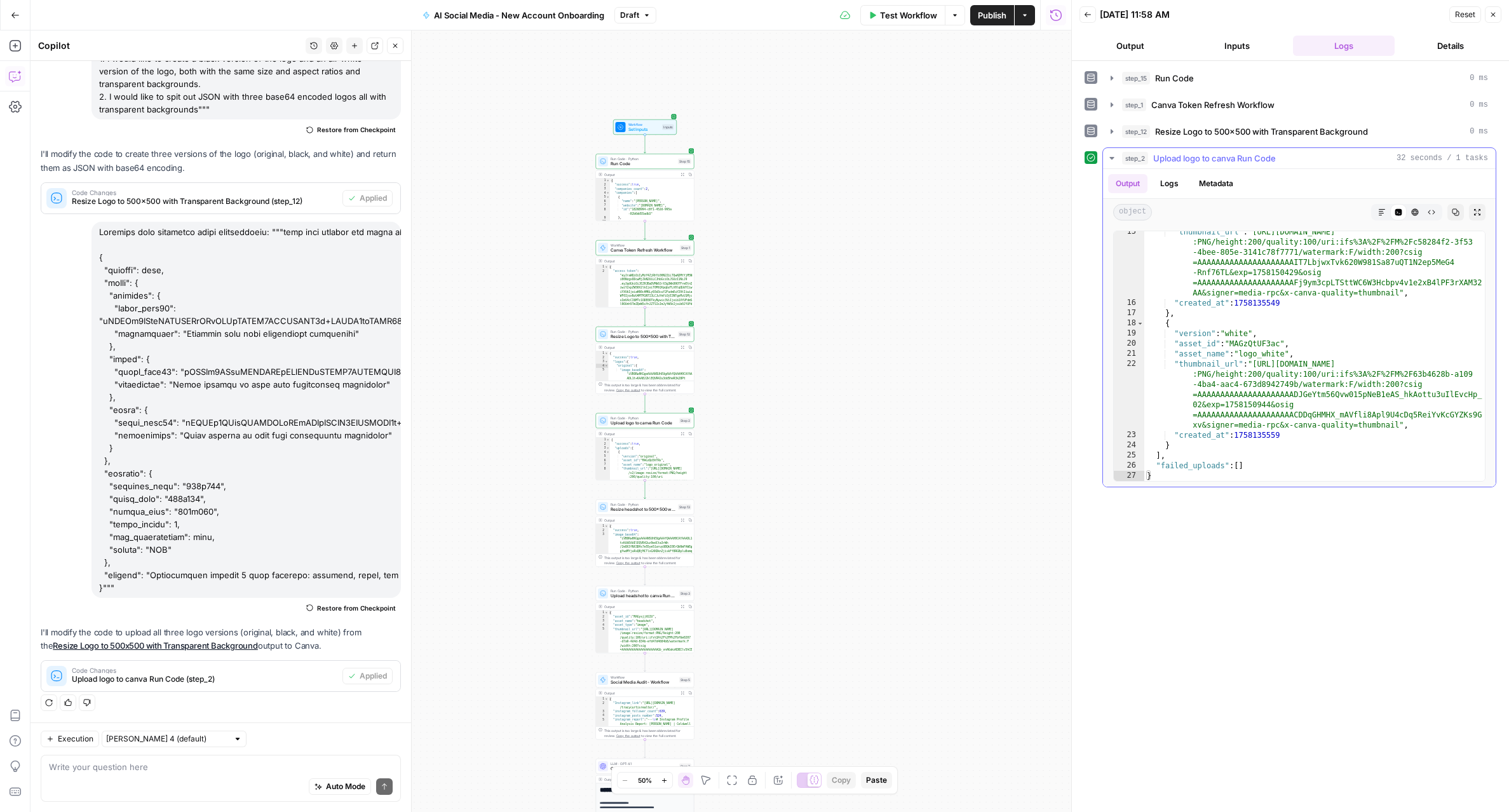
scroll to position [207, 0]
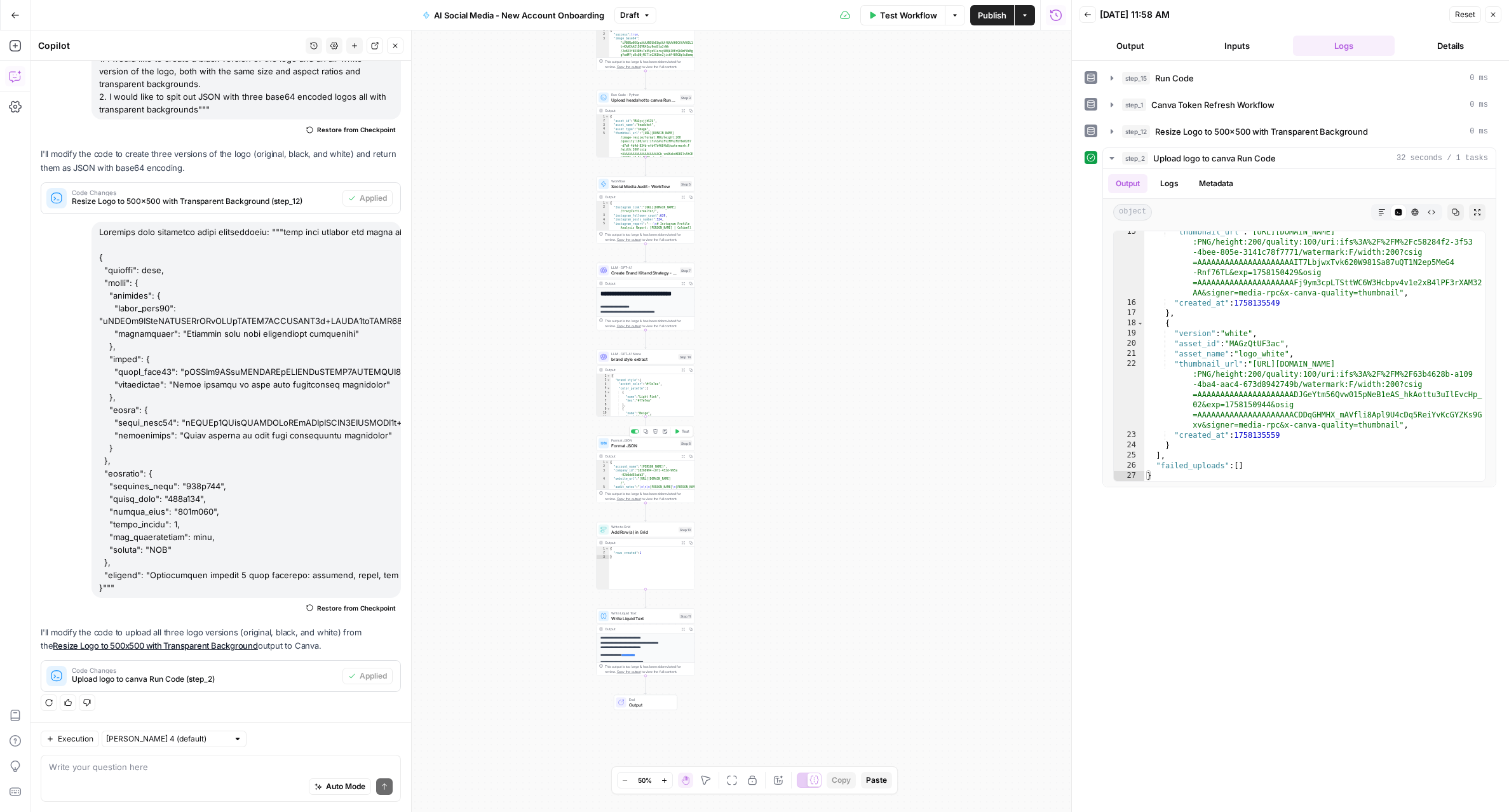
click at [652, 445] on span "Format JSON" at bounding box center [644, 445] width 66 height 6
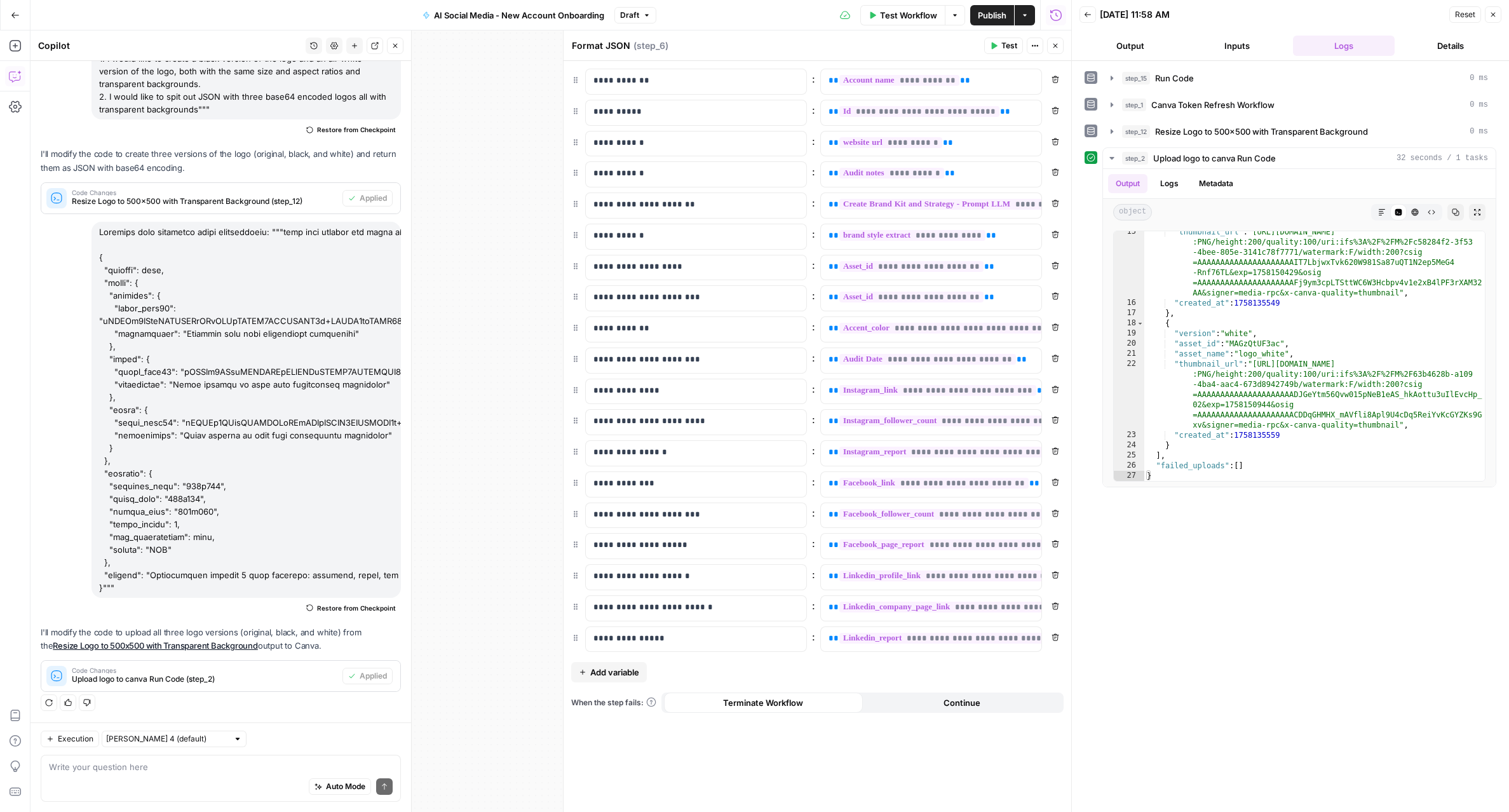
click at [621, 676] on span "Add variable" at bounding box center [615, 672] width 49 height 13
drag, startPoint x: 703, startPoint y: 265, endPoint x: 550, endPoint y: 258, distance: 153.2
click at [550, 258] on body "LP Production Workloads New Home Browse Insights Opportunities Your Data Recent…" at bounding box center [754, 406] width 1509 height 812
click at [645, 673] on p at bounding box center [685, 669] width 185 height 13
click at [622, 672] on p at bounding box center [685, 669] width 185 height 13
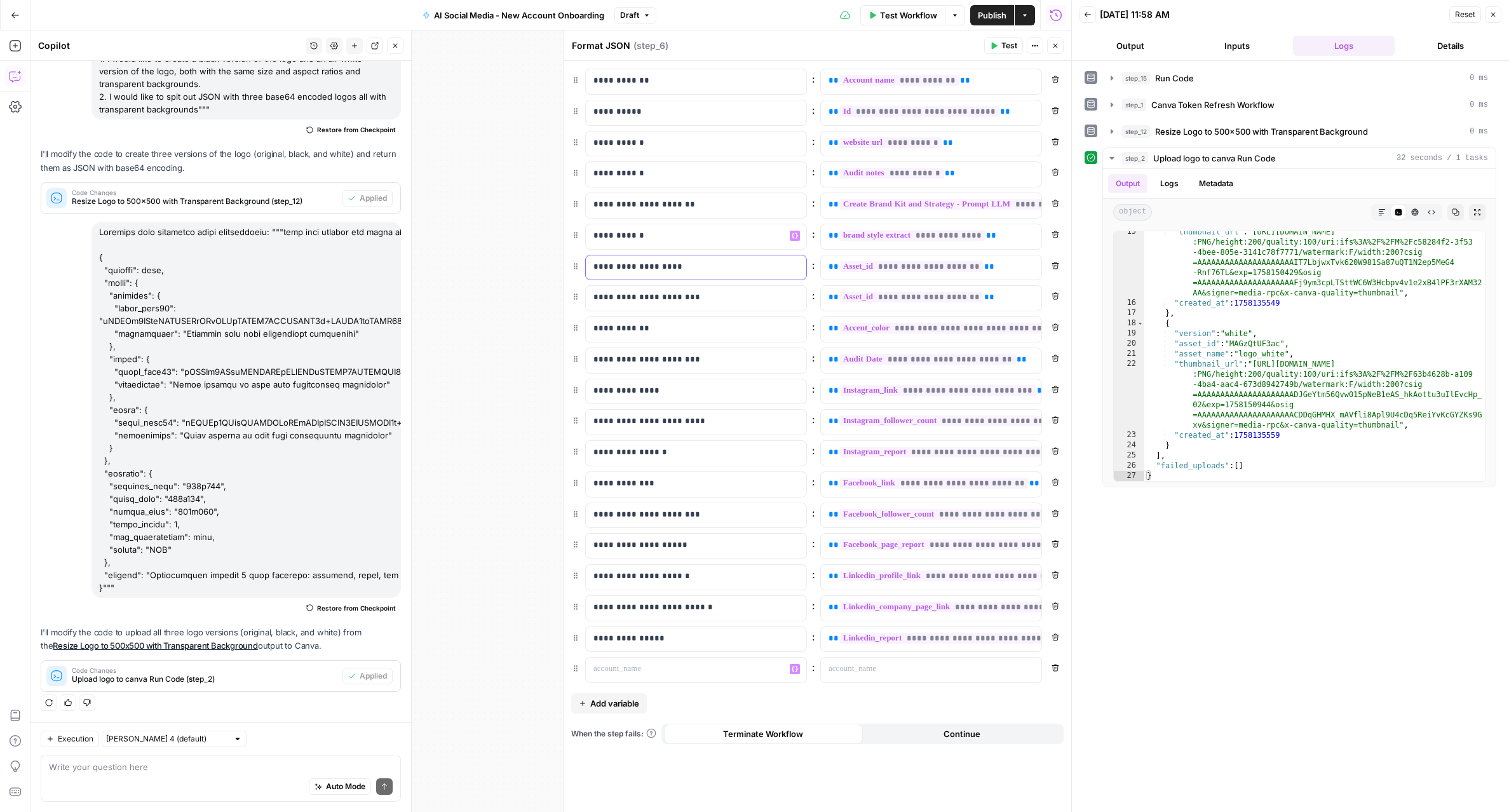
click at [683, 265] on p "**********" at bounding box center [695, 267] width 205 height 13
click at [657, 676] on div at bounding box center [685, 669] width 200 height 24
click at [616, 709] on span "Add variable" at bounding box center [615, 703] width 49 height 13
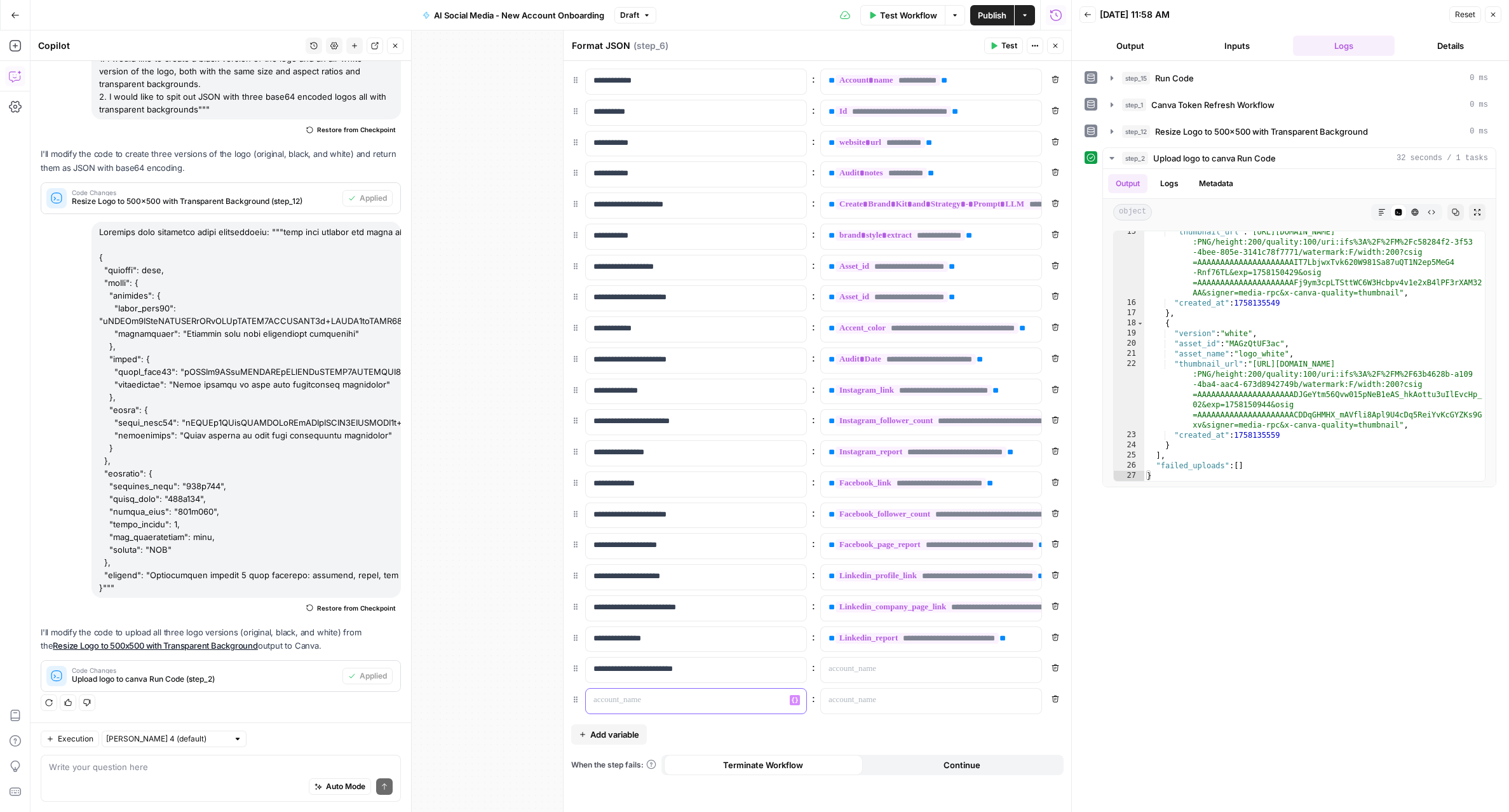
click at [616, 698] on p at bounding box center [685, 700] width 185 height 13
click at [884, 680] on div at bounding box center [920, 669] width 200 height 24
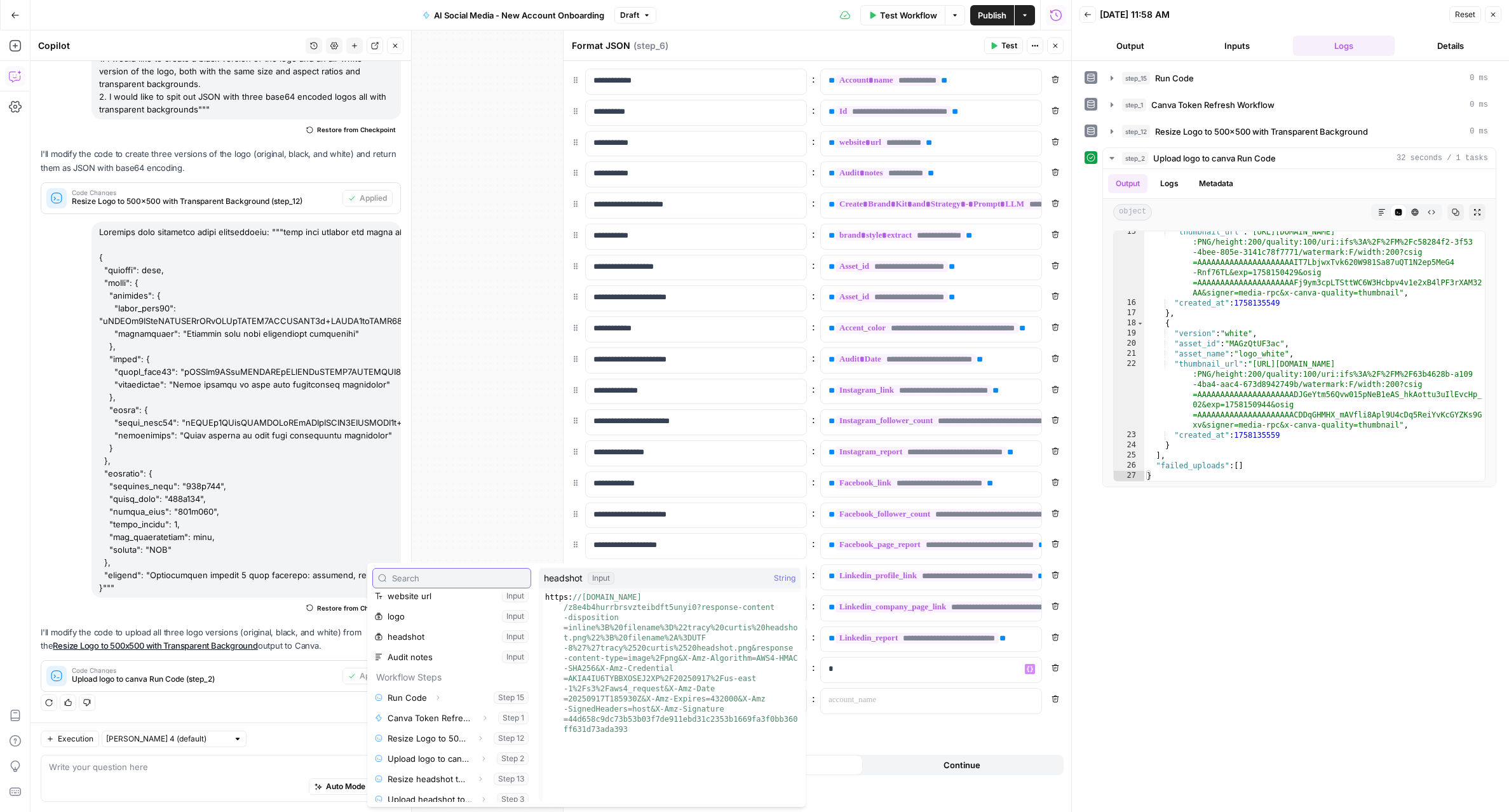
scroll to position [116, 0]
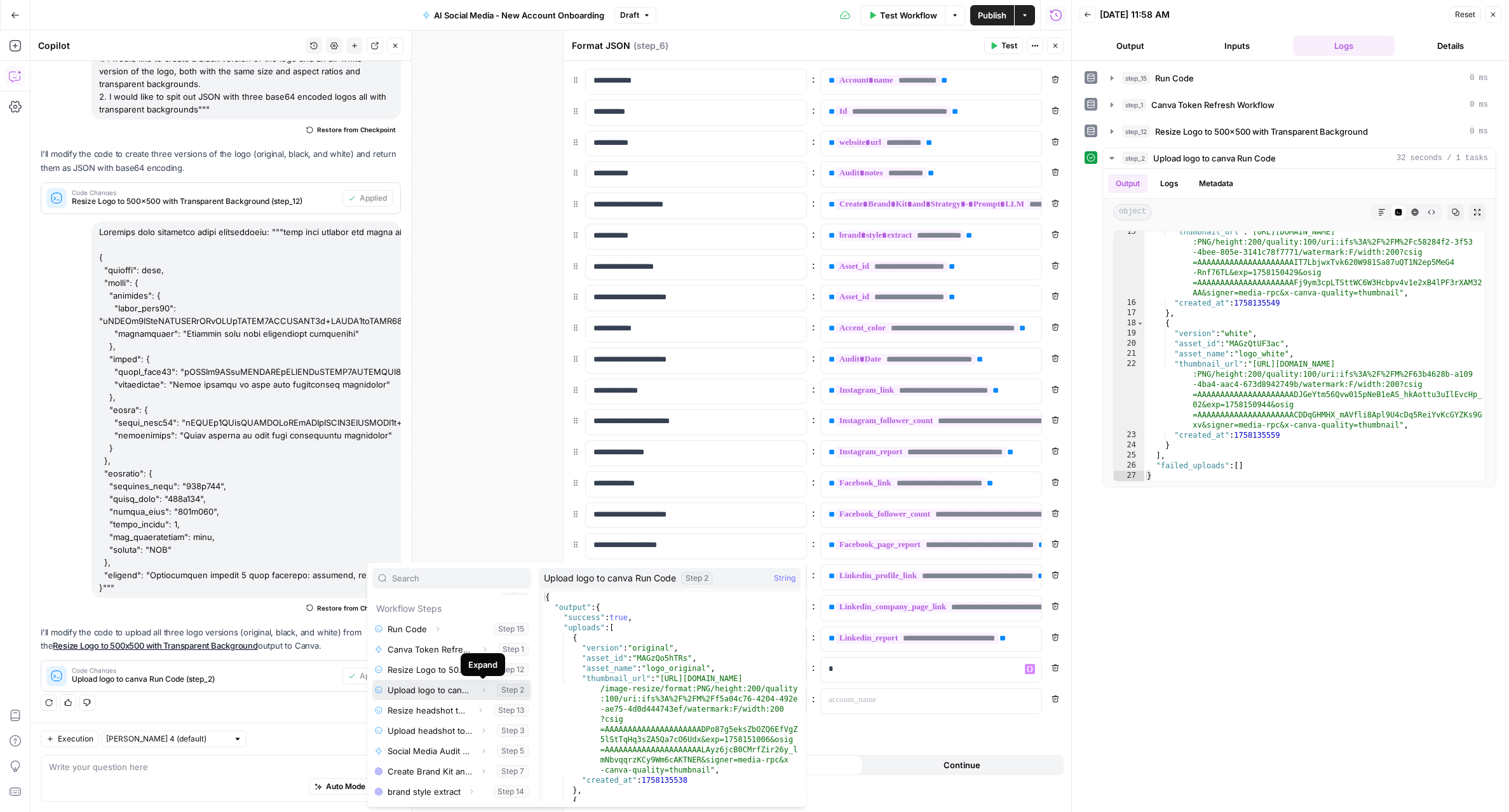
click at [481, 693] on icon "button" at bounding box center [483, 690] width 8 height 8
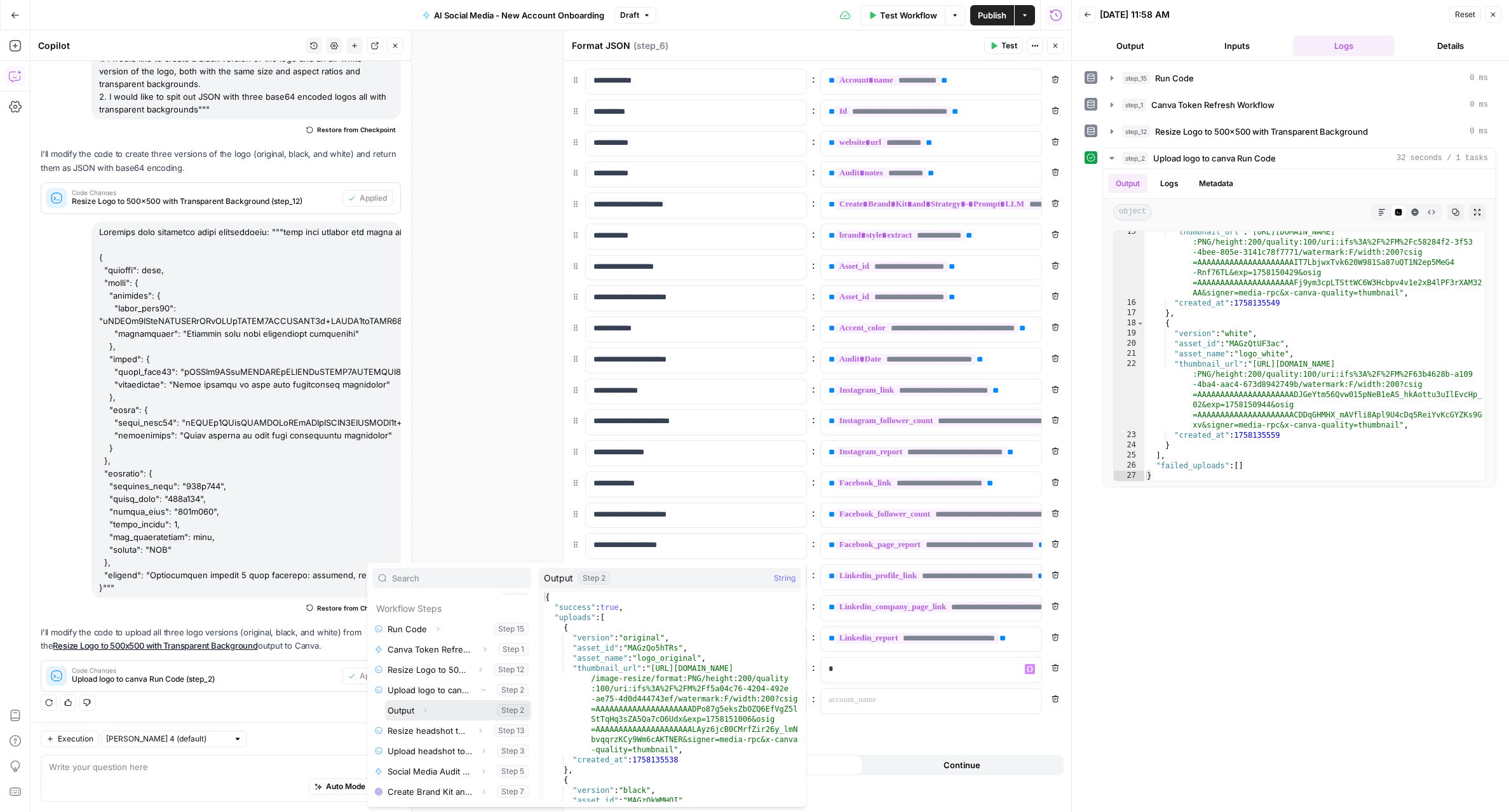
click at [424, 711] on icon "button" at bounding box center [425, 710] width 8 height 8
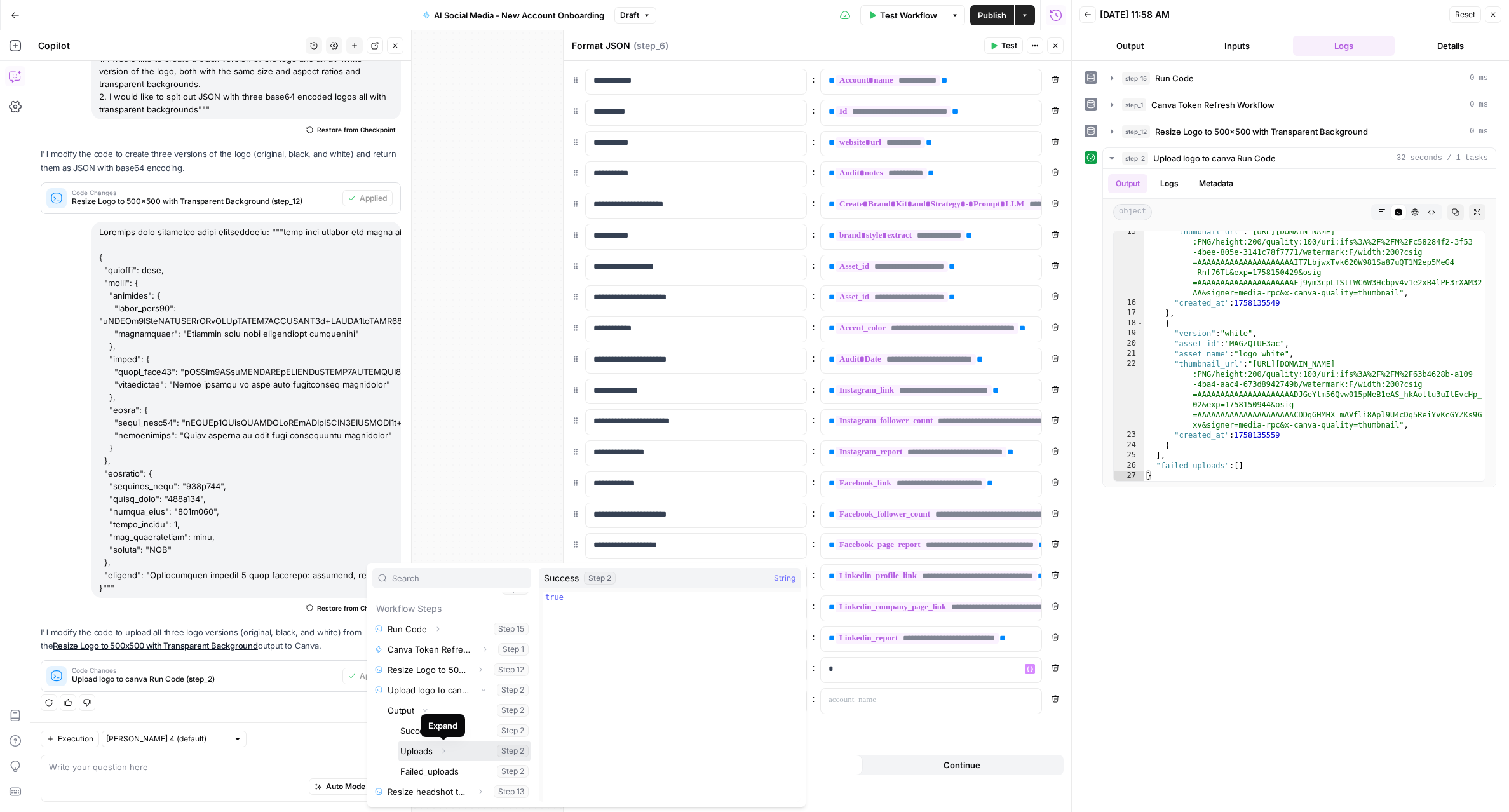
click at [445, 749] on icon "button" at bounding box center [443, 751] width 8 height 8
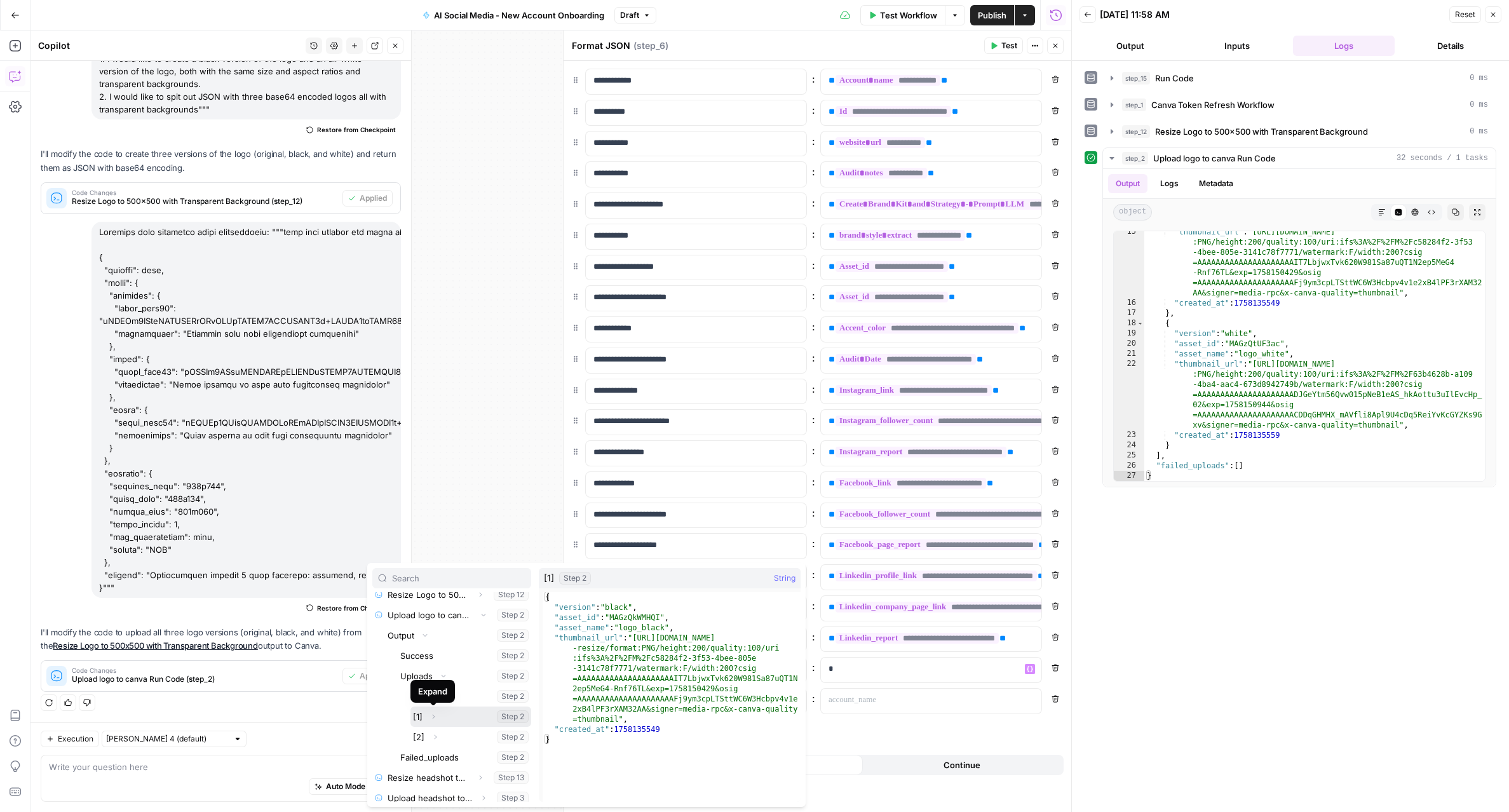
click at [436, 715] on icon "button" at bounding box center [433, 717] width 8 height 8
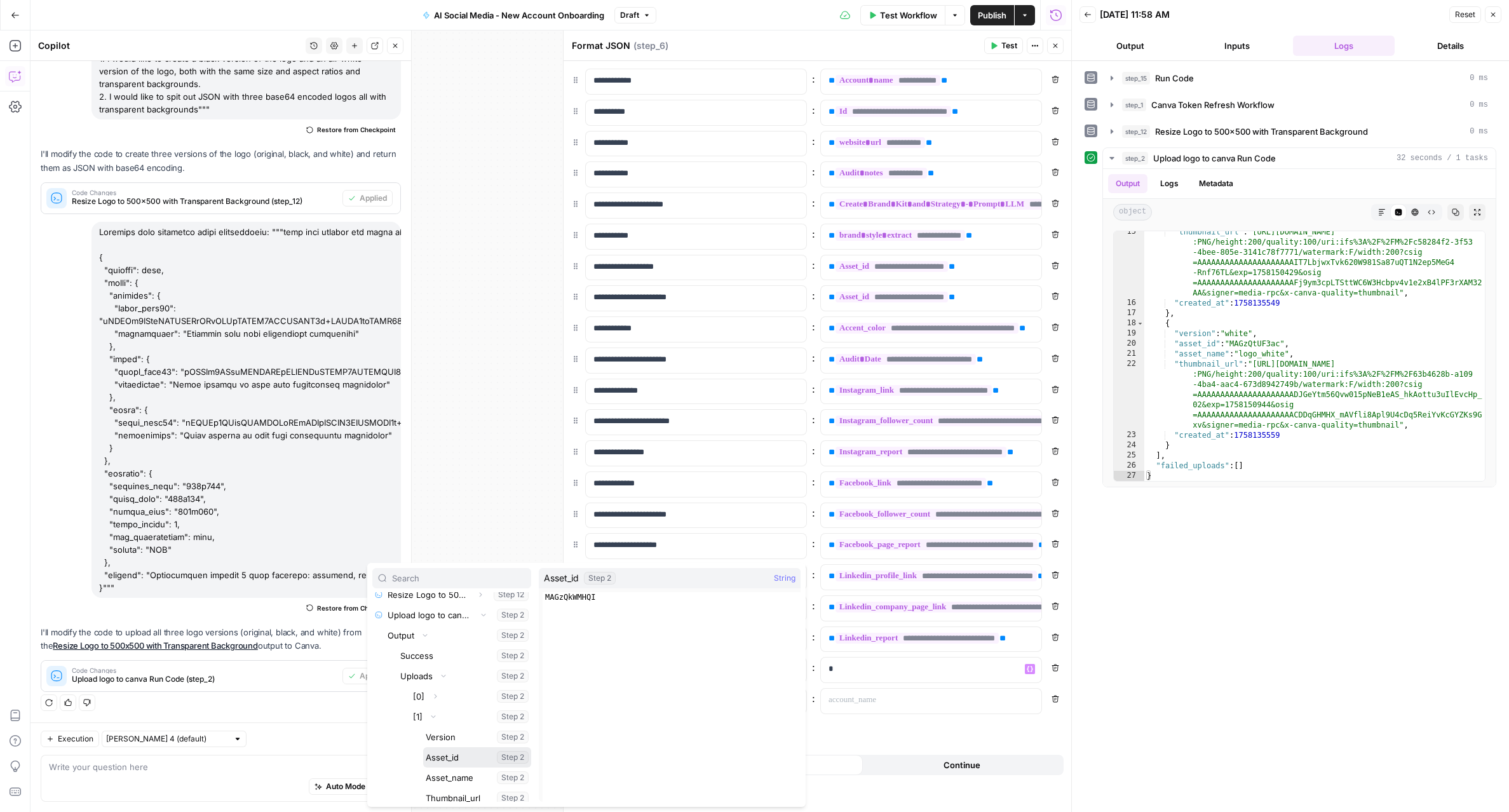
click at [450, 756] on button "Select variable Asset_id" at bounding box center [477, 757] width 108 height 21
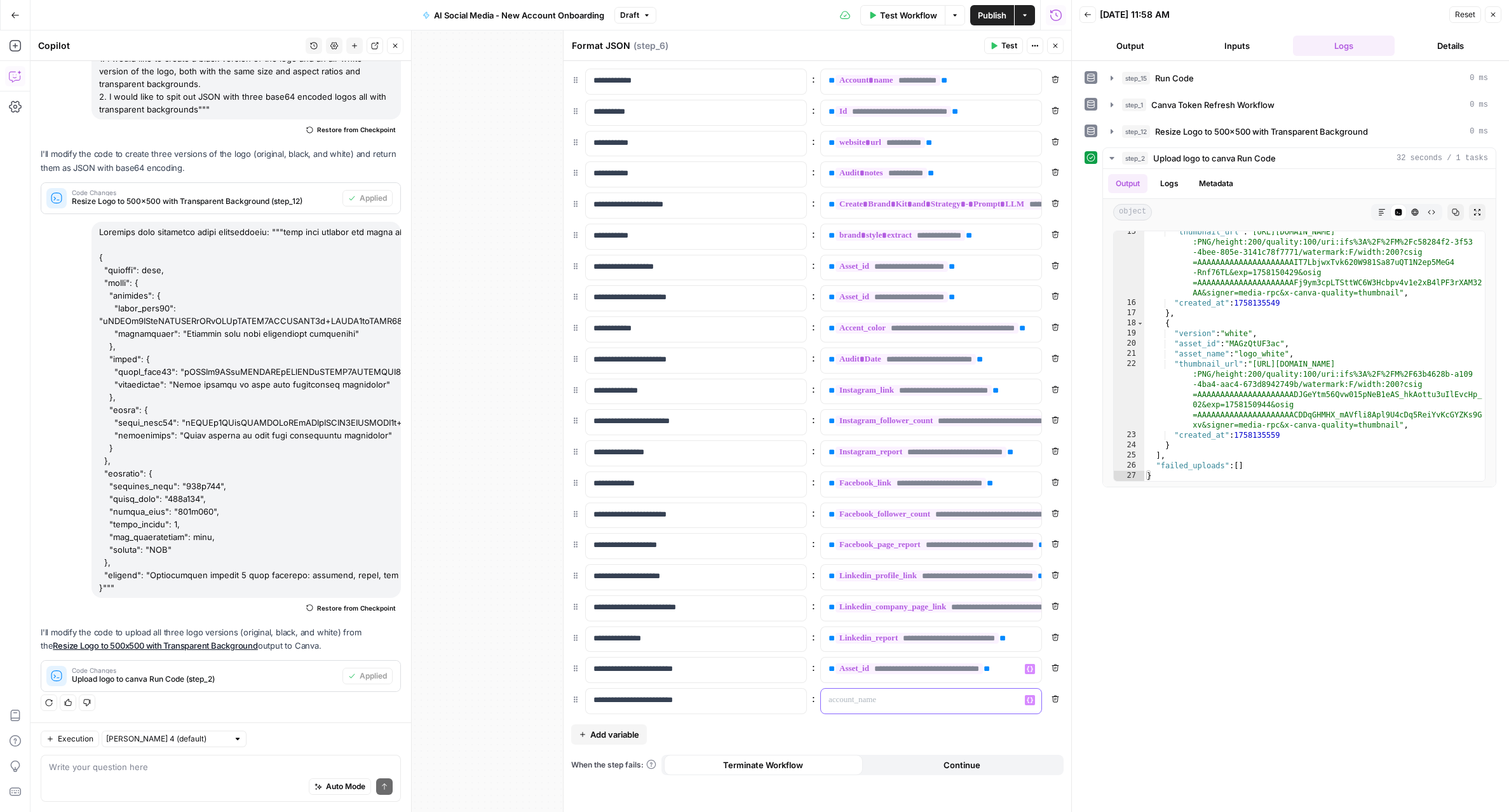
click at [874, 706] on p at bounding box center [920, 700] width 185 height 13
click at [841, 674] on span "**********" at bounding box center [909, 669] width 147 height 11
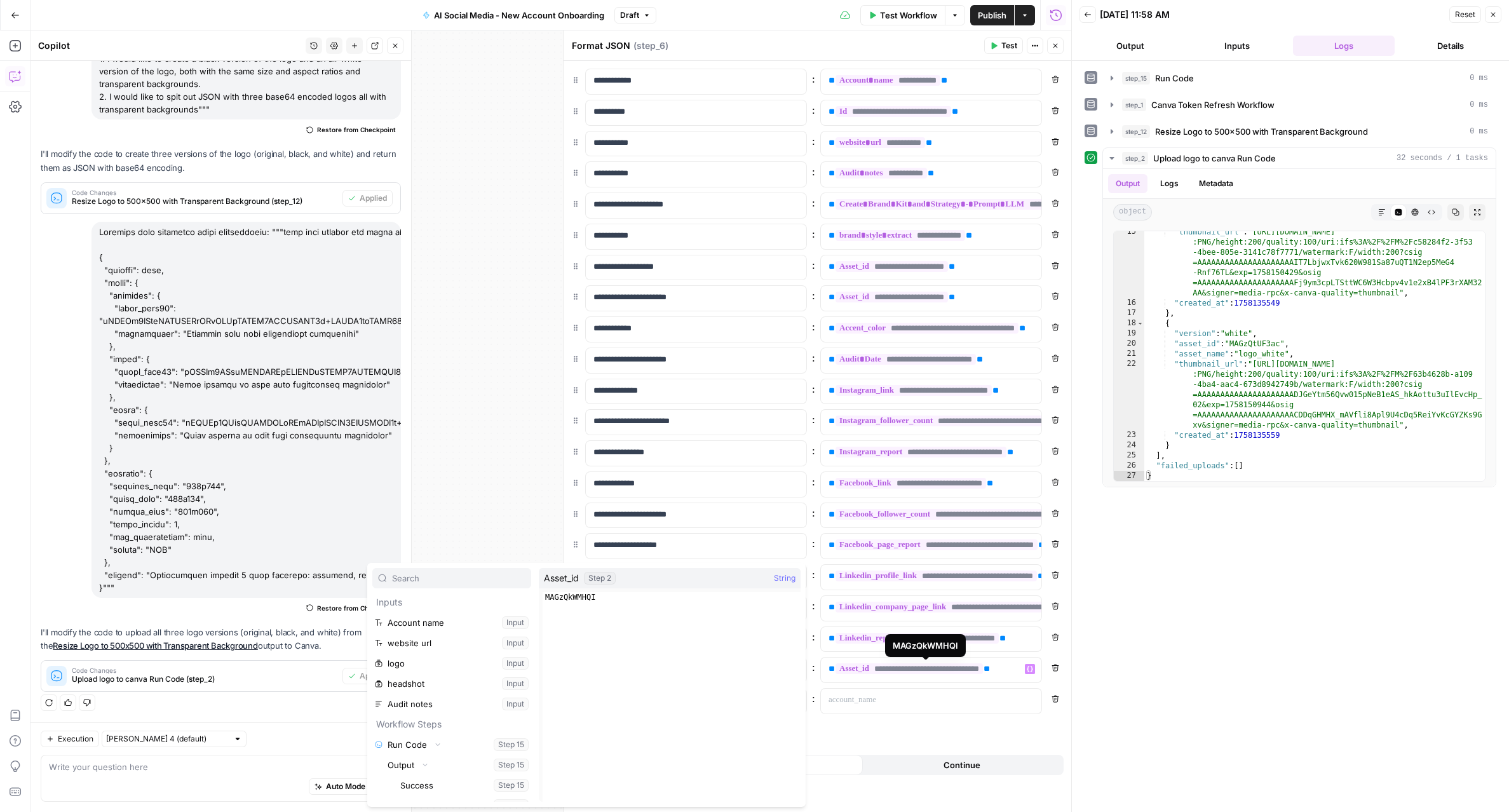
scroll to position [1064, 0]
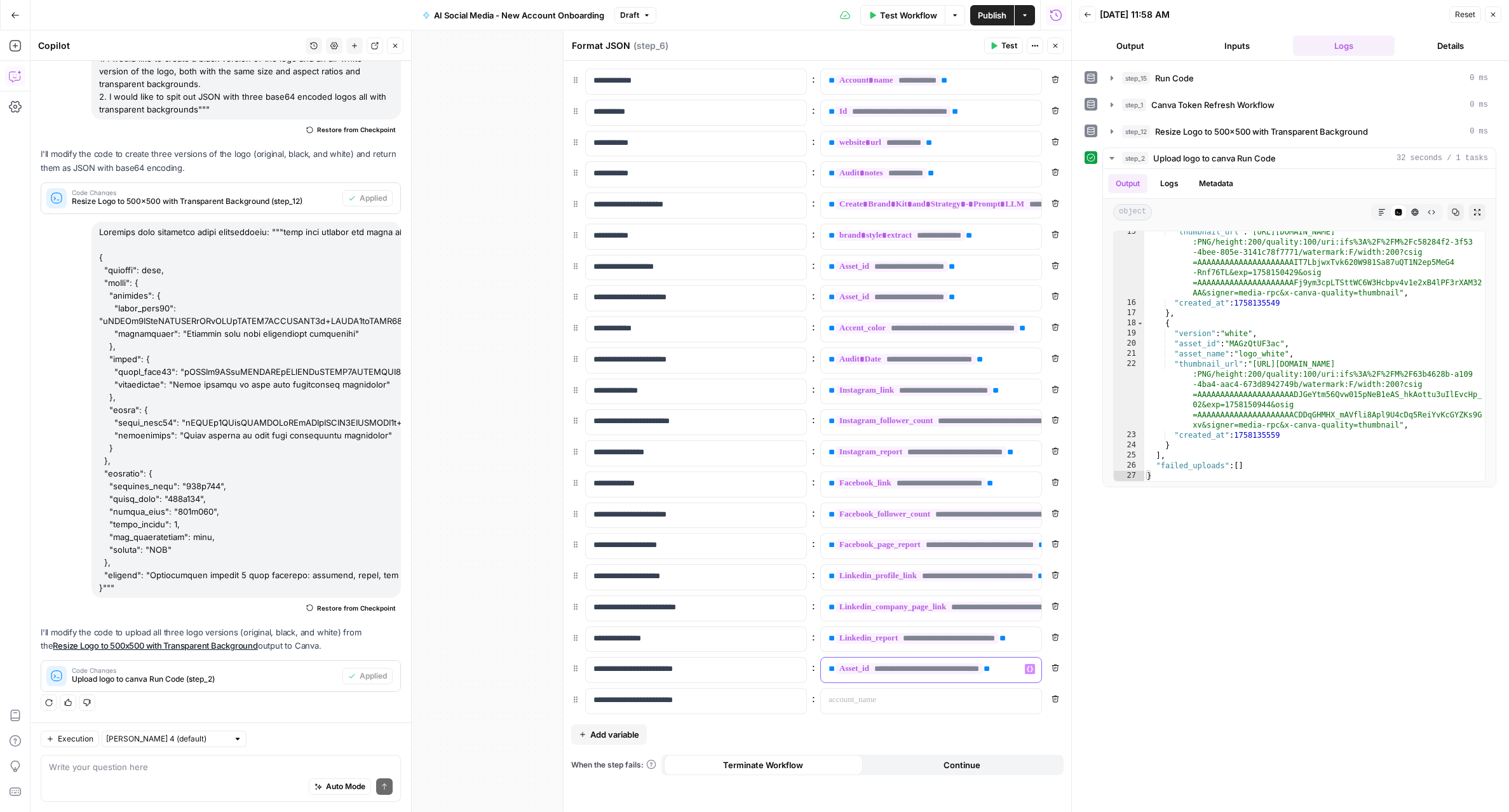
click at [827, 672] on div "**********" at bounding box center [920, 669] width 200 height 24
click at [858, 695] on p at bounding box center [920, 700] width 185 height 13
click at [971, 698] on span "**********" at bounding box center [909, 700] width 147 height 11
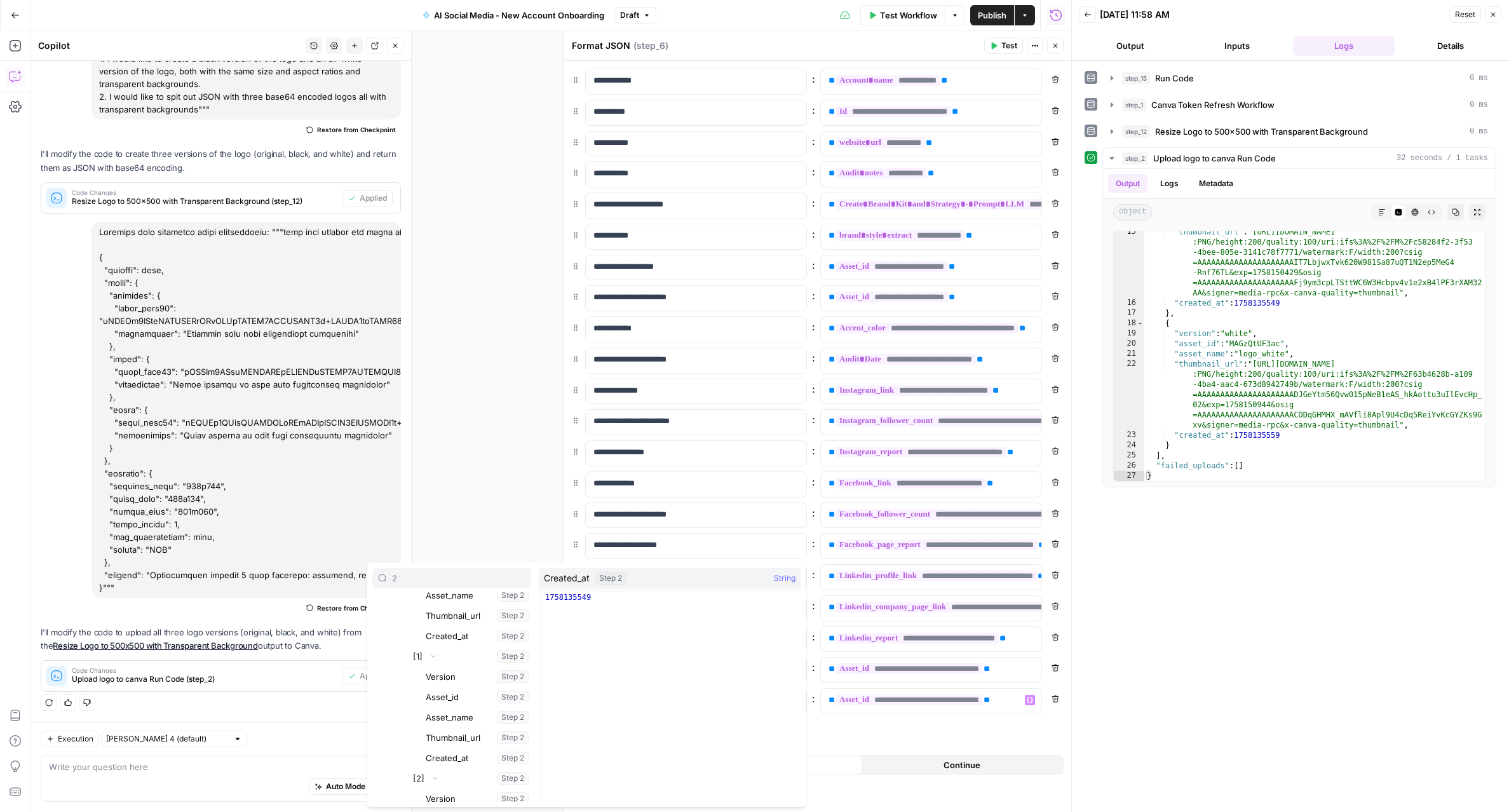
scroll to position [735, 0]
type input "2"
click at [456, 683] on button "Select variable Asset_id" at bounding box center [477, 680] width 108 height 21
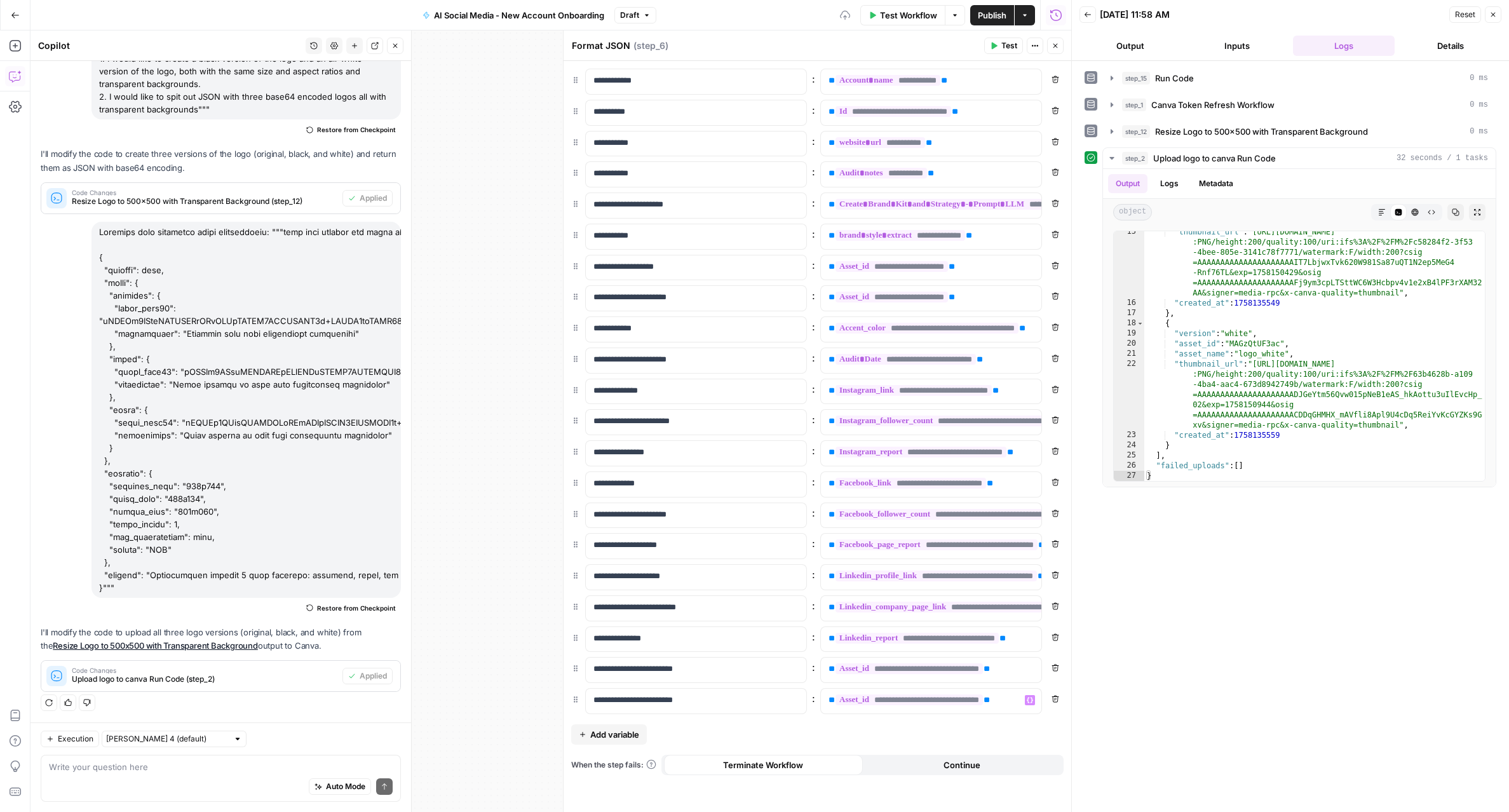
click at [1107, 681] on div "step_15 Run Code 0 ms step_1 Canva Token Refresh Workflow 0 ms step_12 Resize L…" at bounding box center [1290, 436] width 412 height 738
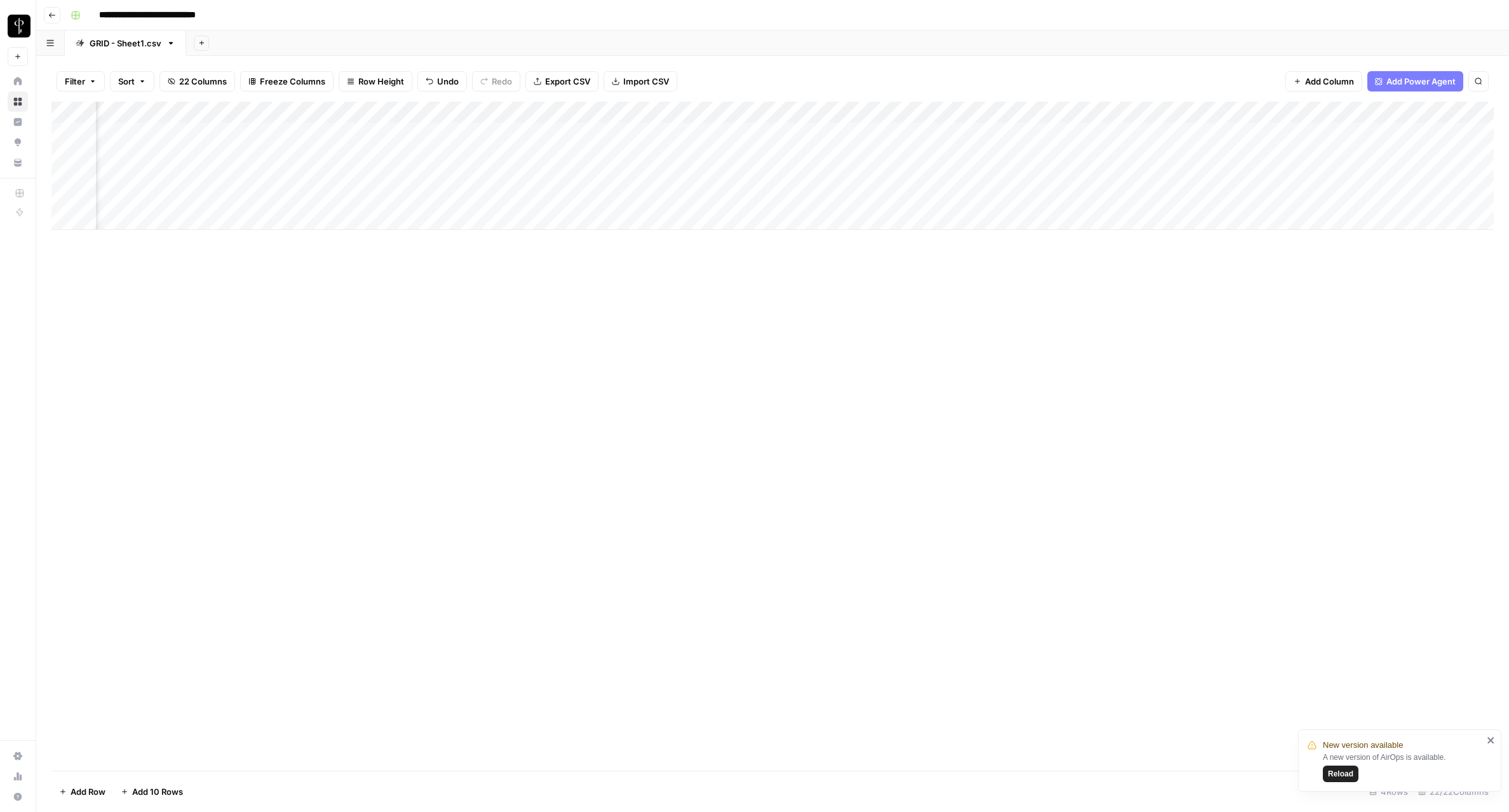
scroll to position [0, 415]
click at [971, 179] on div "Add Column" at bounding box center [772, 165] width 1442 height 128
click at [975, 82] on div "Filter Sort 22 Columns Freeze Columns Row Height Undo Redo Export CSV Import CS…" at bounding box center [772, 81] width 1442 height 40
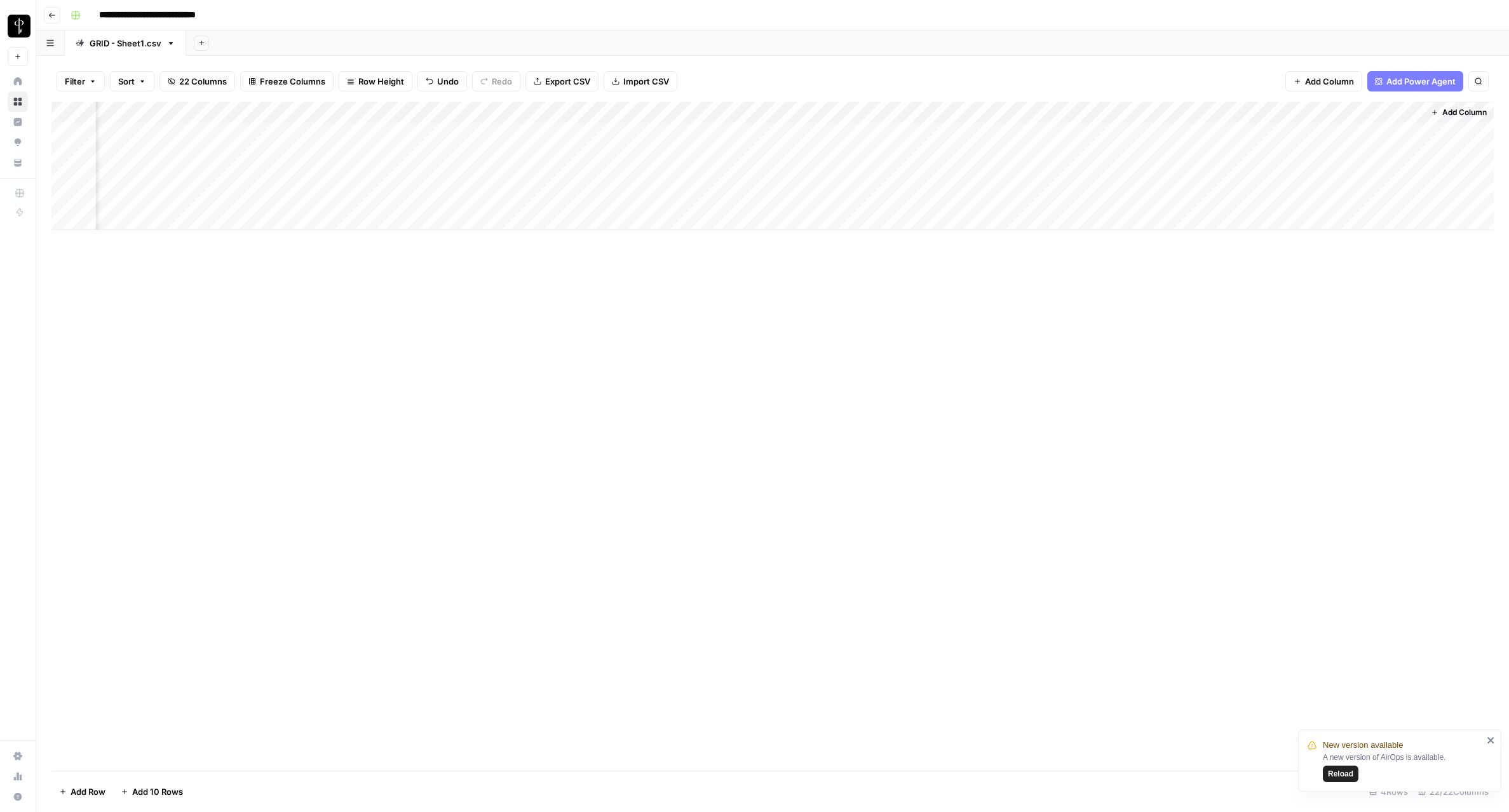
click at [1471, 115] on span "Add Column" at bounding box center [1464, 112] width 44 height 11
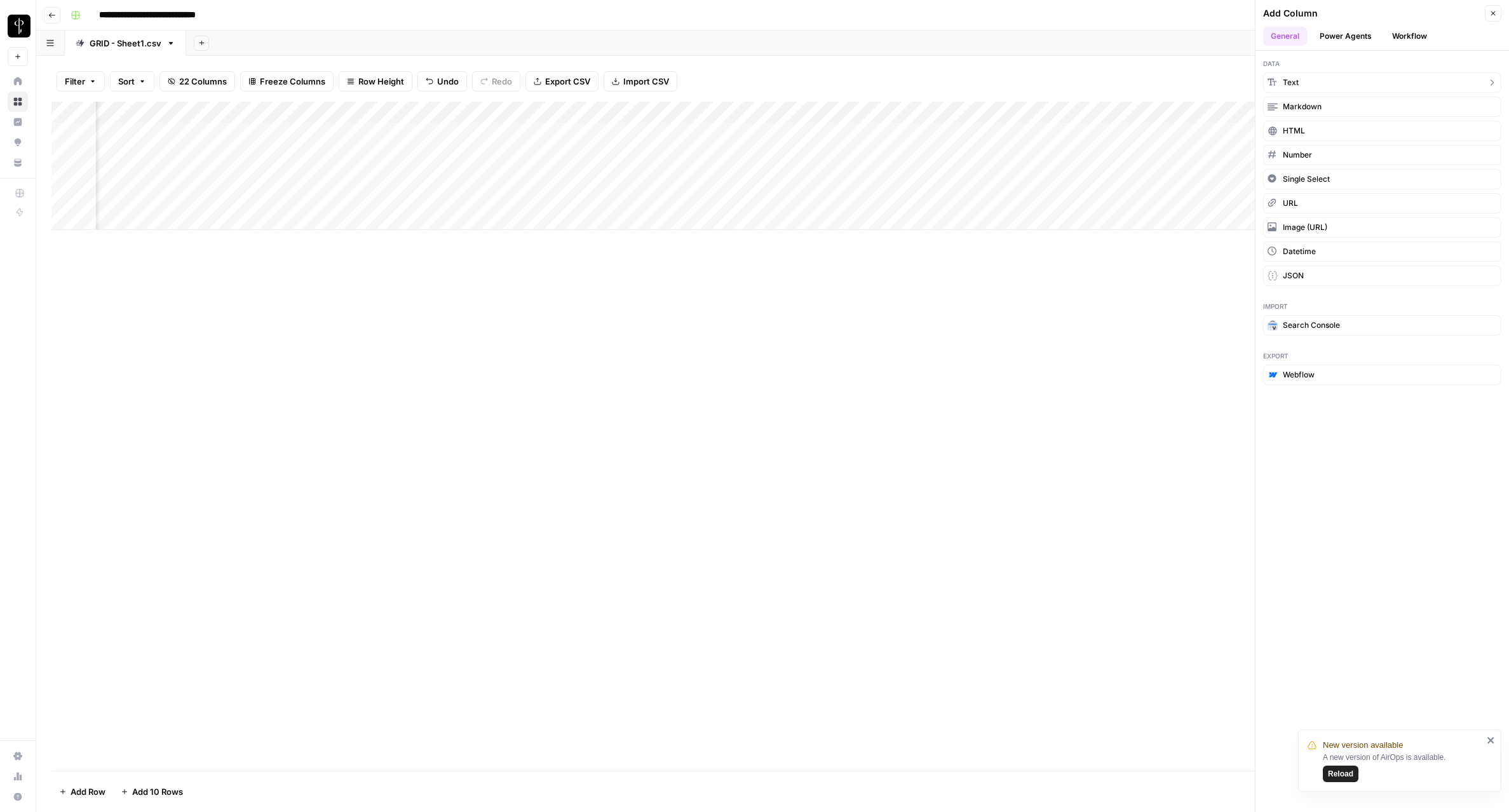
click at [1425, 85] on button "Text" at bounding box center [1382, 82] width 238 height 21
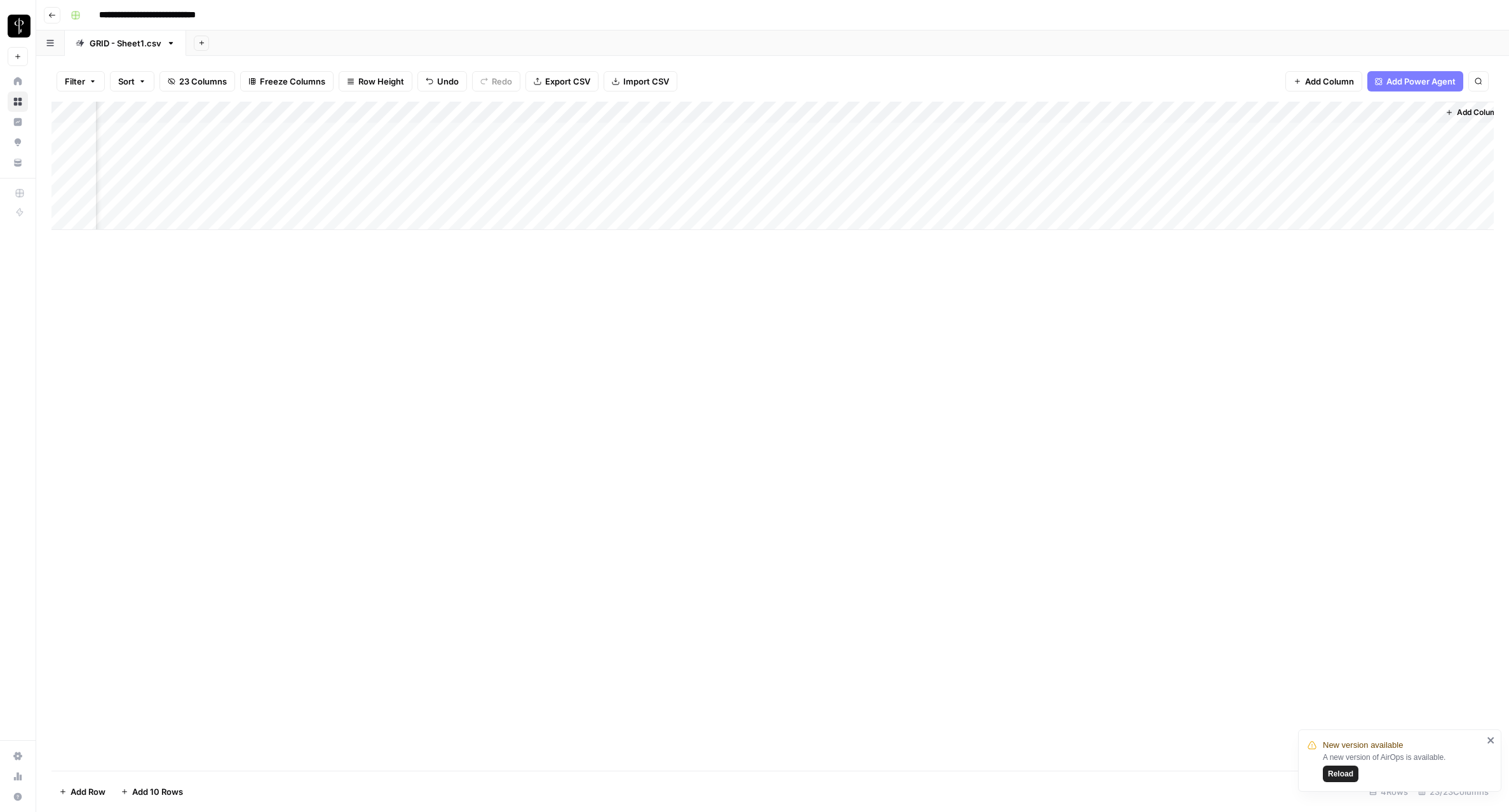
scroll to position [0, 2016]
click at [1354, 121] on div "Add Column" at bounding box center [772, 165] width 1442 height 128
click at [1333, 135] on div "New Column" at bounding box center [1315, 143] width 140 height 21
type input "accent color"
drag, startPoint x: 1270, startPoint y: 109, endPoint x: 217, endPoint y: 124, distance: 1053.1
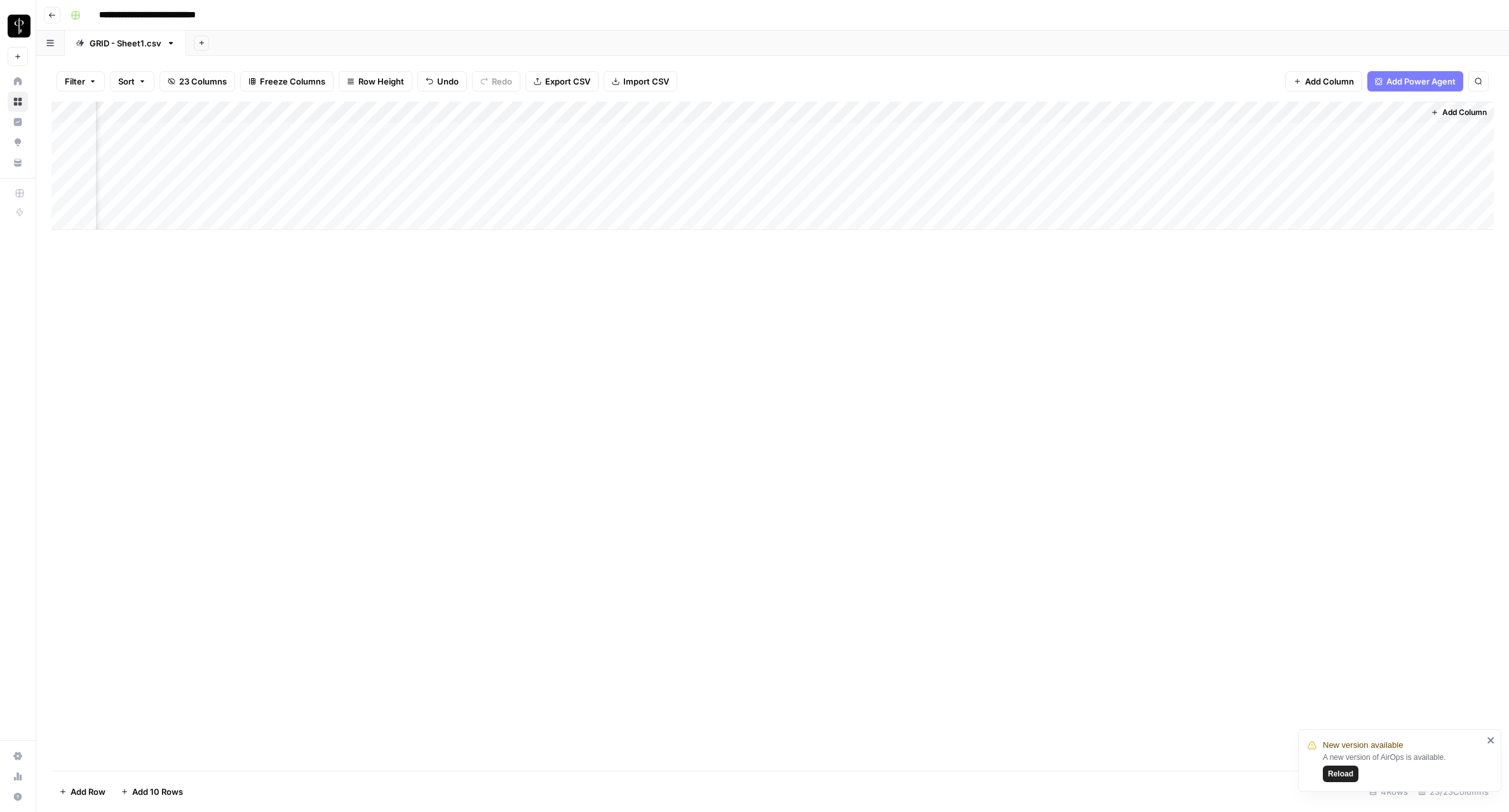
click at [217, 124] on div "Add Column" at bounding box center [772, 165] width 1442 height 128
drag, startPoint x: 1051, startPoint y: 109, endPoint x: 406, endPoint y: 112, distance: 645.0
click at [406, 112] on div "Add Column" at bounding box center [772, 165] width 1442 height 128
click at [938, 112] on div "Add Column" at bounding box center [772, 165] width 1442 height 128
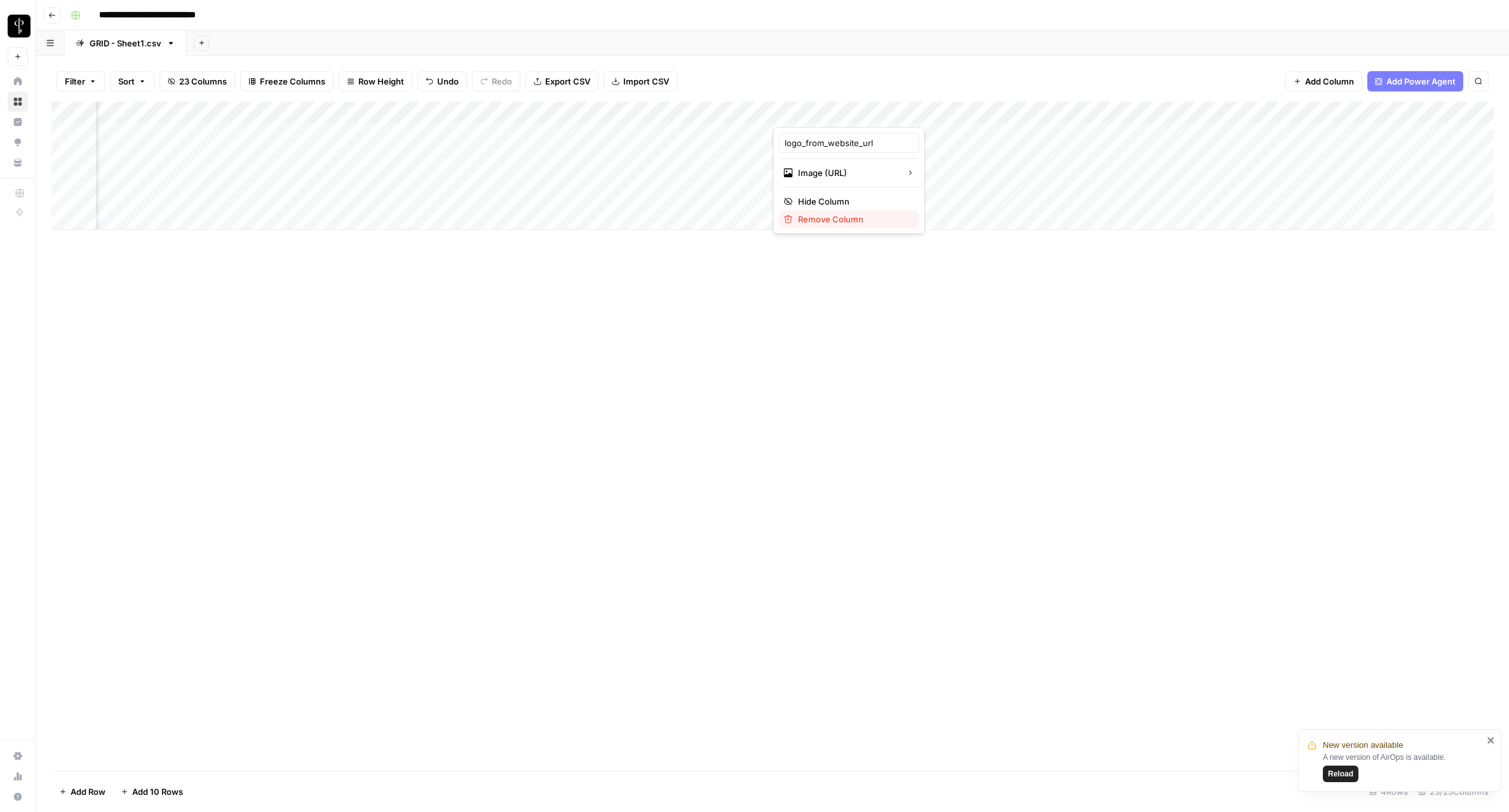
click at [848, 219] on span "Remove Column" at bounding box center [853, 219] width 111 height 13
click at [695, 136] on span "Delete" at bounding box center [709, 131] width 27 height 13
click at [62, 220] on div "Add Column" at bounding box center [772, 187] width 1442 height 172
click at [63, 199] on div "Add Column" at bounding box center [772, 187] width 1442 height 172
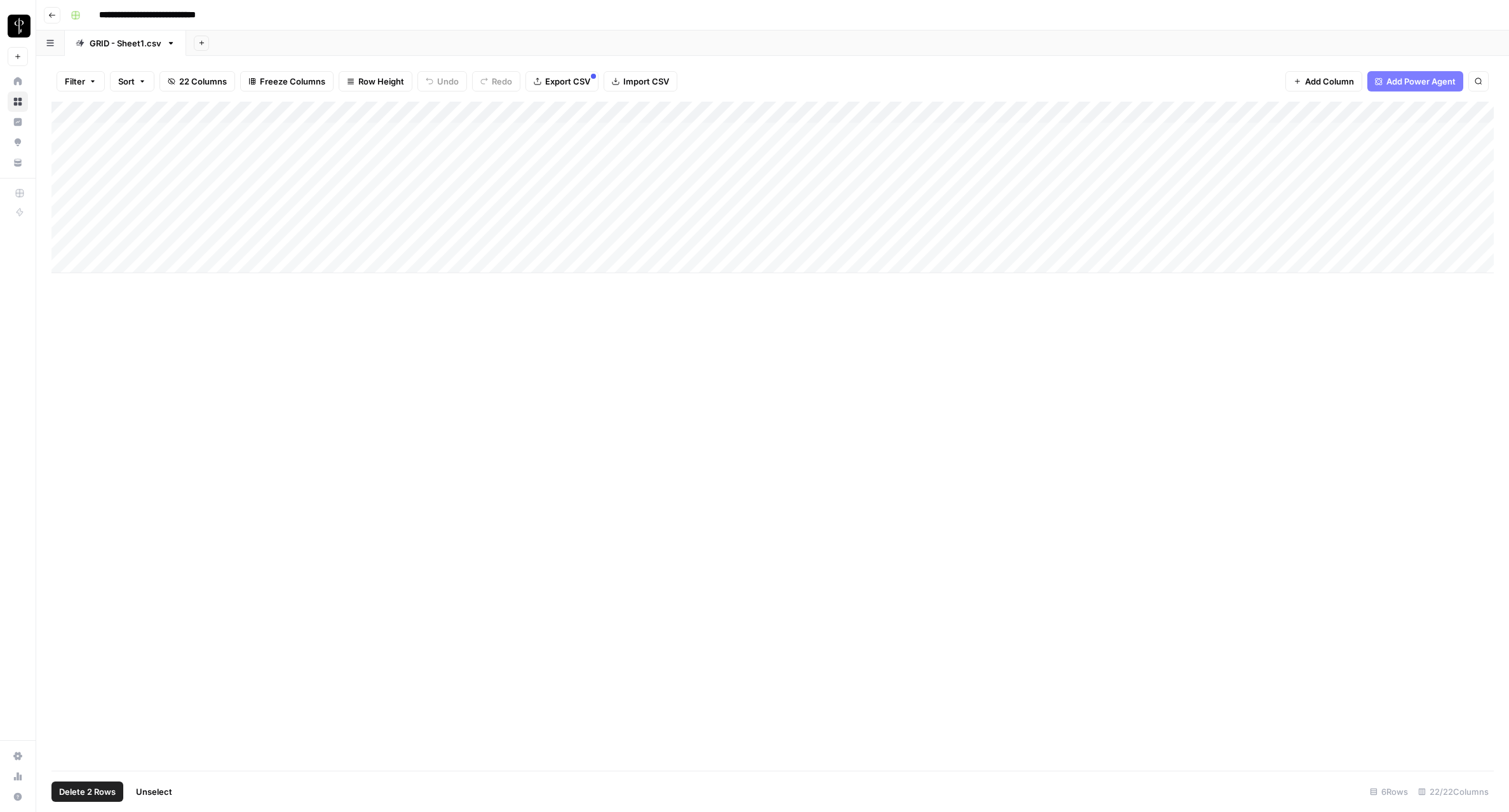
click at [114, 790] on span "Delete 2 Rows" at bounding box center [87, 791] width 56 height 13
click at [702, 149] on span "Delete" at bounding box center [709, 146] width 27 height 13
click at [704, 173] on div "Add Column" at bounding box center [772, 165] width 1442 height 128
drag, startPoint x: 1113, startPoint y: 108, endPoint x: 1010, endPoint y: 103, distance: 103.1
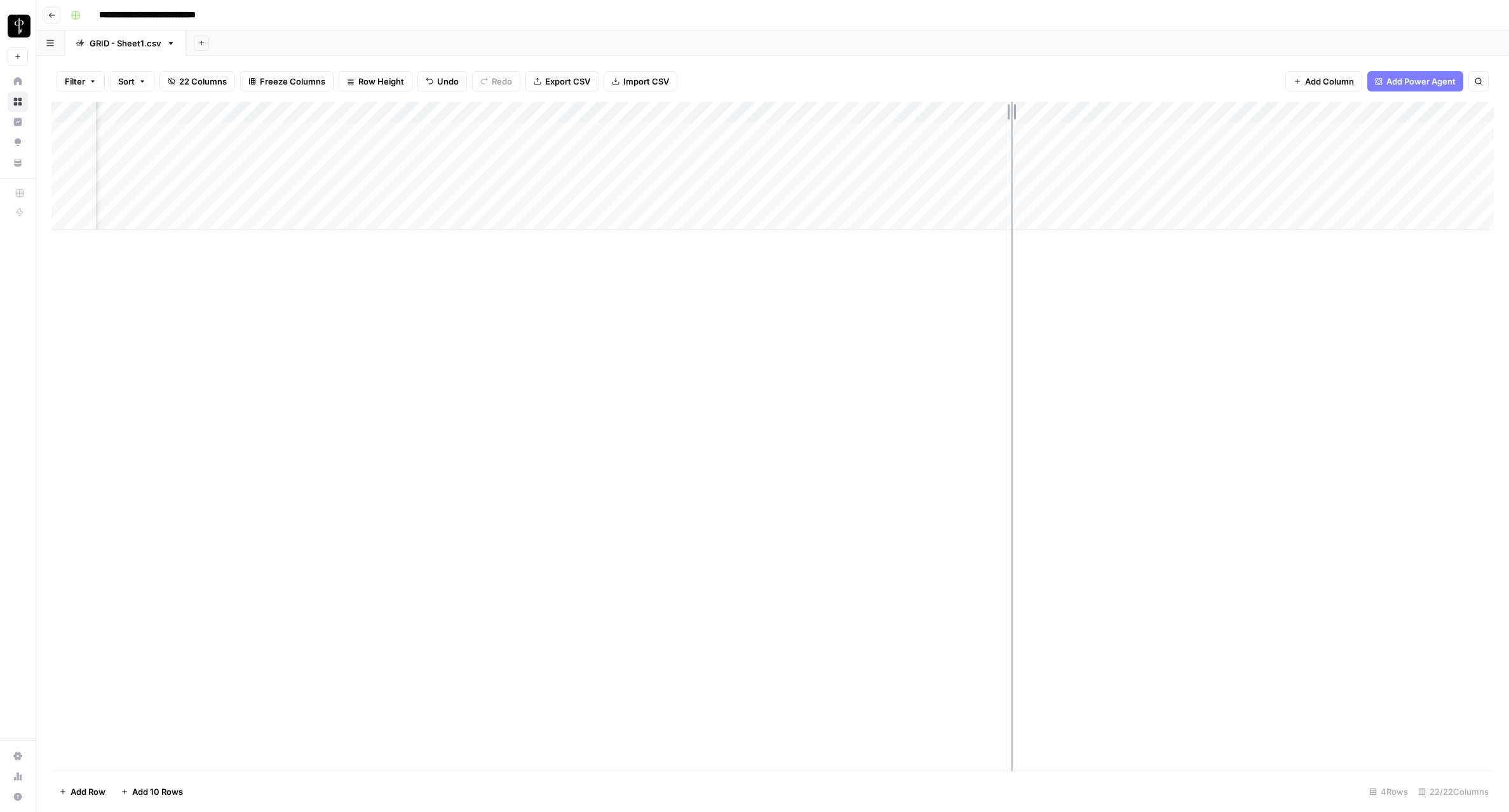
click at [1010, 103] on div "Add Column" at bounding box center [772, 165] width 1442 height 128
click at [1467, 111] on span "Add Column" at bounding box center [1464, 112] width 44 height 11
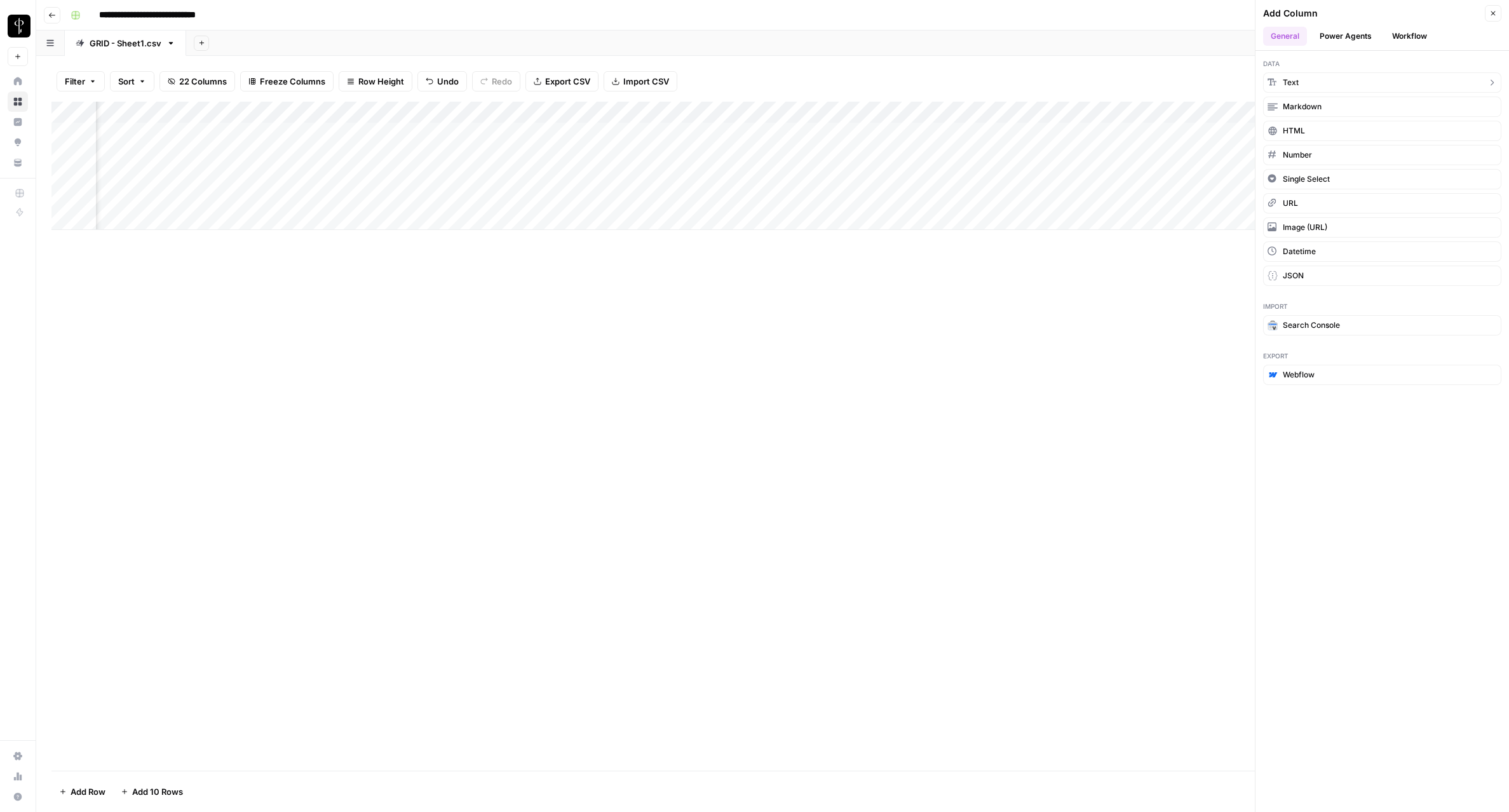
click at [1293, 82] on span "Text" at bounding box center [1290, 82] width 16 height 11
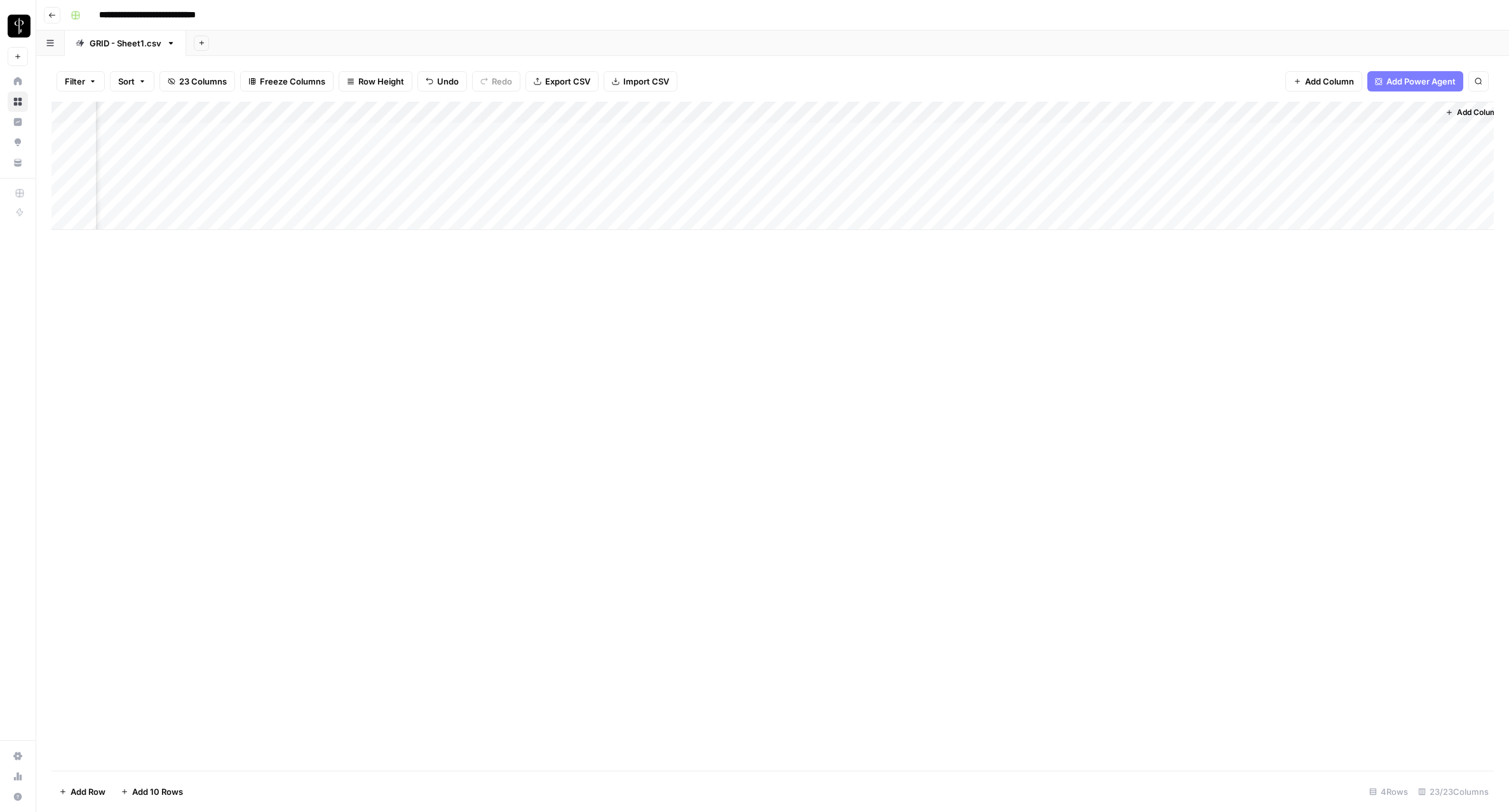
scroll to position [0, 1924]
click at [1299, 114] on div "Add Column" at bounding box center [772, 165] width 1442 height 128
click at [1295, 138] on input "New Column" at bounding box center [1315, 143] width 129 height 13
type input "New ColumLogon"
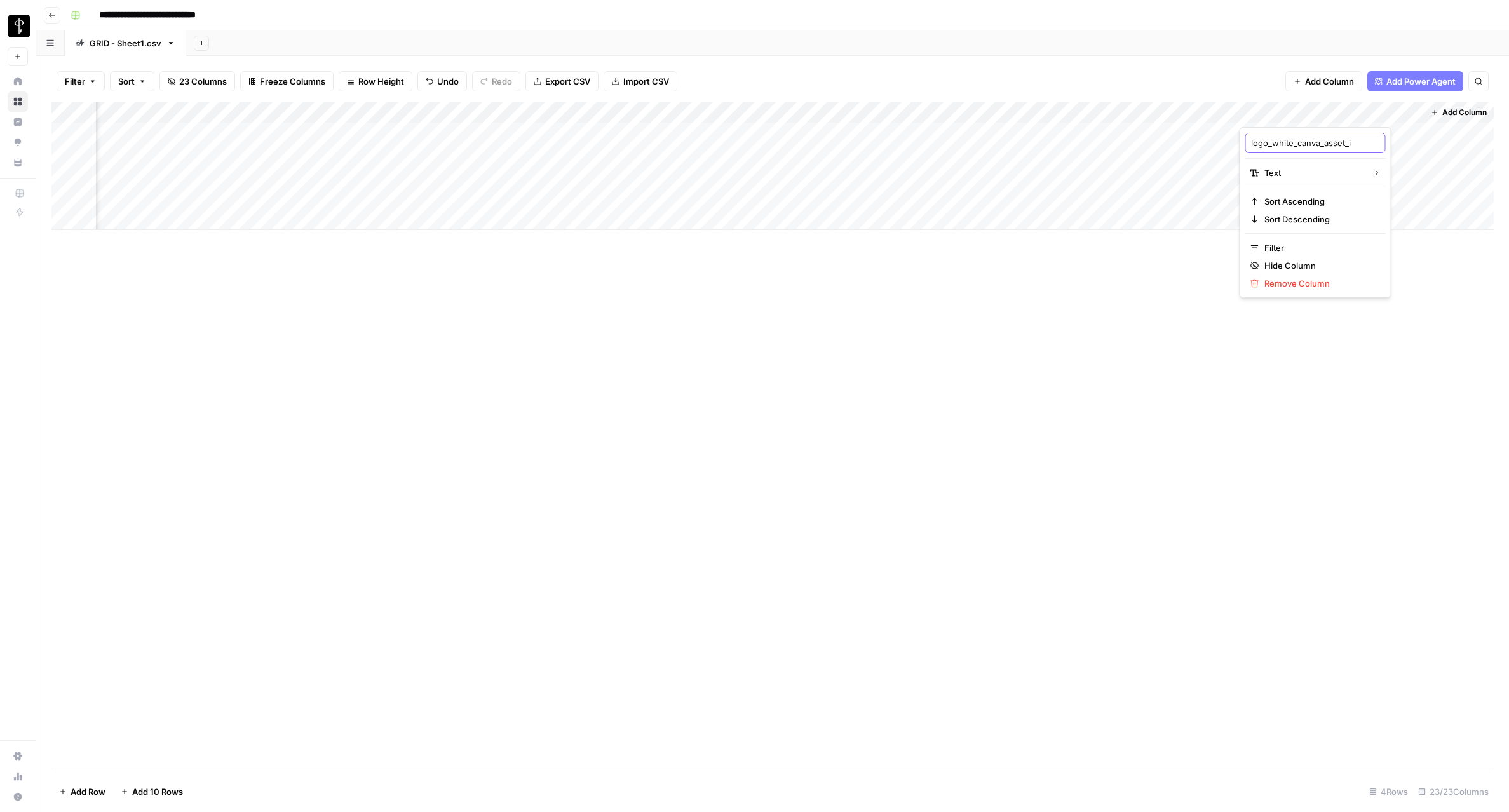
type input "logo_white_canva_asset_id"
click at [1448, 115] on span "Add Column" at bounding box center [1464, 112] width 44 height 11
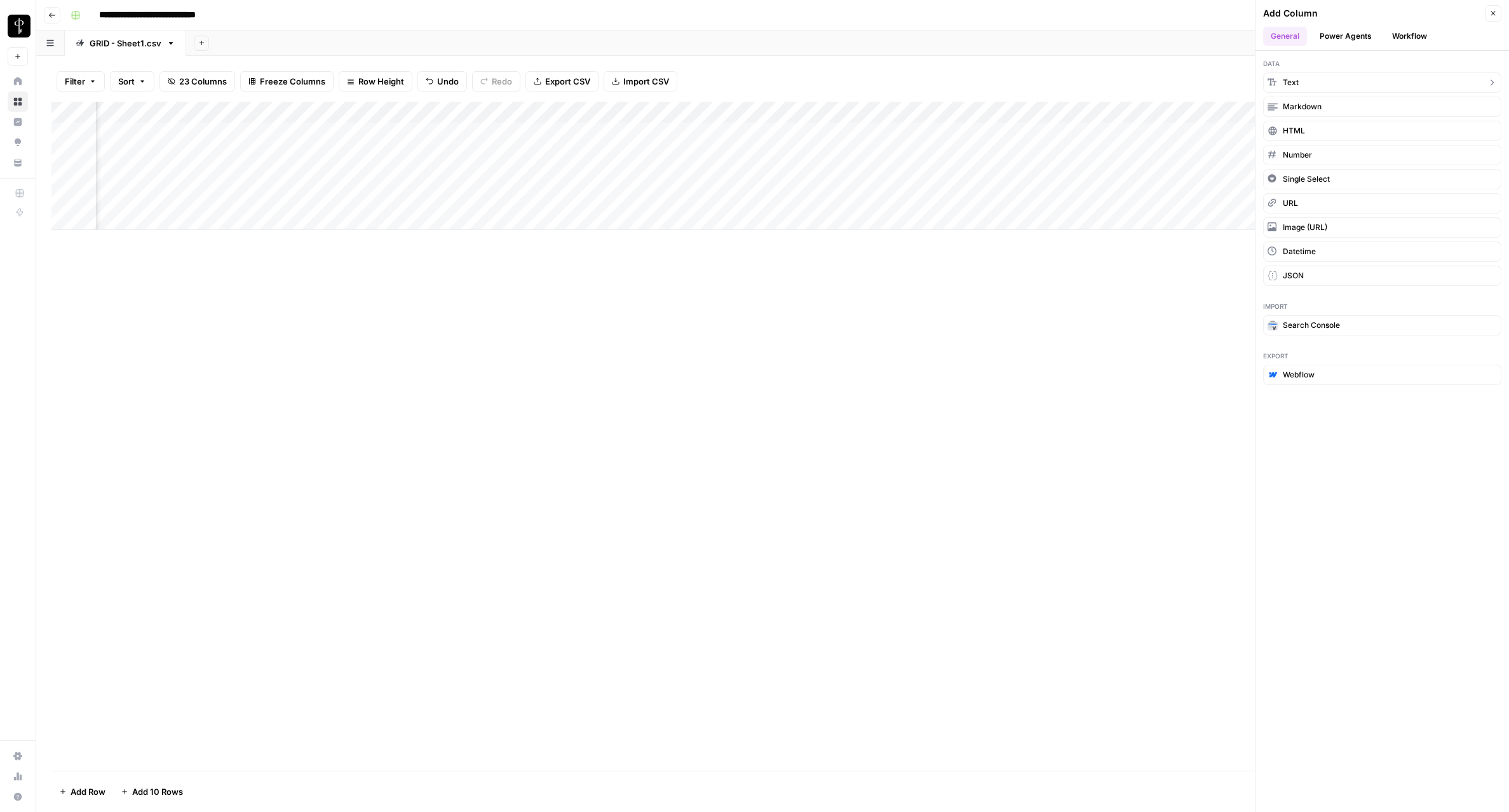
click at [1295, 85] on span "Text" at bounding box center [1290, 82] width 16 height 11
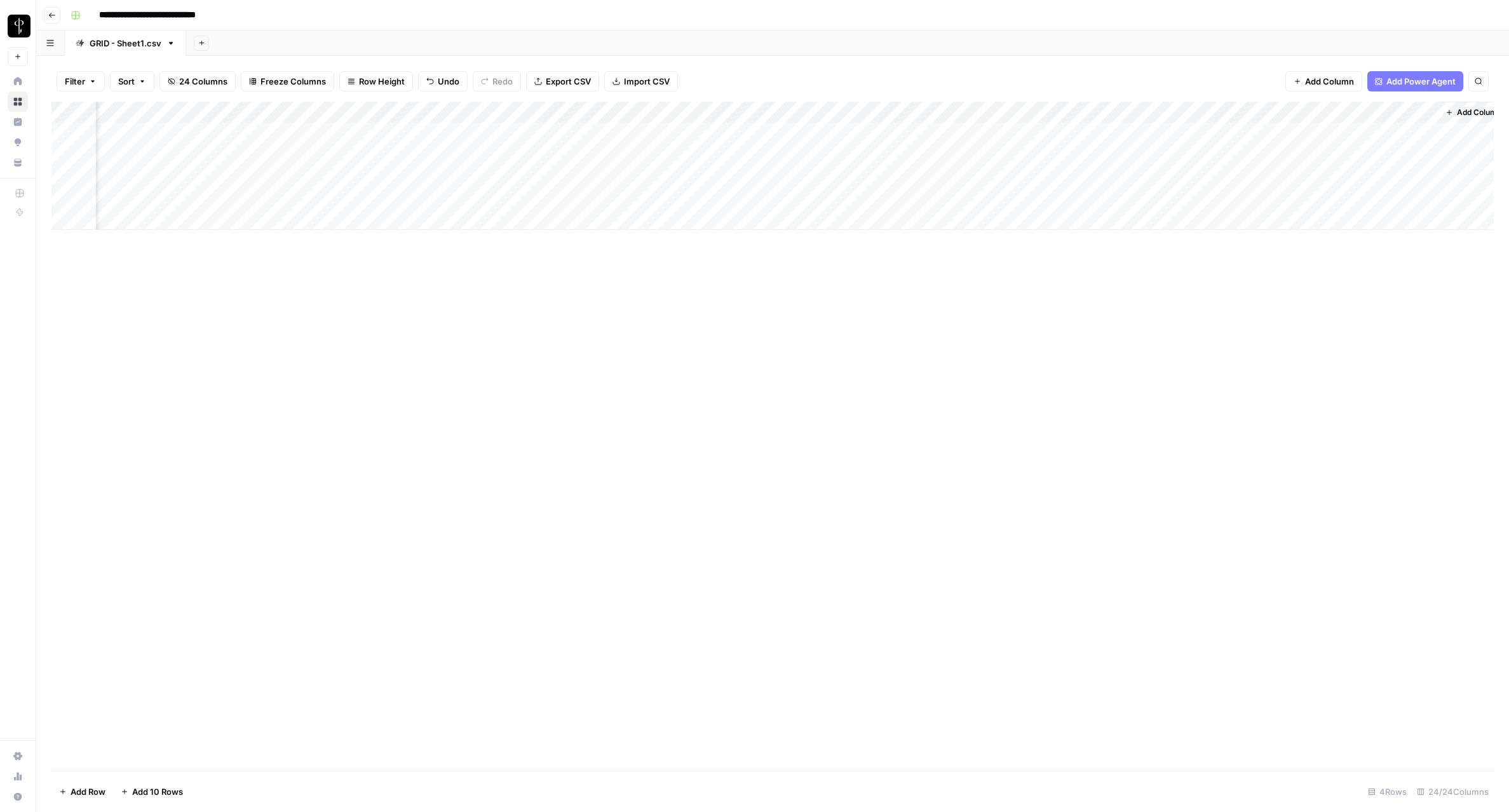
scroll to position [0, 2107]
click at [1326, 117] on div "Add Column" at bounding box center [772, 165] width 1442 height 128
click at [1276, 143] on input "New Column" at bounding box center [1315, 143] width 129 height 13
paste input "logo_white_canva_asset_id"
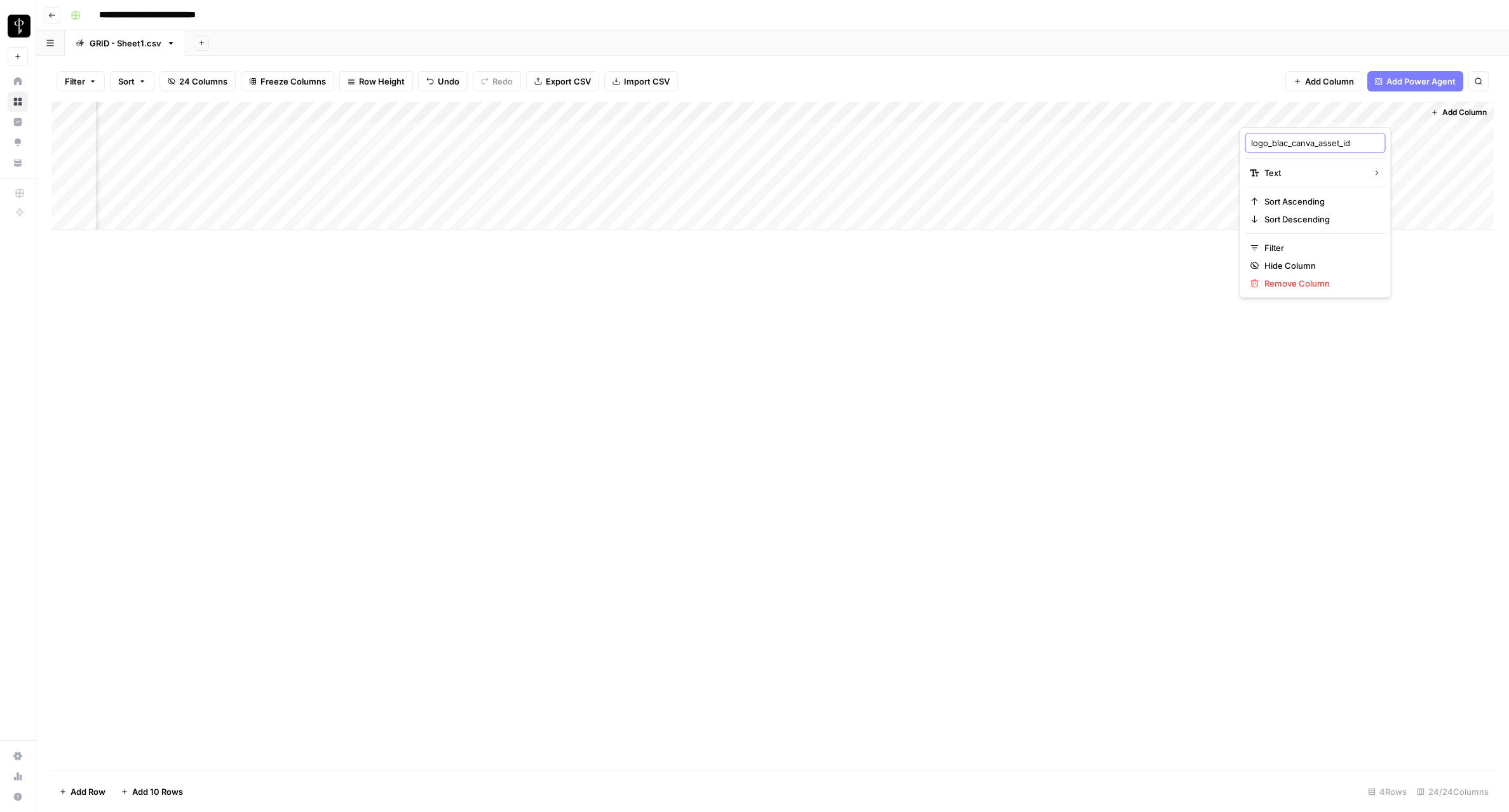
type input "logo_black_canva_asset_id"
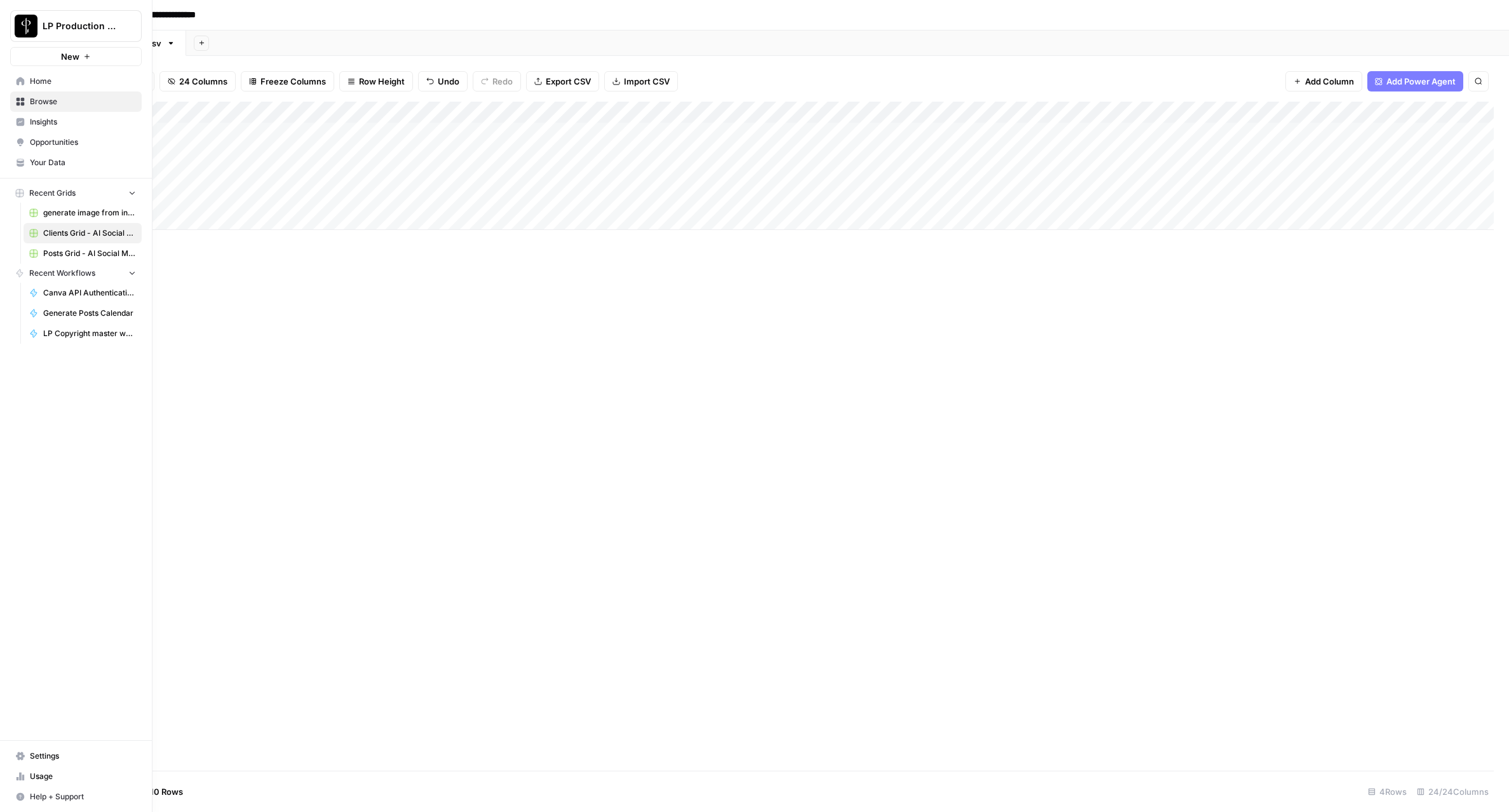
scroll to position [0, 902]
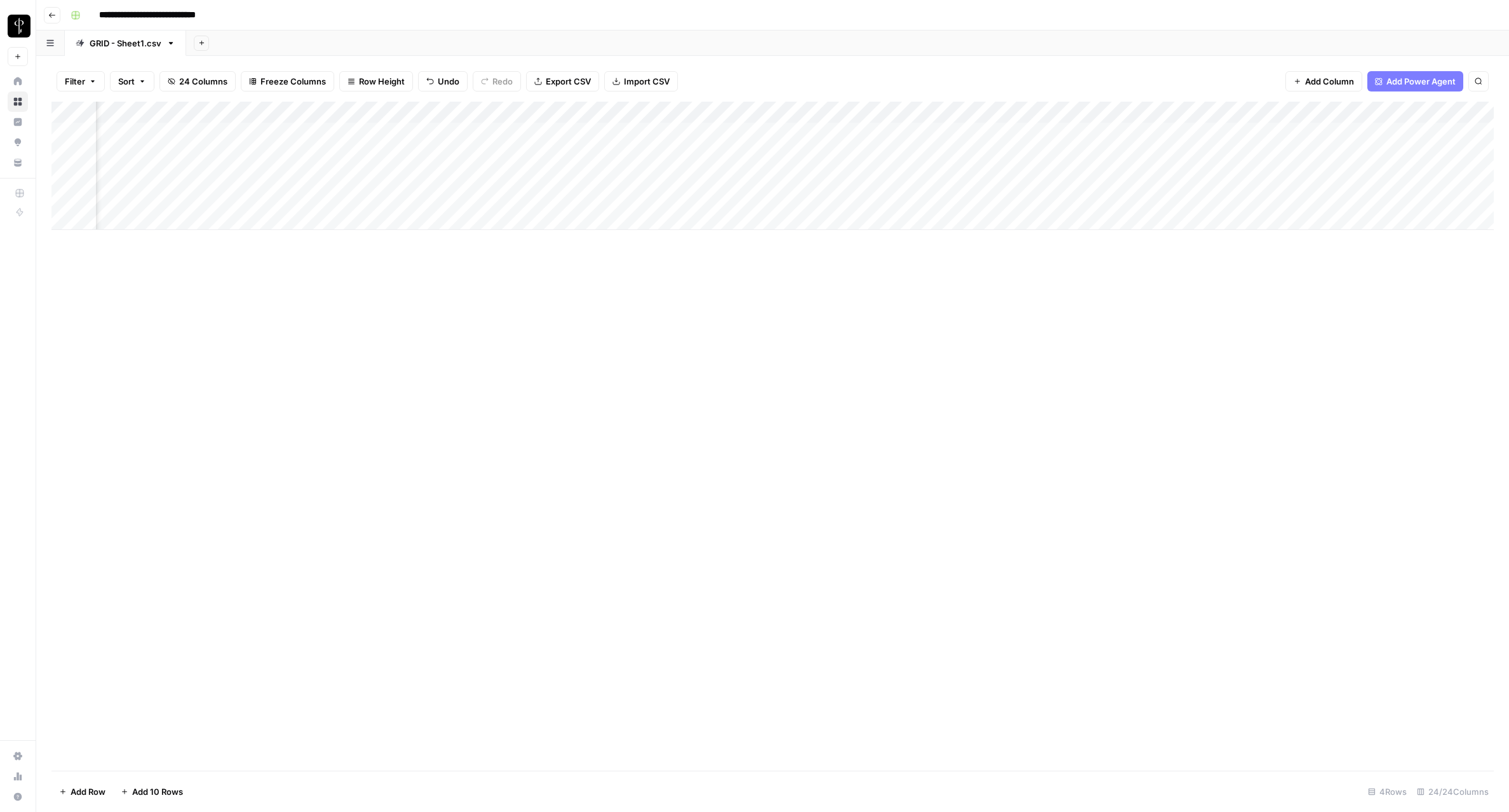
drag, startPoint x: 1112, startPoint y: 113, endPoint x: 897, endPoint y: 103, distance: 215.2
click at [897, 103] on div "Add Column" at bounding box center [772, 165] width 1442 height 128
drag, startPoint x: 1311, startPoint y: 111, endPoint x: 162, endPoint y: 96, distance: 1149.1
click at [162, 96] on div "Filter Sort 24 Columns Freeze Columns Row Height Undo Redo Export CSV Import CS…" at bounding box center [772, 433] width 1472 height 756
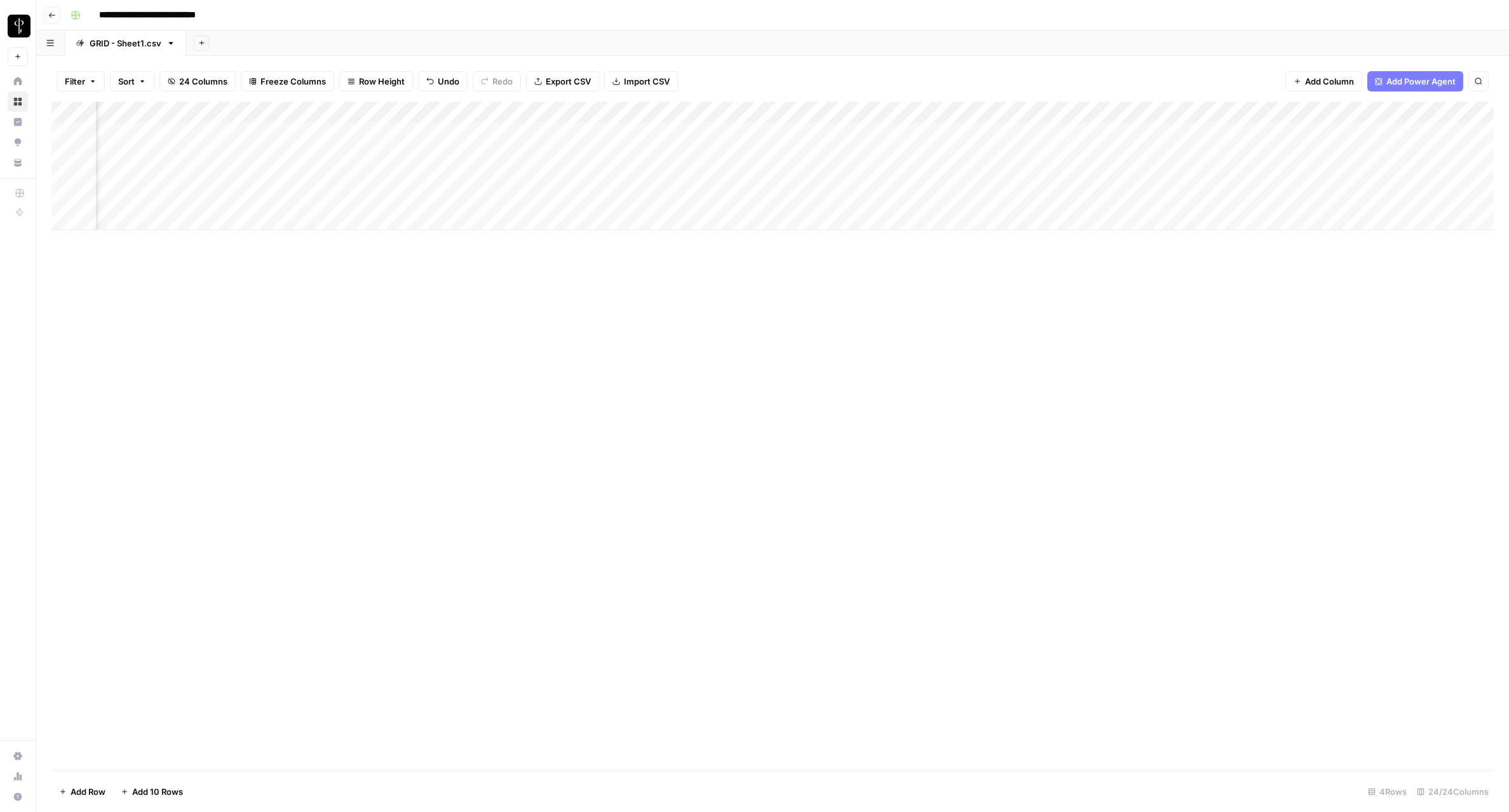
scroll to position [0, 1495]
drag, startPoint x: 792, startPoint y: 108, endPoint x: 463, endPoint y: 112, distance: 329.0
click at [463, 112] on div "Add Column" at bounding box center [772, 165] width 1442 height 128
drag, startPoint x: 549, startPoint y: 112, endPoint x: 497, endPoint y: 111, distance: 52.0
click at [497, 111] on div "Add Column" at bounding box center [772, 165] width 1442 height 128
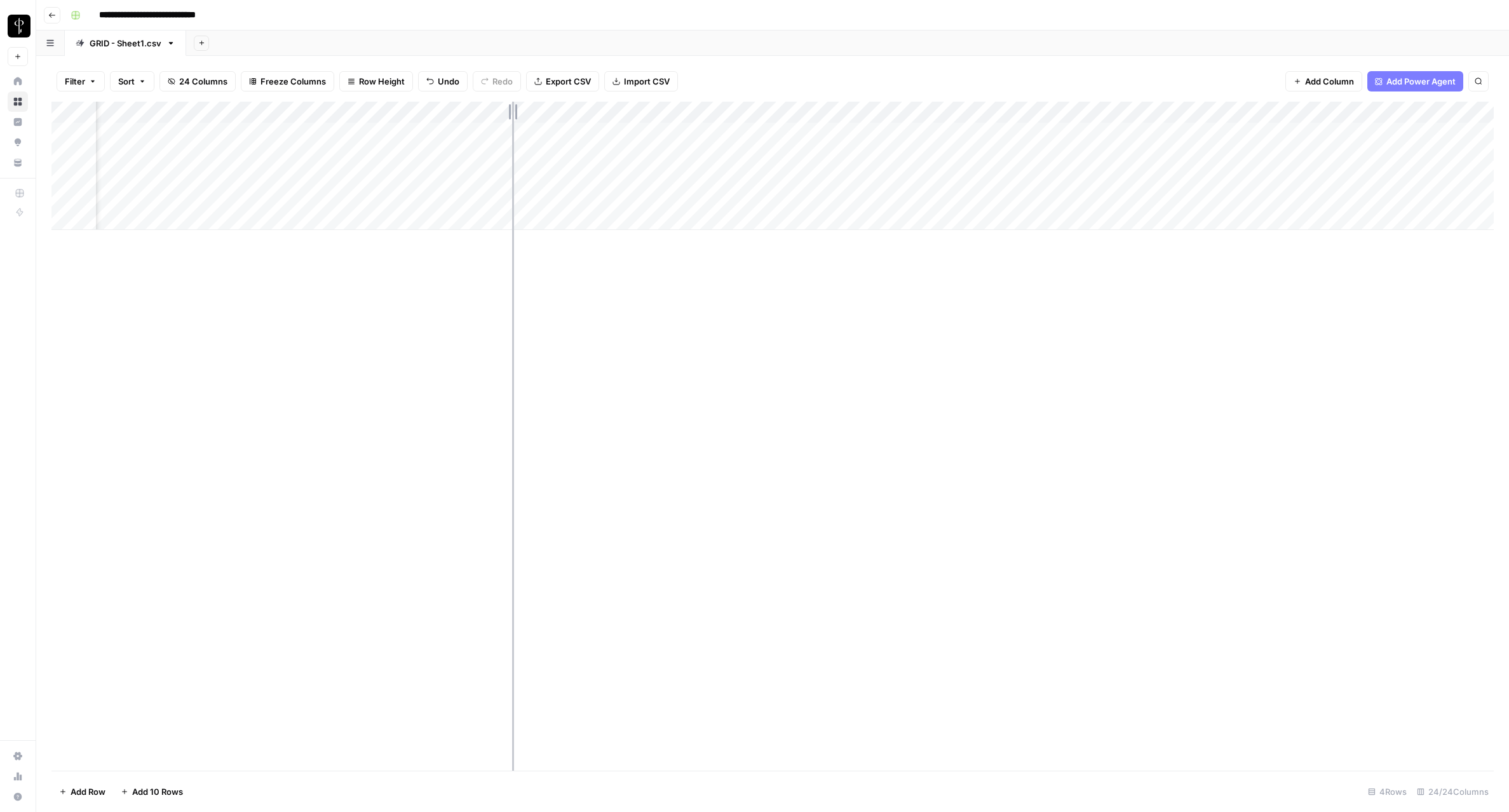
drag, startPoint x: 496, startPoint y: 111, endPoint x: 512, endPoint y: 111, distance: 16.0
click at [512, 111] on div "Add Column" at bounding box center [772, 165] width 1442 height 128
drag, startPoint x: 364, startPoint y: 107, endPoint x: 328, endPoint y: 106, distance: 36.0
click at [328, 106] on div "Add Column" at bounding box center [772, 165] width 1442 height 128
click at [332, 108] on div "Add Column" at bounding box center [772, 165] width 1442 height 128
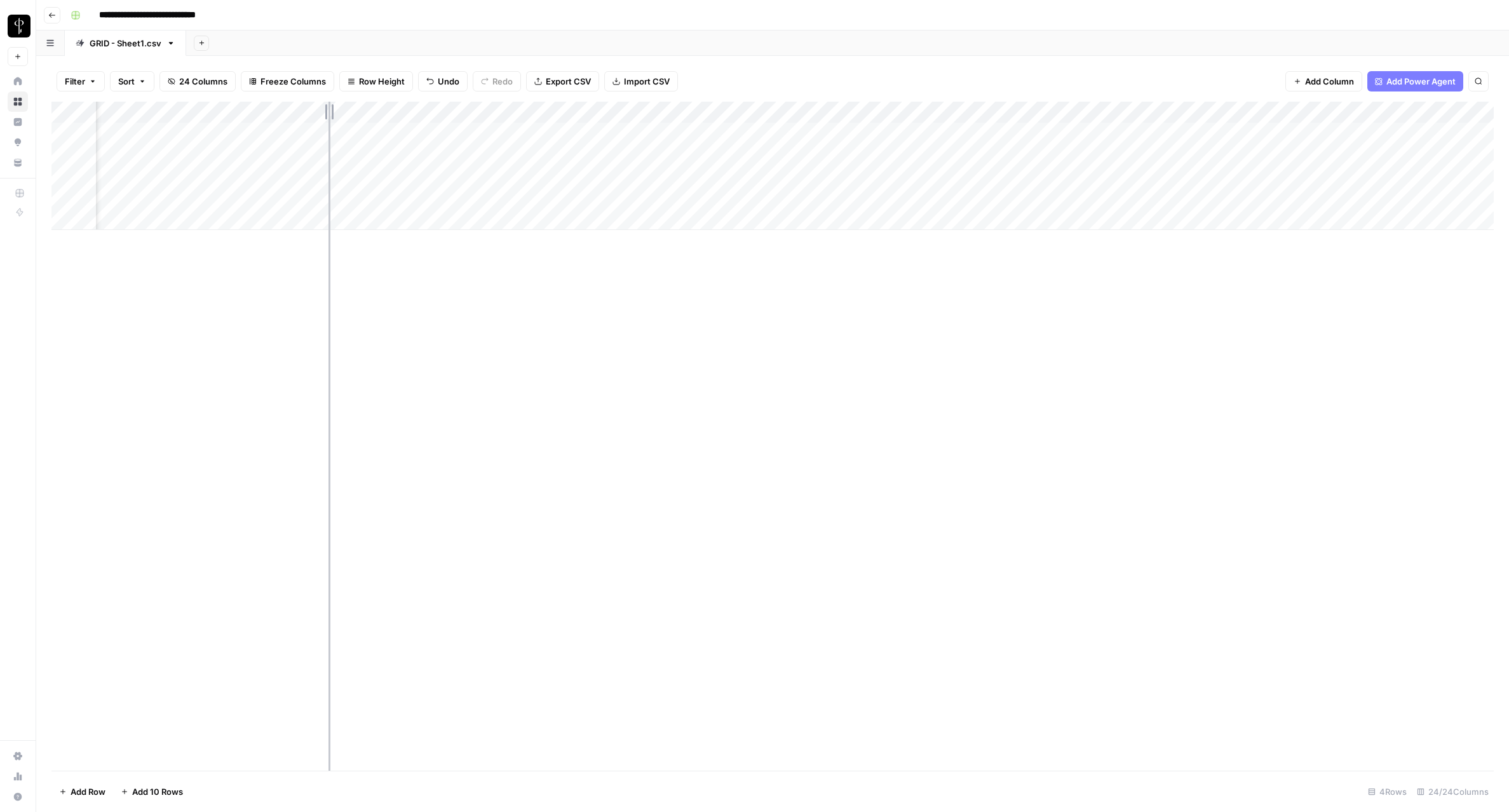
click at [329, 108] on div "Add Column" at bounding box center [772, 165] width 1442 height 128
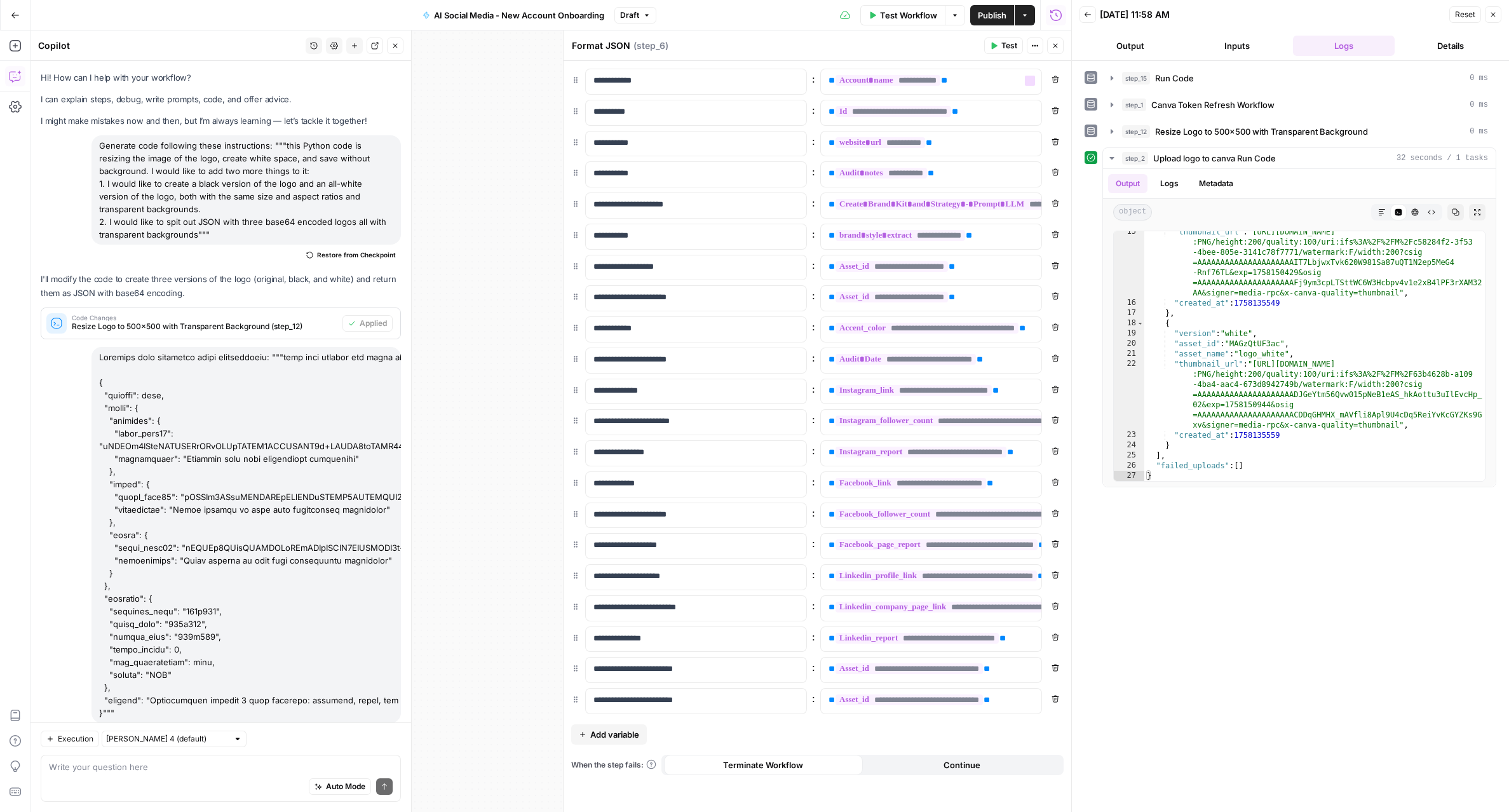
scroll to position [207, 0]
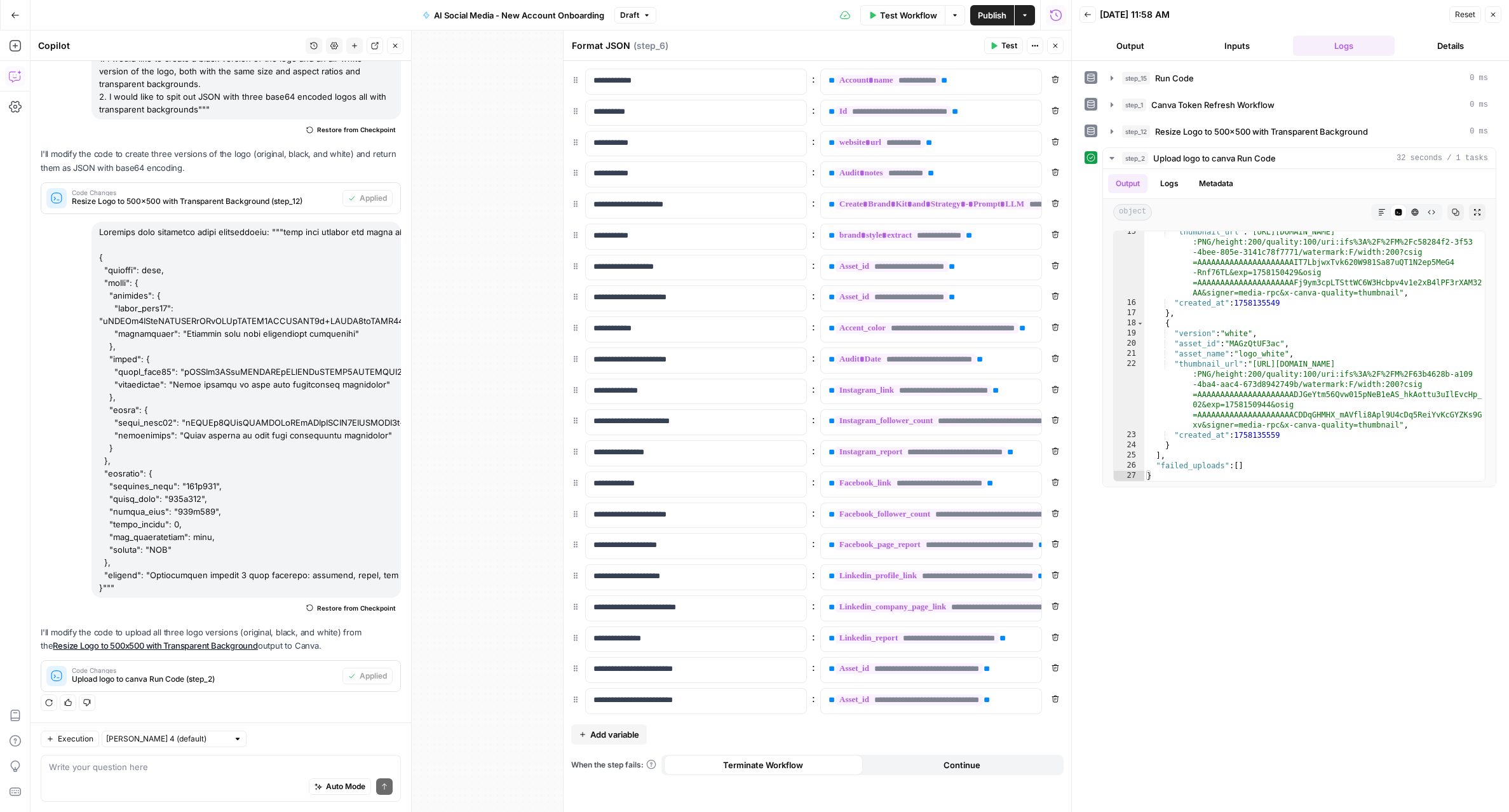
click at [1004, 49] on span "Test" at bounding box center [1009, 45] width 16 height 11
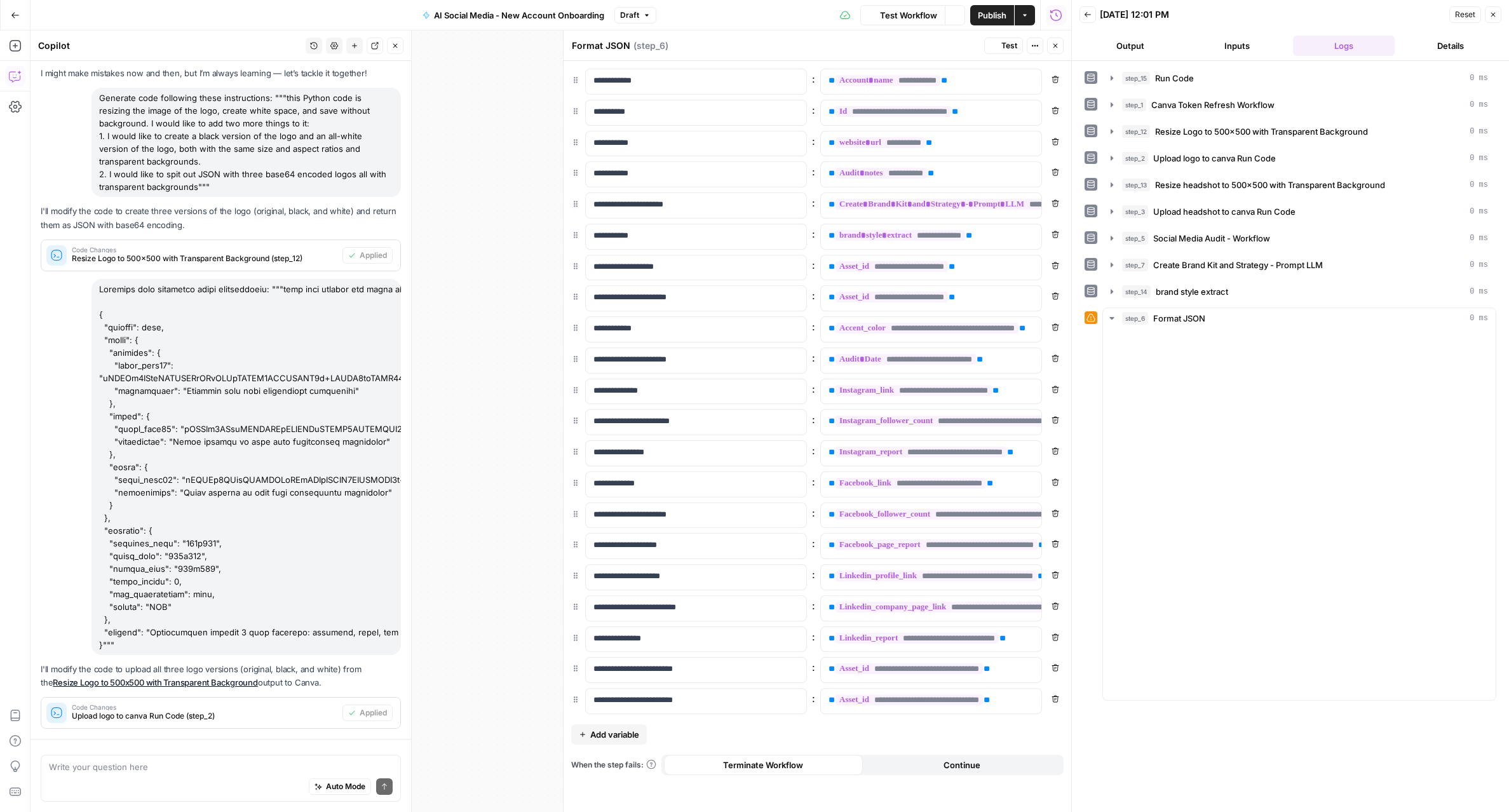
scroll to position [138, 0]
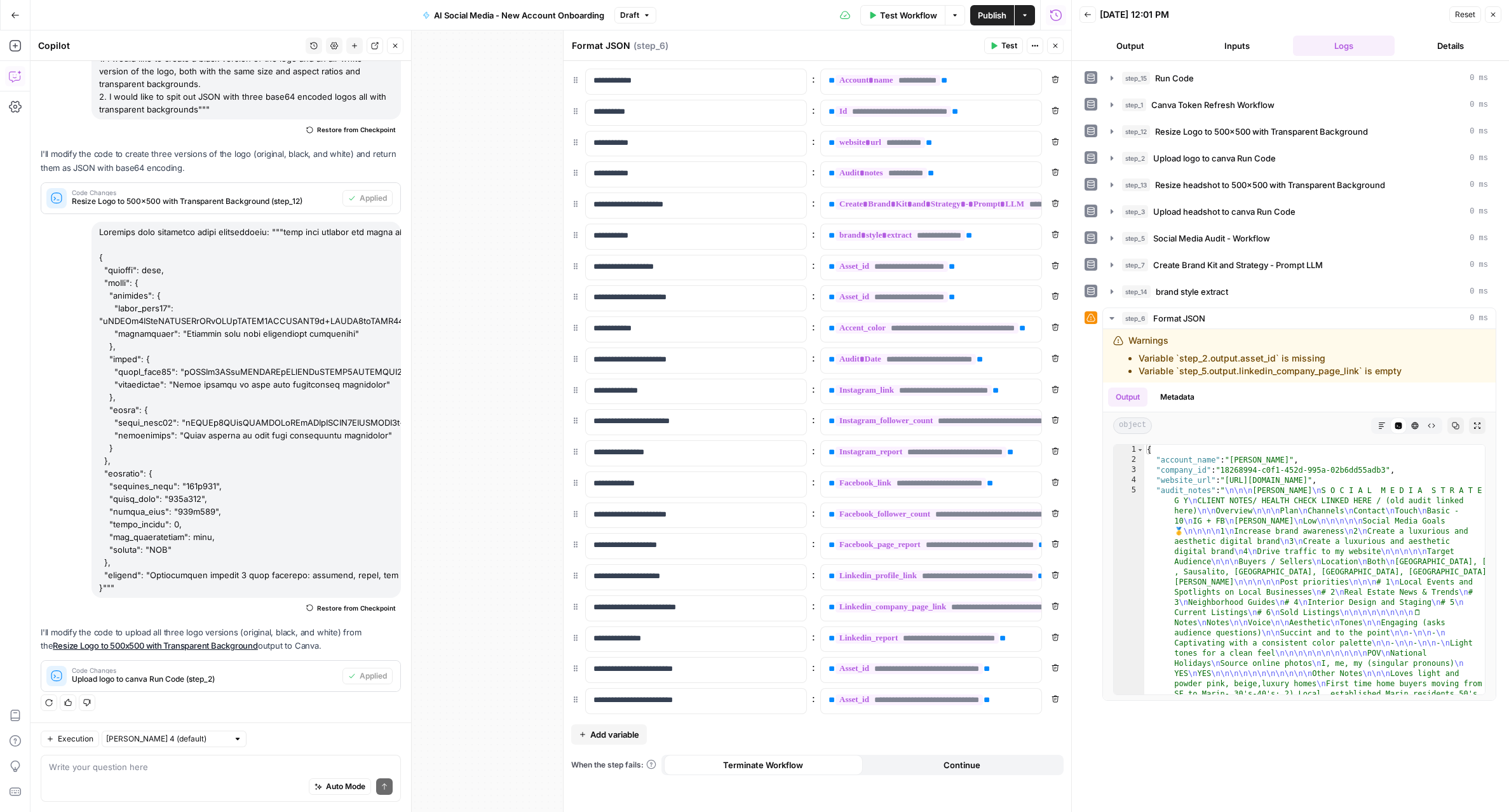
click at [1058, 47] on icon "button" at bounding box center [1055, 46] width 8 height 8
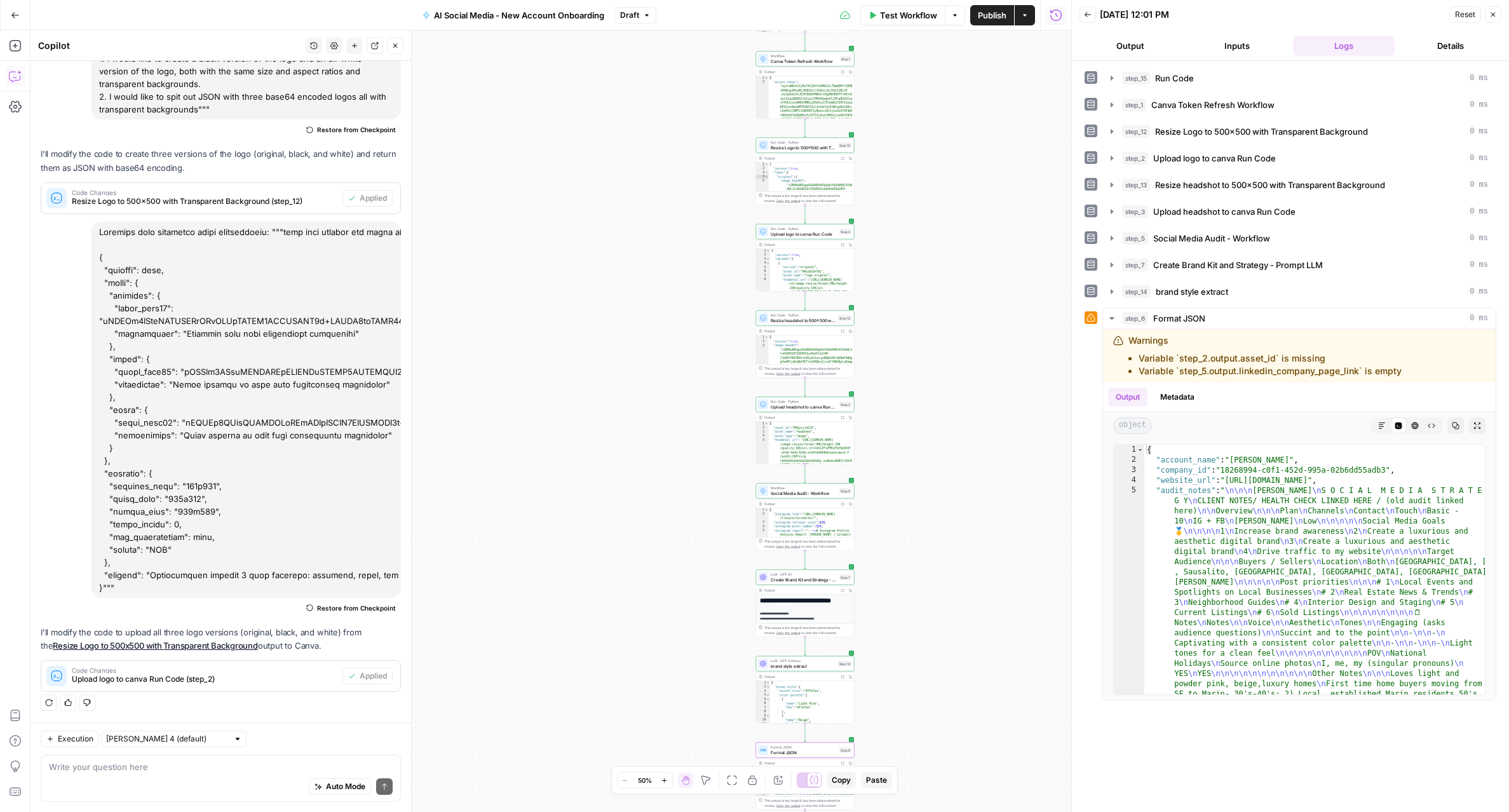
drag, startPoint x: 805, startPoint y: 181, endPoint x: 965, endPoint y: 489, distance: 347.1
click at [965, 489] on div "Workflow Set Inputs Inputs Run Code · Python Run Code Step 15 Output Expand Out…" at bounding box center [551, 421] width 1041 height 782
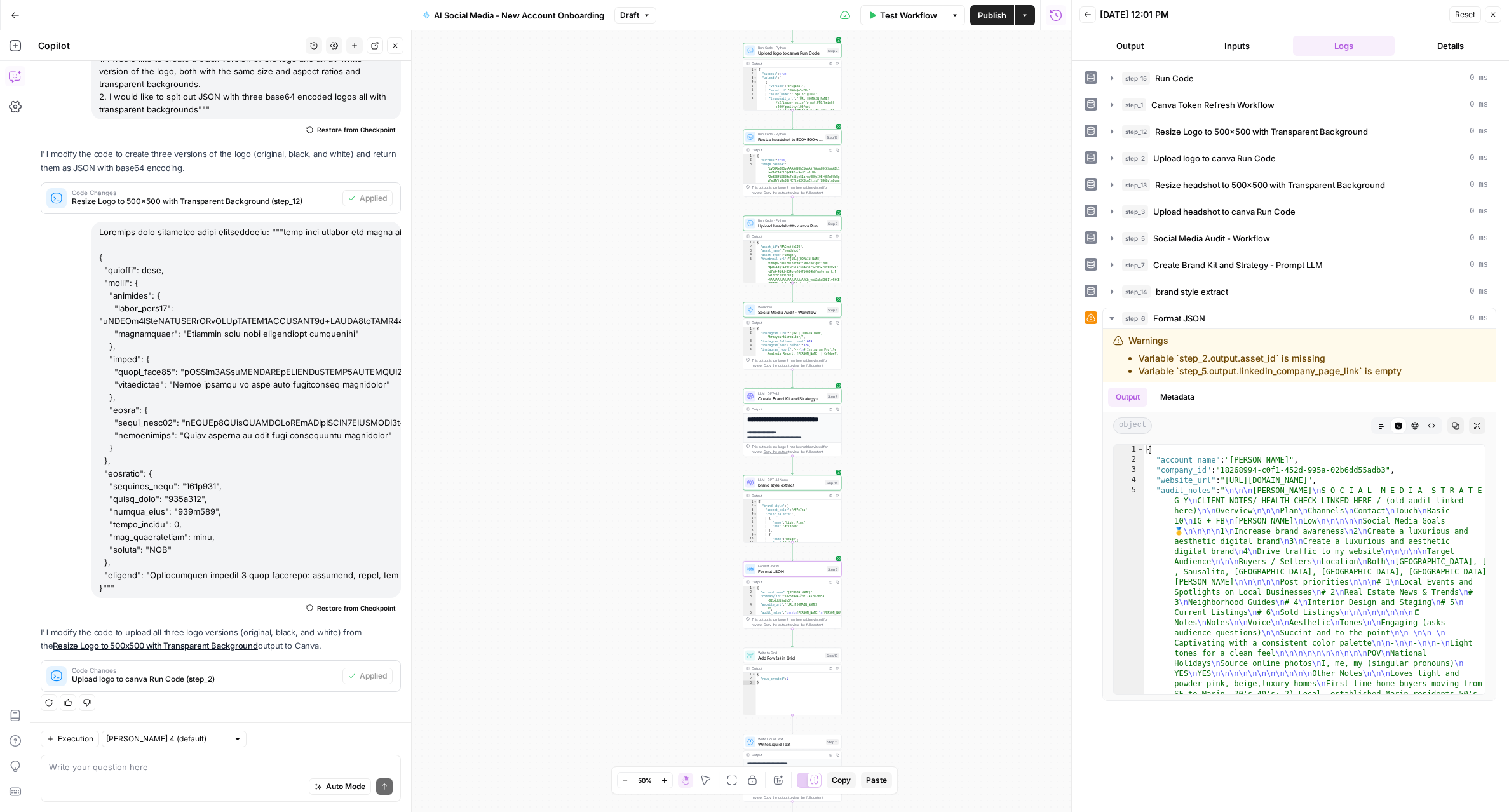
drag, startPoint x: 936, startPoint y: 484, endPoint x: 914, endPoint y: 306, distance: 179.4
click at [921, 272] on div "Workflow Set Inputs Inputs Run Code · Python Run Code Step 15 Output Expand Out…" at bounding box center [551, 421] width 1041 height 782
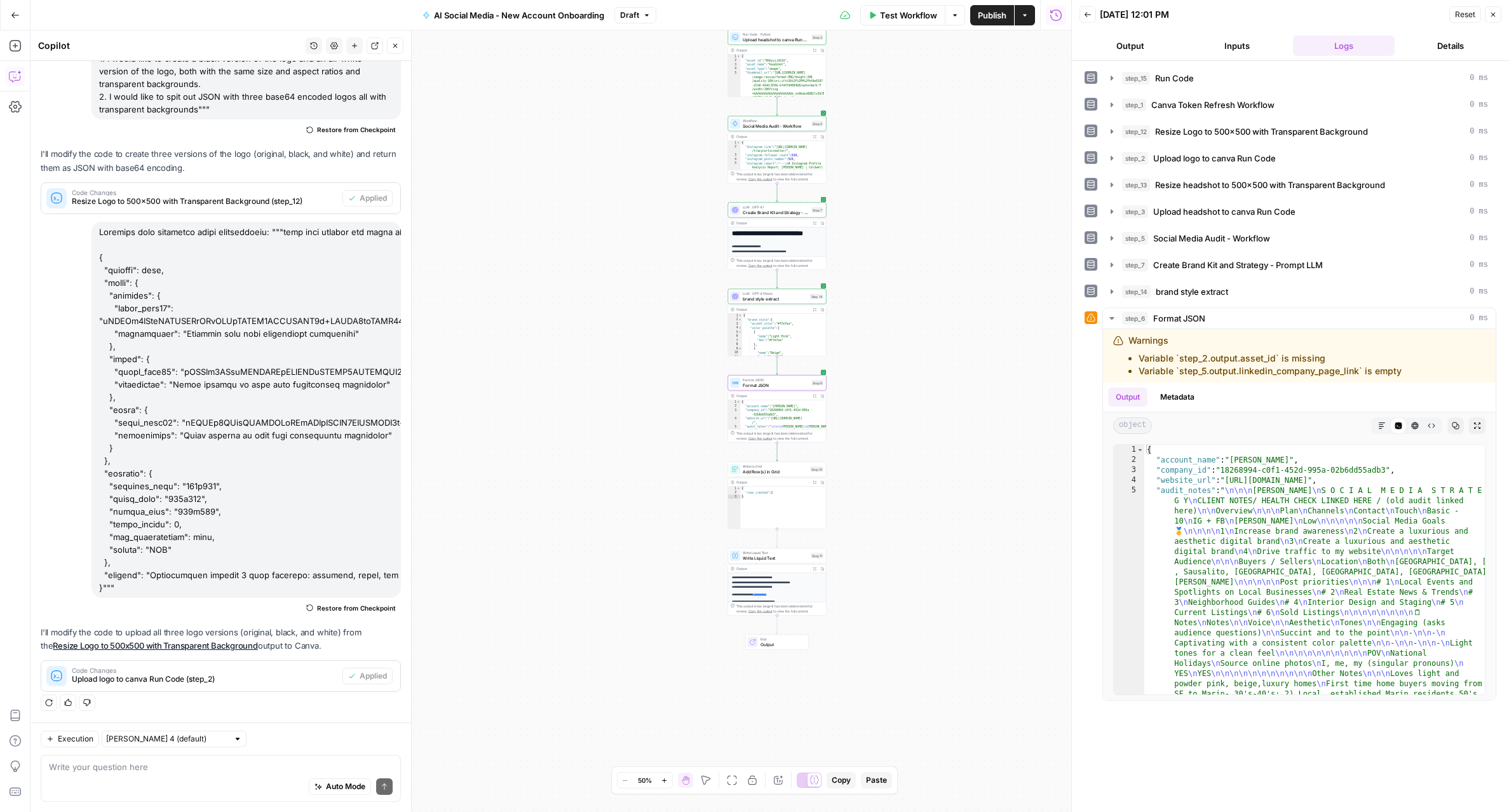
drag, startPoint x: 905, startPoint y: 644, endPoint x: 868, endPoint y: 515, distance: 134.2
click at [892, 486] on div "Workflow Set Inputs Inputs Run Code · Python Run Code Step 15 Output Expand Out…" at bounding box center [551, 421] width 1041 height 782
click at [789, 377] on span "Format JSON" at bounding box center [775, 377] width 66 height 5
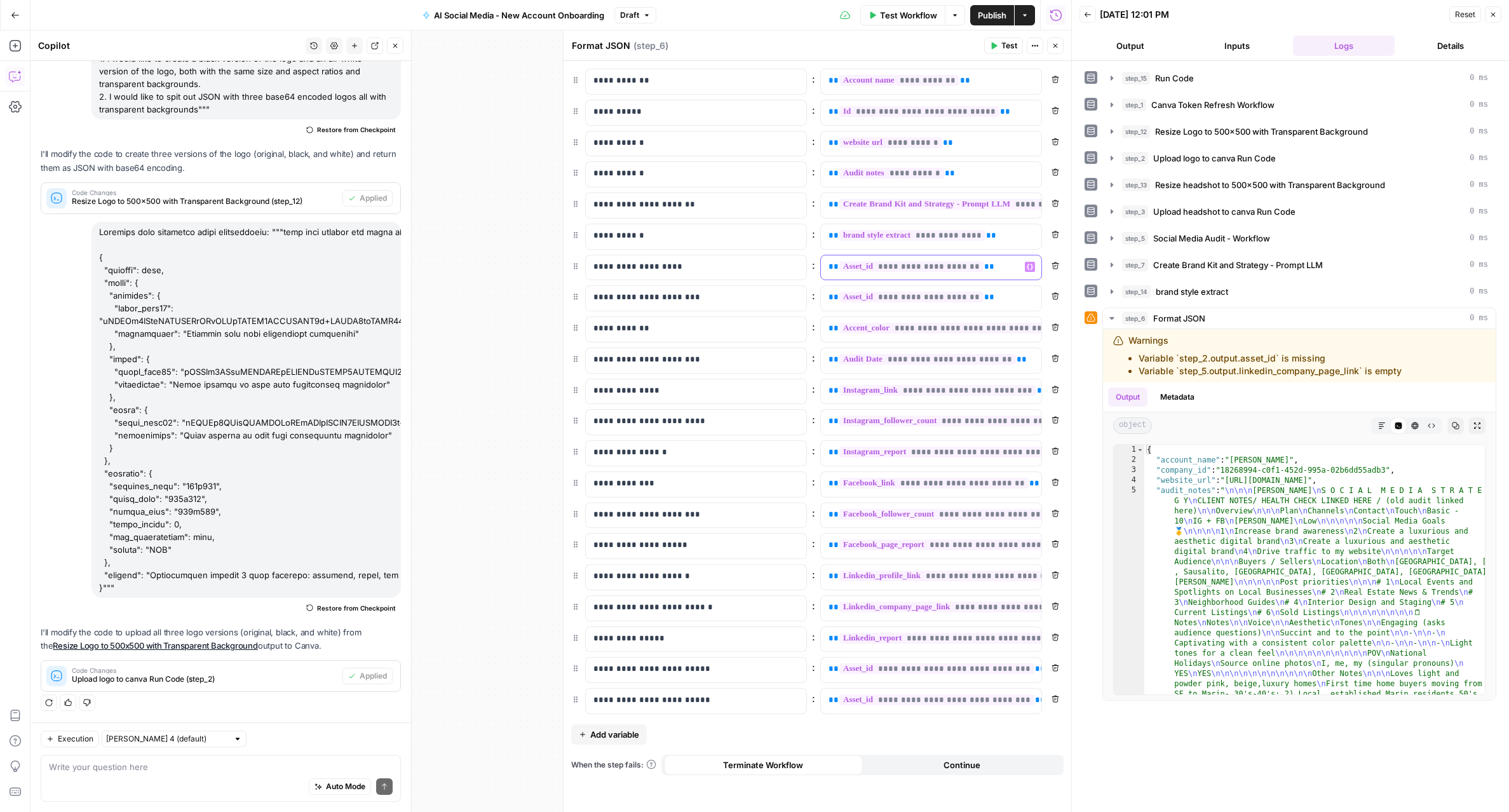
click at [983, 265] on p "**********" at bounding box center [920, 267] width 185 height 13
click at [994, 42] on icon "button" at bounding box center [994, 46] width 8 height 8
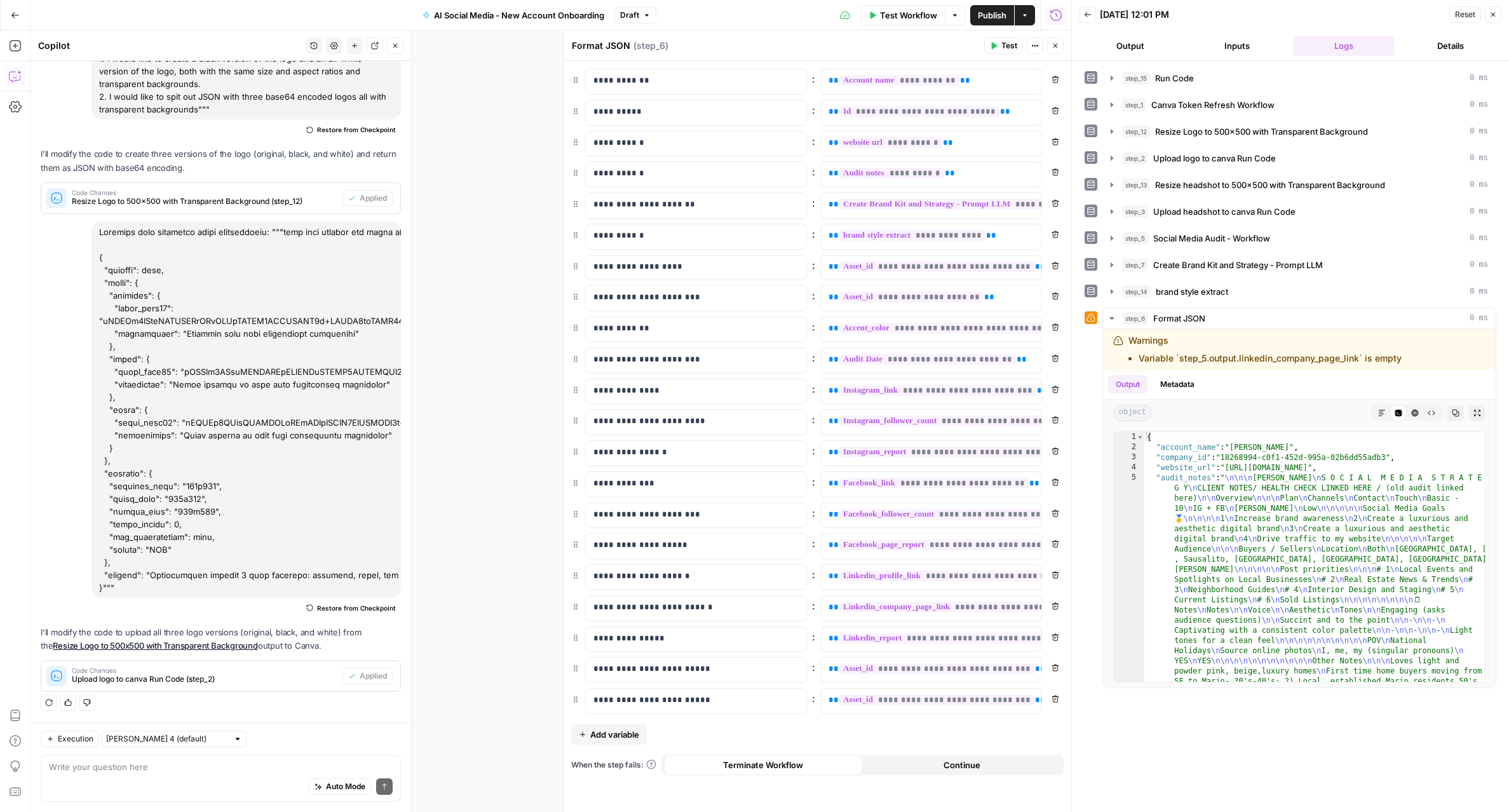
click at [1060, 44] on button "Close" at bounding box center [1055, 46] width 17 height 17
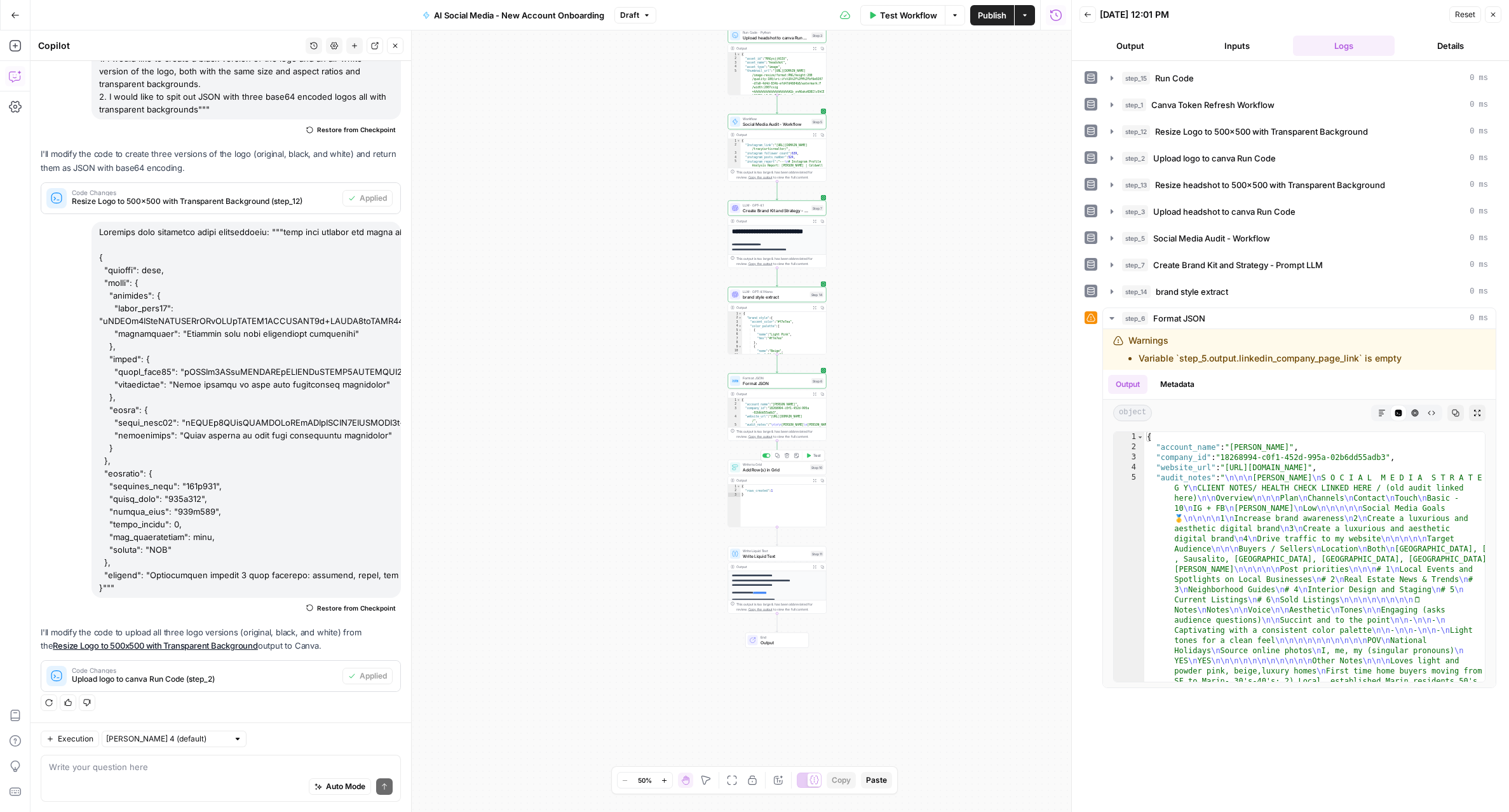
click at [814, 458] on button "Test" at bounding box center [814, 455] width 20 height 8
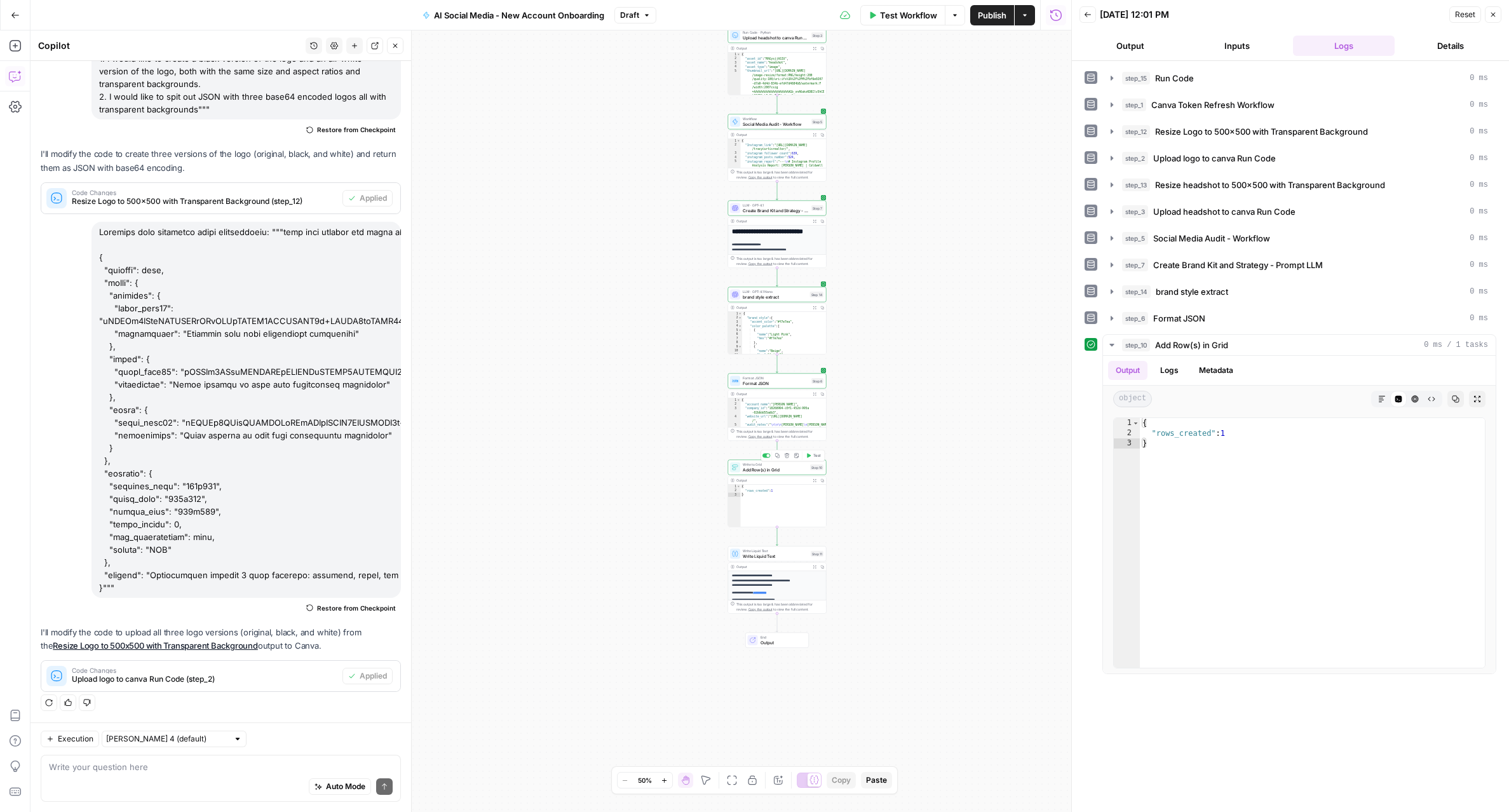
click at [781, 469] on span "Add Row(s) in Grid" at bounding box center [775, 469] width 65 height 6
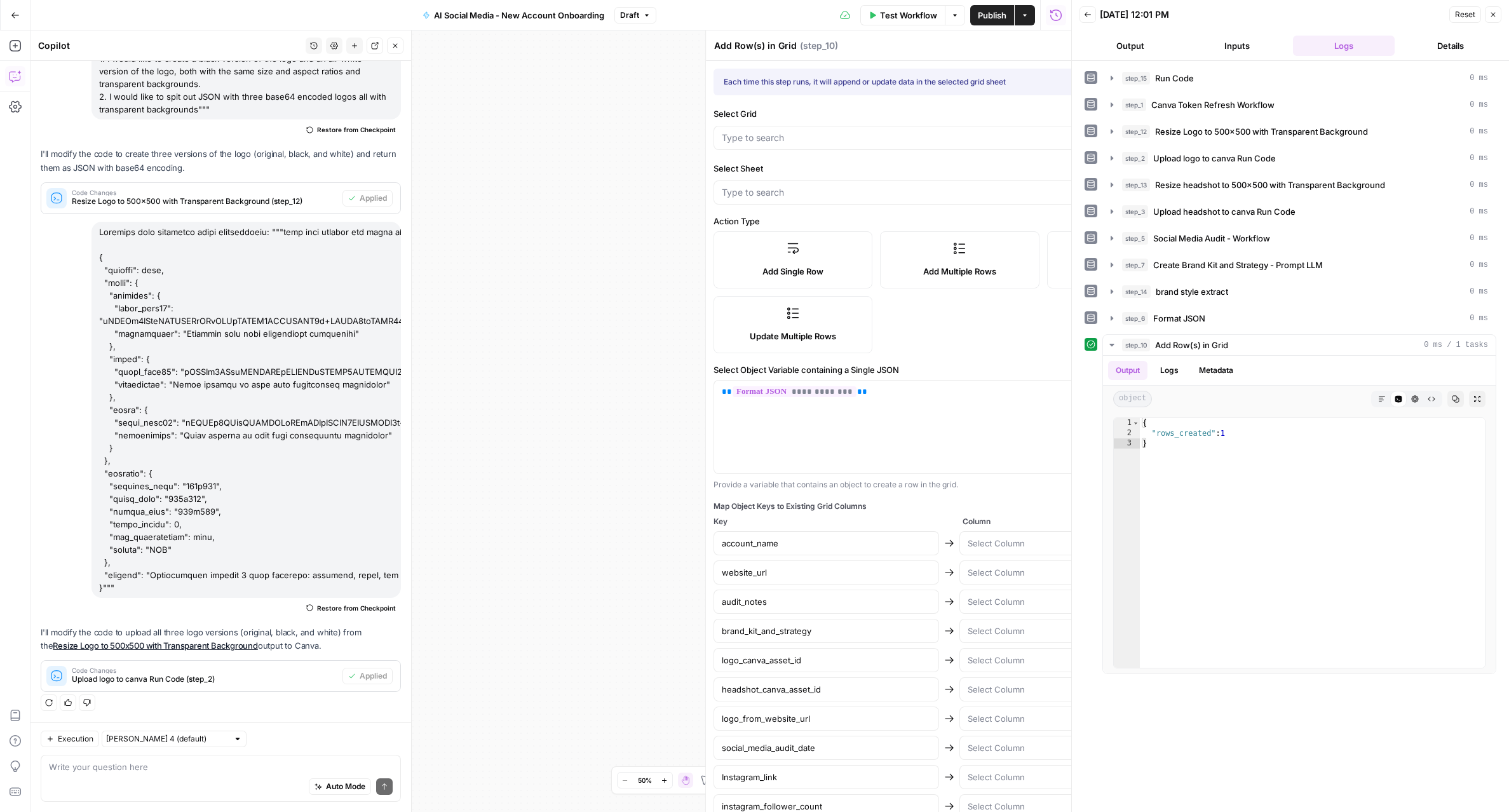
type input "Clients Grid - AI Social Media"
type input "GRID - Sheet1.csv"
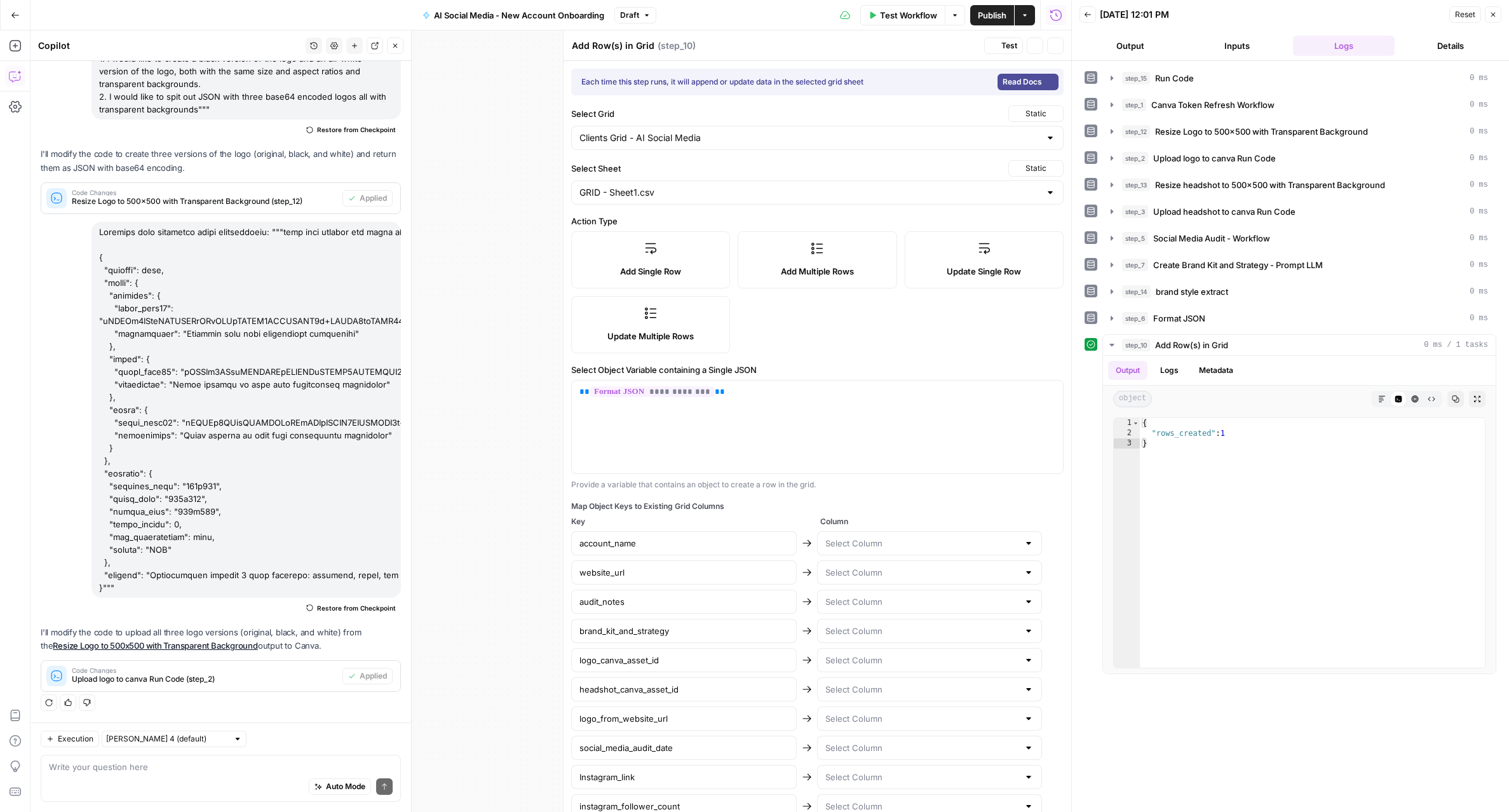
type input "account_name"
type input "website_url"
type input "audit_notes"
type input "brand_kit_and_strategy"
type input "logo_canva_asset_id"
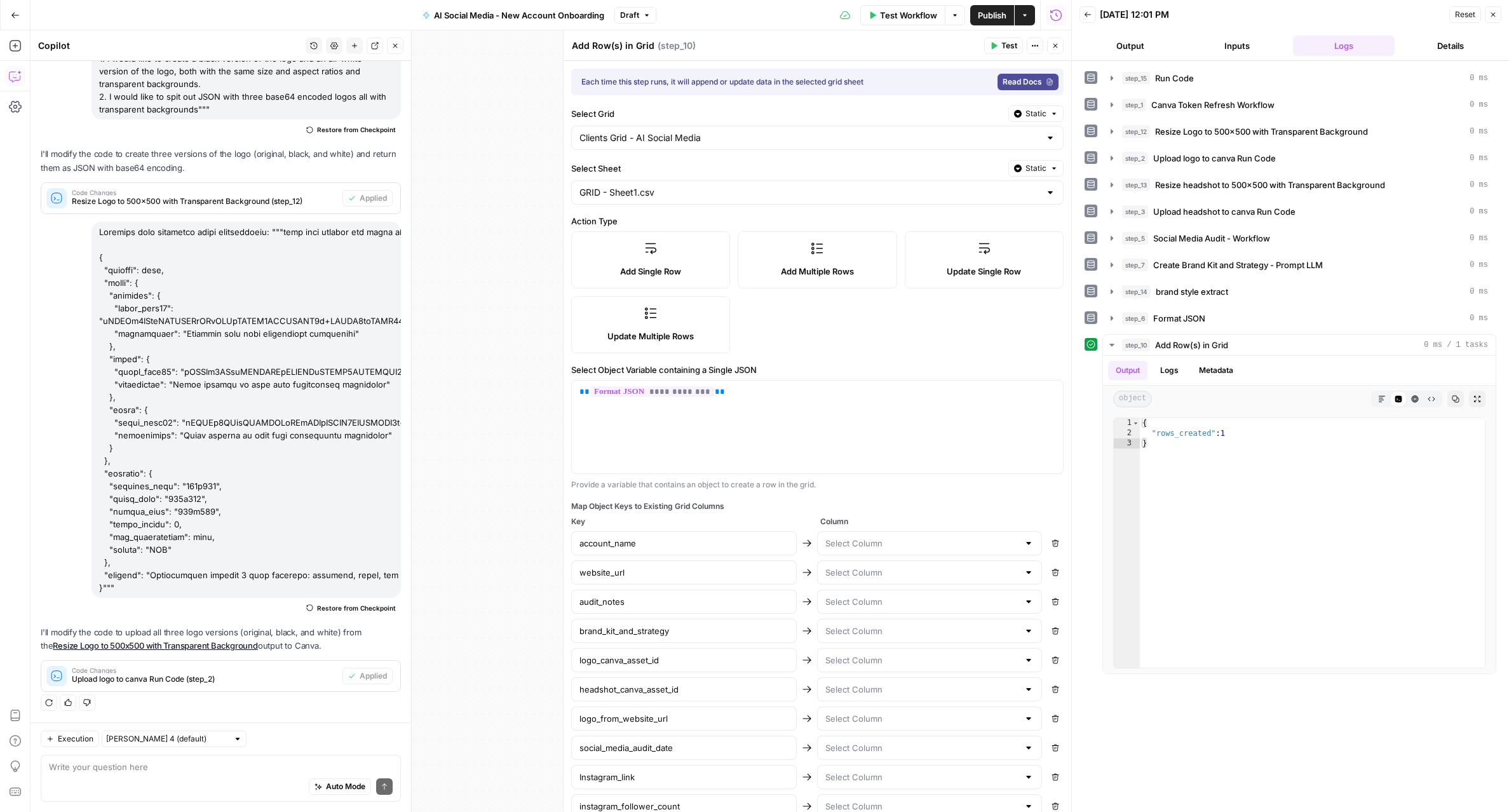
type input "headshot_canva_asset_id"
type input "social_media_audit_date"
type input "Instagram_link"
type input "instagram_follower_count"
type input "instagram_report"
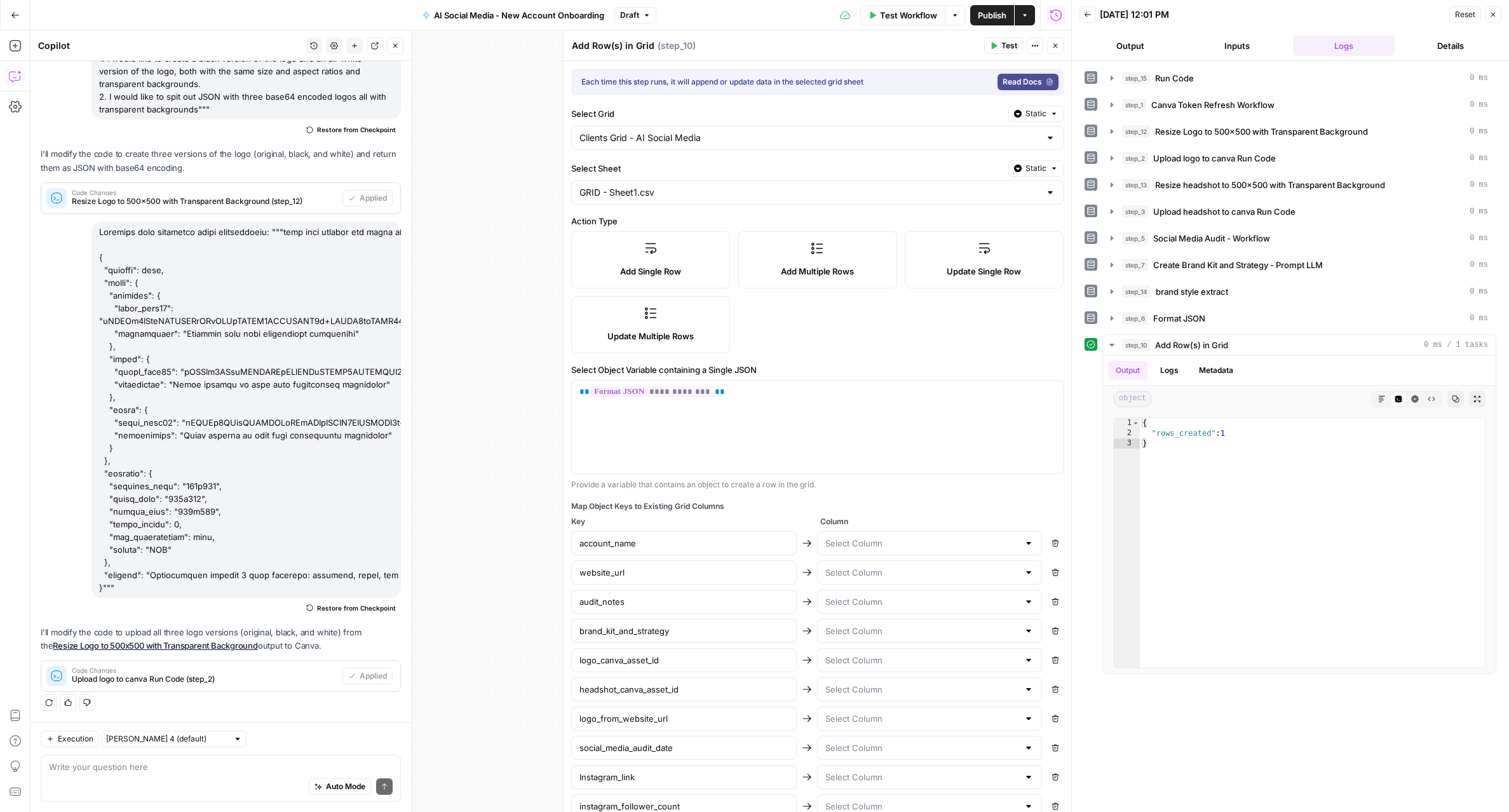
type input "facebook_link"
type input "facebook_follower_count"
type input "facebook_page_report"
type input "linkedin_profile_link"
type input "linkedin_company_page_link"
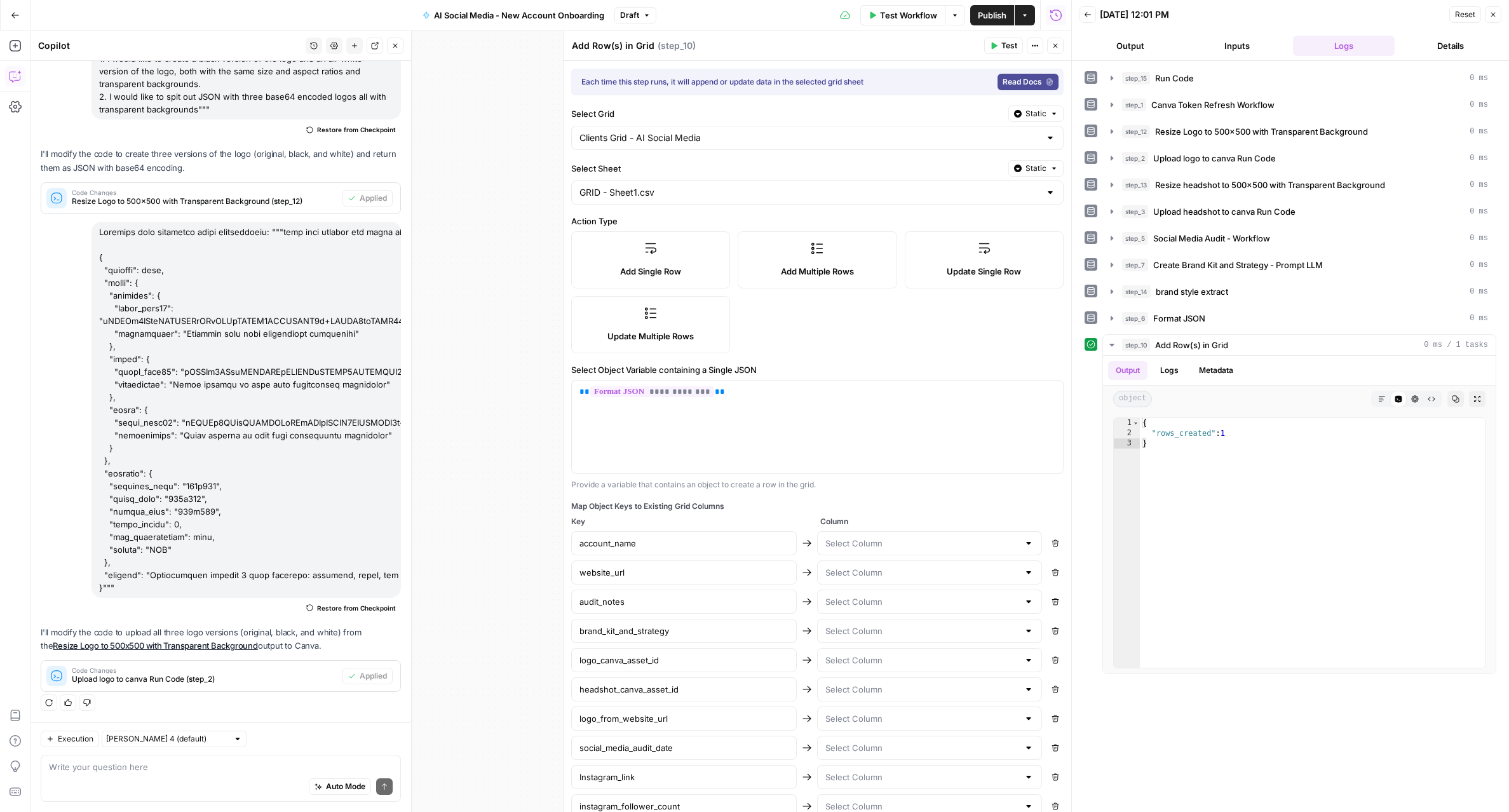
type input "linkedin_report"
type input "brand style"
type input "company_id"
type input "accent color"
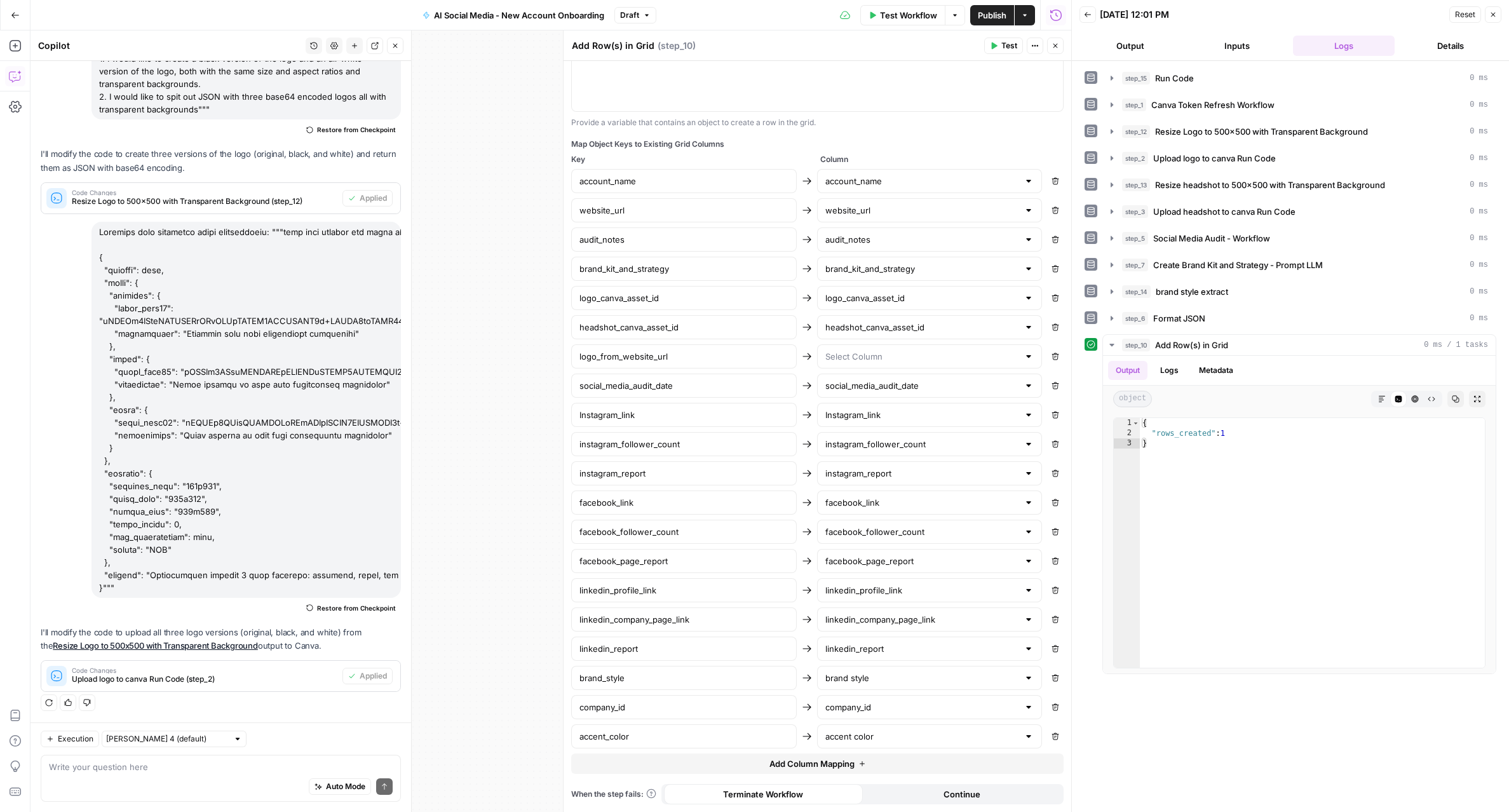
click at [673, 767] on button "Add Column Mapping" at bounding box center [817, 763] width 493 height 21
click at [673, 767] on input "text" at bounding box center [684, 765] width 209 height 13
click at [679, 329] on input "headshot_canva_asset_id" at bounding box center [684, 327] width 209 height 13
click at [681, 303] on input "logo_canva_asset_id" at bounding box center [684, 297] width 209 height 13
click at [612, 773] on div at bounding box center [684, 765] width 226 height 24
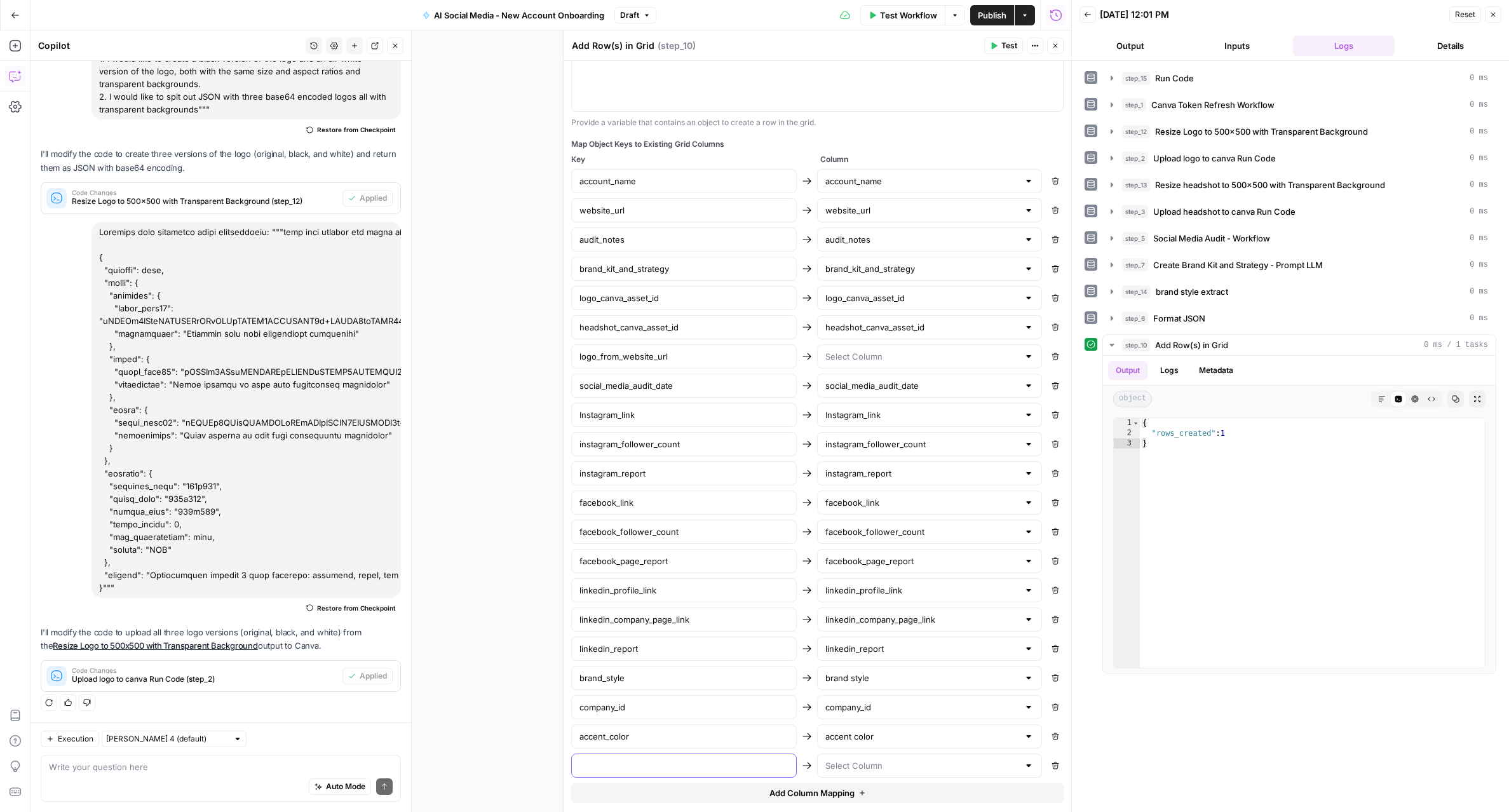
paste input "logo_canva_asset_id"
click at [602, 767] on input "logo_canva_asset_id" at bounding box center [684, 765] width 209 height 13
type input "logo_black_canva_asset_id"
click at [624, 791] on button "Add Column Mapping" at bounding box center [817, 792] width 493 height 21
click at [626, 786] on div at bounding box center [684, 794] width 226 height 24
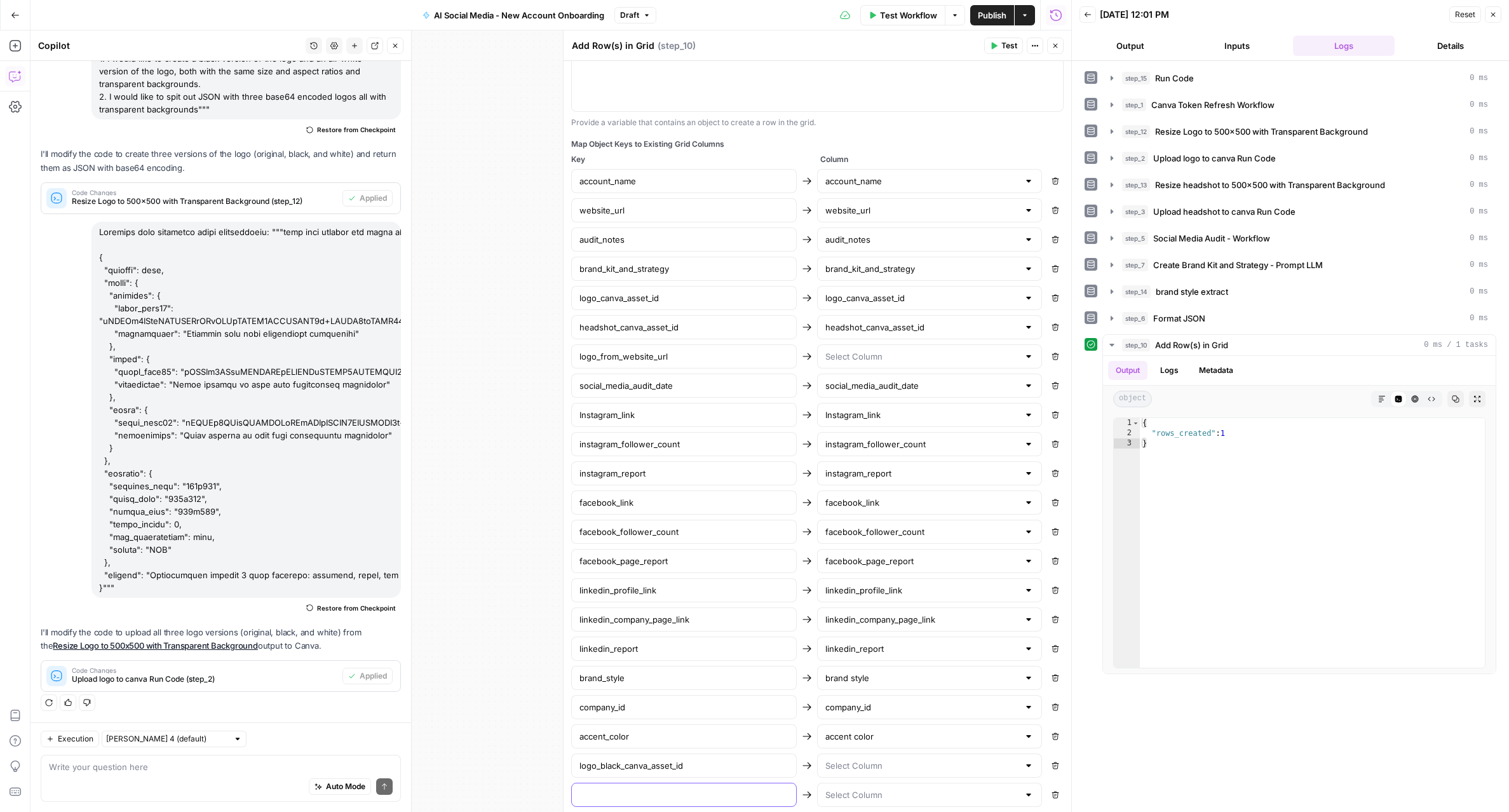
paste input "logo_canva_asset_id"
click at [601, 797] on input "logo_canva_asset_id" at bounding box center [684, 794] width 209 height 13
type input "logo_white_canva_asset_id"
click at [857, 766] on input "text" at bounding box center [922, 765] width 194 height 13
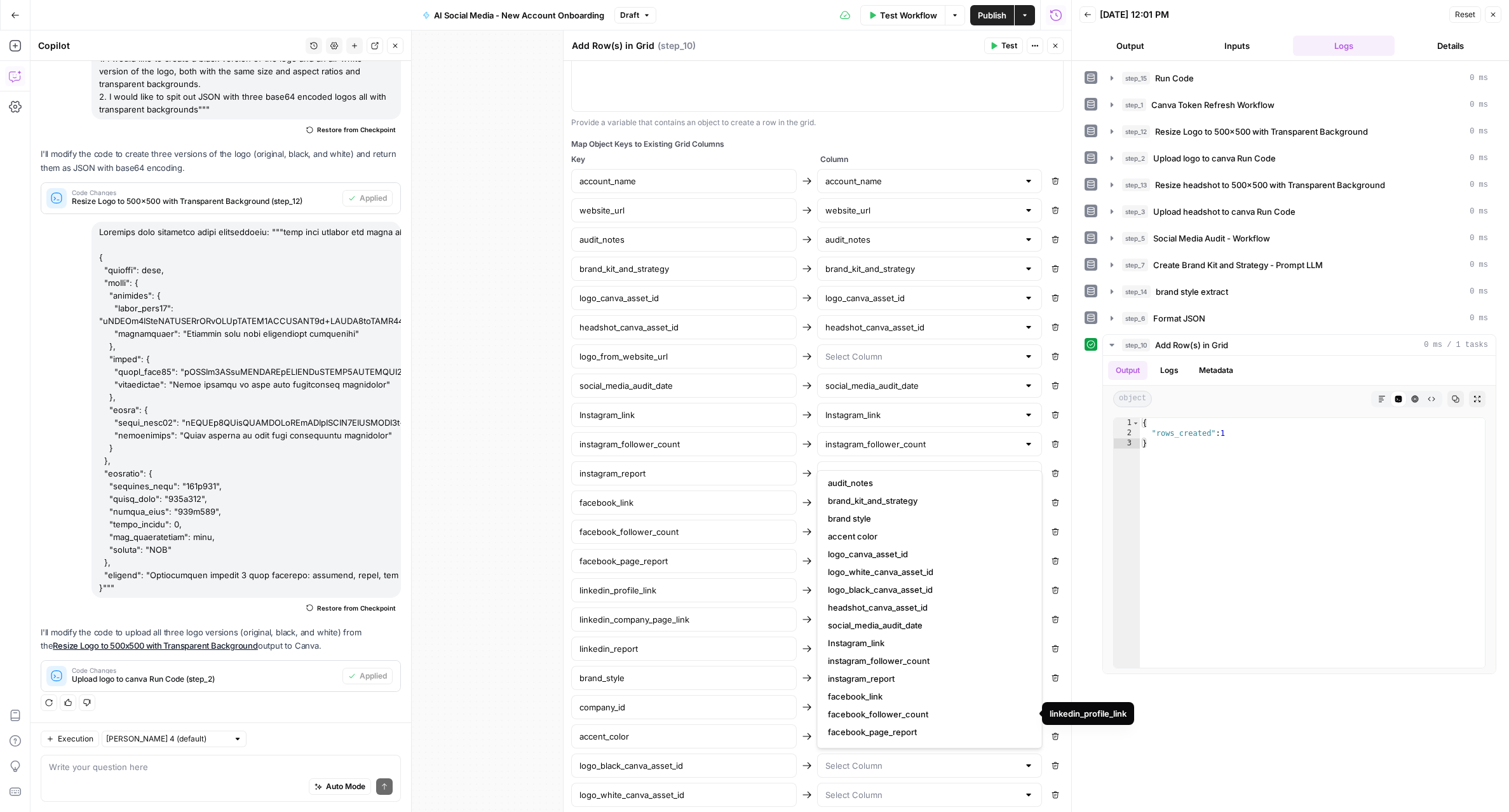
scroll to position [54, 0]
click at [887, 592] on span "logo_black_canva_asset_id" at bounding box center [927, 590] width 199 height 13
type input "logo_black_canva_asset_id"
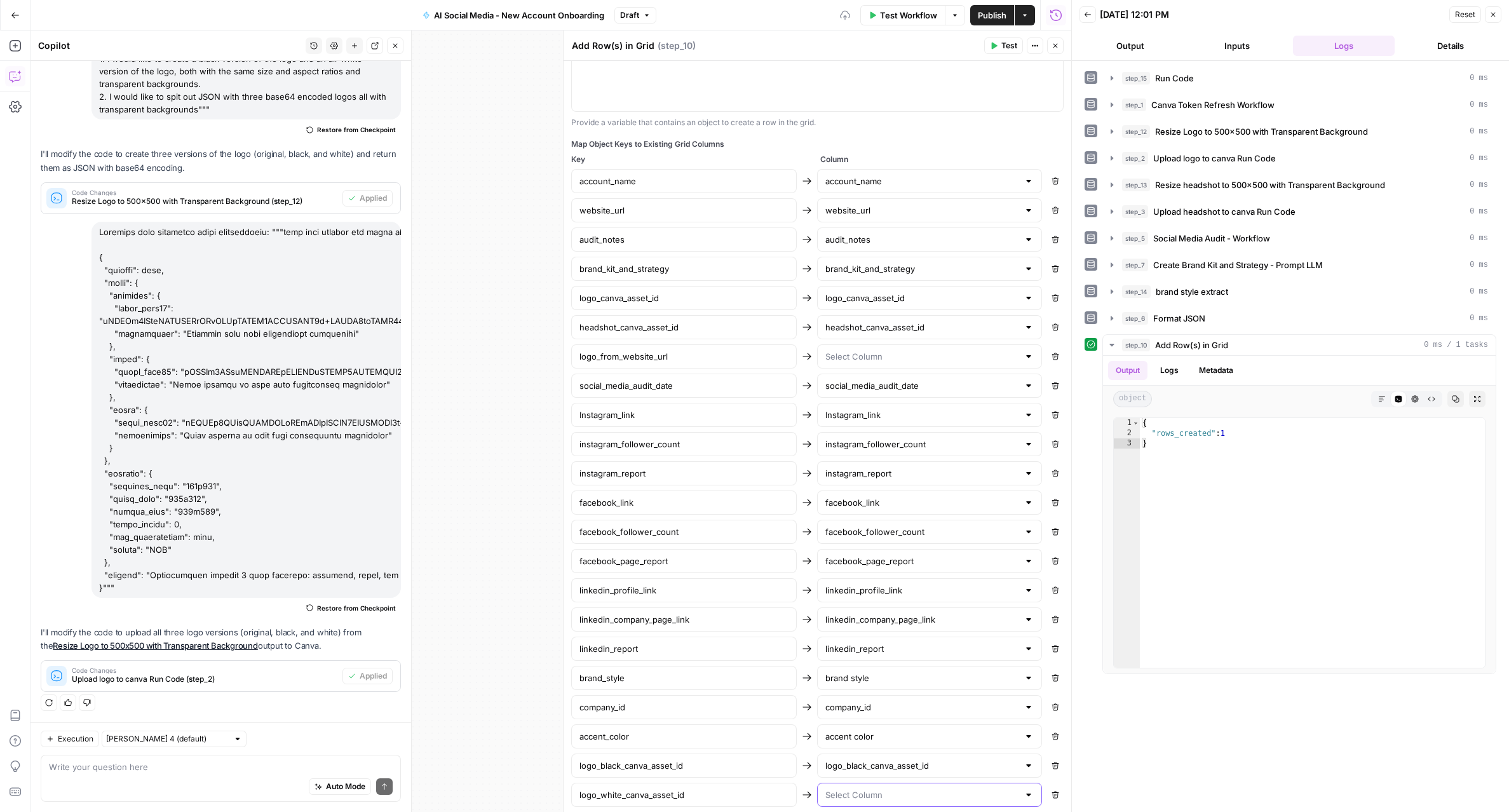
click at [917, 800] on input "text" at bounding box center [922, 794] width 194 height 13
click at [889, 662] on span "logo_white_canva_asset_id" at bounding box center [927, 656] width 199 height 13
type input "logo_white_canva_asset_id"
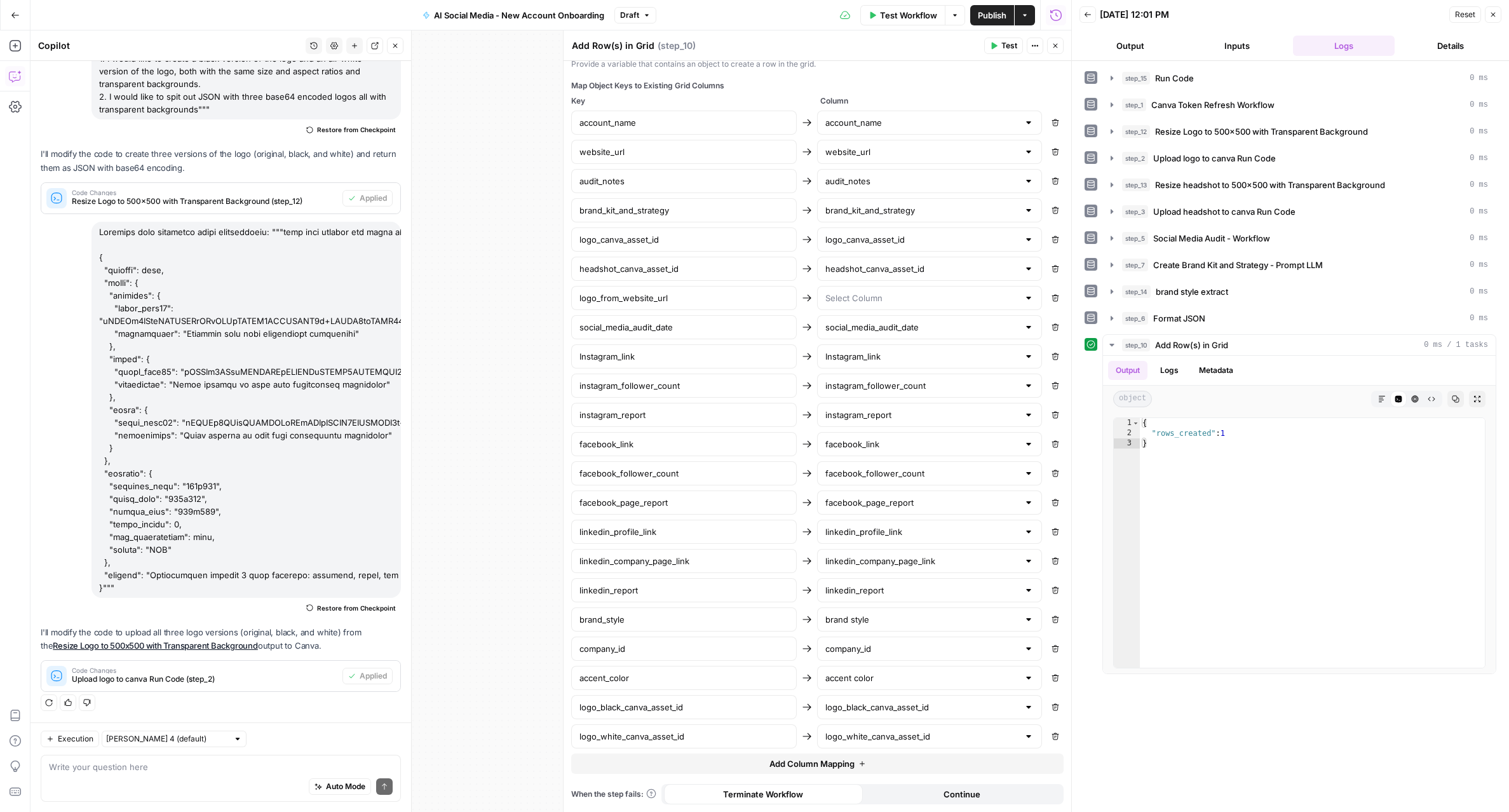
click at [1003, 48] on span "Test" at bounding box center [1009, 45] width 16 height 11
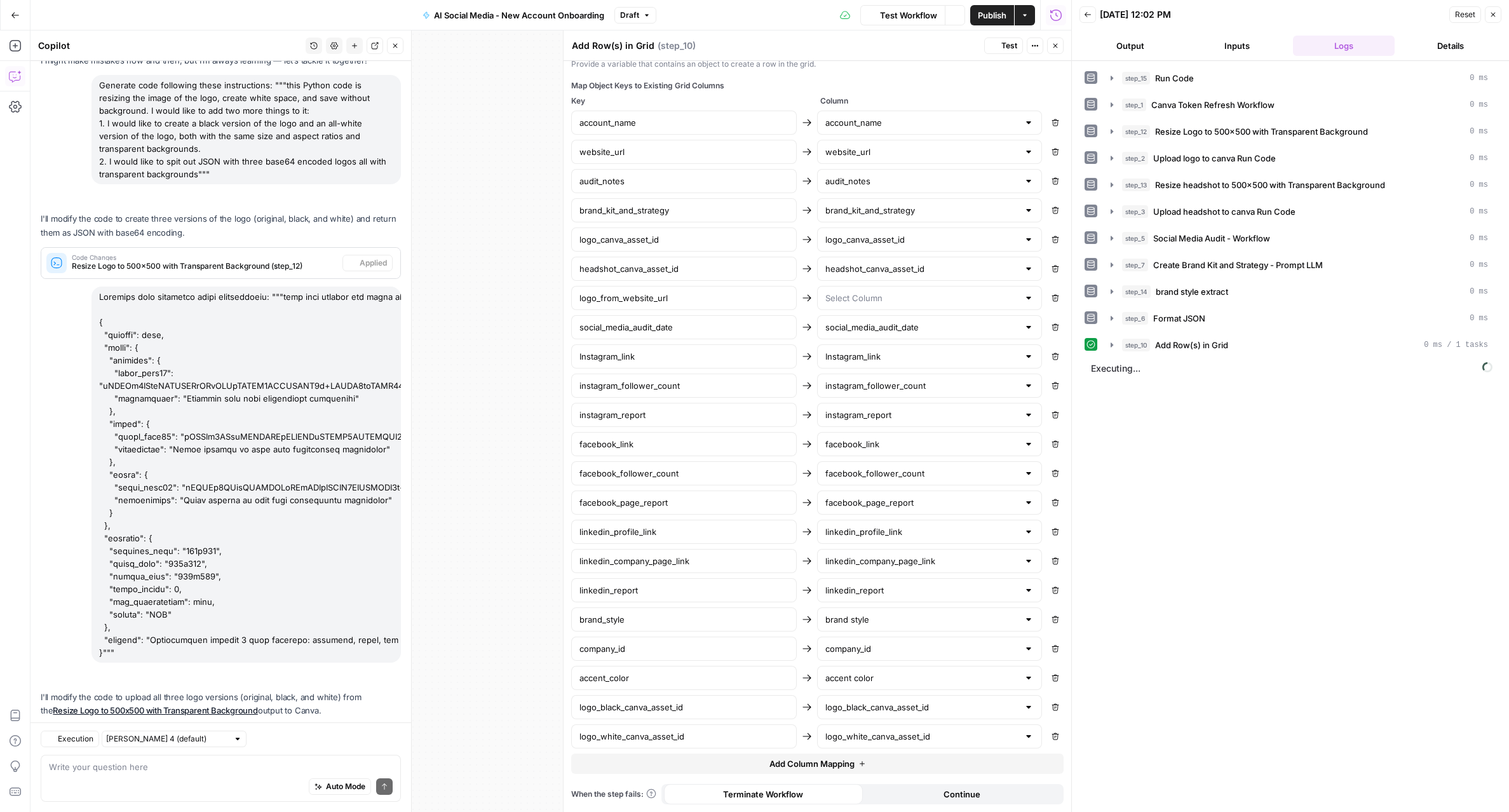
scroll to position [138, 0]
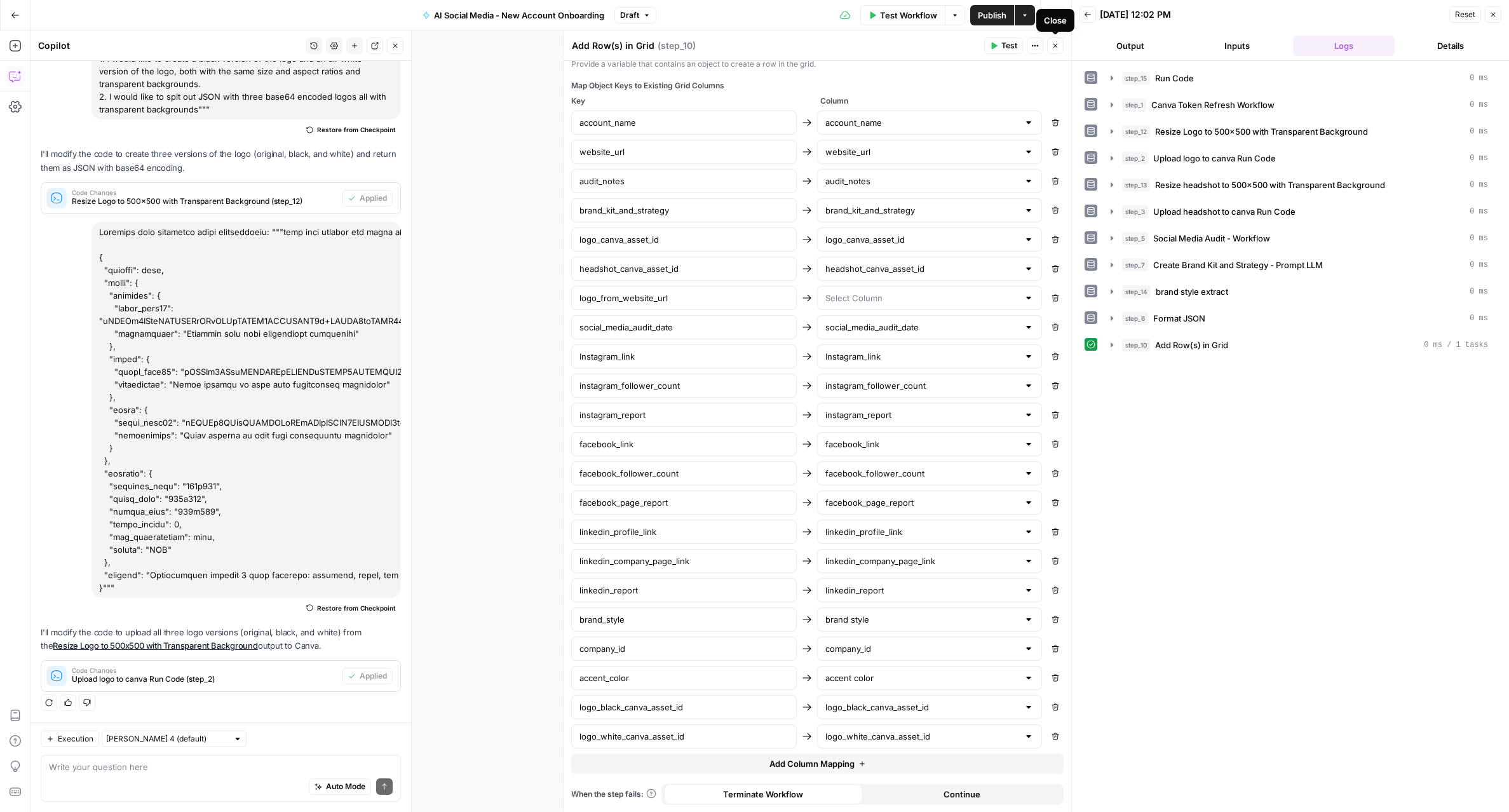
click at [1059, 50] on button "Close" at bounding box center [1055, 46] width 17 height 17
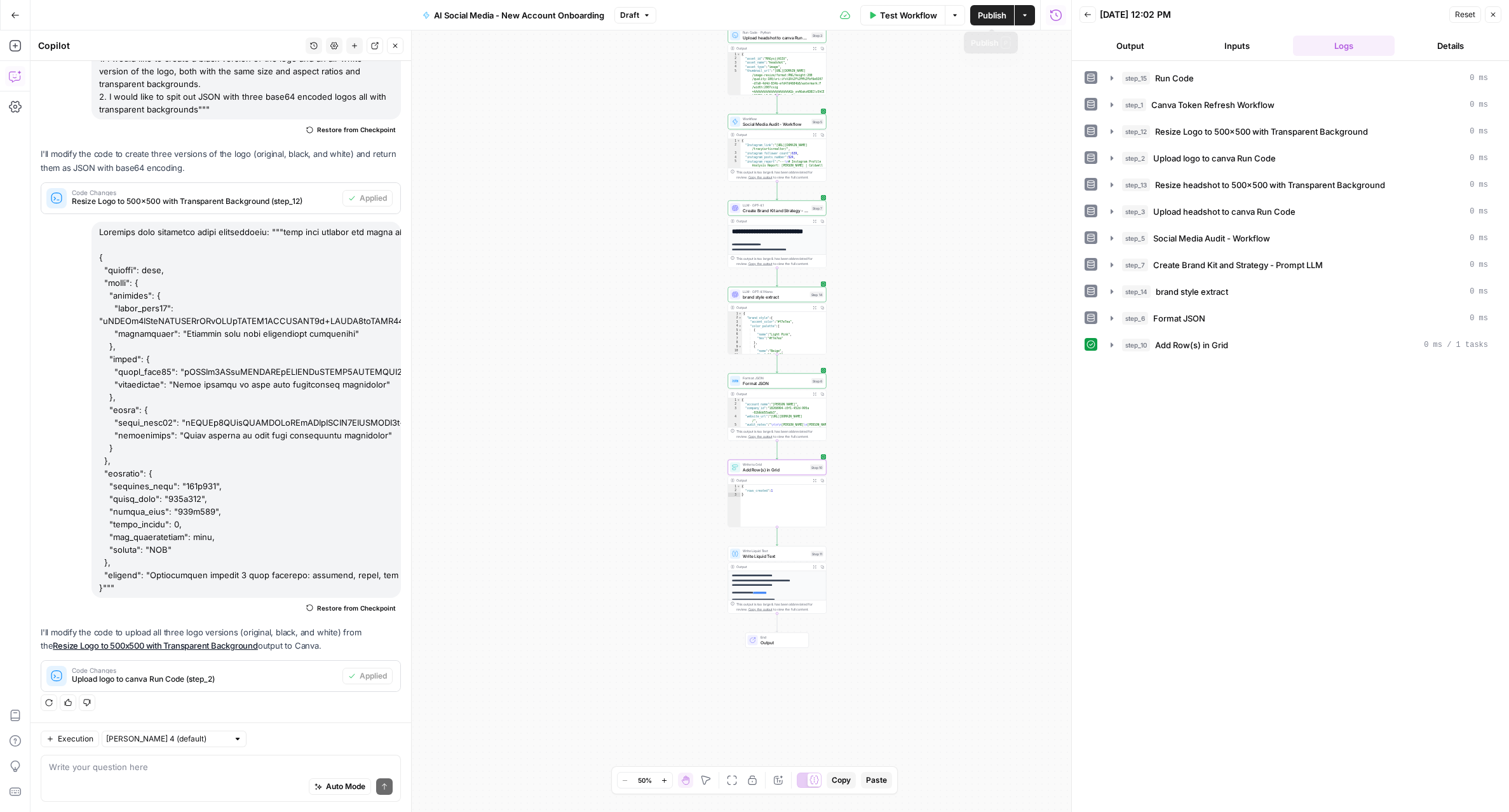
click at [991, 21] on button "Publish" at bounding box center [991, 15] width 43 height 21
click at [990, 21] on span "Publish" at bounding box center [991, 15] width 28 height 13
click at [19, 14] on button "Go Back" at bounding box center [15, 15] width 23 height 23
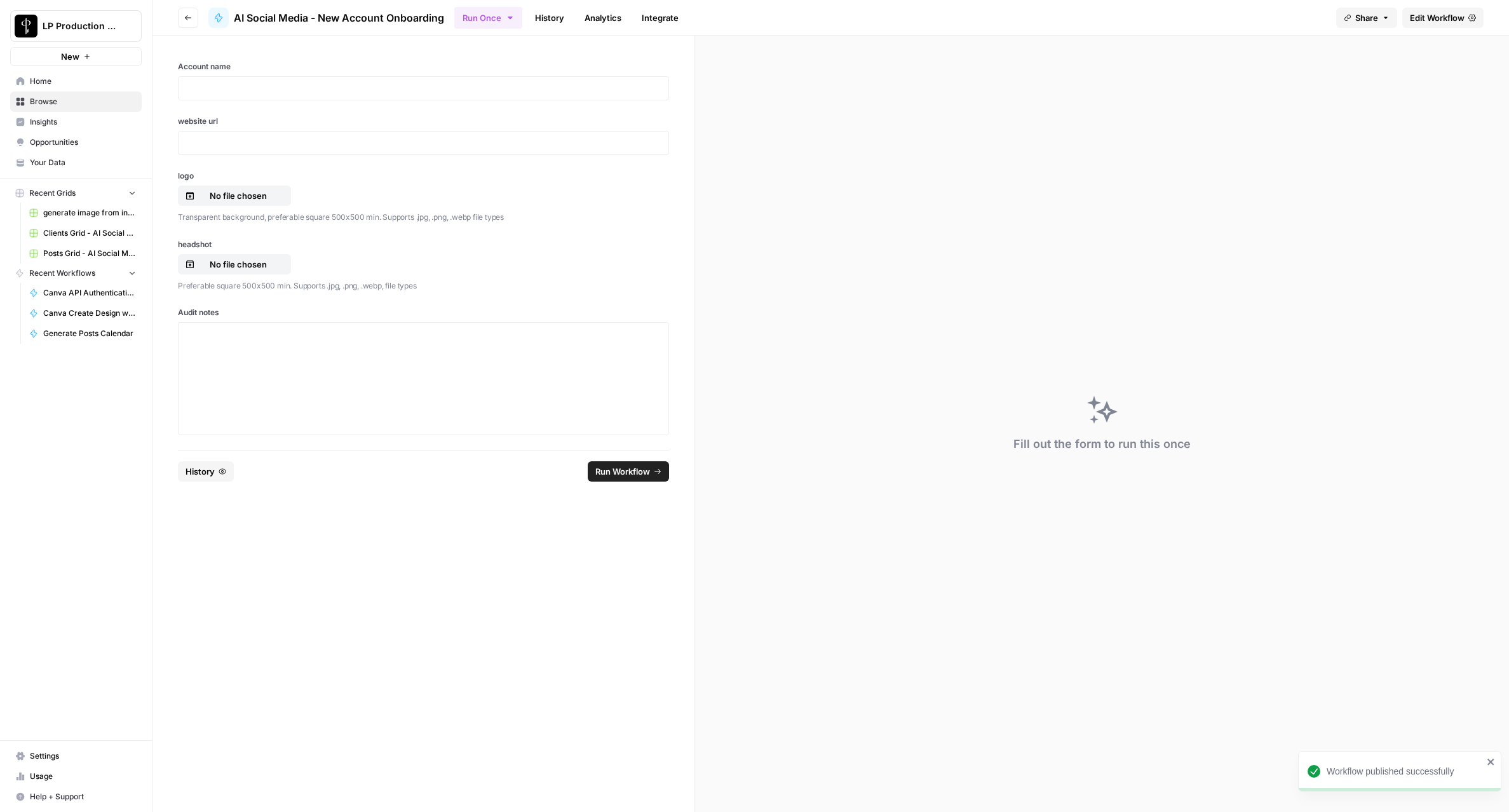
click at [56, 108] on link "Browse" at bounding box center [75, 101] width 131 height 21
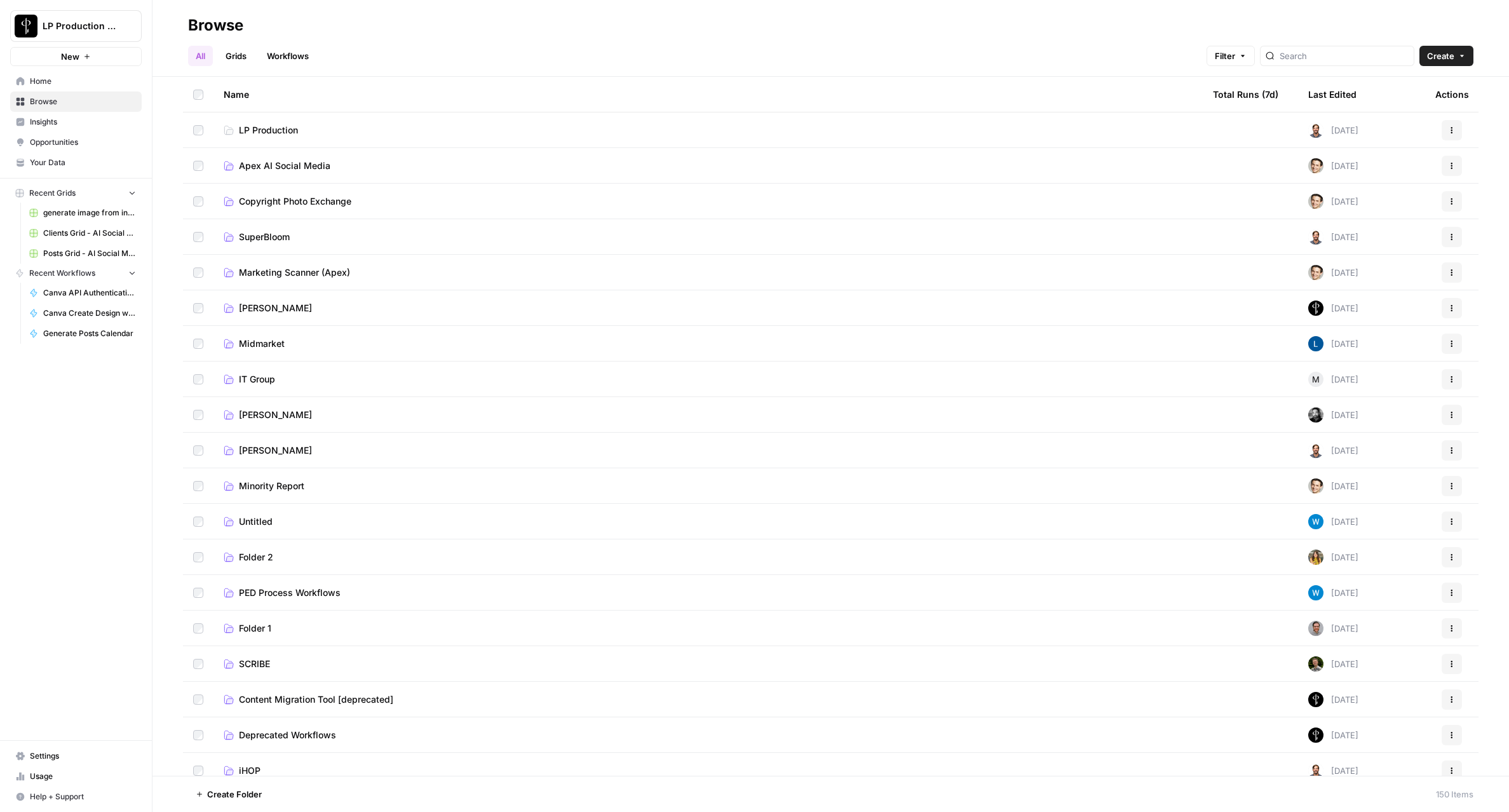
click at [262, 169] on span "Apex AI Social Media" at bounding box center [284, 165] width 92 height 13
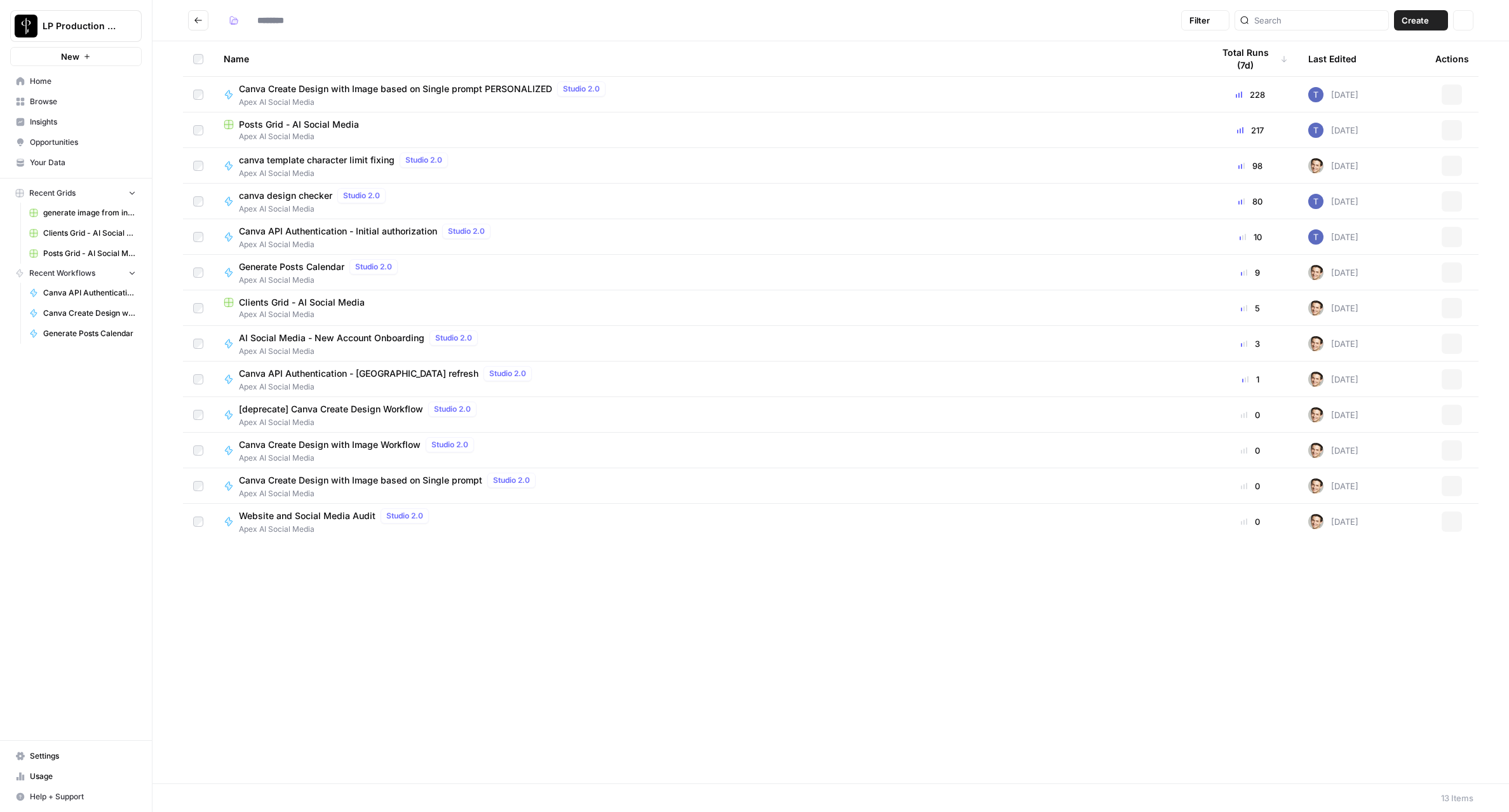
type input "**********"
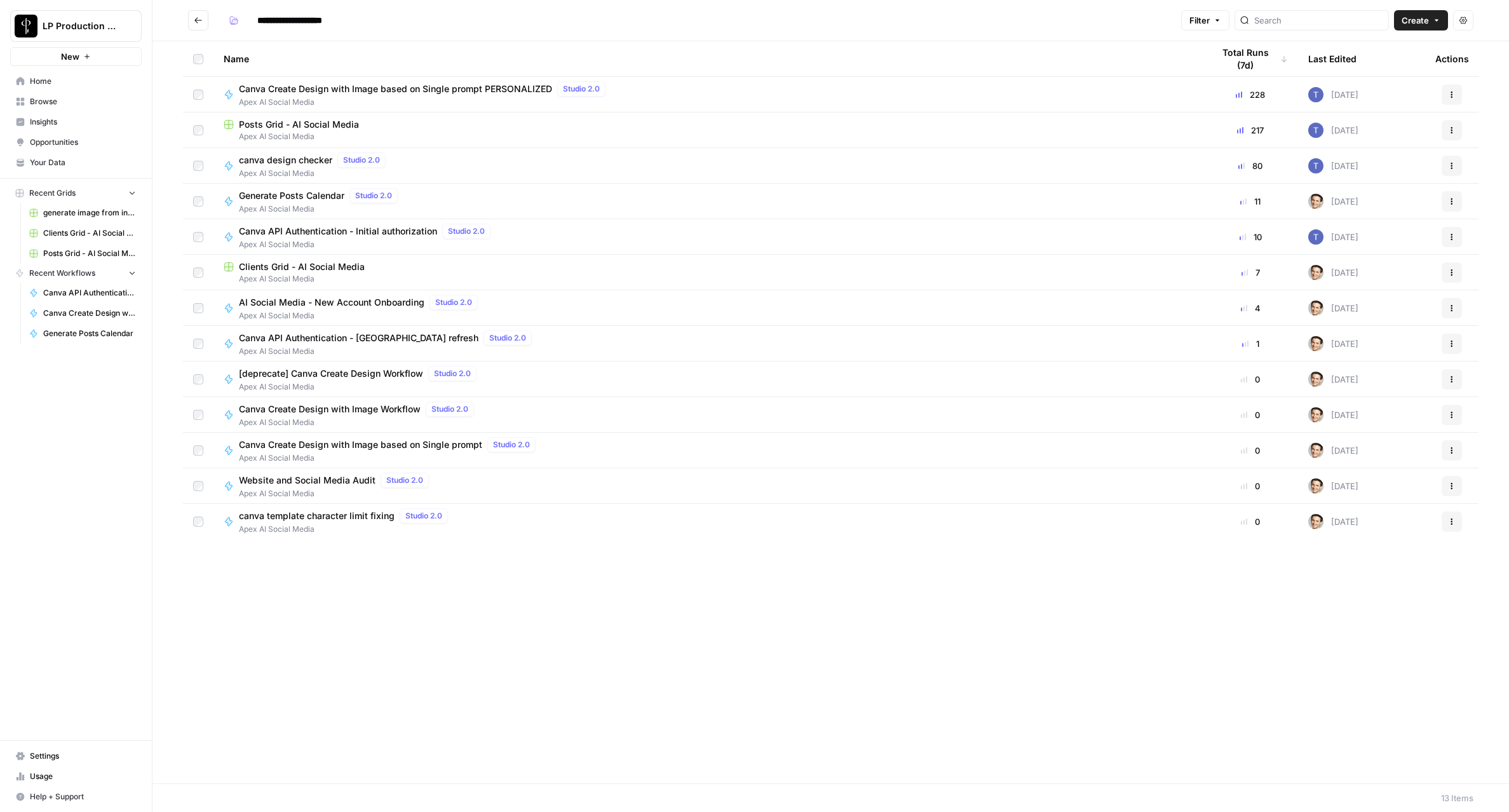
click at [271, 127] on span "Posts Grid - AI Social Media" at bounding box center [298, 124] width 120 height 13
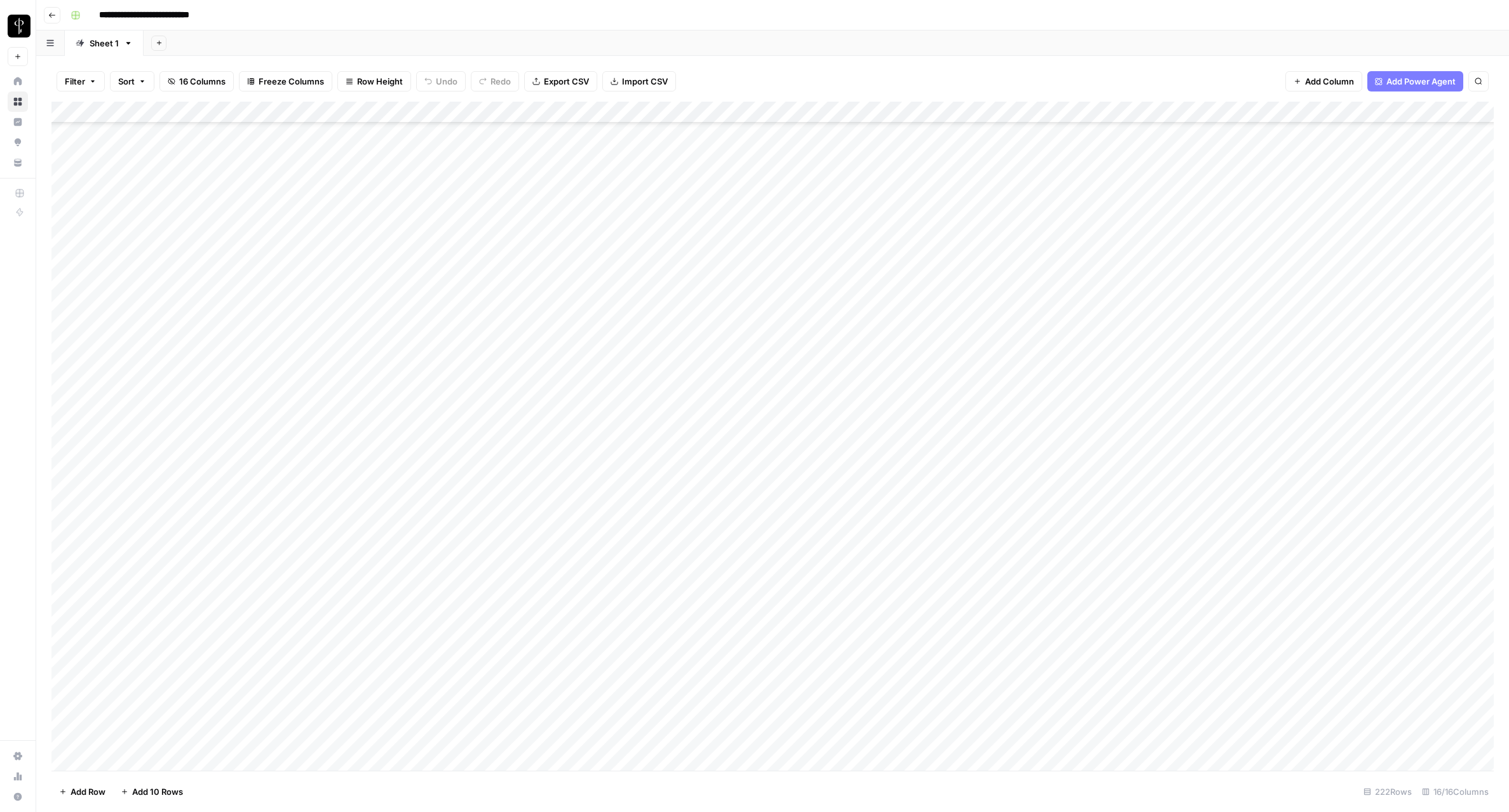
scroll to position [4168, 0]
click at [70, 737] on div "Add Column" at bounding box center [772, 435] width 1442 height 669
click at [66, 621] on div "Add Column" at bounding box center [772, 435] width 1442 height 669
click at [93, 790] on span "Delete 48 Rows" at bounding box center [90, 791] width 63 height 13
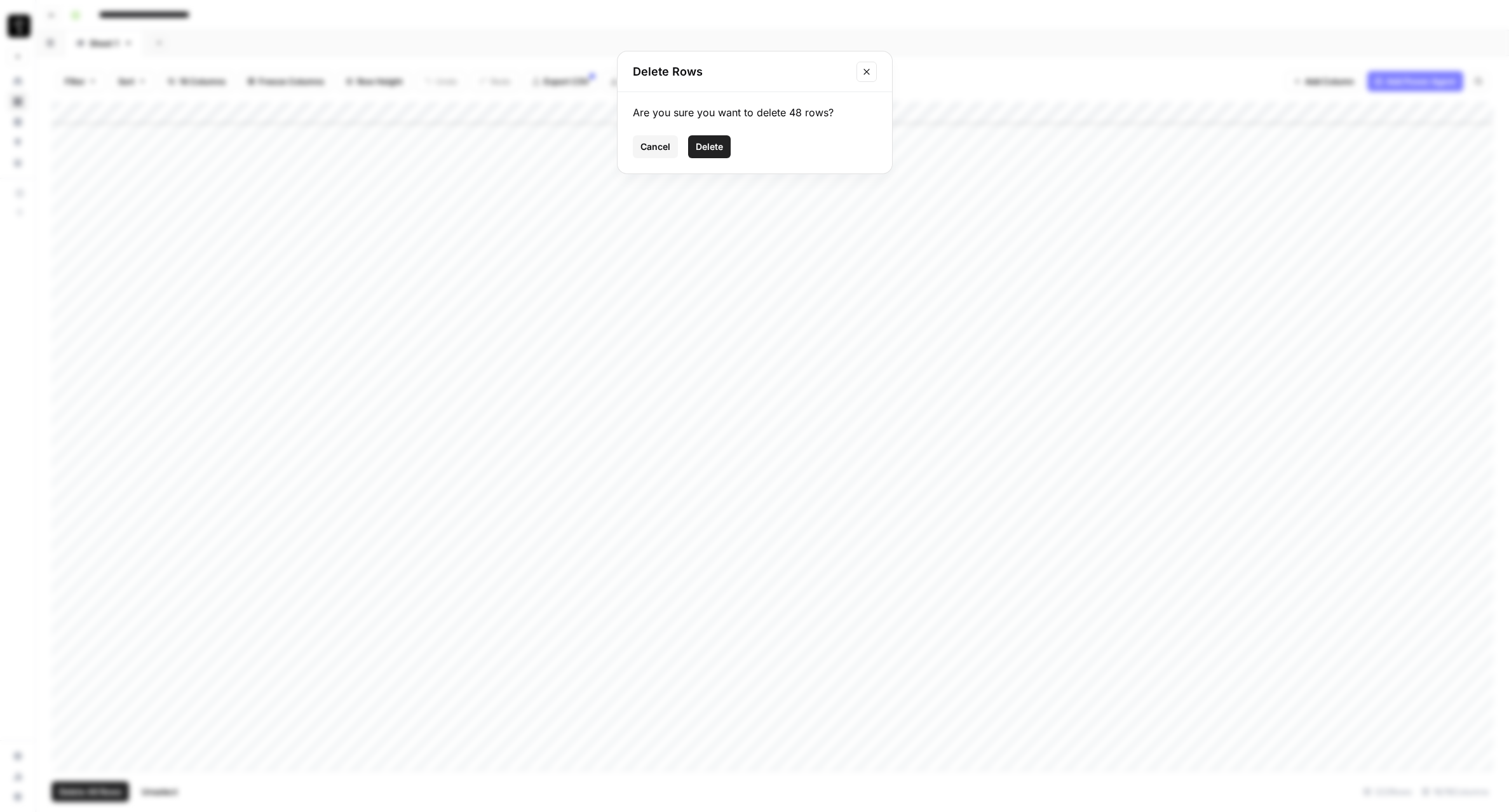
click at [722, 154] on button "Delete" at bounding box center [709, 146] width 43 height 23
click at [67, 240] on div "Add Column" at bounding box center [772, 197] width 1442 height 193
click at [66, 220] on div "Add Column" at bounding box center [772, 197] width 1442 height 193
click at [80, 788] on span "Delete 2 Rows" at bounding box center [87, 791] width 56 height 13
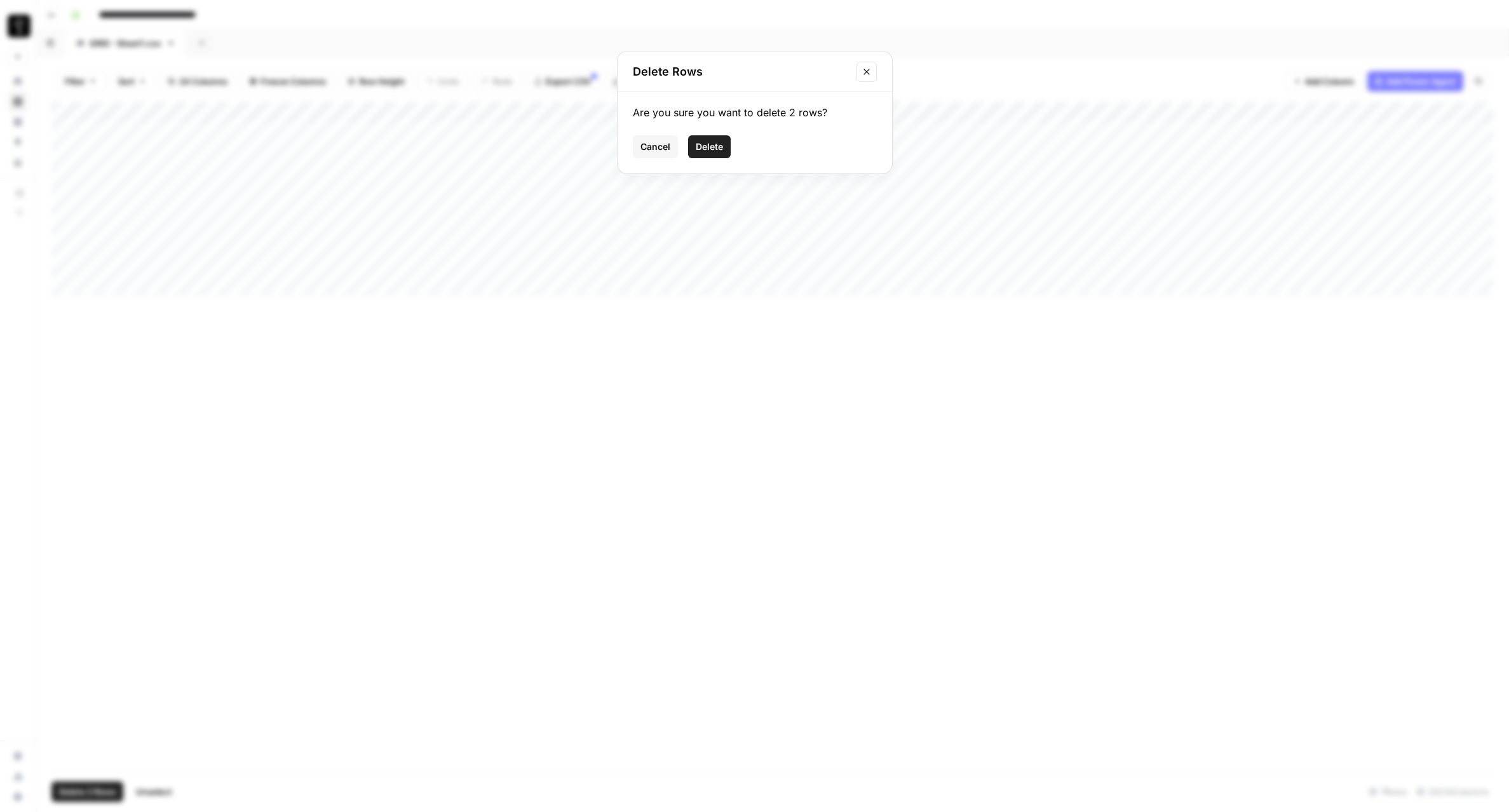
click at [702, 154] on button "Delete" at bounding box center [709, 146] width 43 height 23
click at [68, 200] on div "Add Column" at bounding box center [772, 176] width 1442 height 150
click at [82, 786] on span "Delete 1 Row" at bounding box center [84, 791] width 51 height 13
click at [716, 141] on span "Delete" at bounding box center [709, 146] width 27 height 13
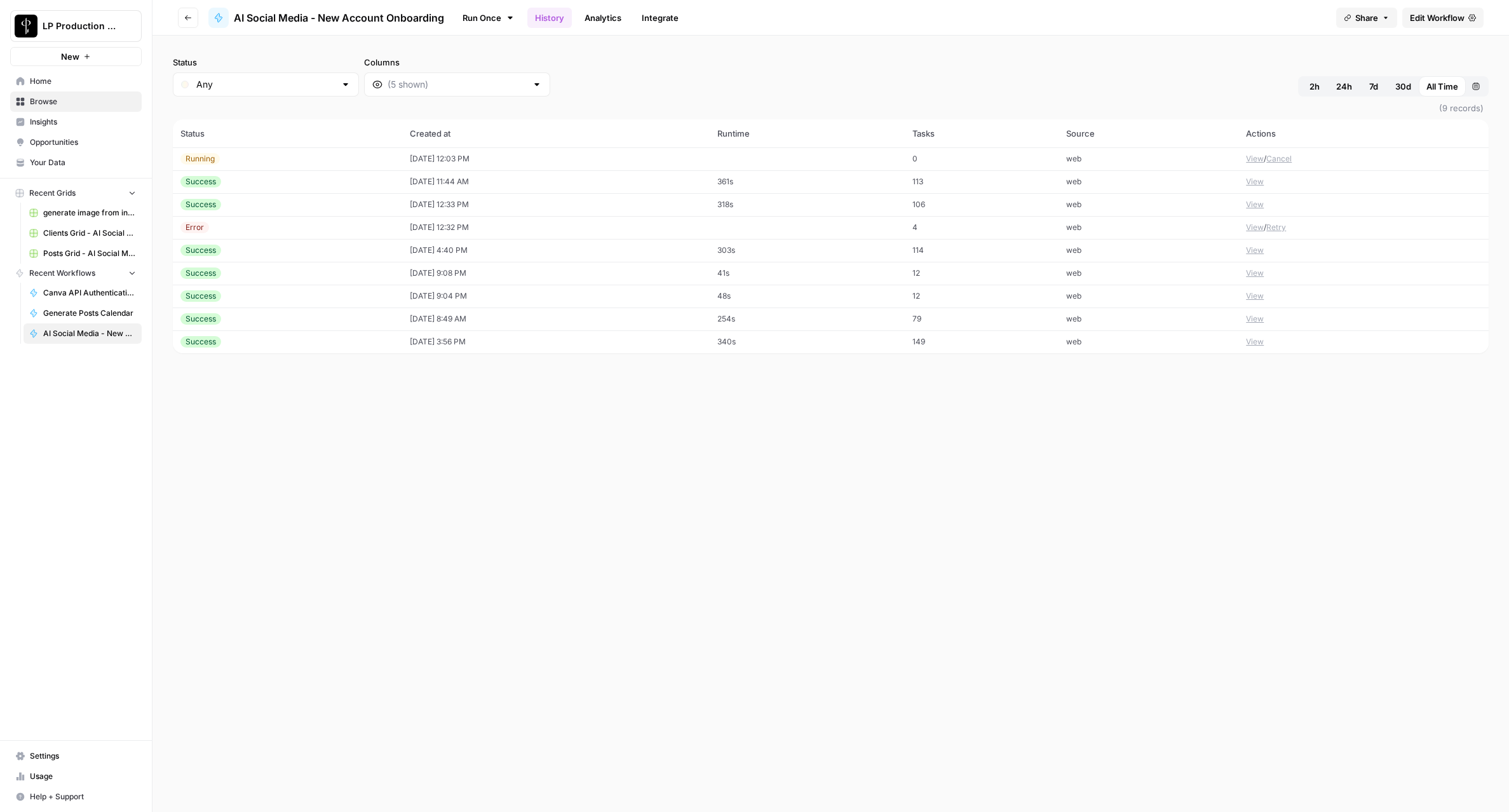
click at [185, 18] on icon "button" at bounding box center [188, 18] width 8 height 8
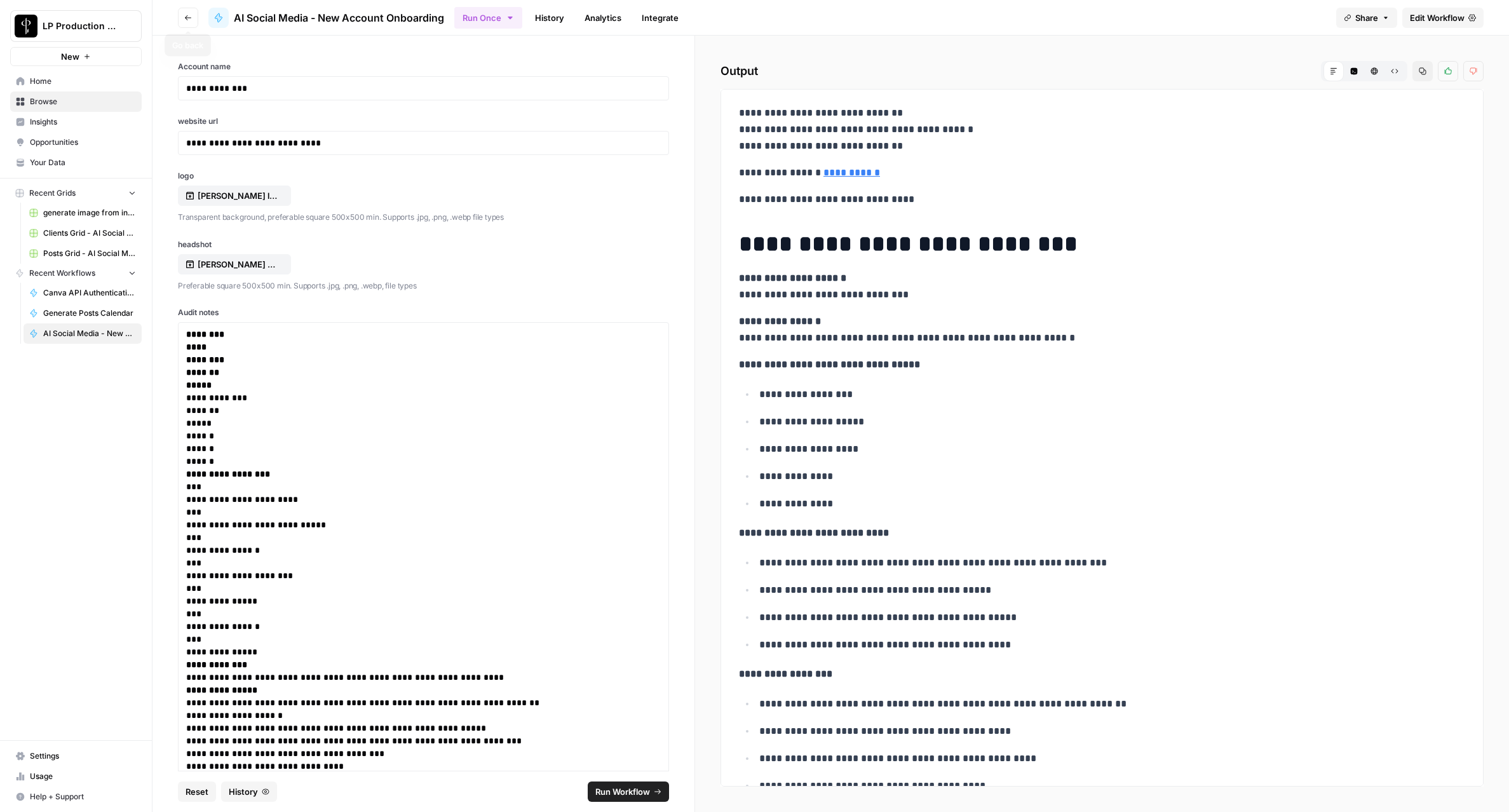
click at [194, 22] on button "Go back" at bounding box center [188, 18] width 21 height 21
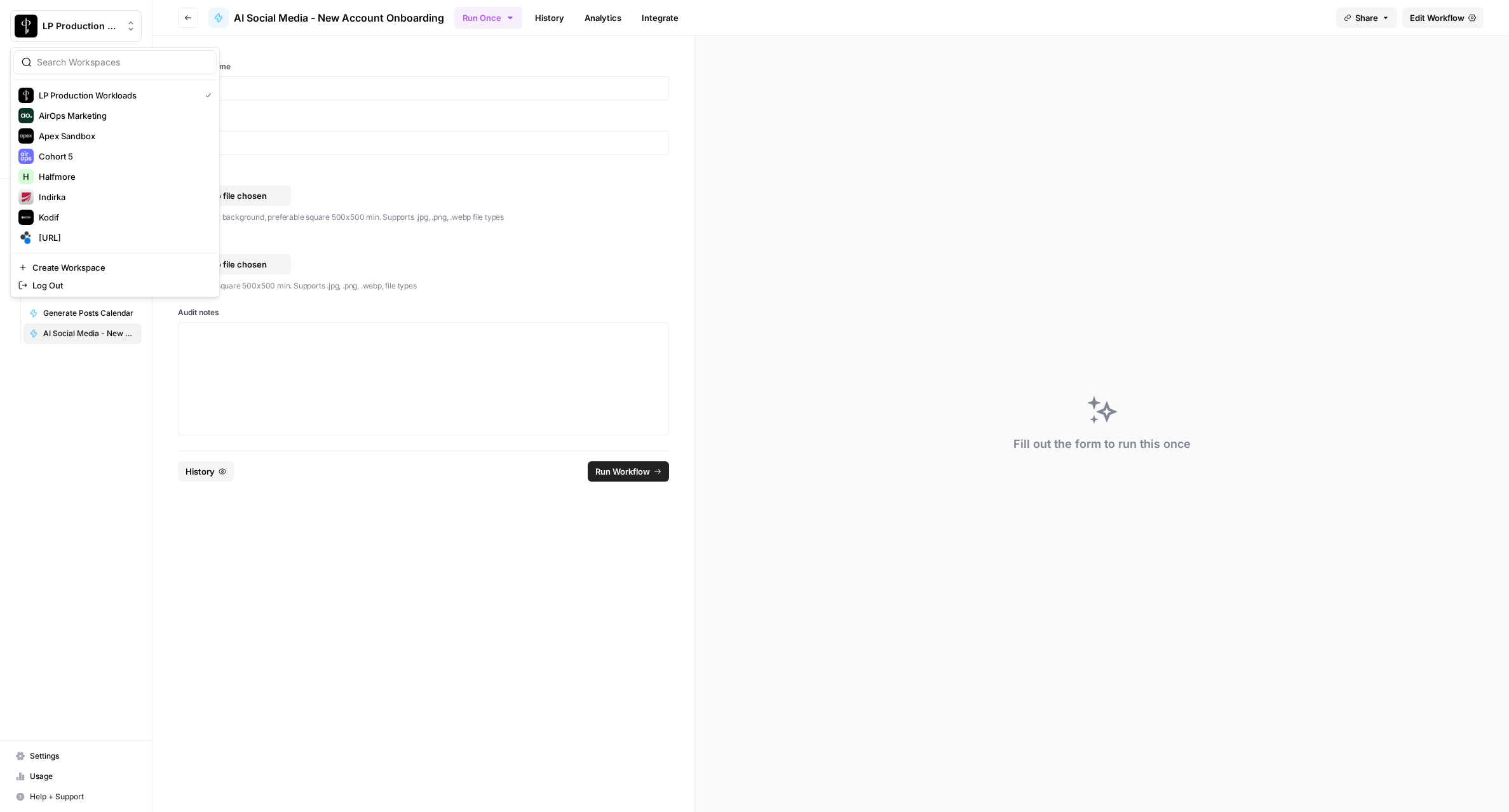
click at [24, 17] on img "Workspace: LP Production Workloads" at bounding box center [26, 26] width 23 height 23
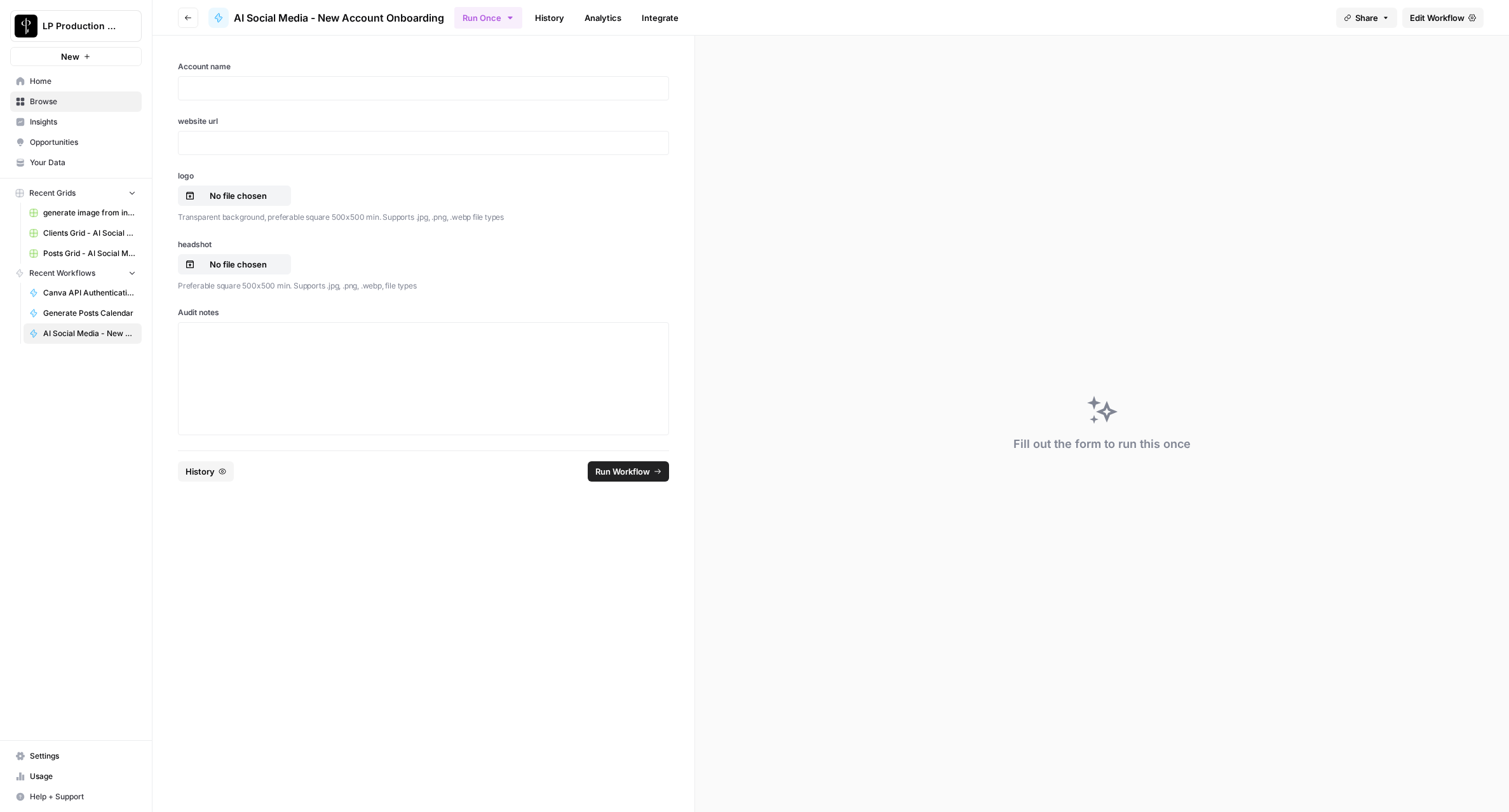
click at [182, 21] on button "Go back" at bounding box center [188, 18] width 21 height 21
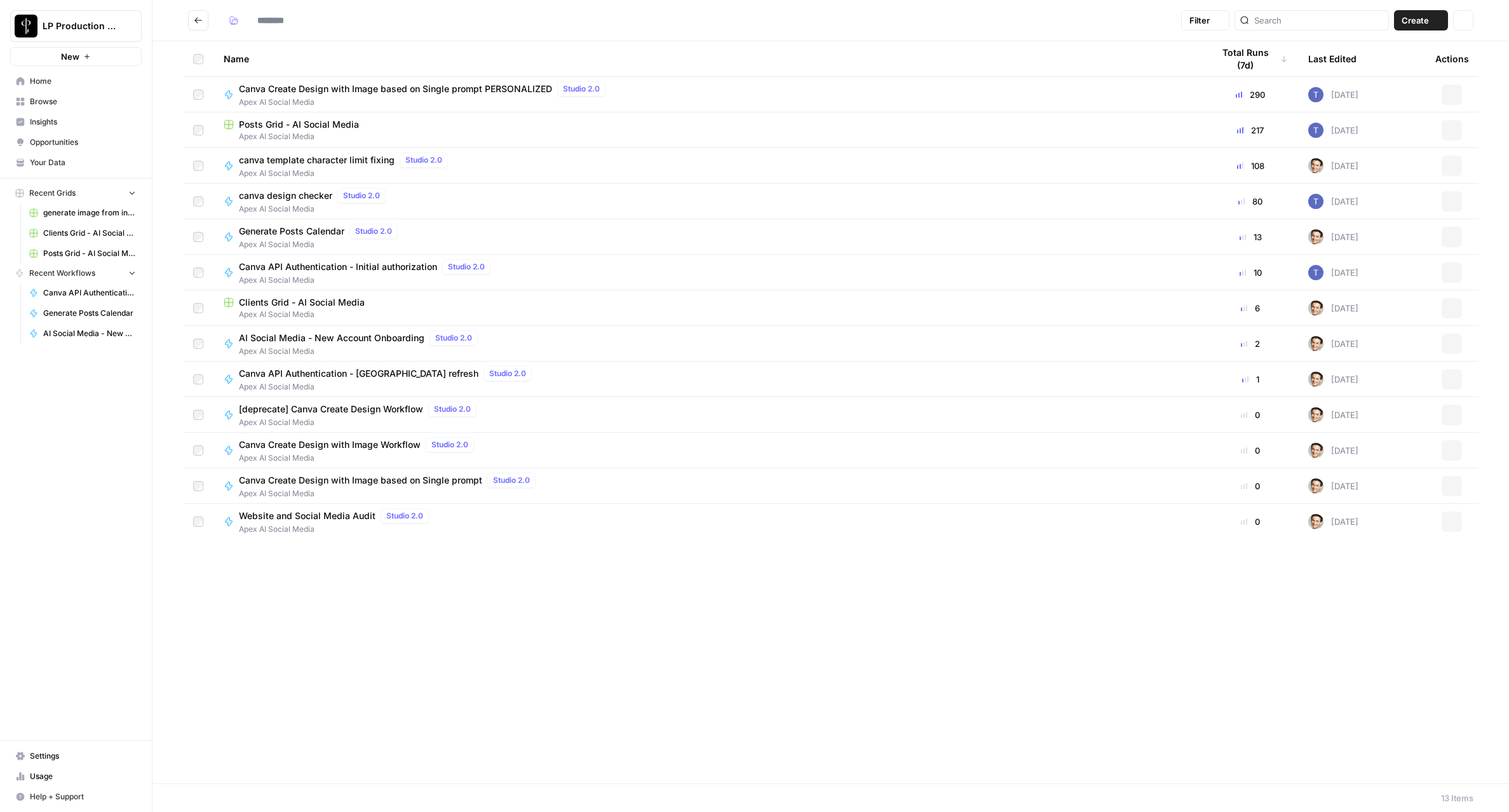
type input "**********"
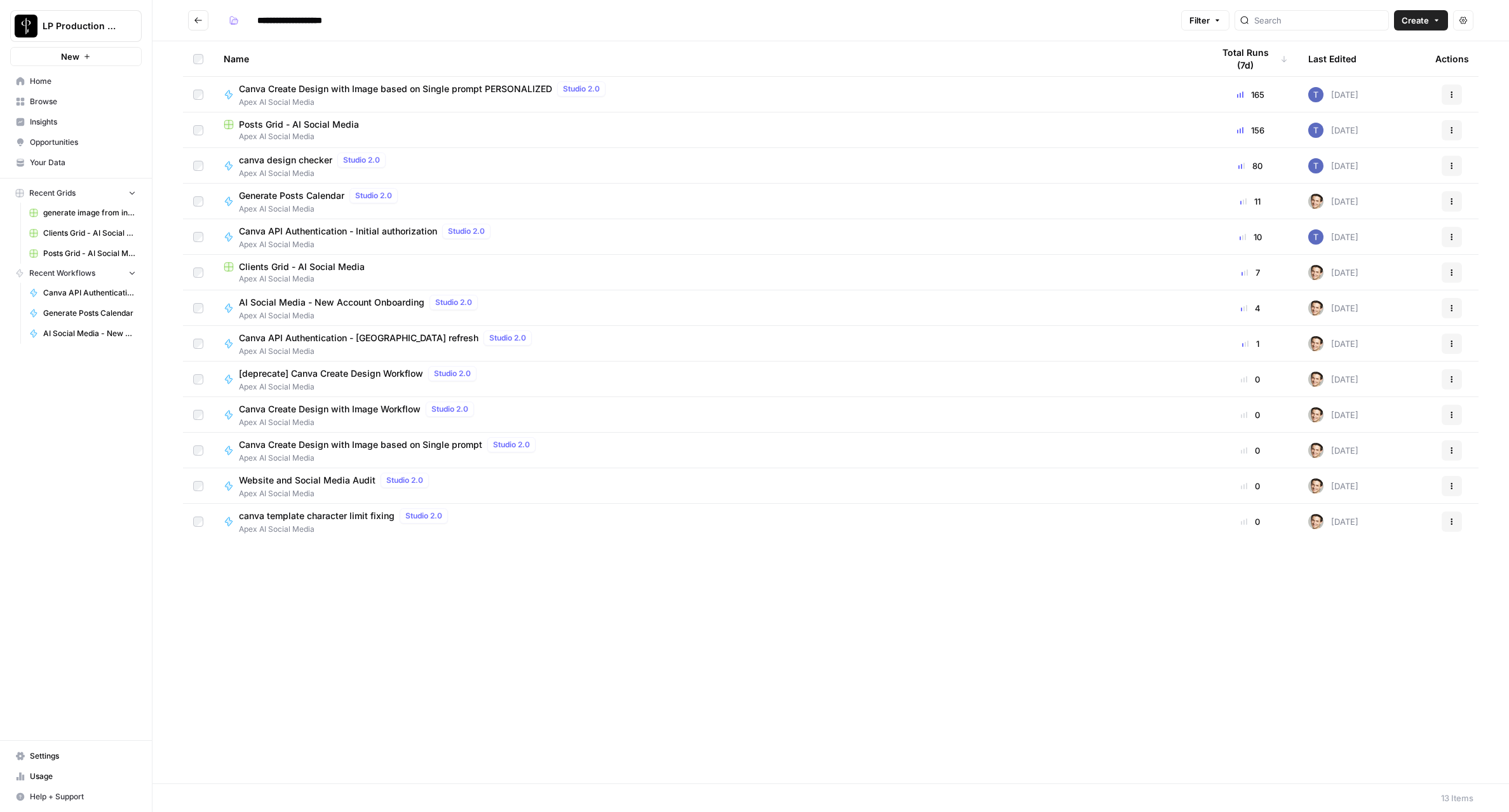
click at [294, 100] on span "Apex AI Social Media" at bounding box center [424, 102] width 371 height 11
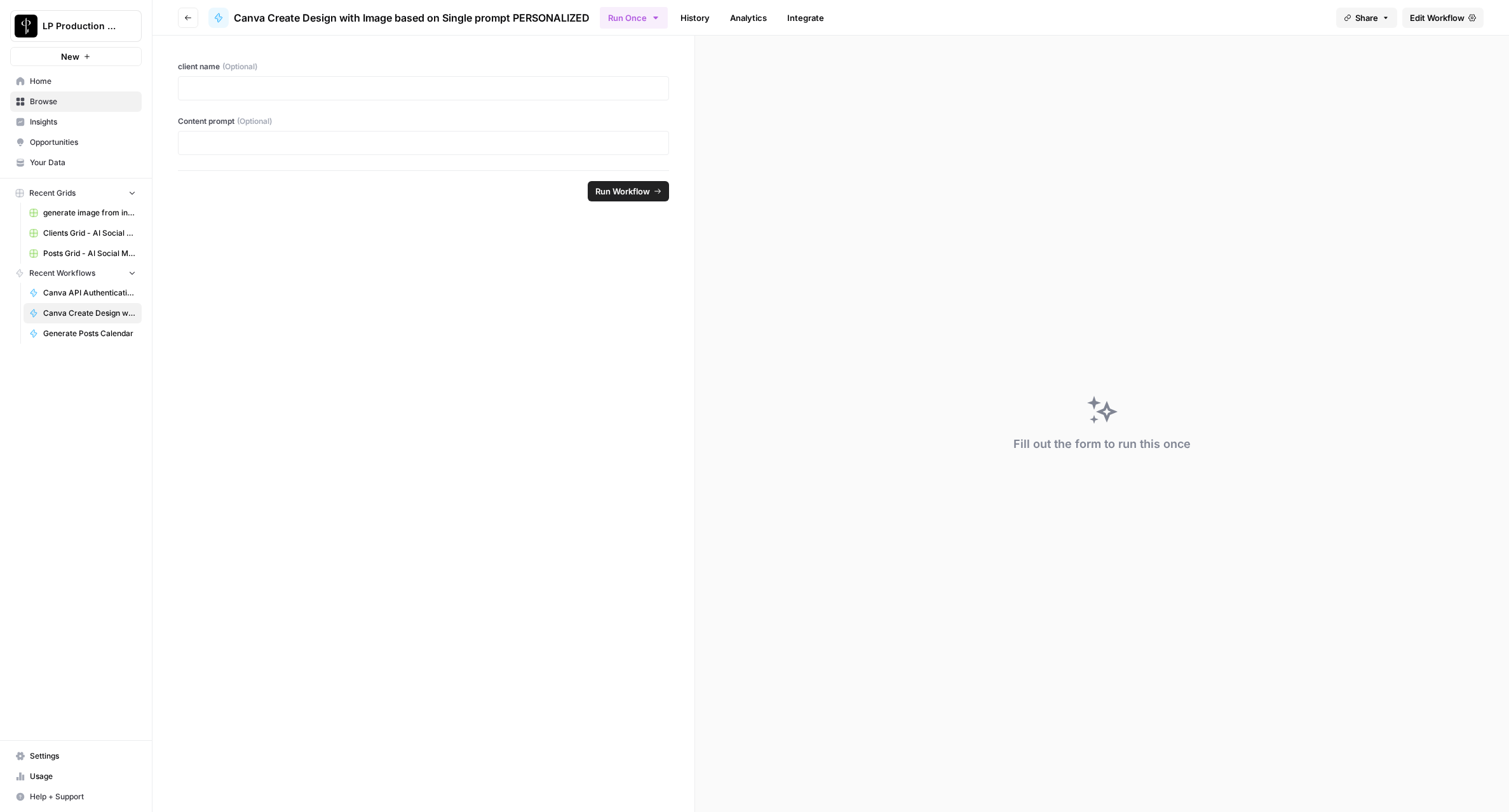
click at [1427, 18] on span "Edit Workflow" at bounding box center [1437, 18] width 55 height 13
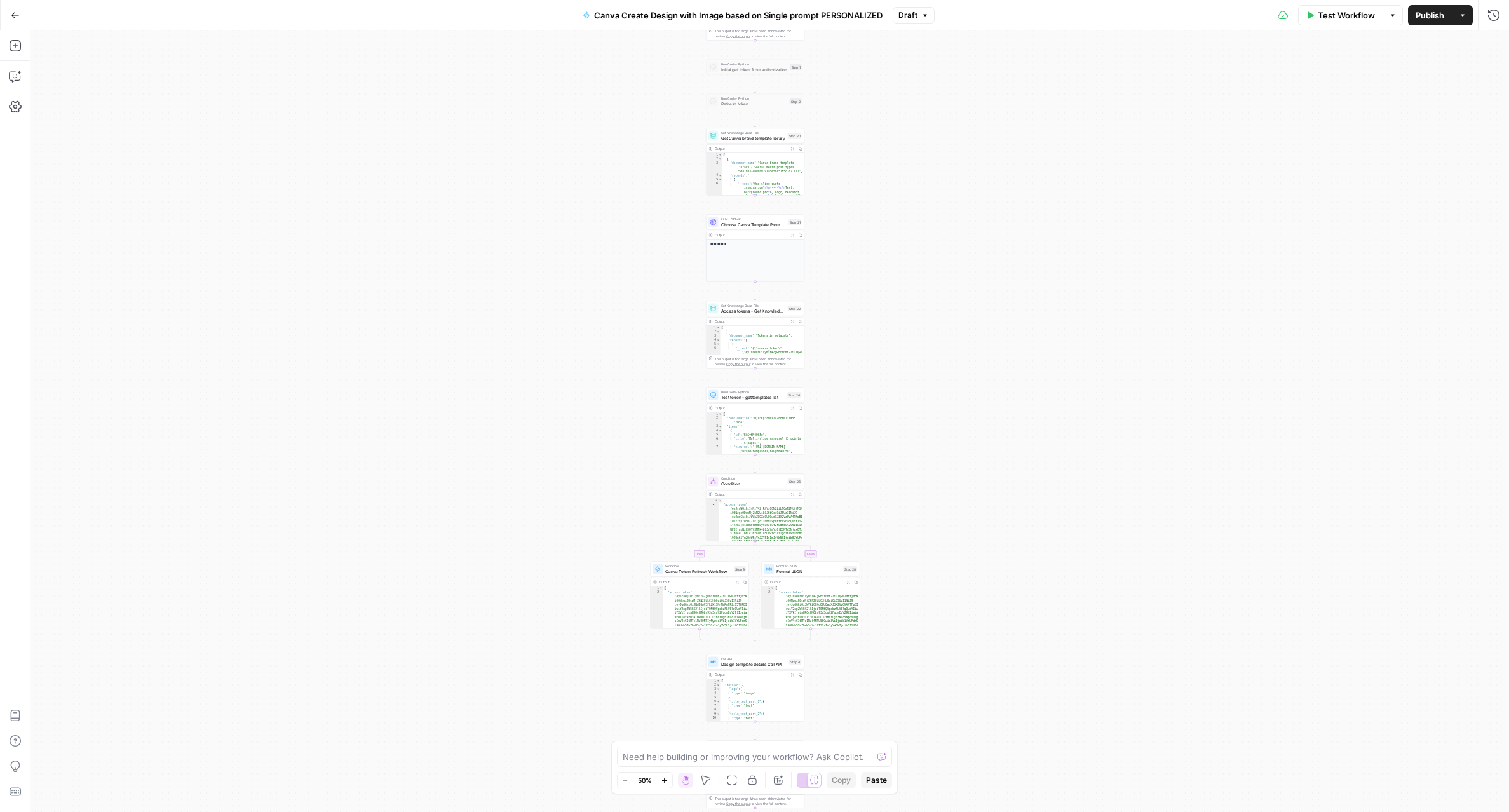
drag, startPoint x: 913, startPoint y: 550, endPoint x: 901, endPoint y: 255, distance: 295.2
click at [901, 255] on div "true false Workflow Set Inputs Inputs Read from Grid Get Client Brand Kit and S…" at bounding box center [769, 421] width 1478 height 782
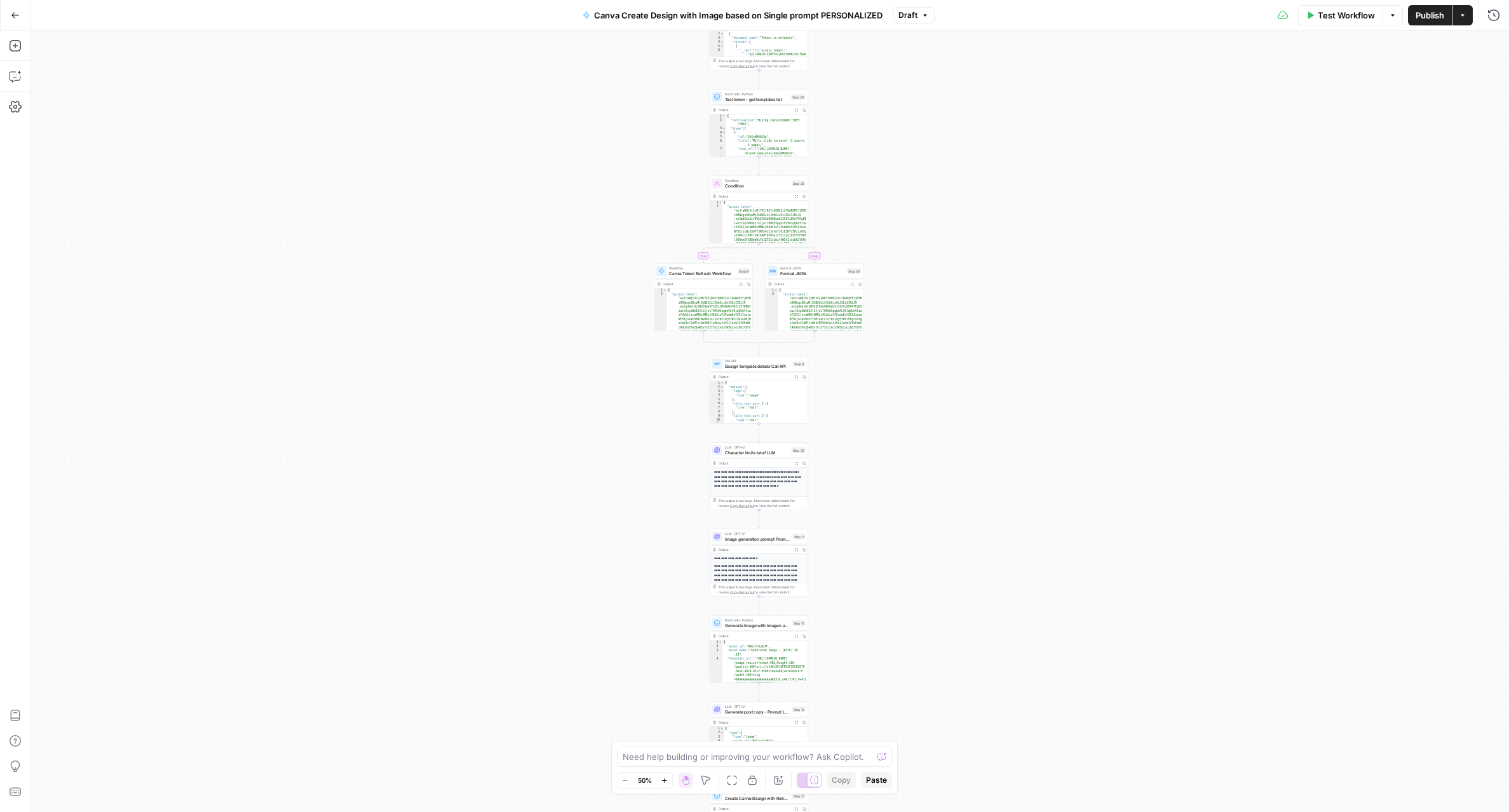
drag, startPoint x: 980, startPoint y: 573, endPoint x: 981, endPoint y: 416, distance: 157.0
click at [981, 416] on div "true false Workflow Set Inputs Inputs Read from Grid Get Client Brand Kit and S…" at bounding box center [769, 421] width 1478 height 782
click at [801, 463] on button "Copy" at bounding box center [804, 463] width 8 height 8
click at [799, 462] on button "Expand Output" at bounding box center [797, 463] width 8 height 8
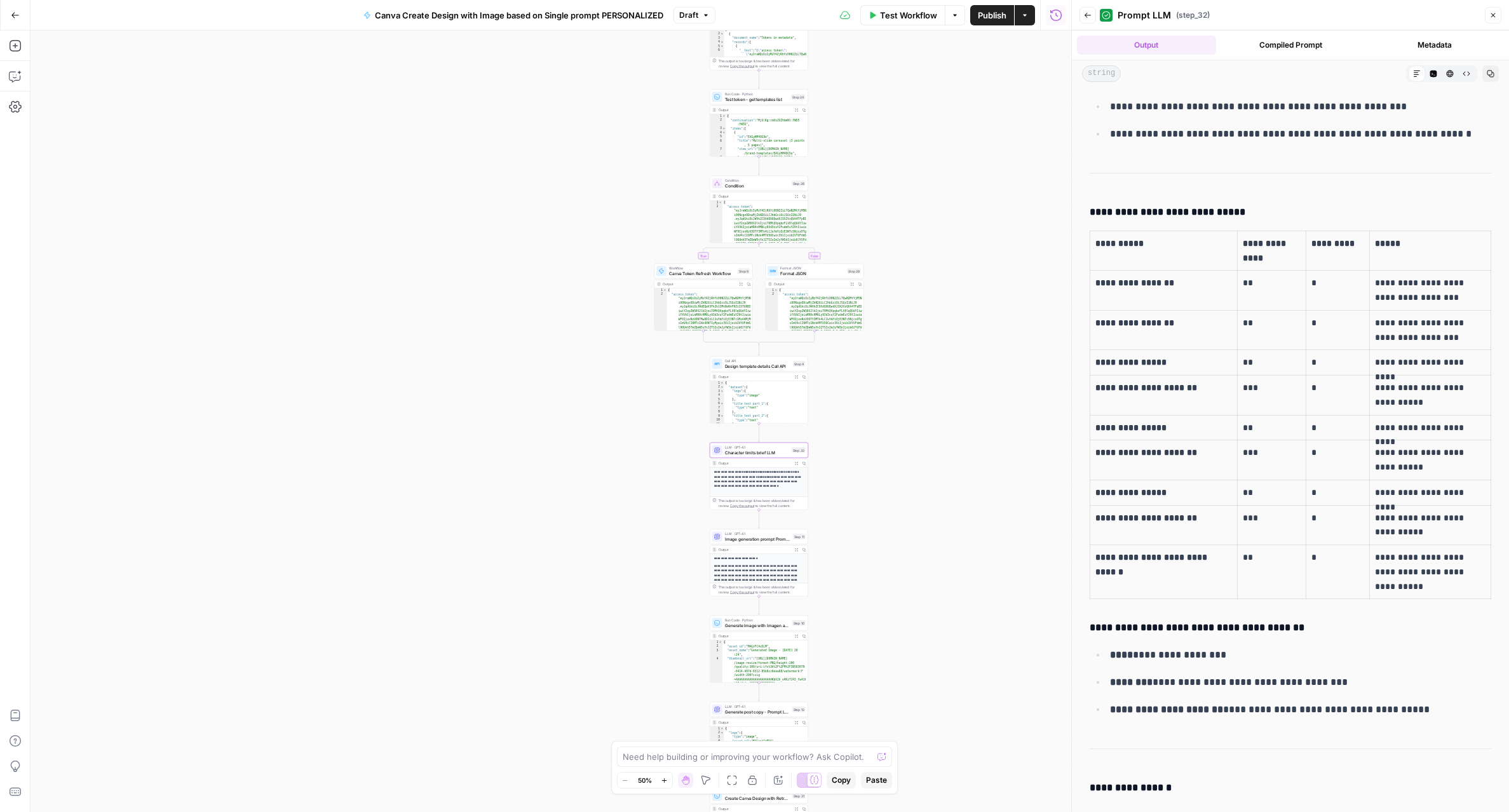
scroll to position [278, 0]
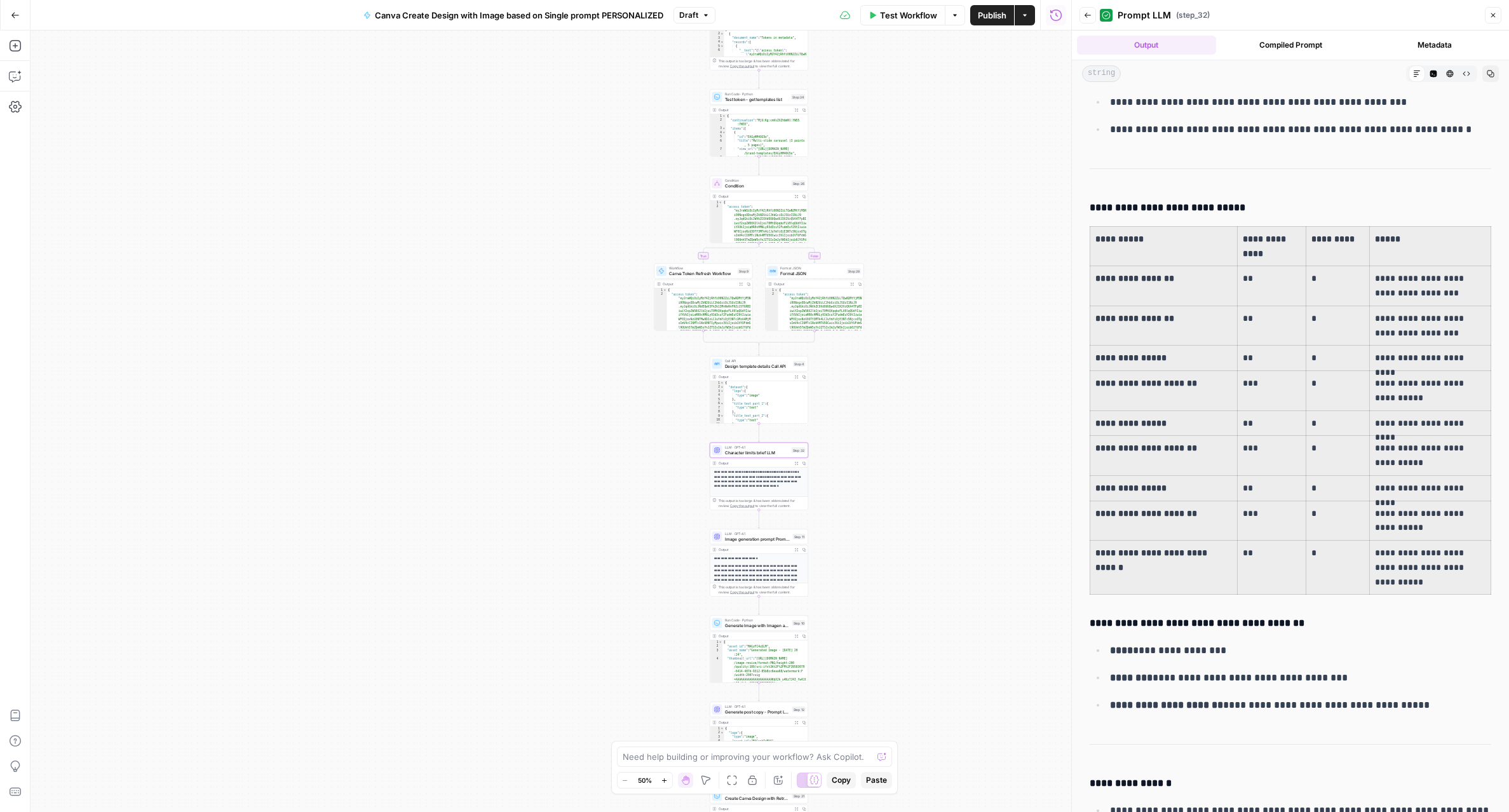
drag, startPoint x: 1094, startPoint y: 238, endPoint x: 1463, endPoint y: 563, distance: 491.7
click at [1463, 563] on tbody "**********" at bounding box center [1291, 410] width 401 height 367
click at [756, 452] on span "Character limits brief LLM" at bounding box center [757, 452] width 64 height 6
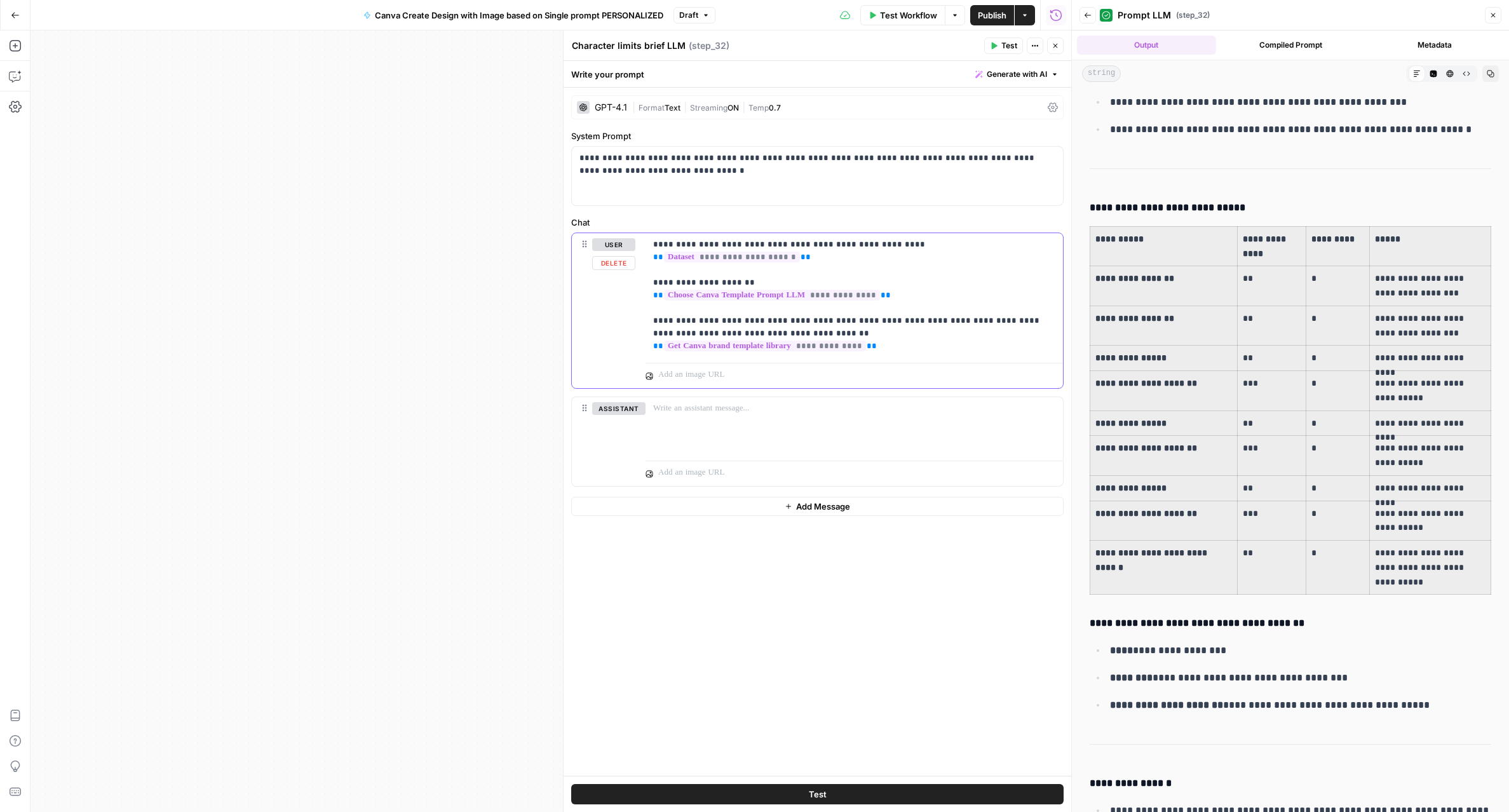
click at [980, 353] on div "**********" at bounding box center [853, 295] width 417 height 124
click at [788, 375] on p "**********" at bounding box center [853, 307] width 402 height 140
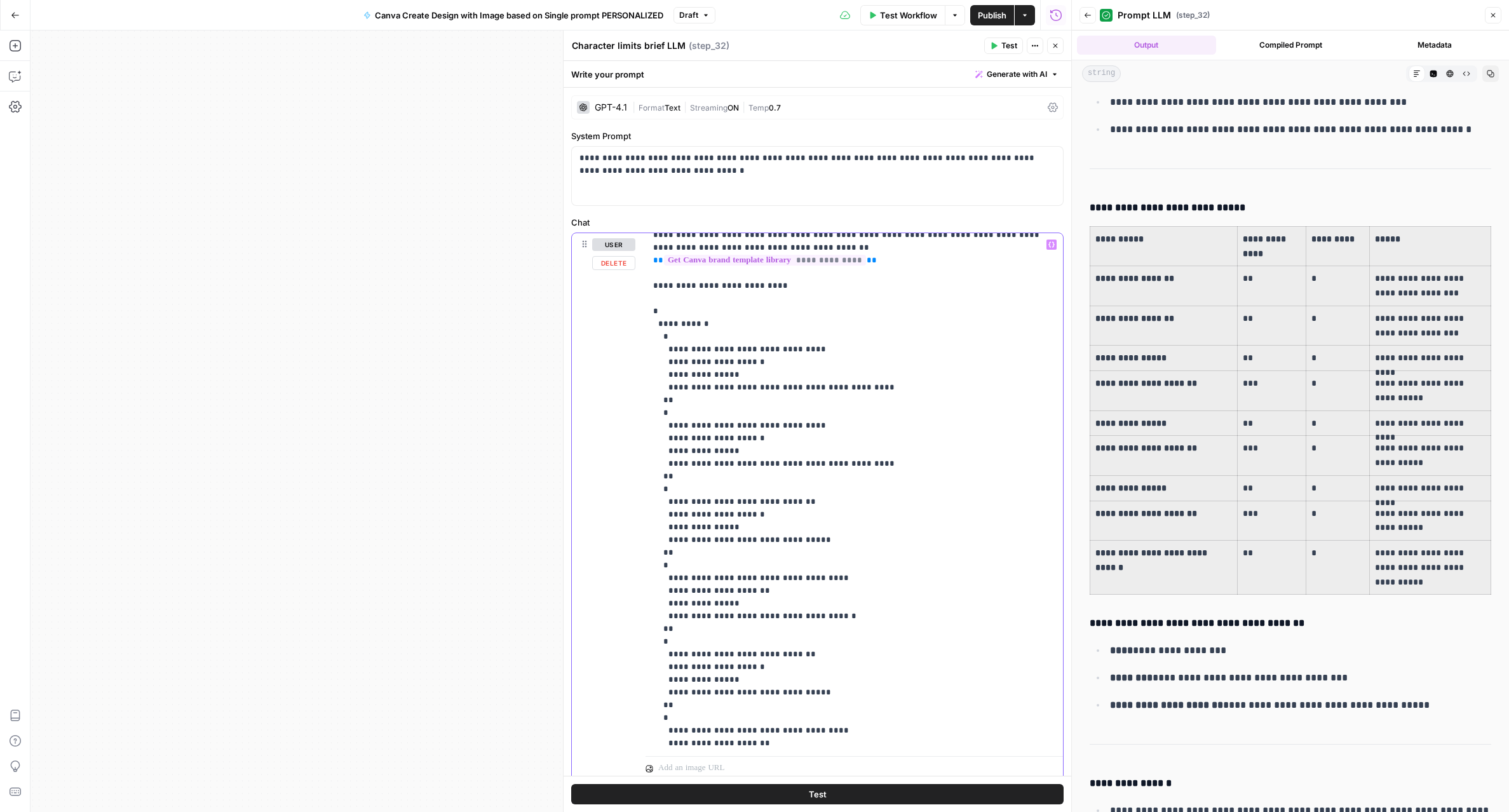
scroll to position [84, 0]
click at [680, 323] on p "**********" at bounding box center [853, 599] width 402 height 889
click at [1003, 790] on button "Test" at bounding box center [817, 794] width 493 height 21
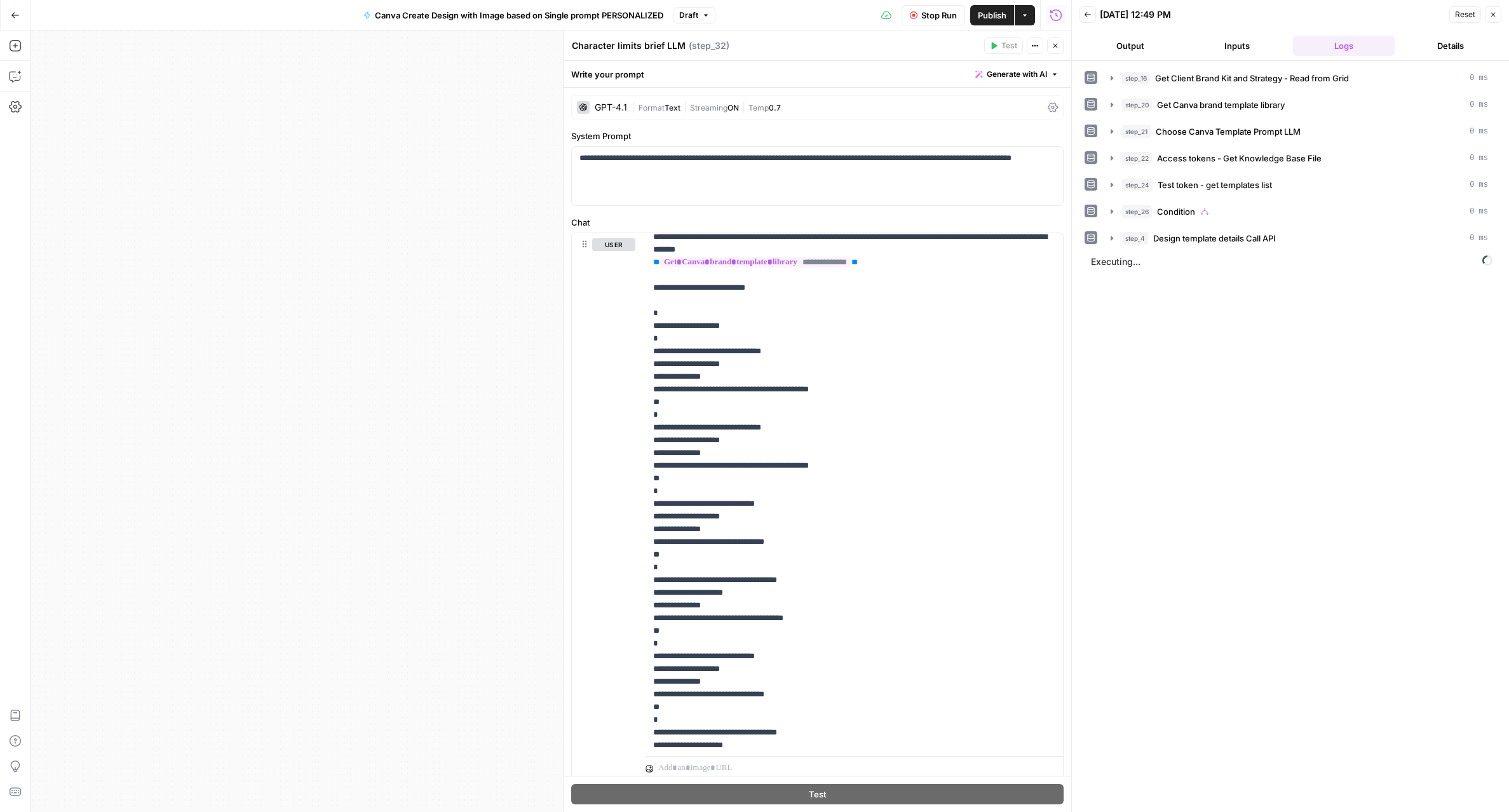
click at [714, 108] on span "Streaming" at bounding box center [708, 108] width 37 height 9
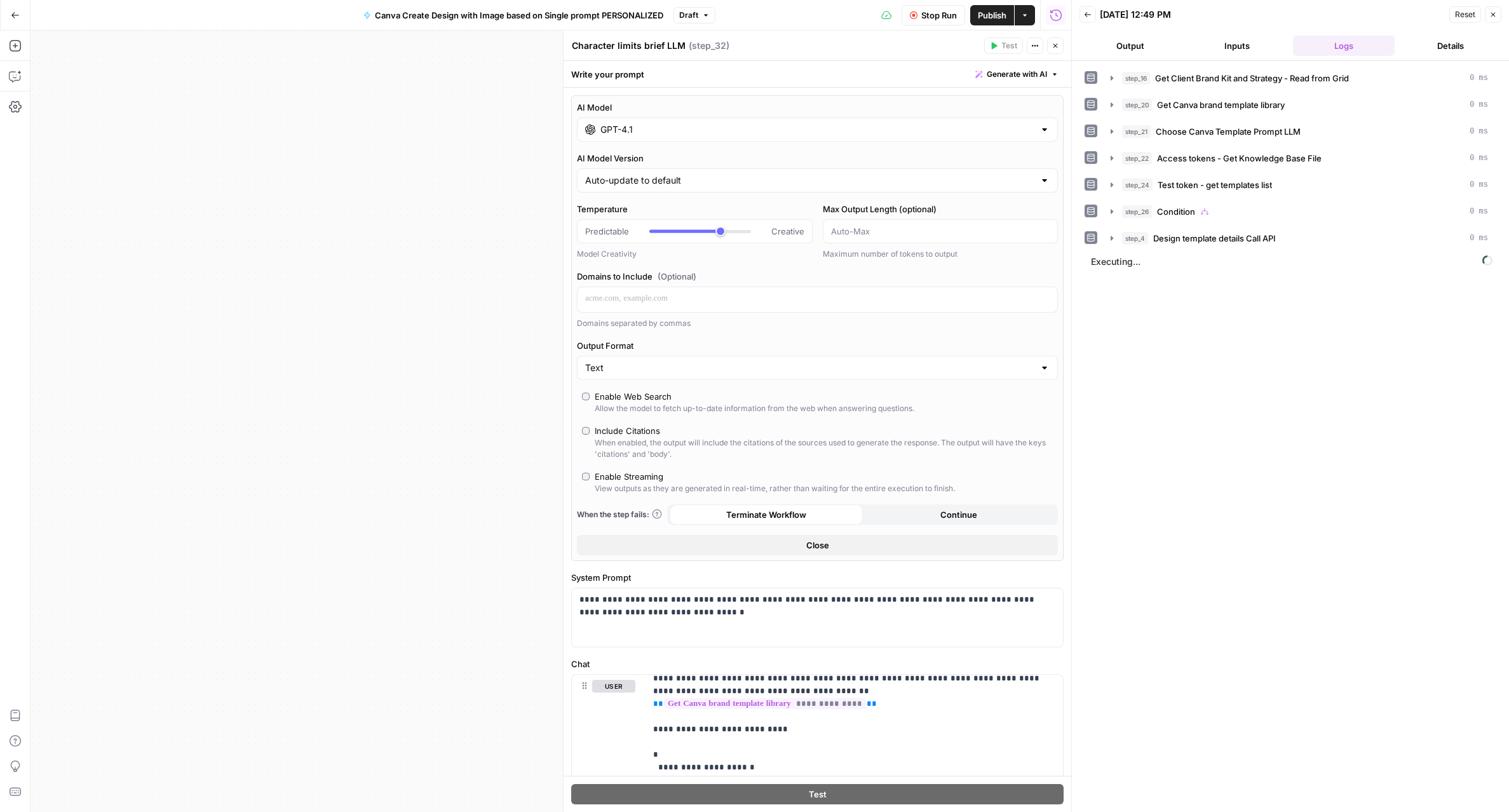
click at [604, 377] on div "Text" at bounding box center [817, 368] width 481 height 24
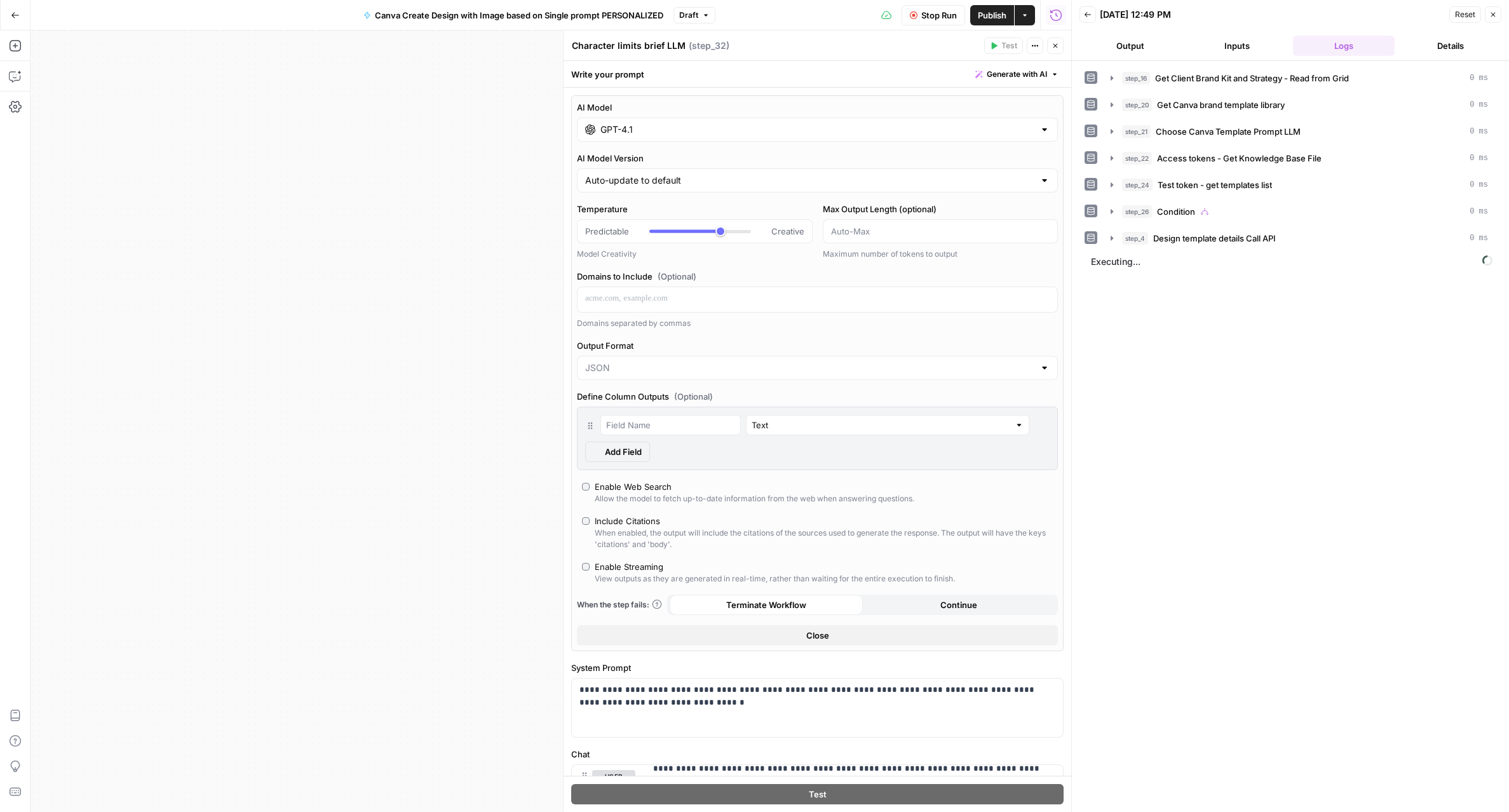
type input "JSON"
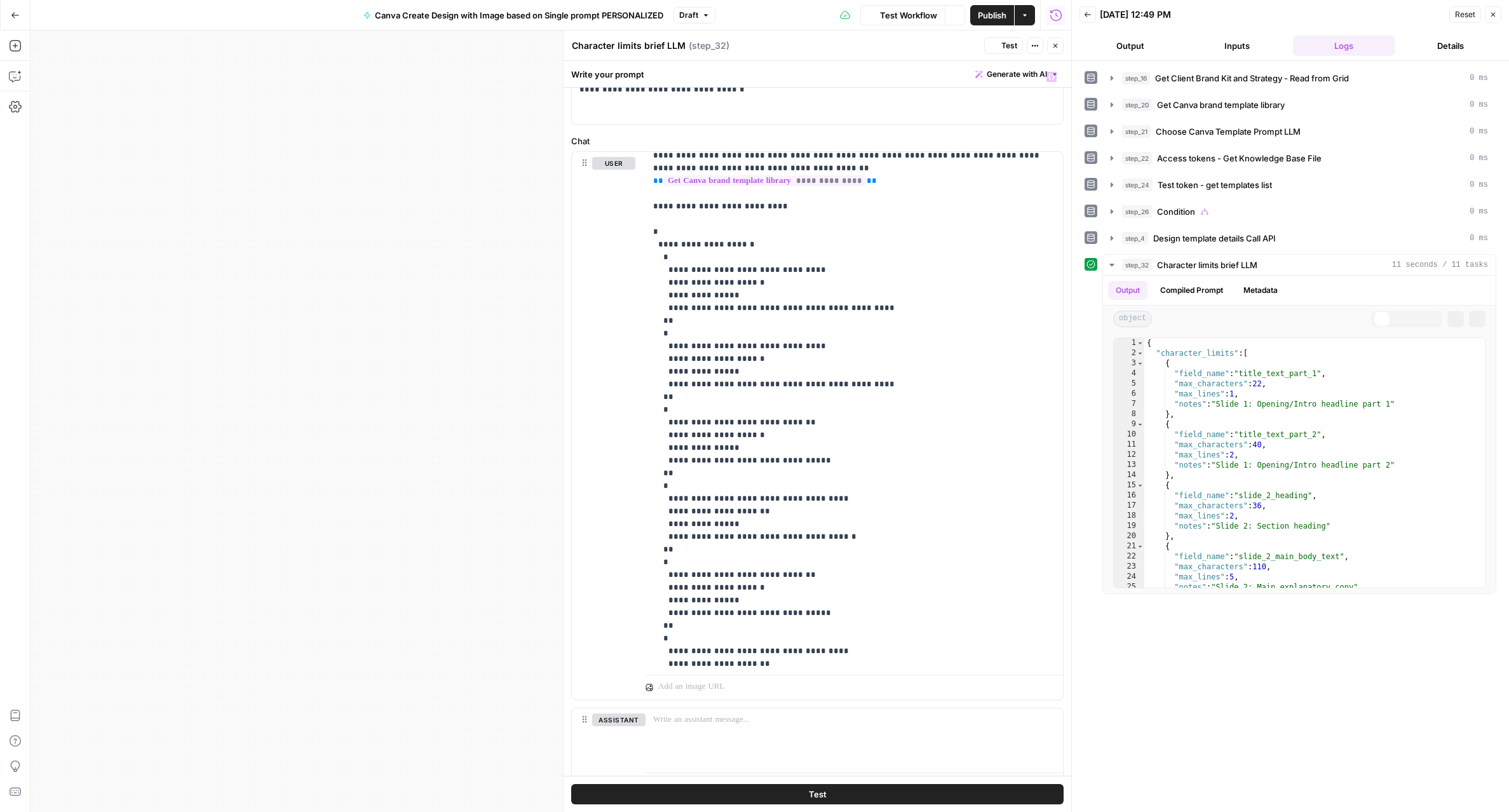
scroll to position [662, 0]
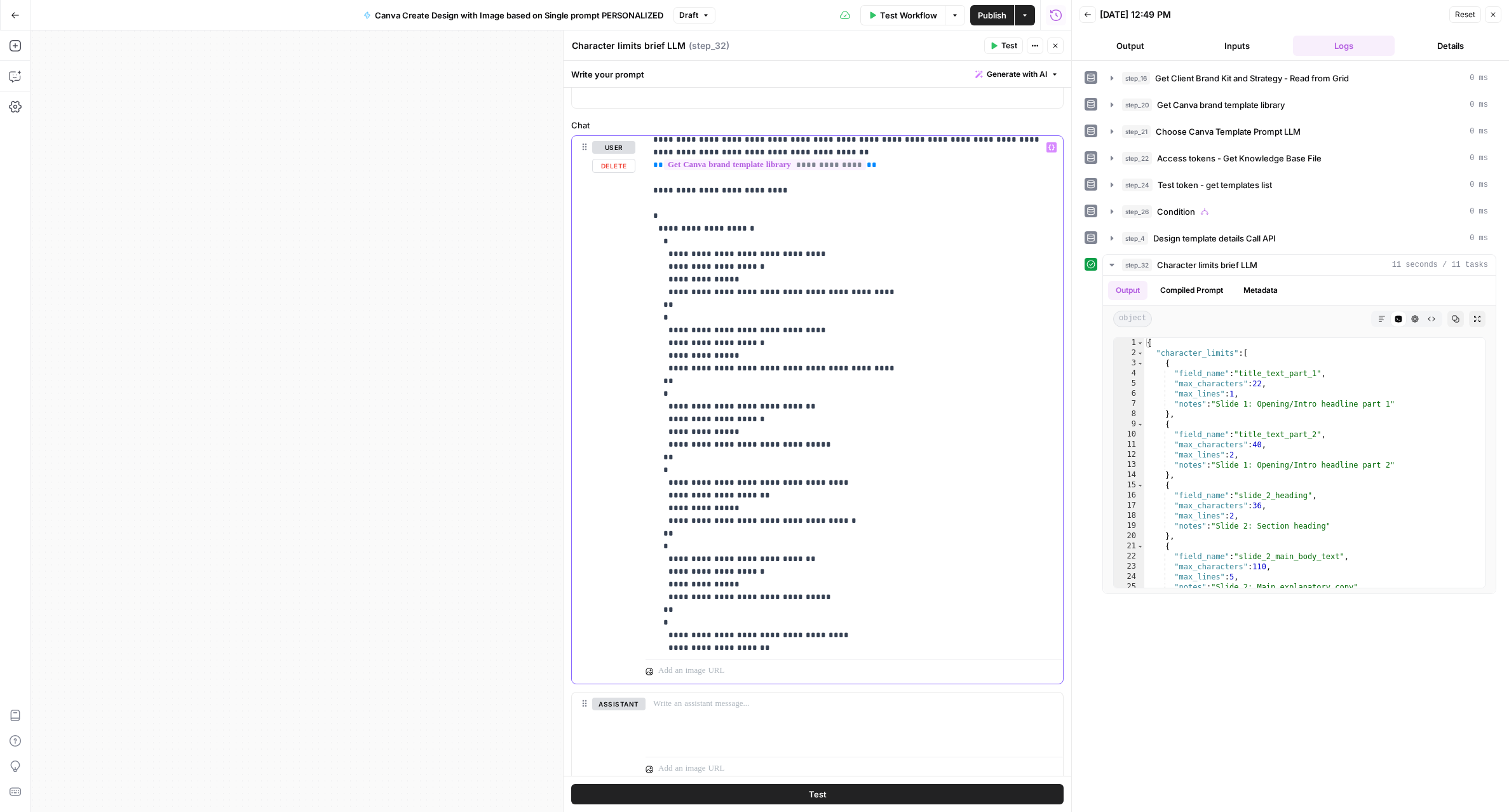
click at [759, 189] on p "**********" at bounding box center [853, 502] width 402 height 889
click at [1007, 42] on span "Test" at bounding box center [1009, 45] width 16 height 11
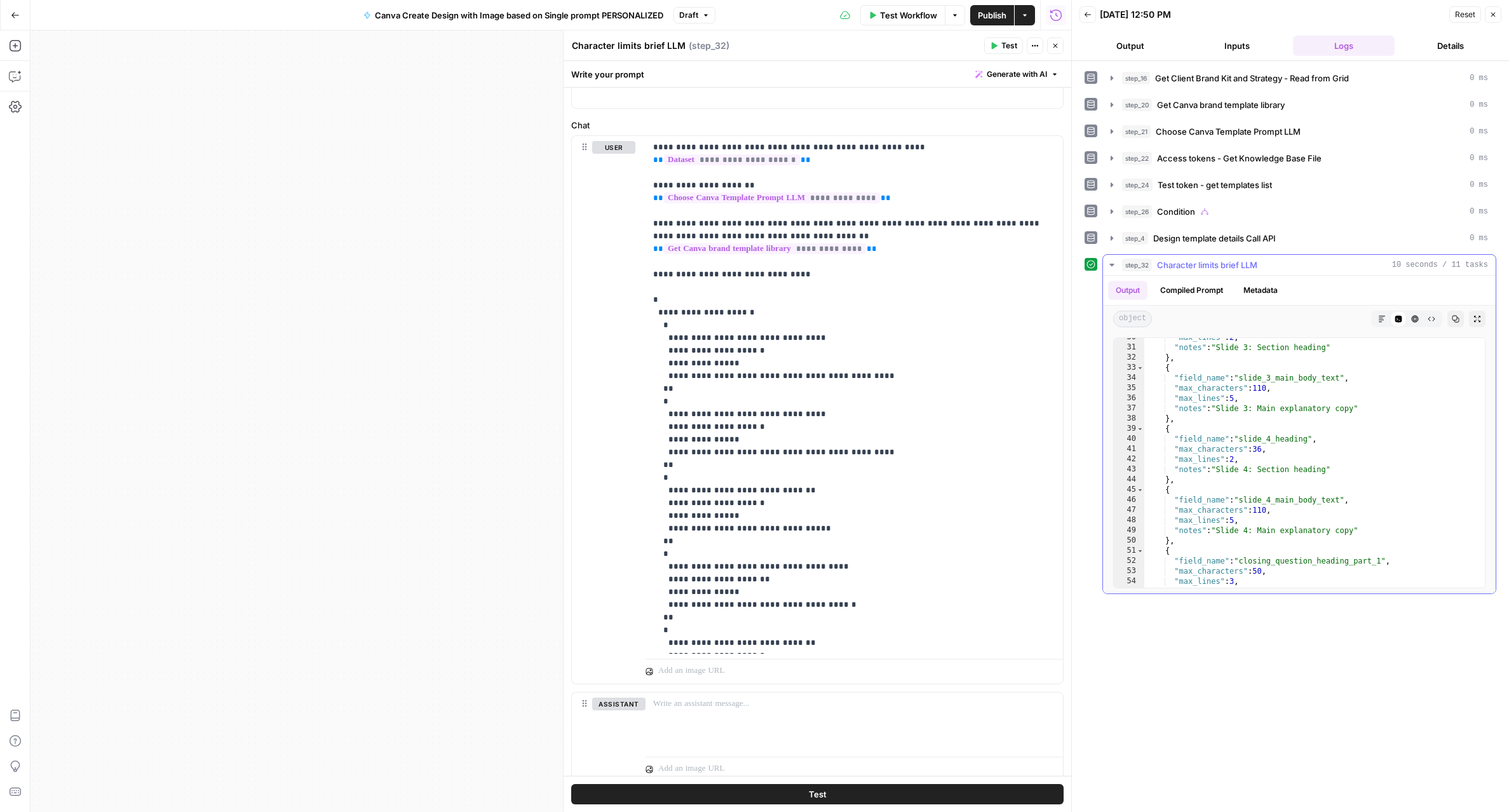
scroll to position [340, 0]
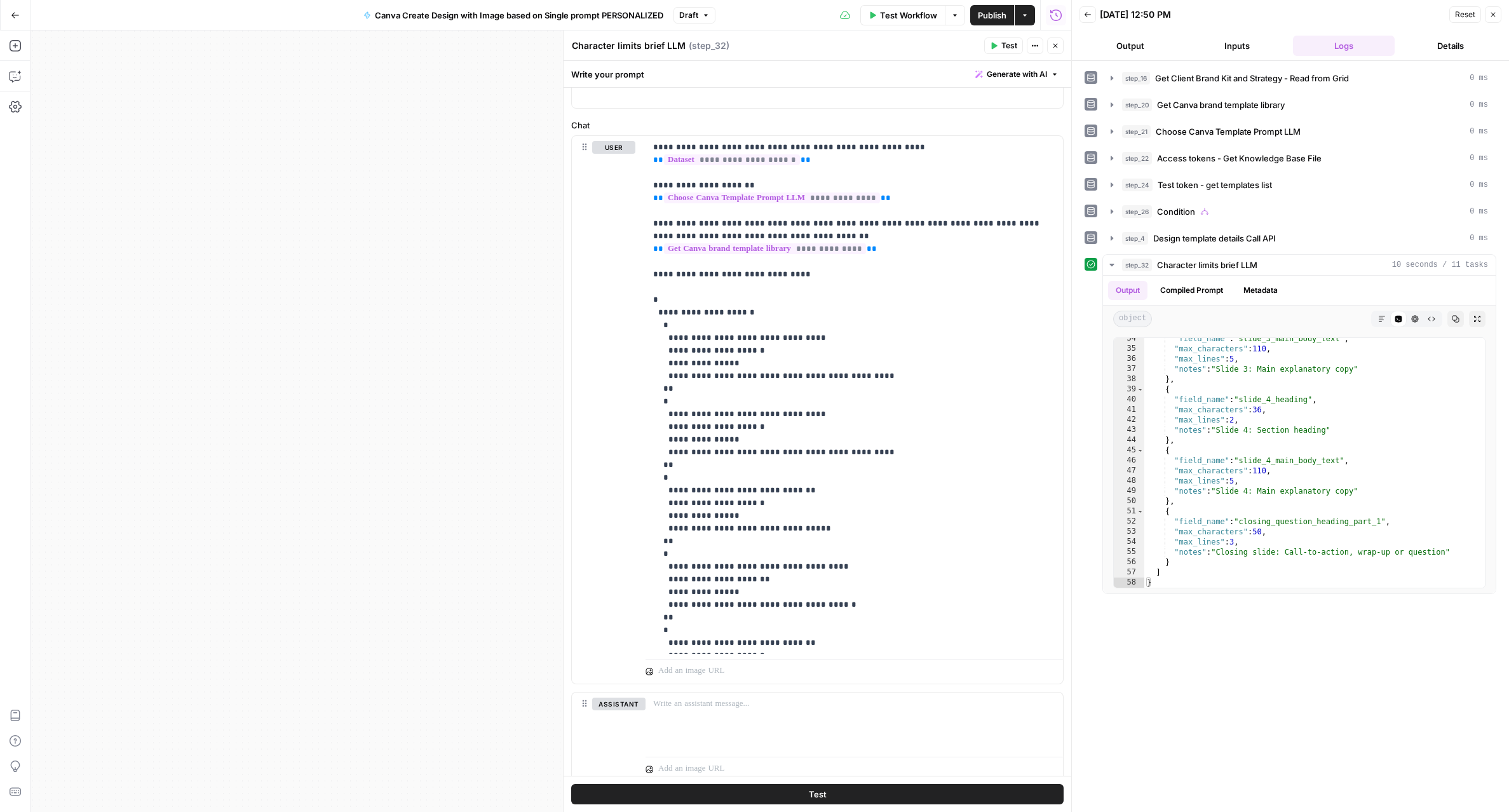
click at [1060, 47] on button "Close" at bounding box center [1055, 46] width 17 height 17
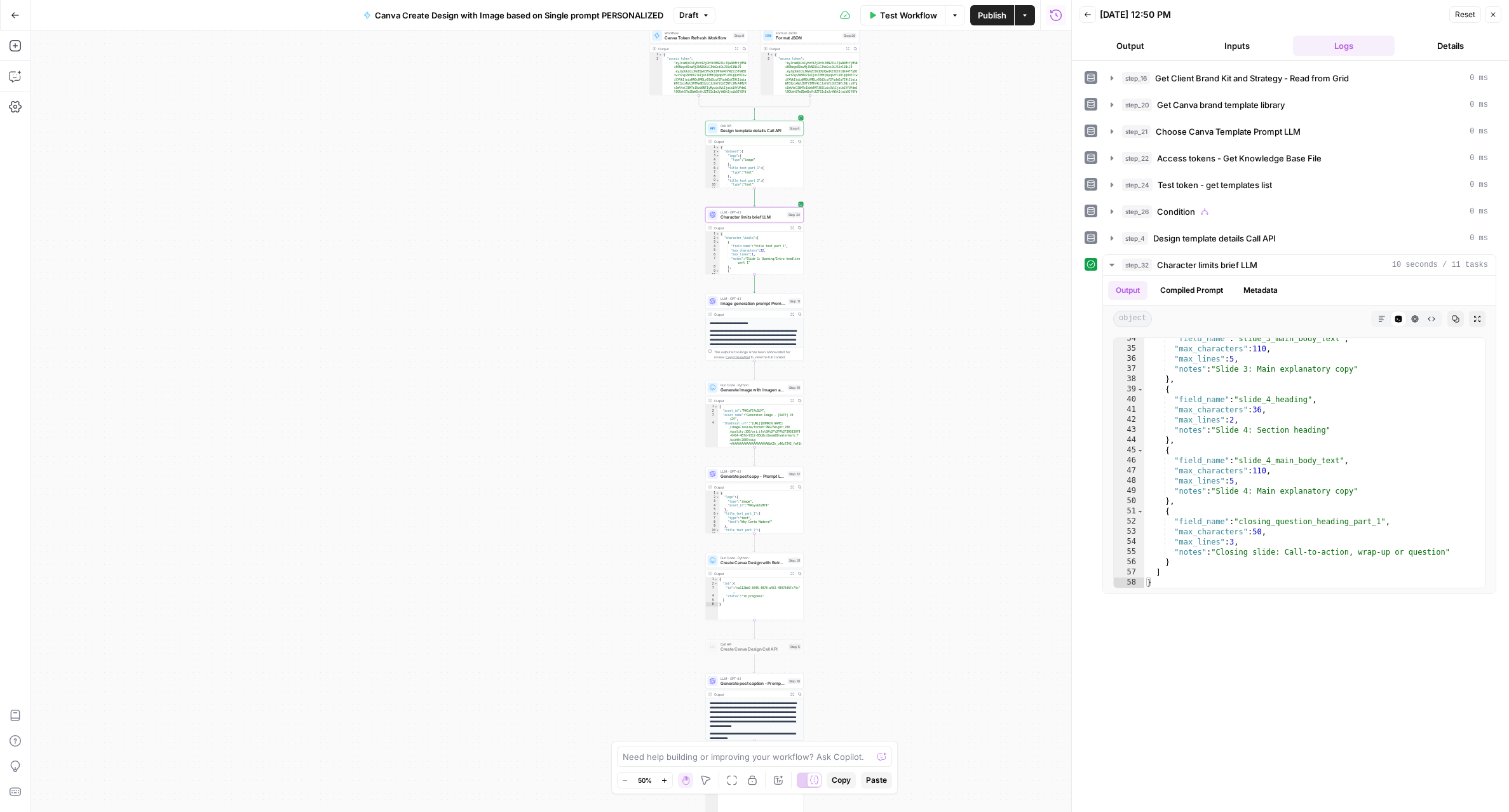
drag, startPoint x: 891, startPoint y: 521, endPoint x: 888, endPoint y: 293, distance: 228.0
click at [888, 293] on div "true false Workflow Set Inputs Inputs Read from Grid Get Client Brand Kit and S…" at bounding box center [551, 421] width 1041 height 782
click at [756, 474] on span "Generate post copy - Prompt LLM" at bounding box center [753, 473] width 65 height 6
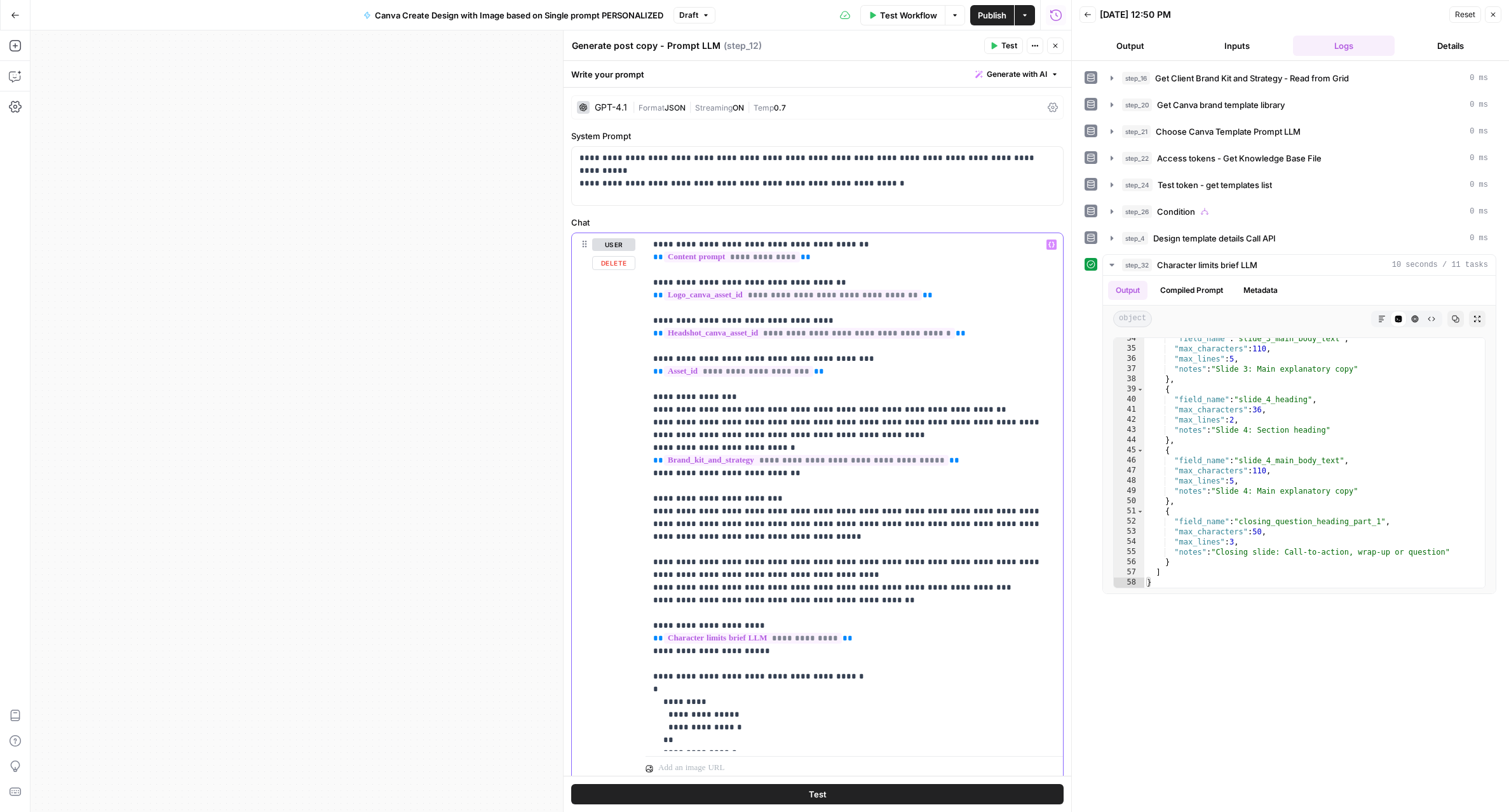
click at [750, 246] on p "**********" at bounding box center [853, 562] width 402 height 648
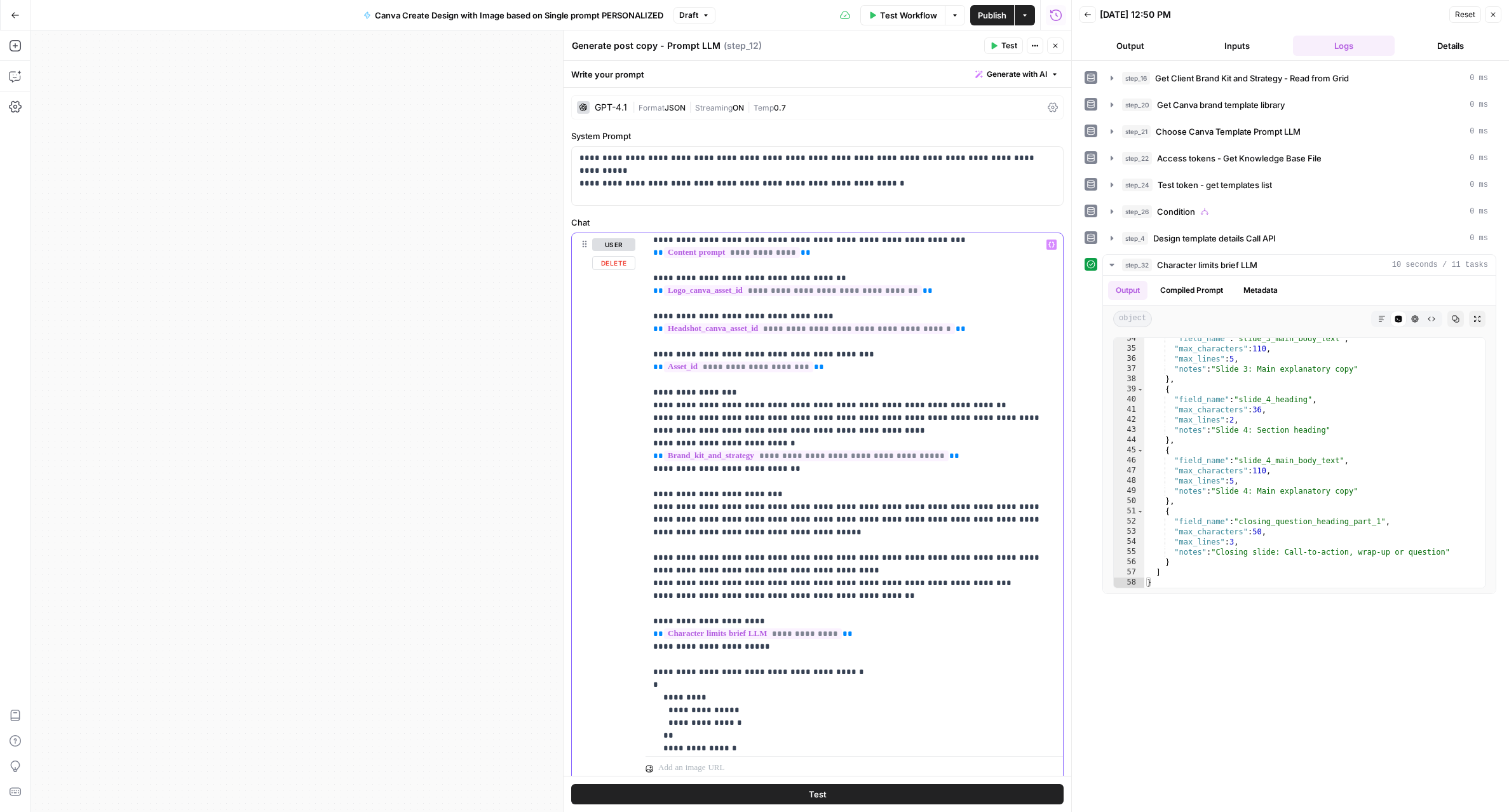
scroll to position [6, 0]
click at [755, 569] on p "**********" at bounding box center [853, 556] width 402 height 648
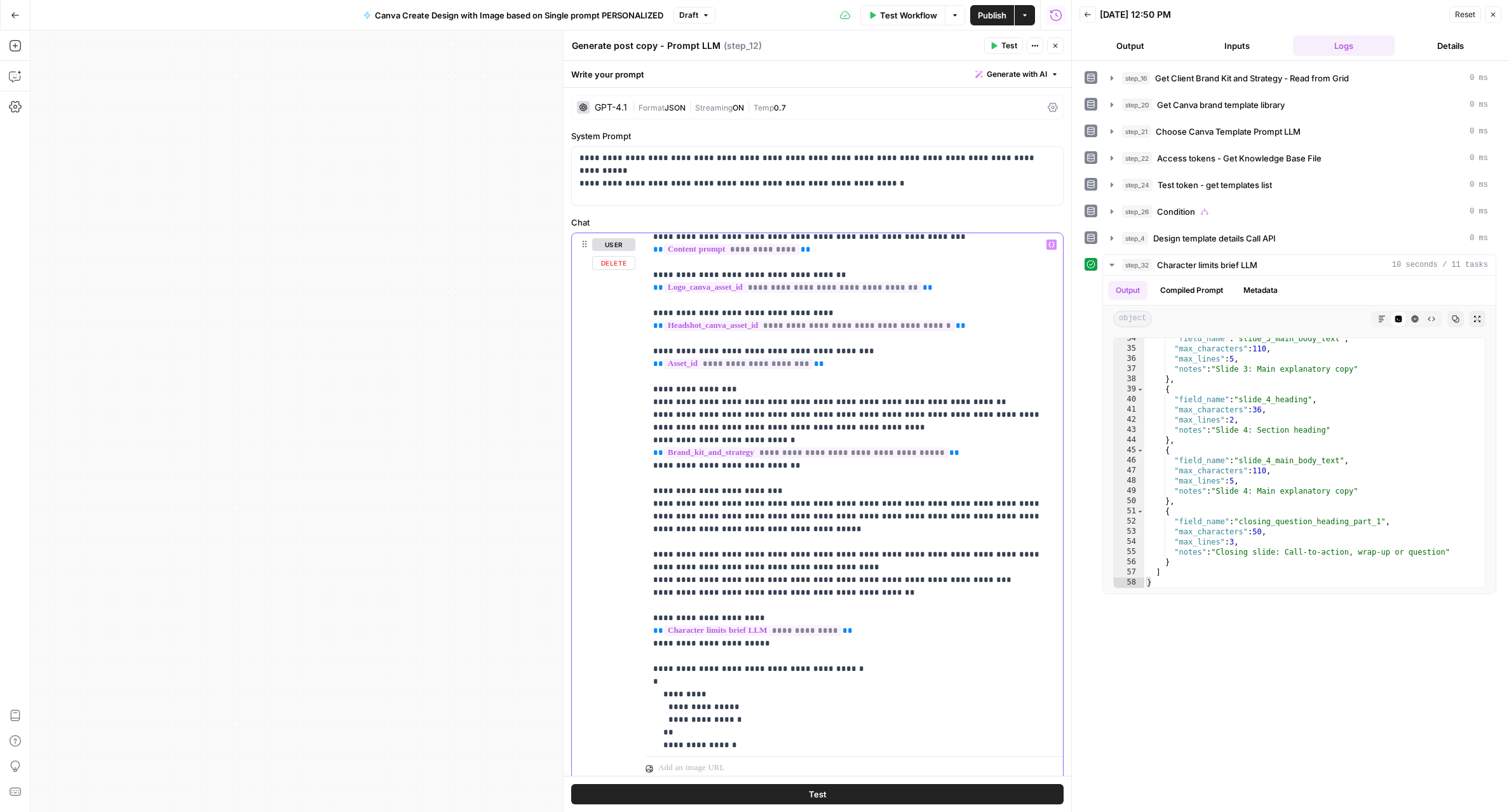
scroll to position [8, 0]
drag, startPoint x: 748, startPoint y: 579, endPoint x: 817, endPoint y: 576, distance: 69.1
click at [817, 576] on p "**********" at bounding box center [853, 554] width 402 height 648
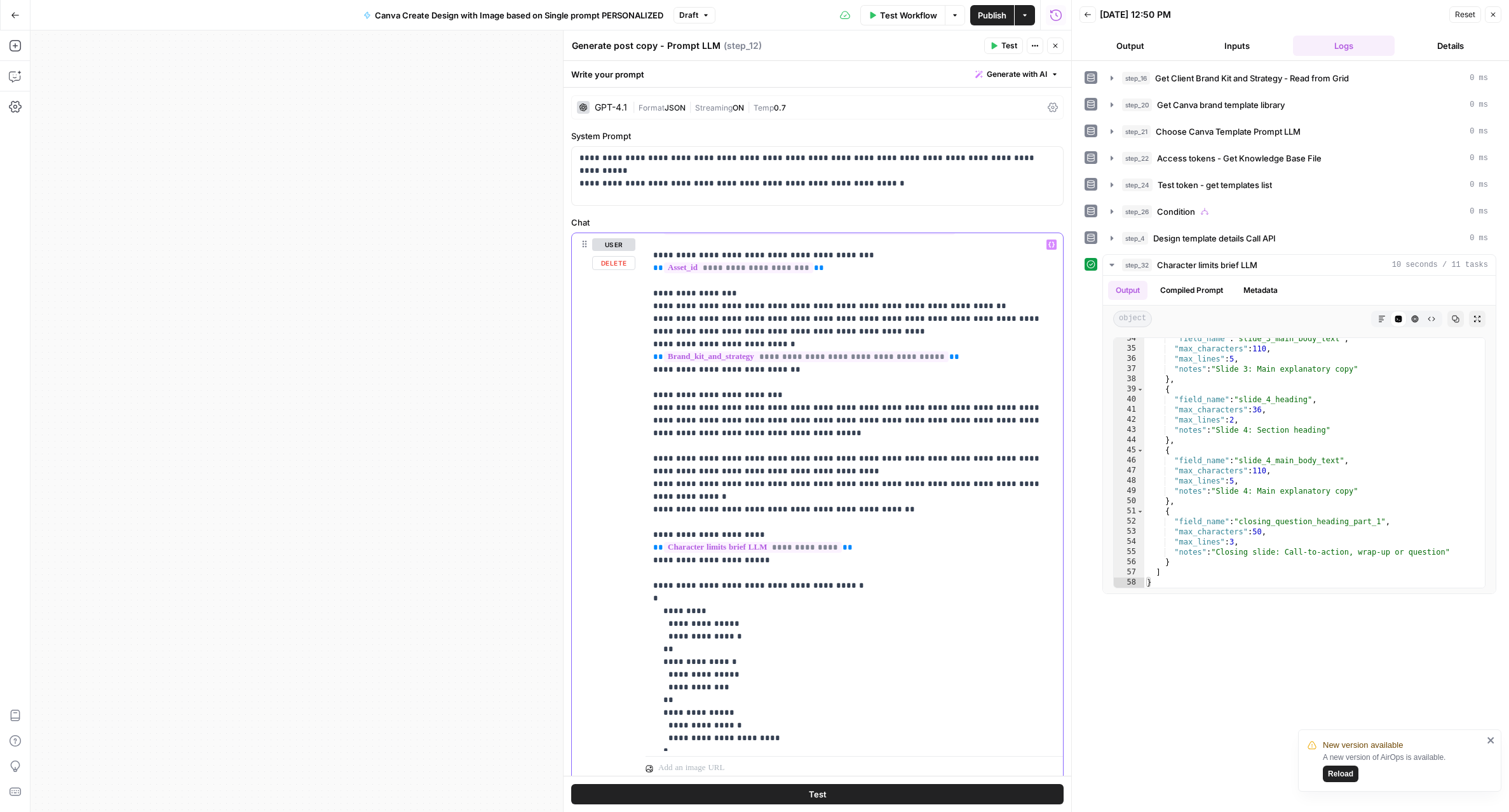
scroll to position [140, 0]
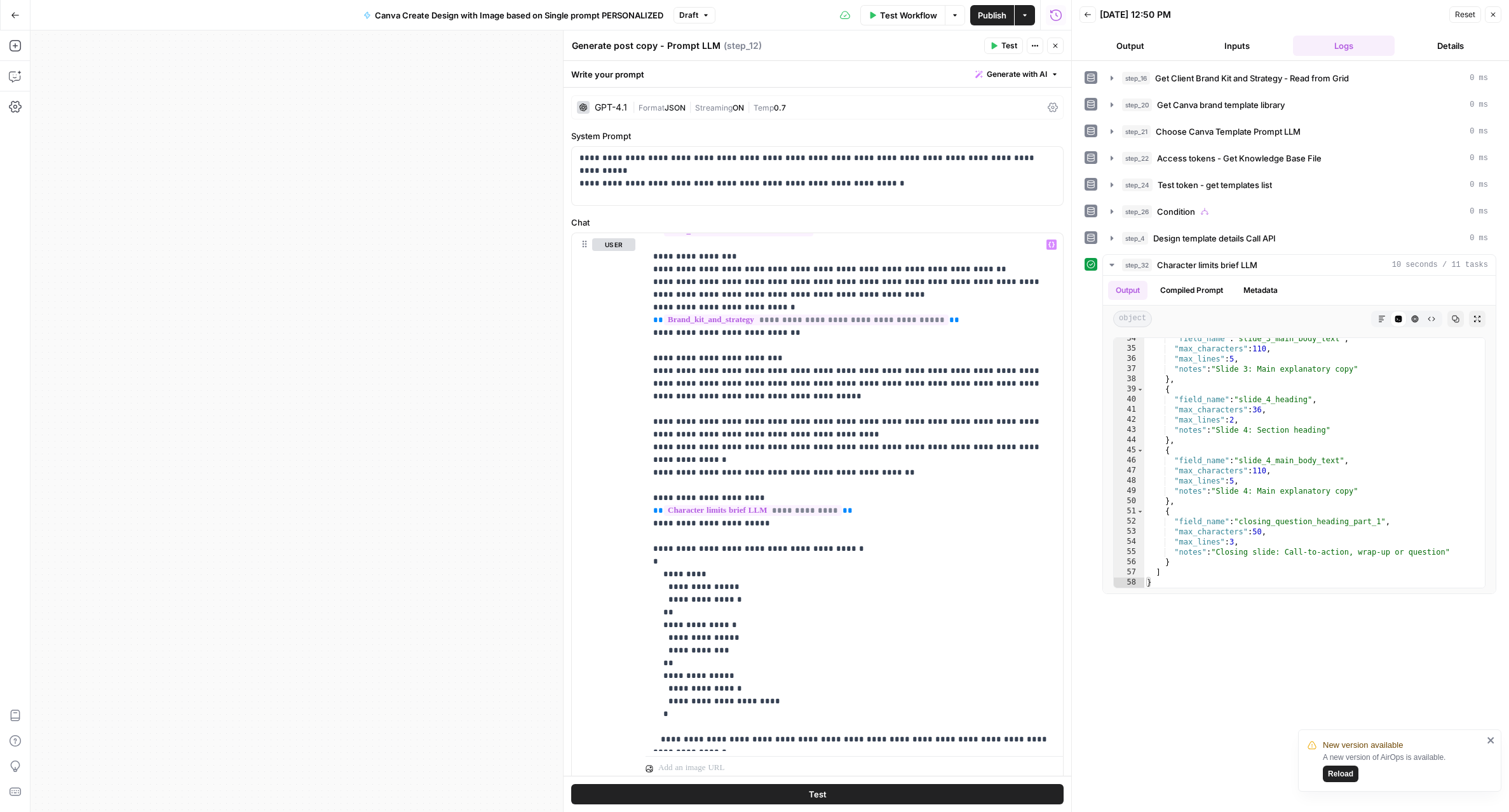
click at [862, 795] on button "Test" at bounding box center [817, 794] width 493 height 21
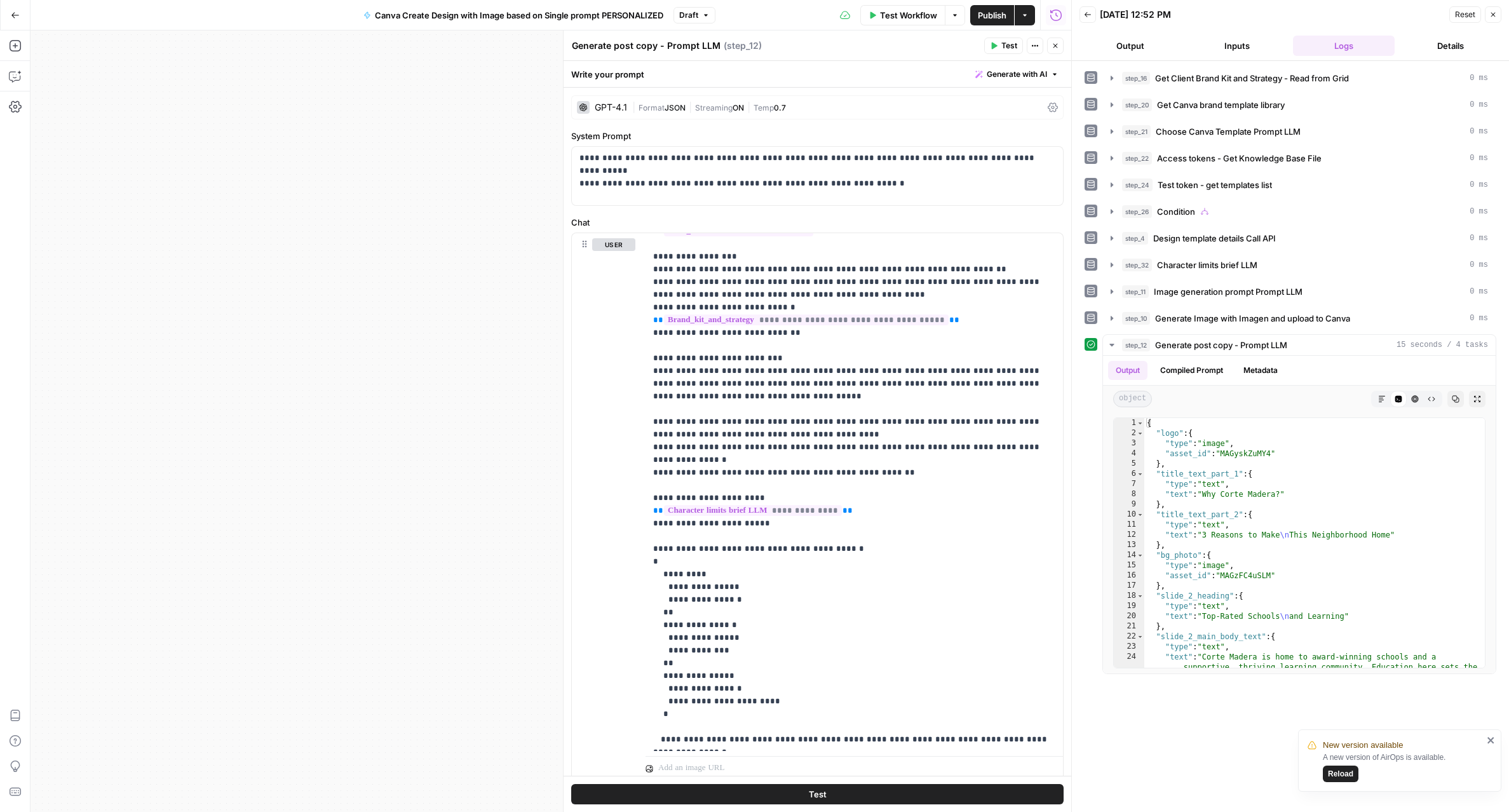
click at [1054, 49] on icon "button" at bounding box center [1055, 46] width 8 height 8
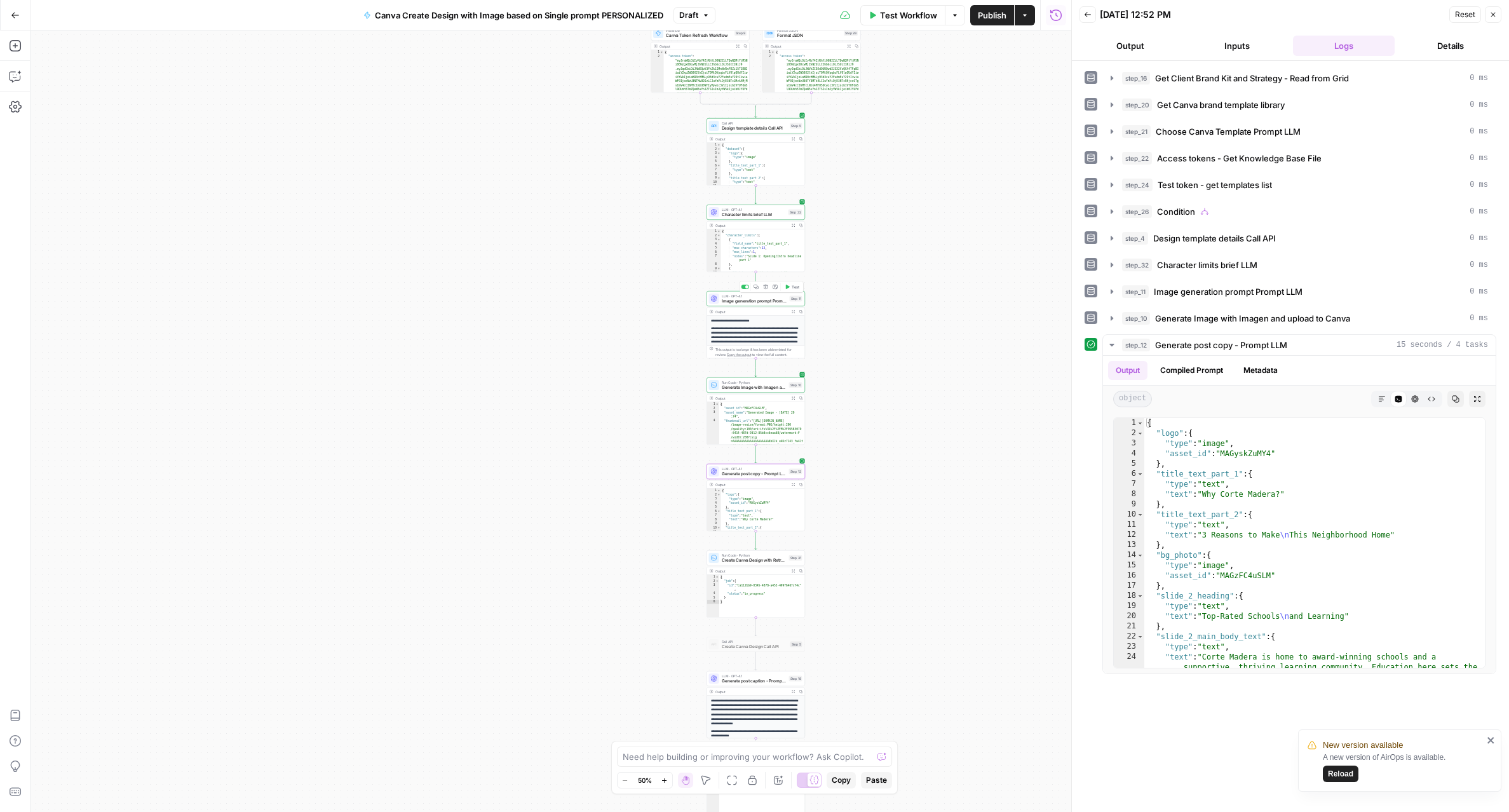
click at [752, 299] on span "Image generation prompt Prompt LLM" at bounding box center [754, 301] width 66 height 6
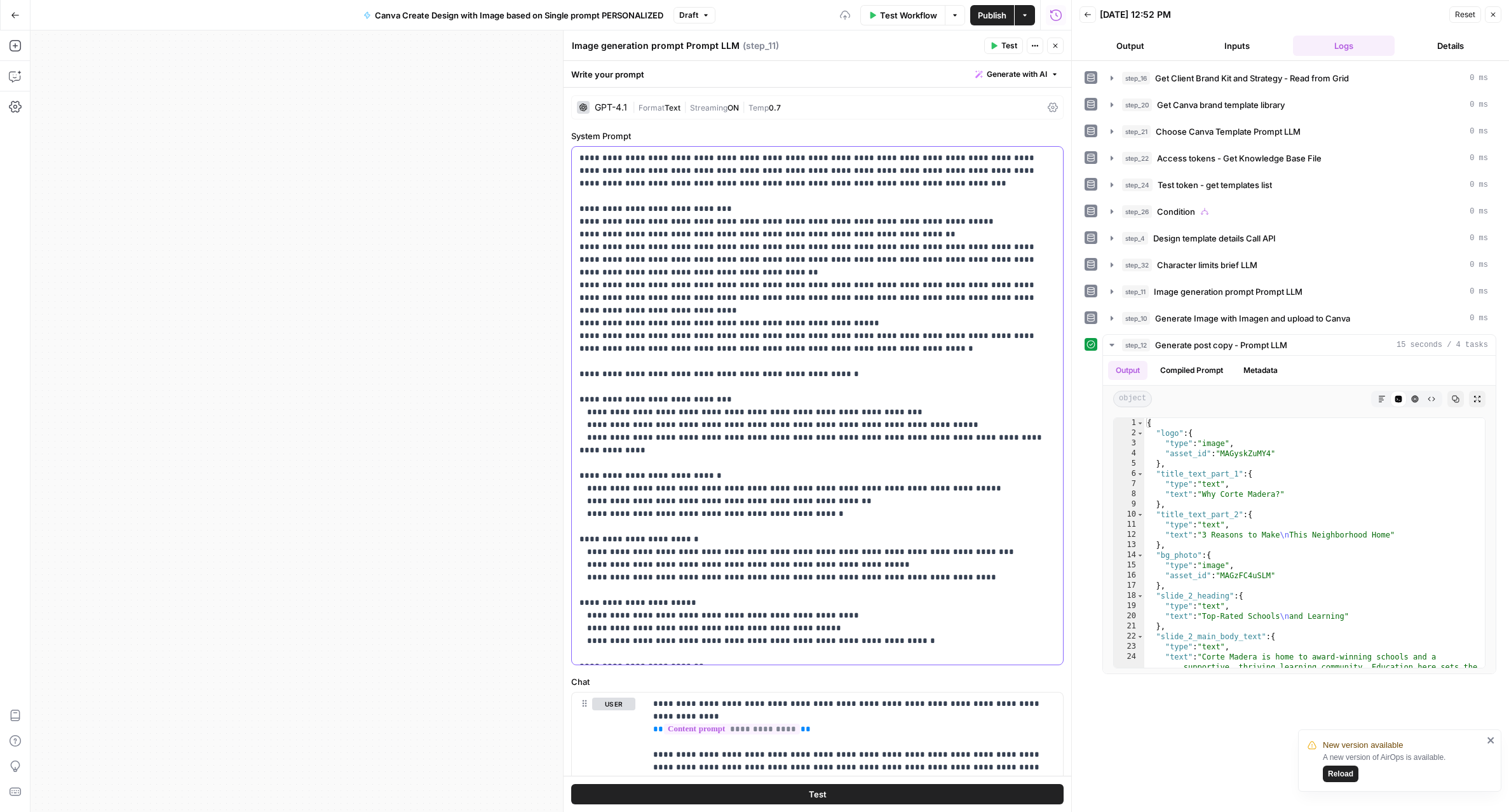
click at [752, 299] on p "**********" at bounding box center [817, 583] width 476 height 864
click at [846, 325] on p "**********" at bounding box center [817, 583] width 476 height 864
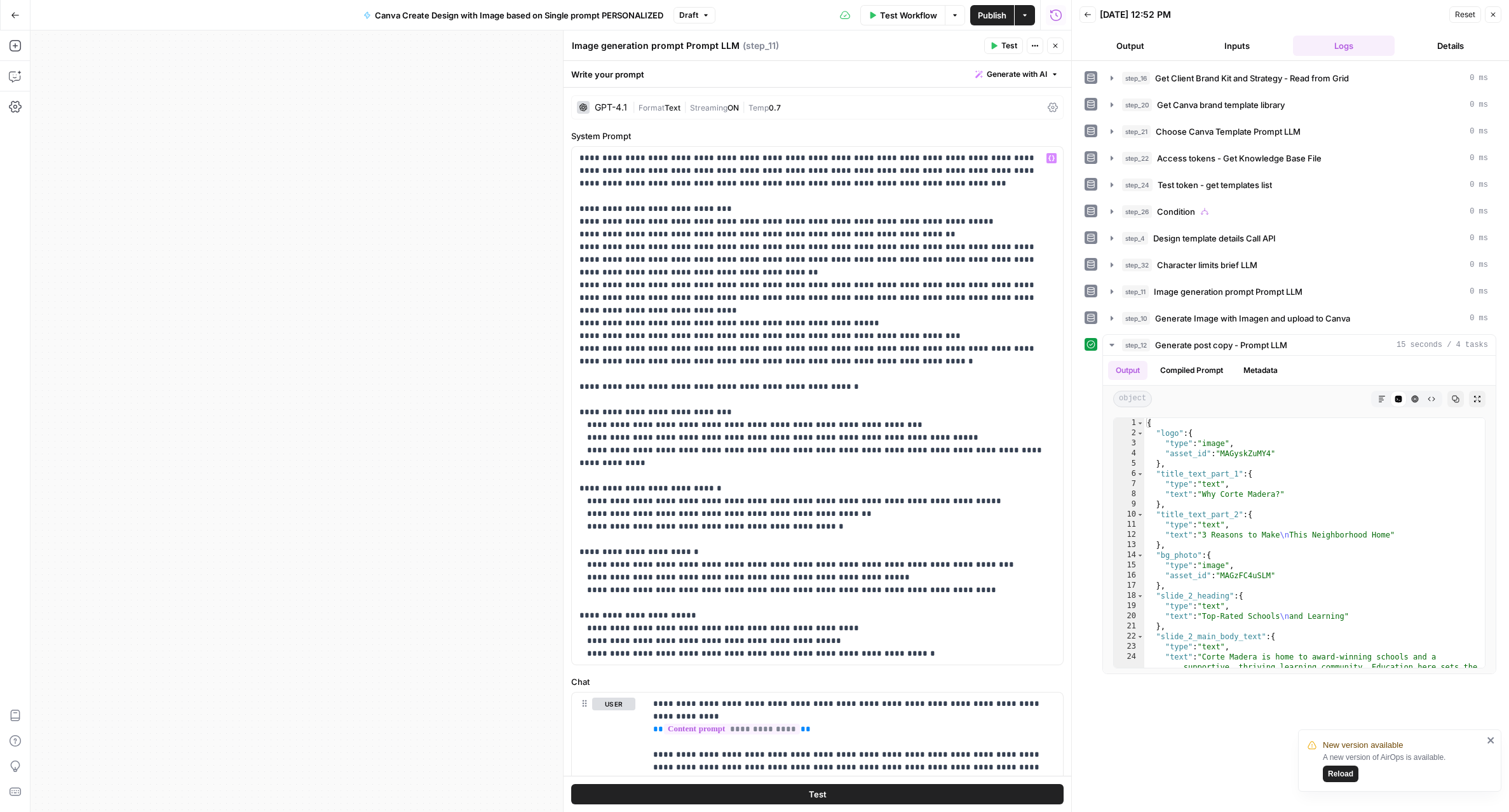
click at [1055, 52] on button "Close" at bounding box center [1055, 46] width 17 height 17
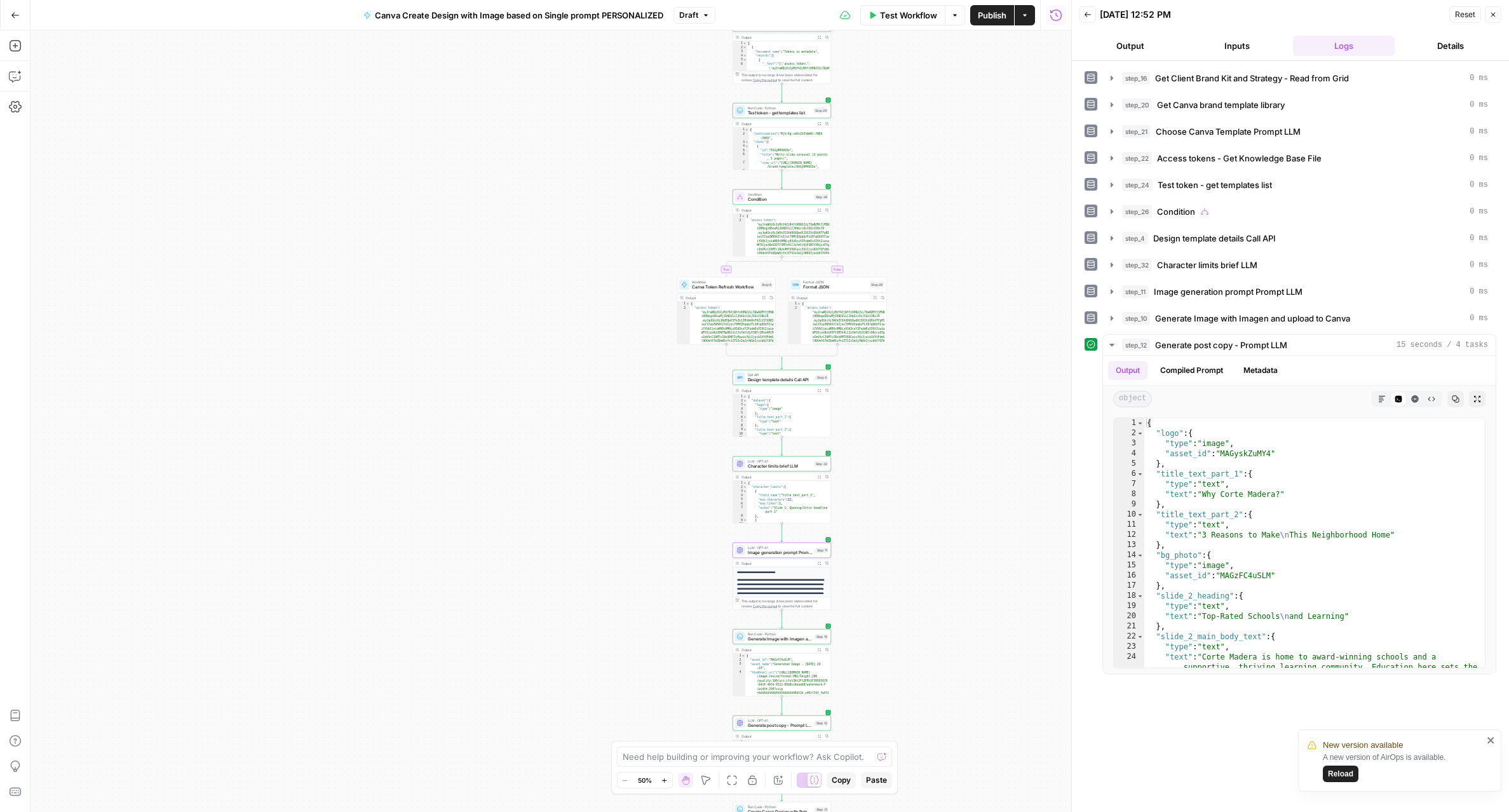
drag, startPoint x: 846, startPoint y: 197, endPoint x: 871, endPoint y: 463, distance: 267.2
click at [871, 464] on div "true false Workflow Set Inputs Inputs Read from Grid Get Client Brand Kit and S…" at bounding box center [551, 421] width 1041 height 782
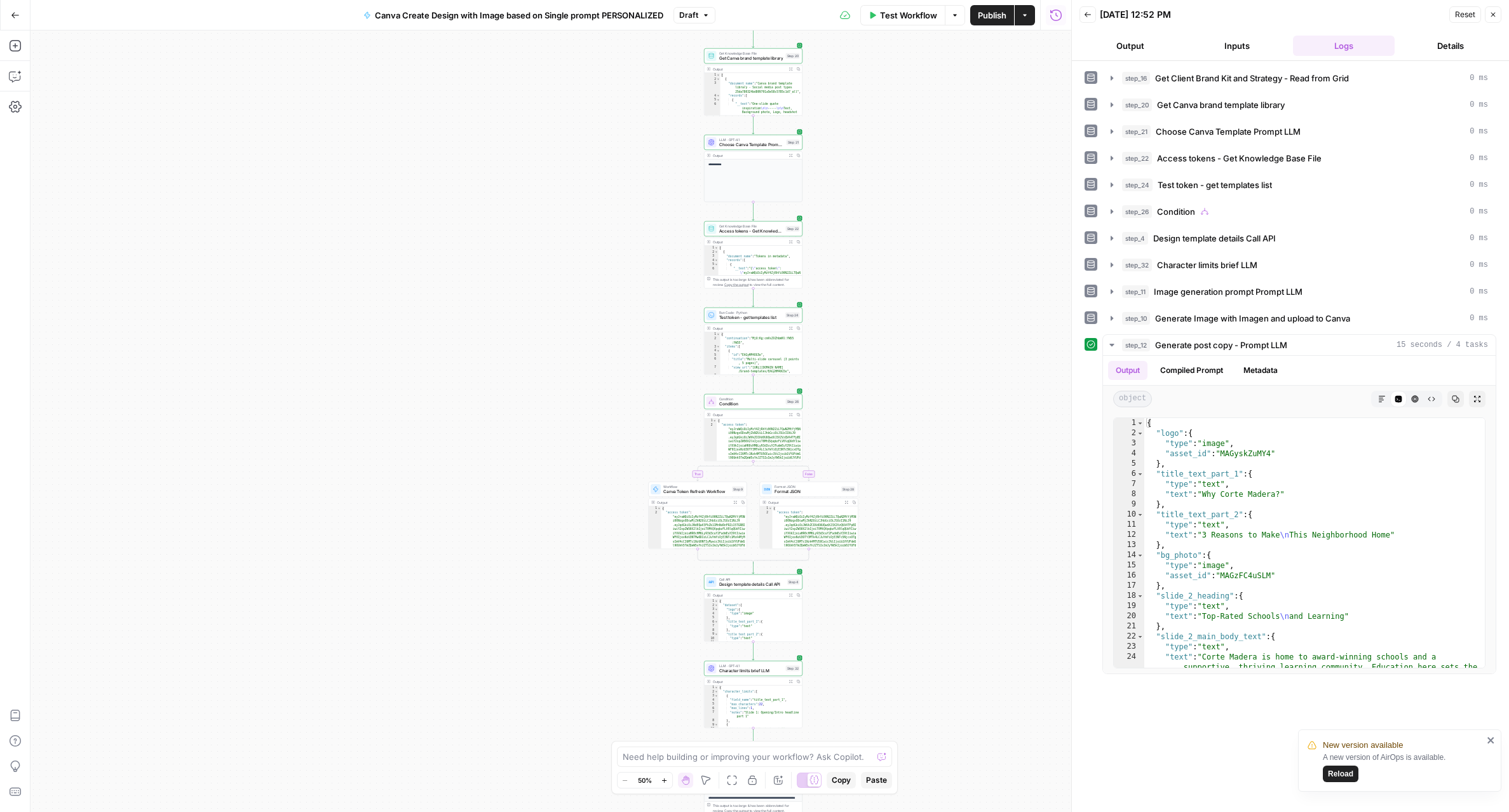
drag, startPoint x: 926, startPoint y: 155, endPoint x: 900, endPoint y: 348, distance: 194.7
click at [898, 351] on div "true false Workflow Set Inputs Inputs Read from Grid Get Client Brand Kit and S…" at bounding box center [551, 421] width 1041 height 782
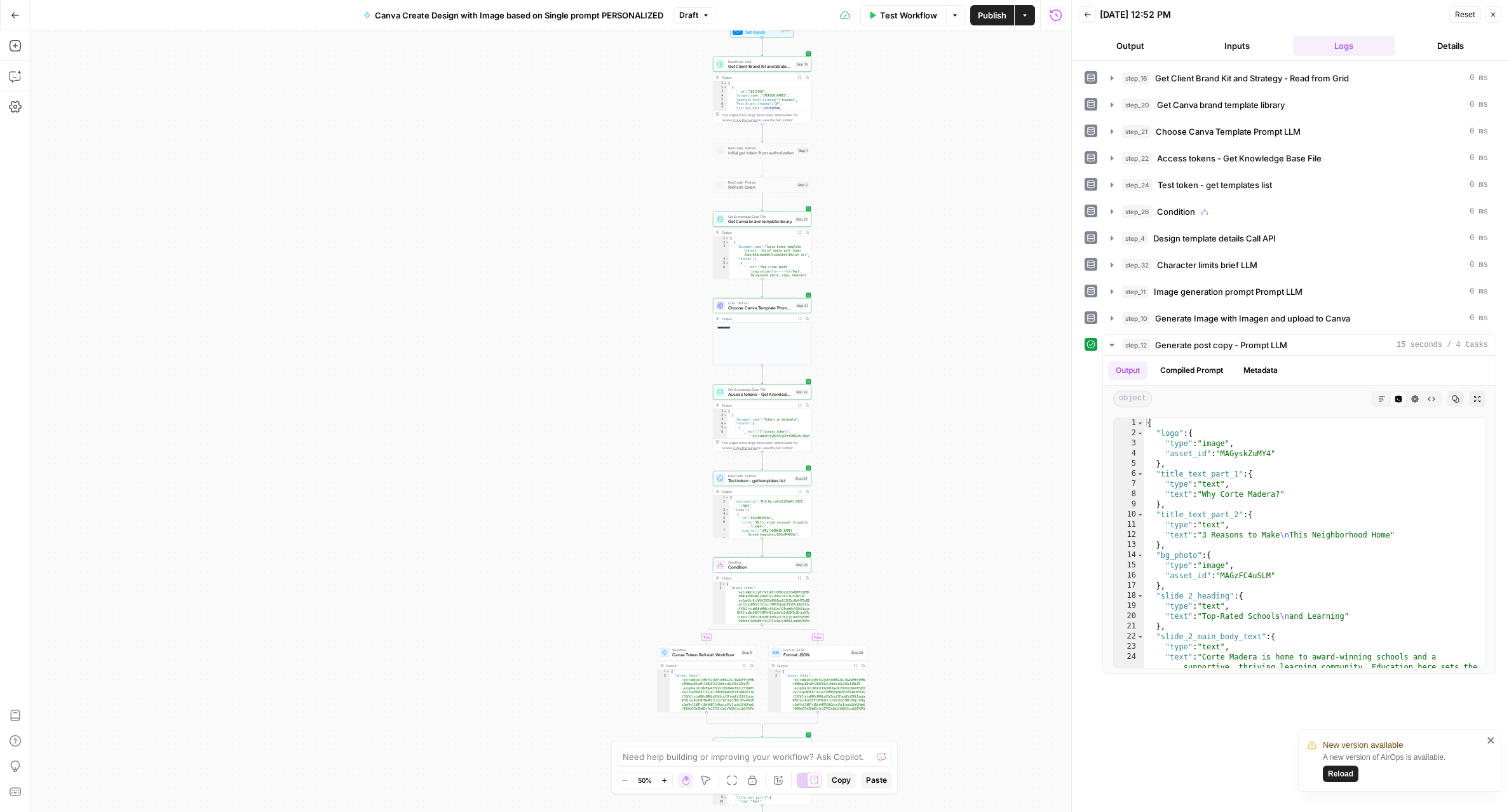
drag, startPoint x: 911, startPoint y: 162, endPoint x: 920, endPoint y: 334, distance: 172.2
click at [920, 334] on div "true false Workflow Set Inputs Inputs Read from Grid Get Client Brand Kit and S…" at bounding box center [551, 421] width 1041 height 782
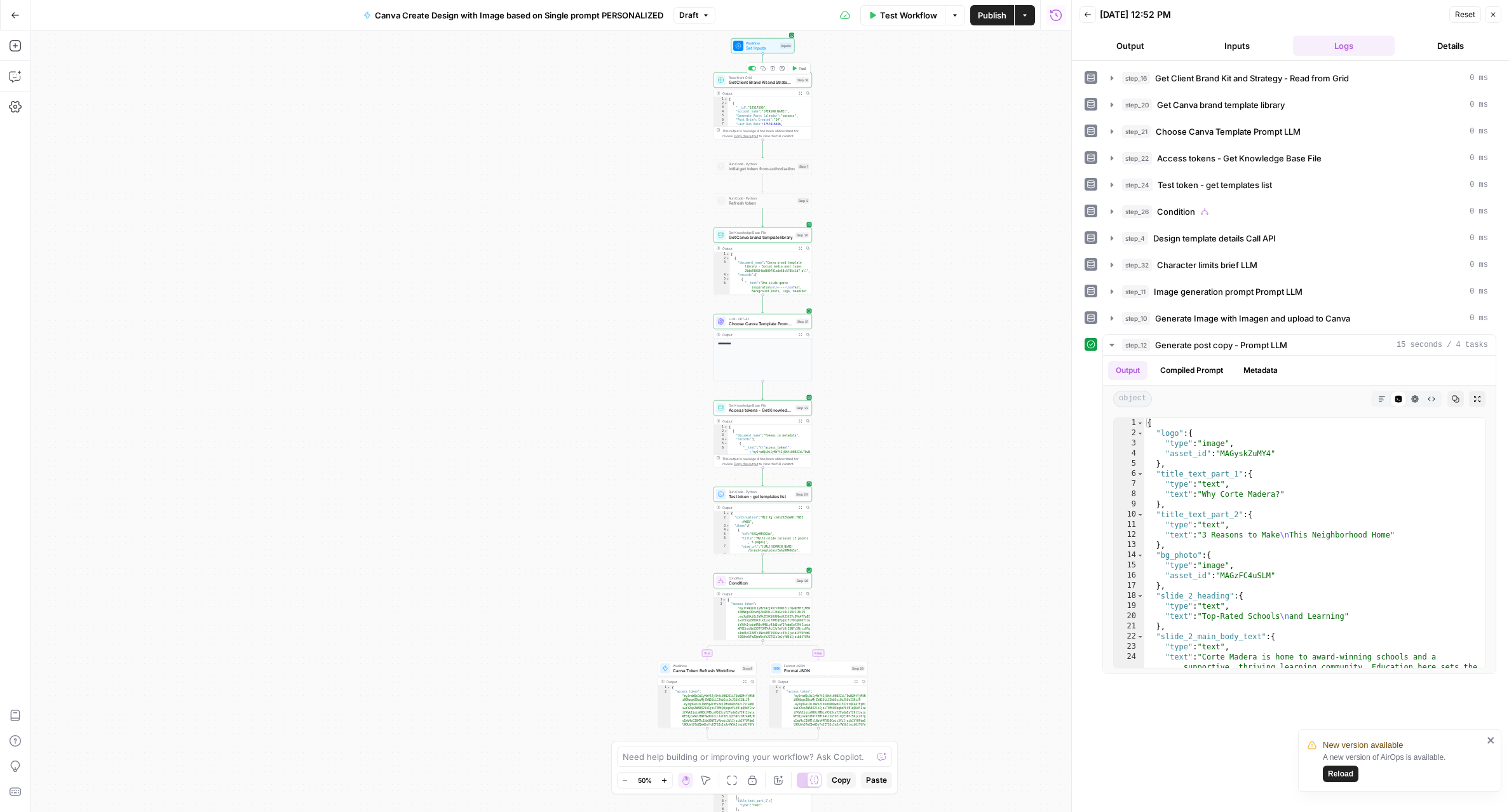
click at [800, 68] on span "Test" at bounding box center [802, 68] width 8 height 5
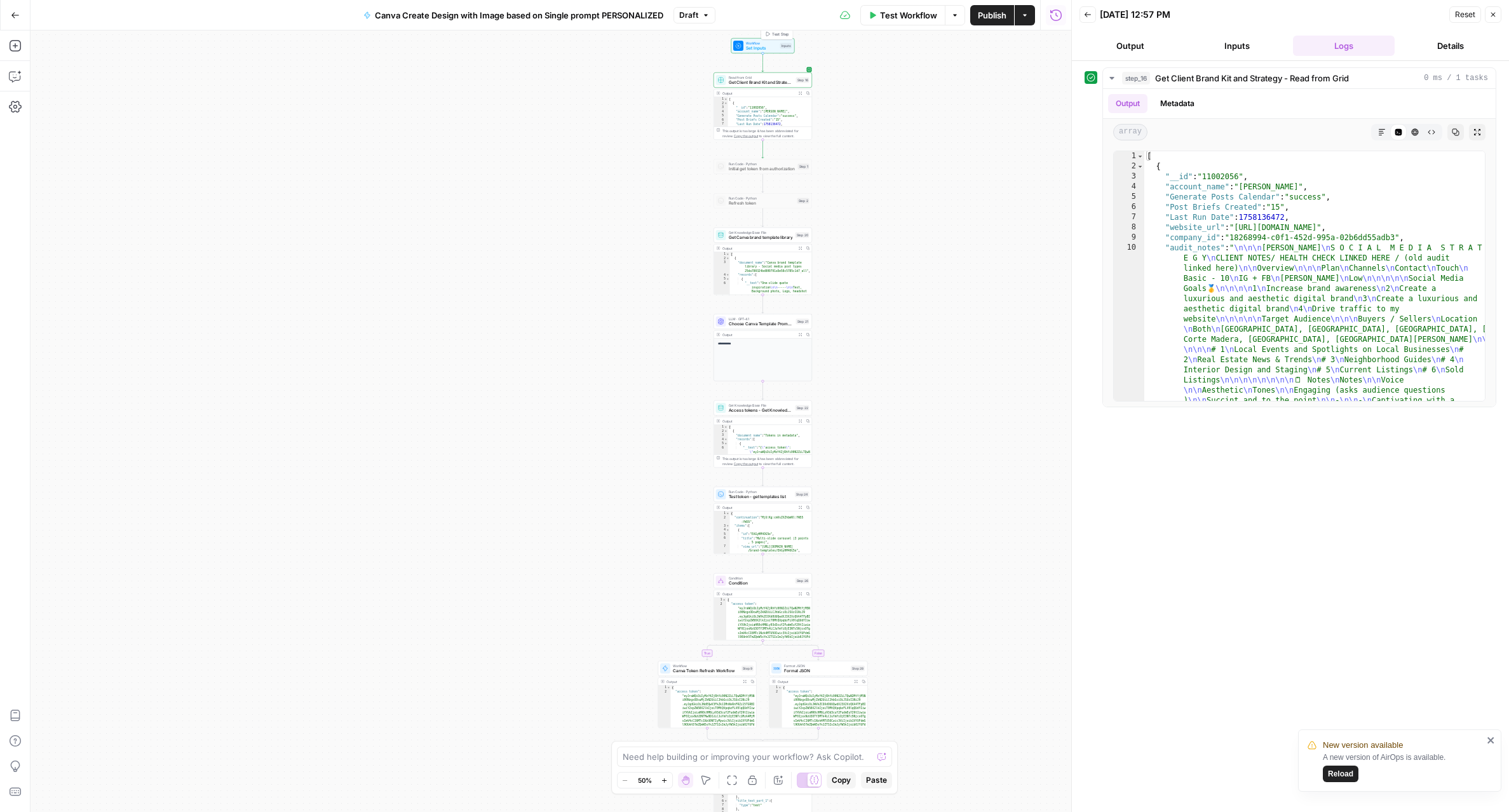
click at [775, 32] on span "Test Step" at bounding box center [780, 34] width 17 height 5
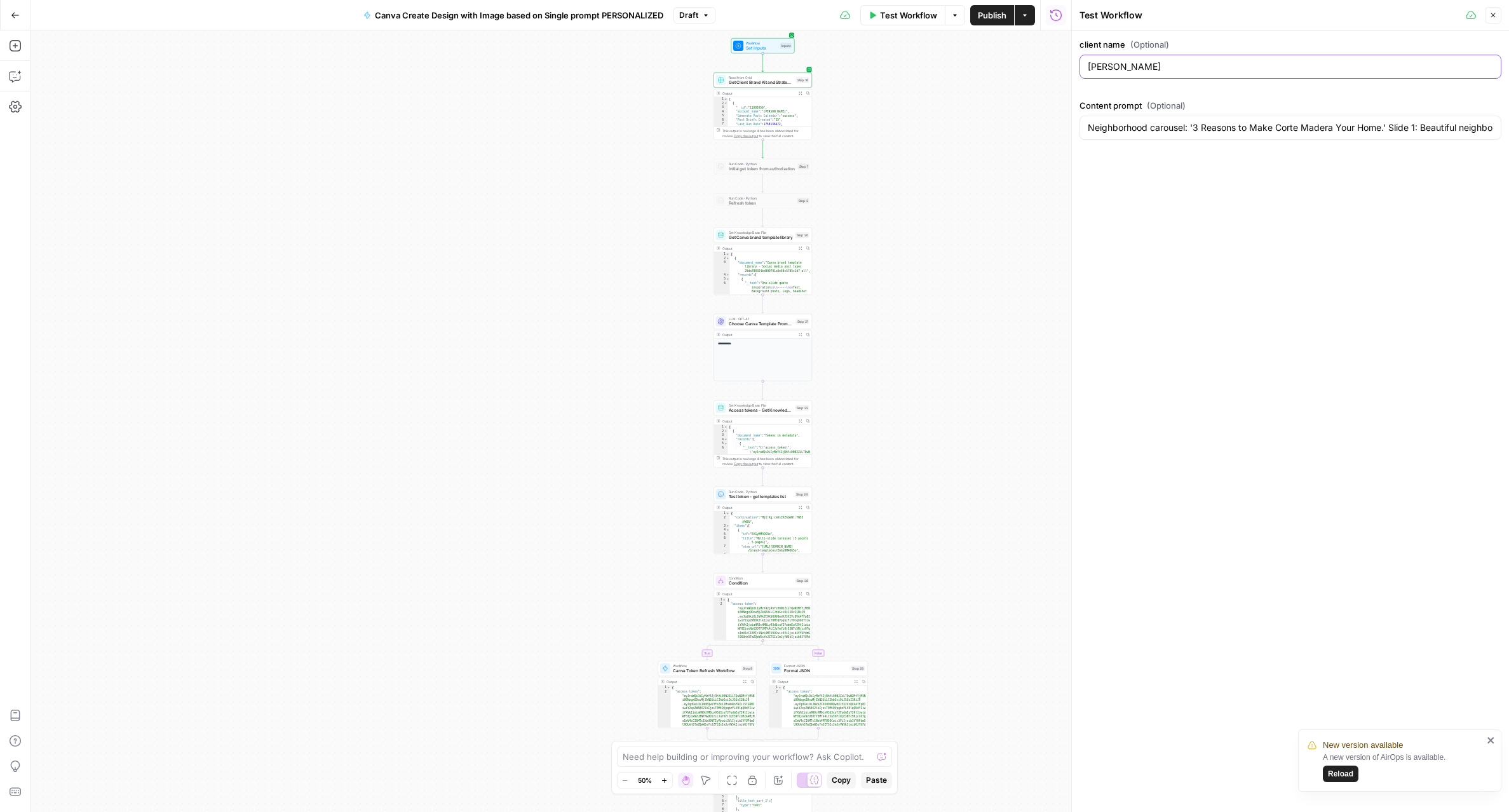
drag, startPoint x: 1145, startPoint y: 67, endPoint x: 1059, endPoint y: 65, distance: 86.0
click at [1059, 65] on body "New version available A new version of AirOps is available. Reload LP Productio…" at bounding box center [754, 406] width 1509 height 812
type input "[PERSON_NAME]"
click at [1493, 9] on button "Close" at bounding box center [1493, 15] width 17 height 17
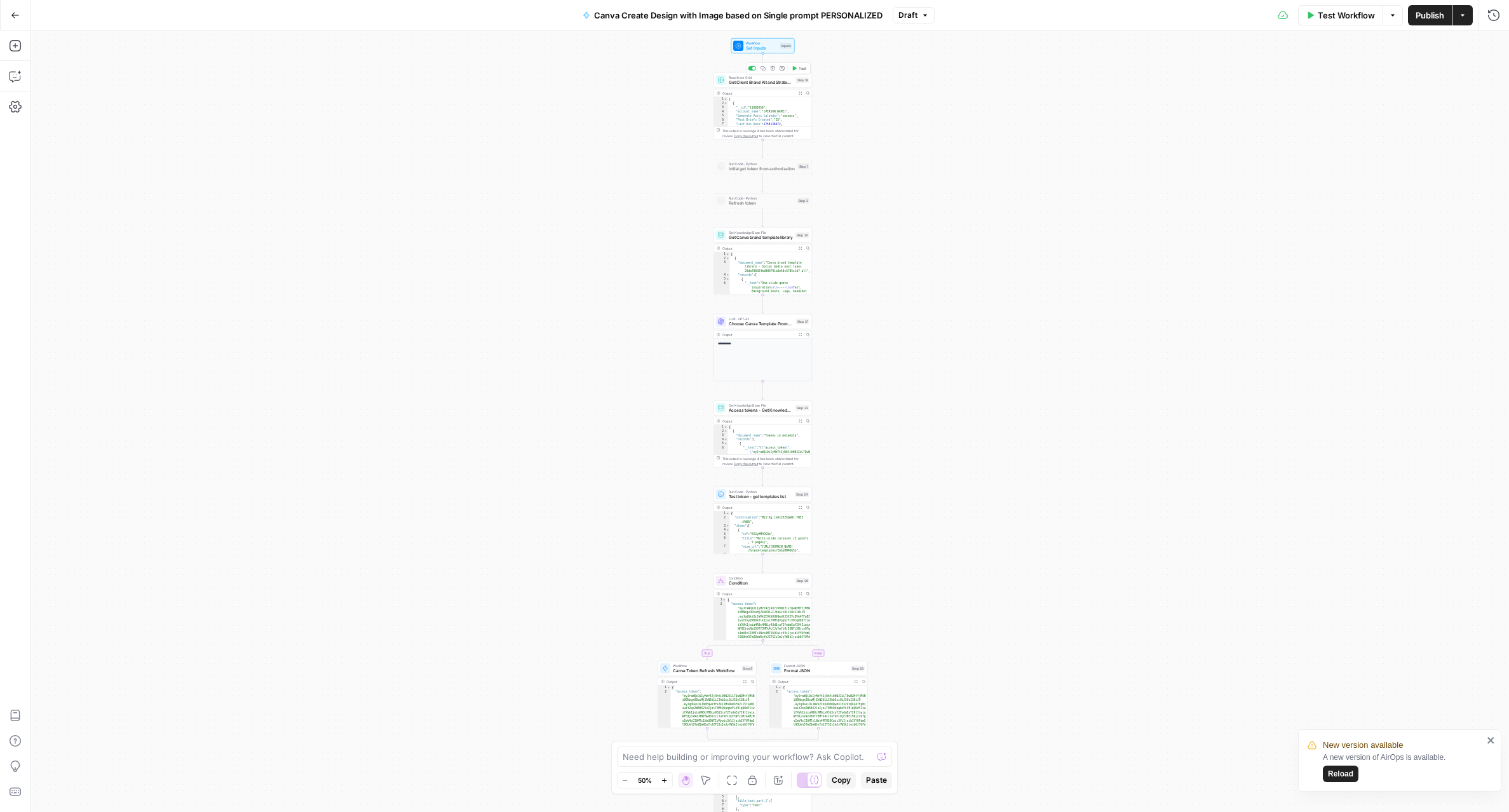
click at [795, 67] on icon "button" at bounding box center [795, 69] width 4 height 5
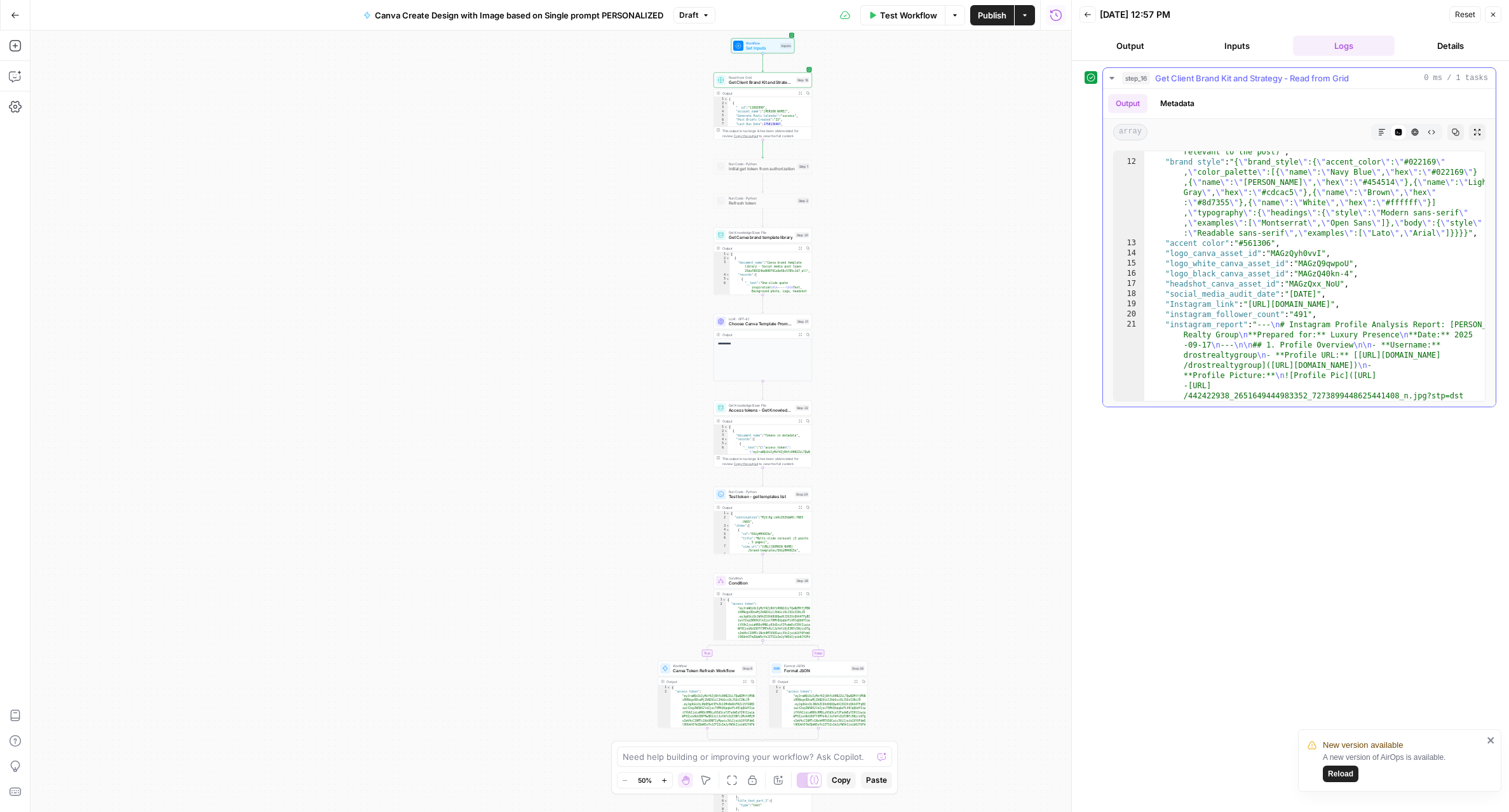
scroll to position [1752, 0]
click at [755, 322] on span "Choose Canva Template Prompt LLM" at bounding box center [764, 320] width 65 height 6
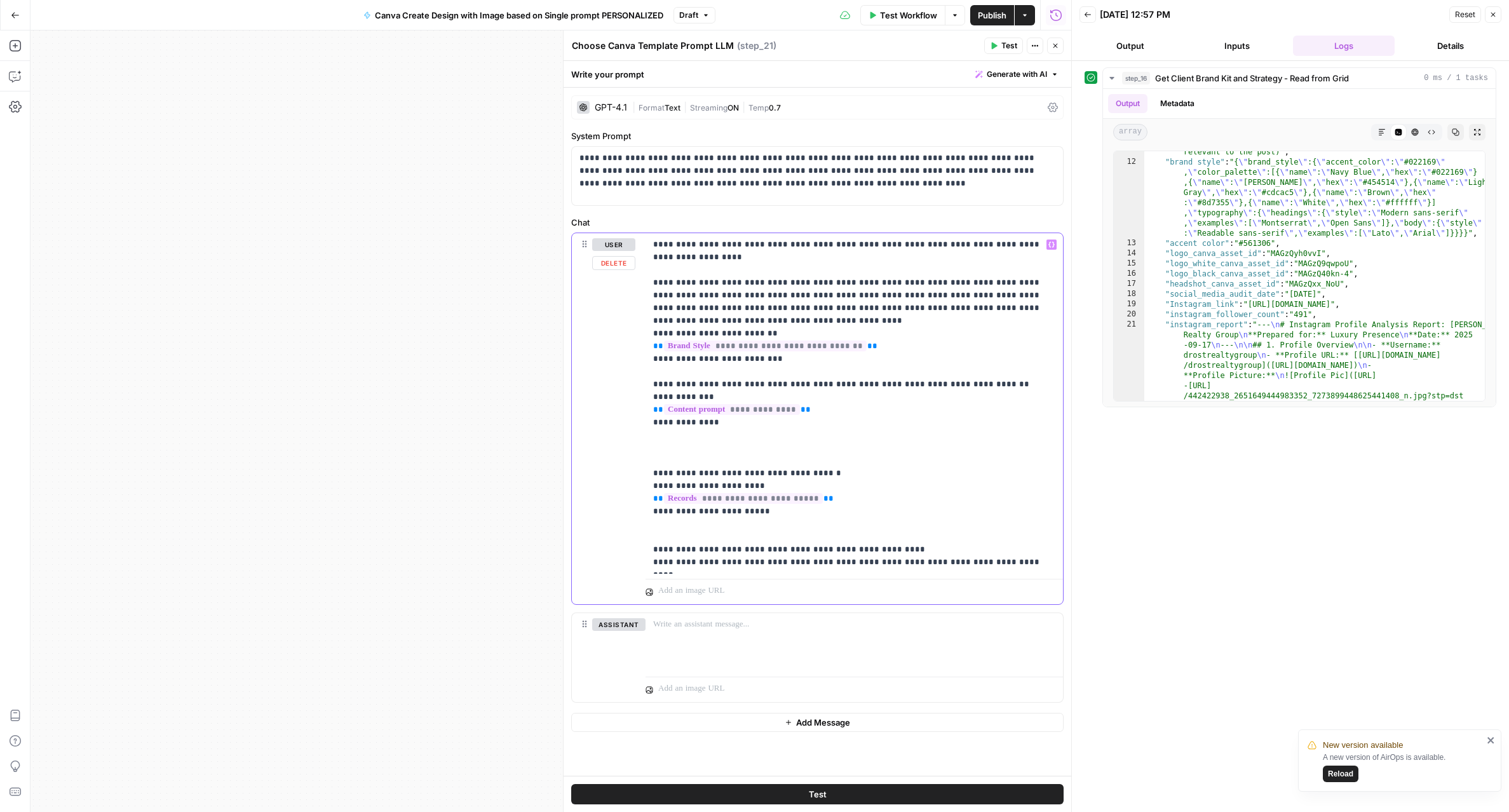
drag, startPoint x: 871, startPoint y: 346, endPoint x: 707, endPoint y: 355, distance: 164.2
click at [707, 355] on p "**********" at bounding box center [853, 403] width 402 height 330
click at [972, 283] on p "**********" at bounding box center [853, 403] width 402 height 330
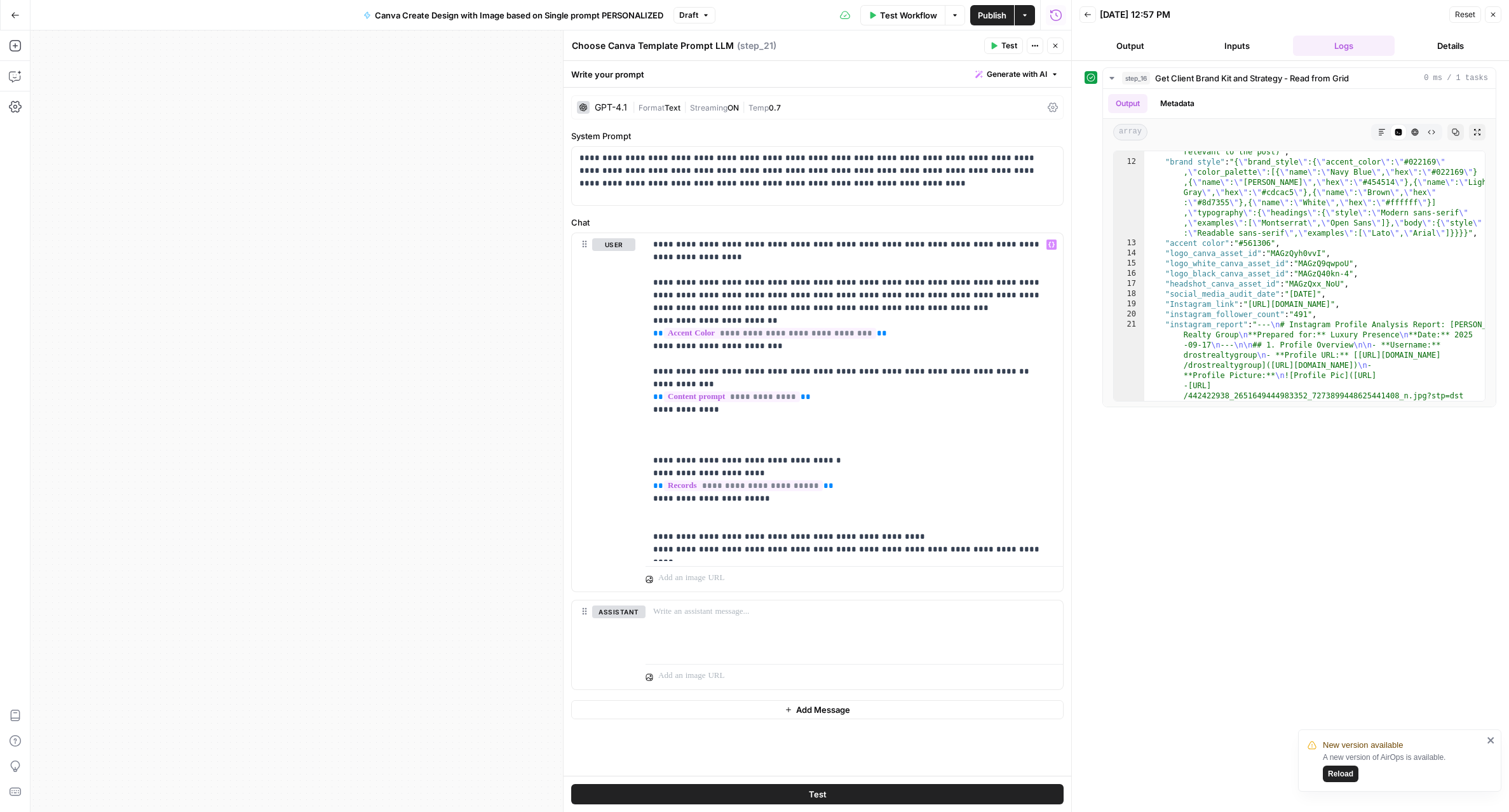
click at [813, 791] on span "Test" at bounding box center [817, 794] width 18 height 13
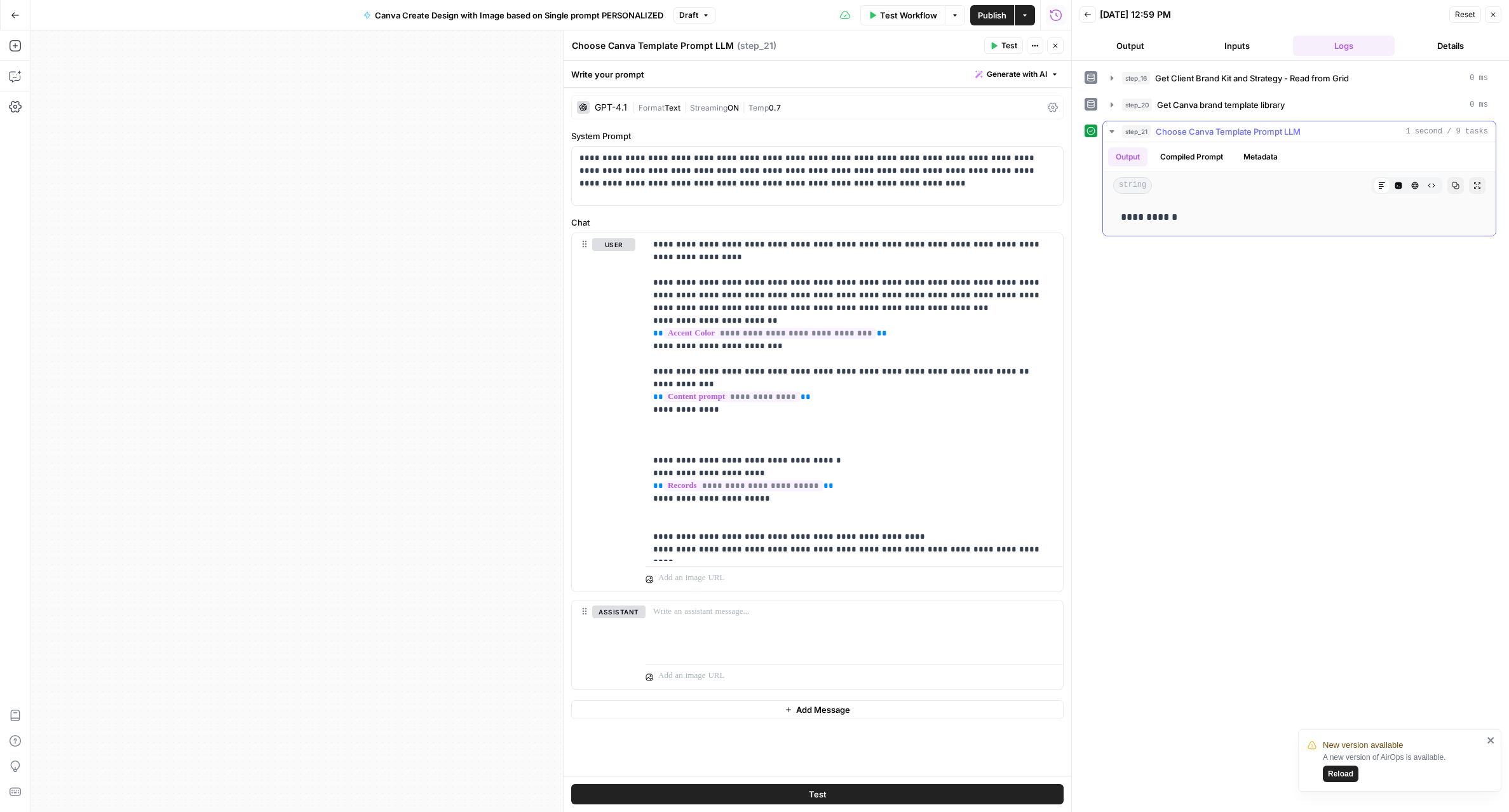
click at [1209, 159] on button "Compiled Prompt" at bounding box center [1191, 156] width 78 height 19
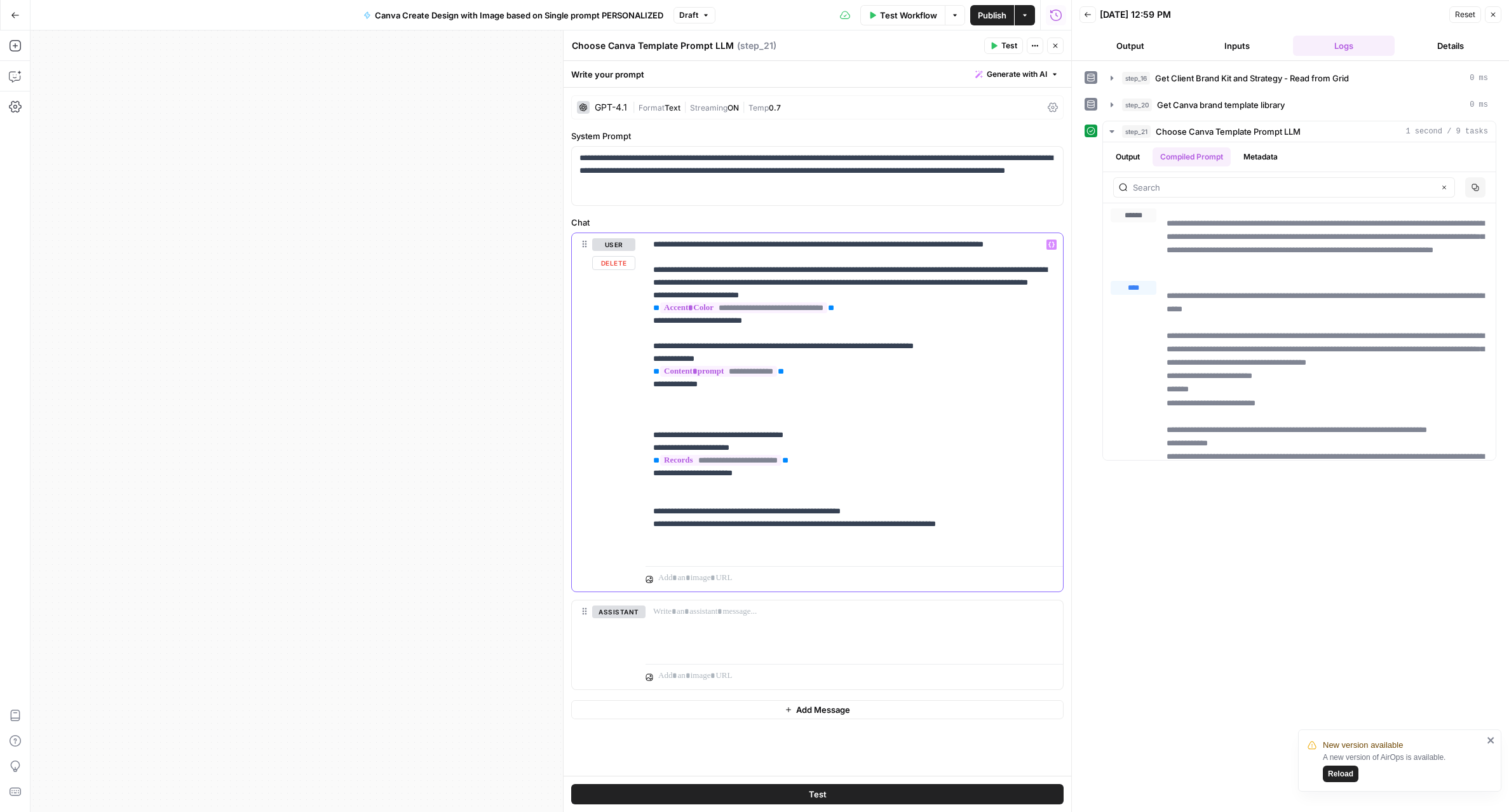
drag, startPoint x: 756, startPoint y: 323, endPoint x: 683, endPoint y: 320, distance: 73.1
click at [684, 319] on p "**********" at bounding box center [853, 396] width 402 height 318
copy p "**********"
click at [810, 795] on span "Test" at bounding box center [817, 794] width 18 height 13
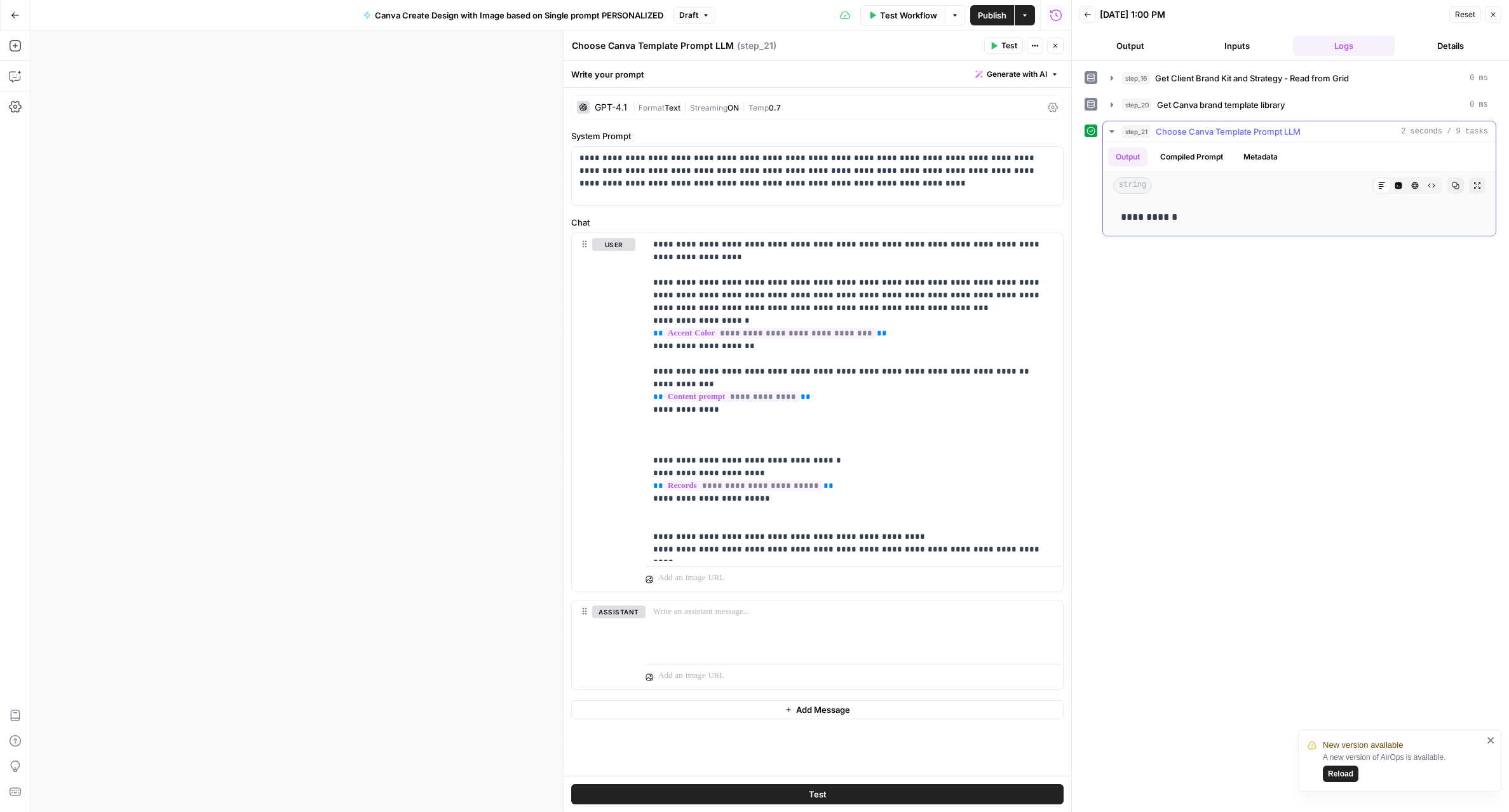
drag, startPoint x: 1196, startPoint y: 219, endPoint x: 1104, endPoint y: 219, distance: 92.0
click at [1104, 219] on div "**********" at bounding box center [1299, 217] width 393 height 37
copy p "**********"
click at [1061, 50] on button "Close" at bounding box center [1055, 46] width 17 height 17
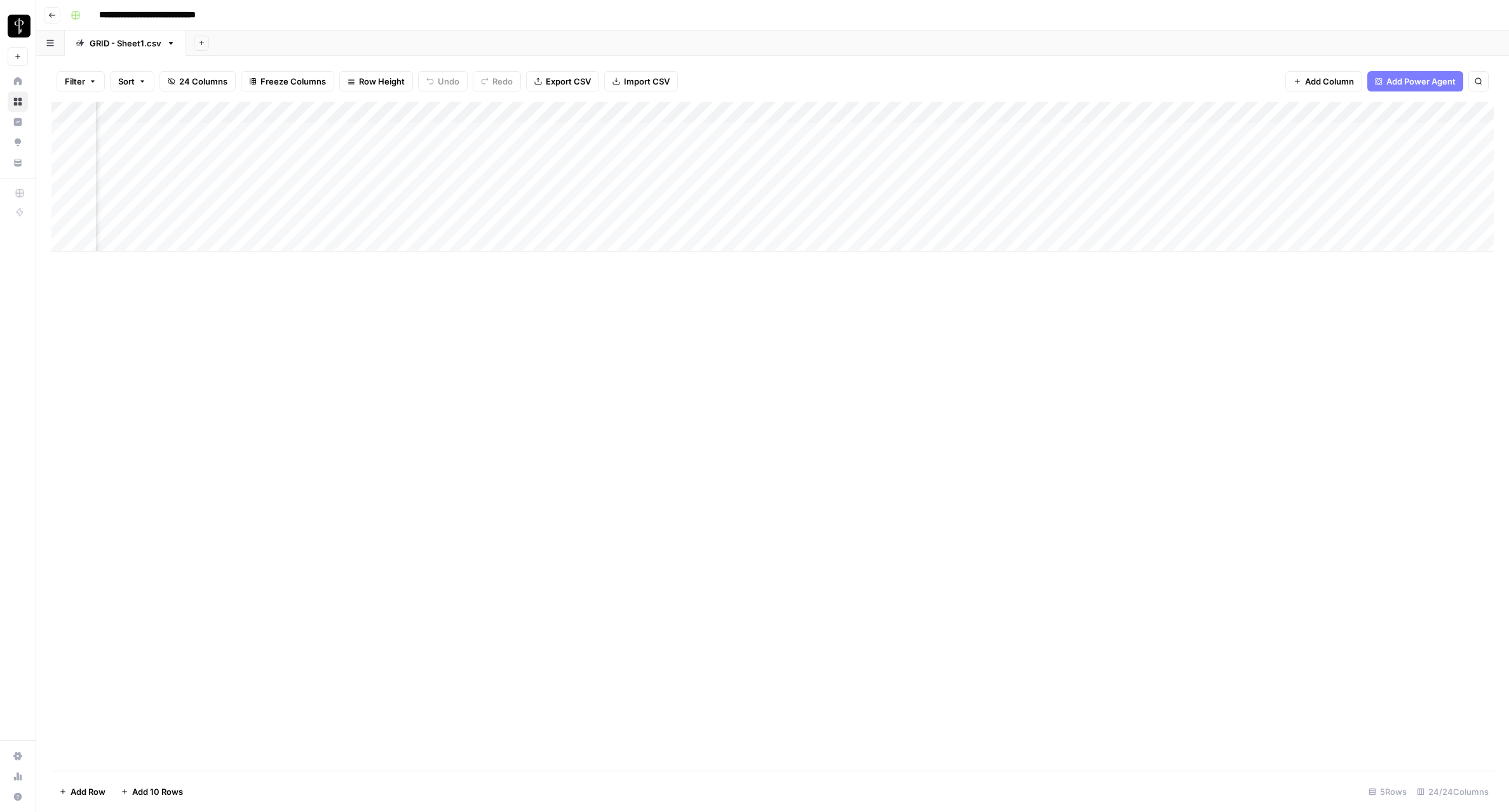
scroll to position [0, 186]
click at [1345, 219] on div "Add Column" at bounding box center [772, 176] width 1442 height 150
click at [1159, 215] on div "Add Column" at bounding box center [772, 176] width 1442 height 150
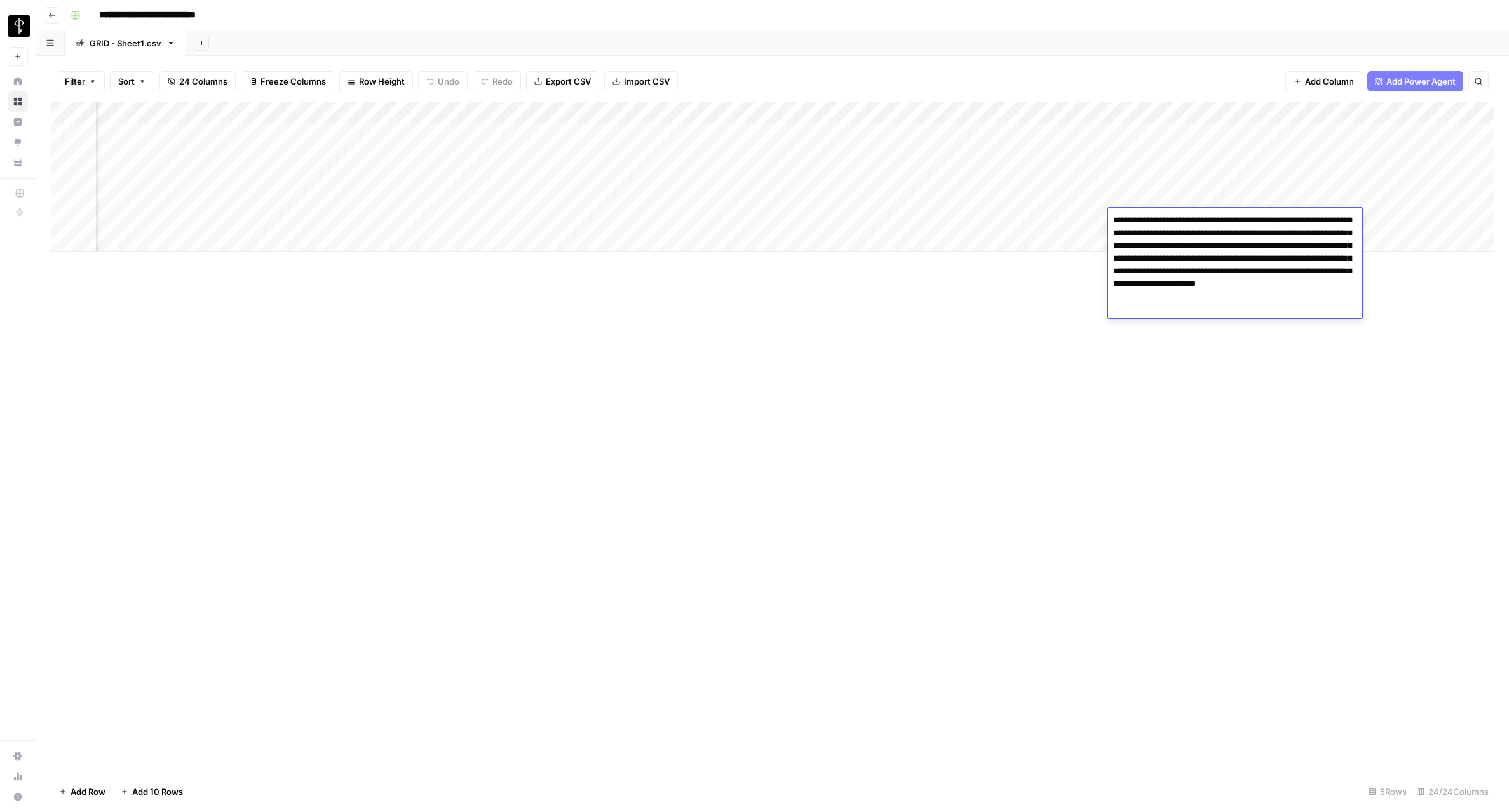
drag, startPoint x: 1304, startPoint y: 258, endPoint x: 1338, endPoint y: 258, distance: 34.0
click at [1338, 258] on textarea "**********" at bounding box center [1234, 265] width 254 height 107
click at [1047, 278] on div "Add Column" at bounding box center [772, 435] width 1442 height 669
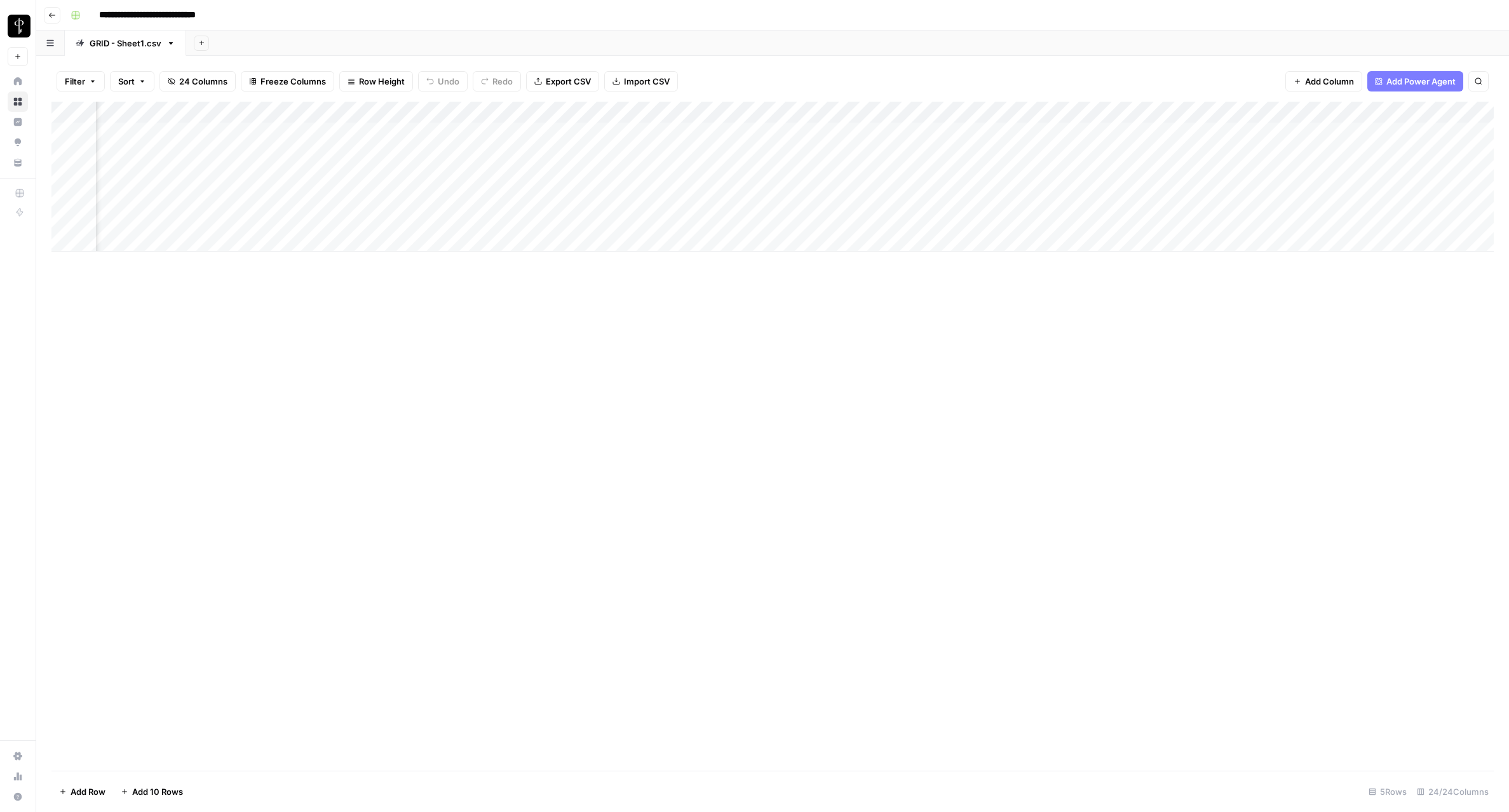
click at [1345, 215] on div "Add Column" at bounding box center [772, 176] width 1442 height 150
type textarea "*******"
click at [274, 219] on div "Add Column" at bounding box center [772, 176] width 1442 height 150
click at [269, 199] on div "Add Column" at bounding box center [772, 176] width 1442 height 150
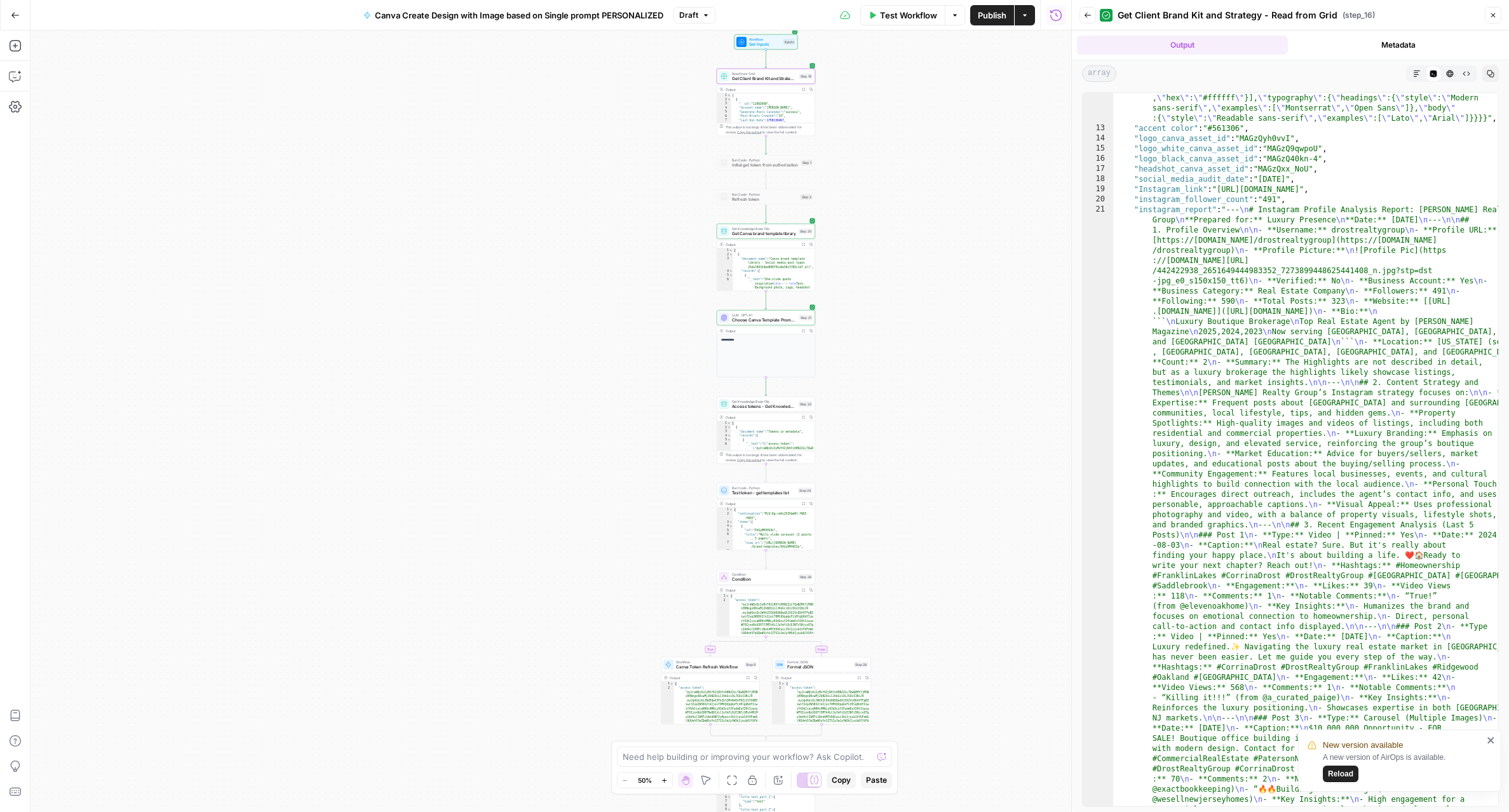
scroll to position [1565, 0]
click at [986, 17] on span "Publish" at bounding box center [991, 15] width 28 height 13
